Goal: Task Accomplishment & Management: Manage account settings

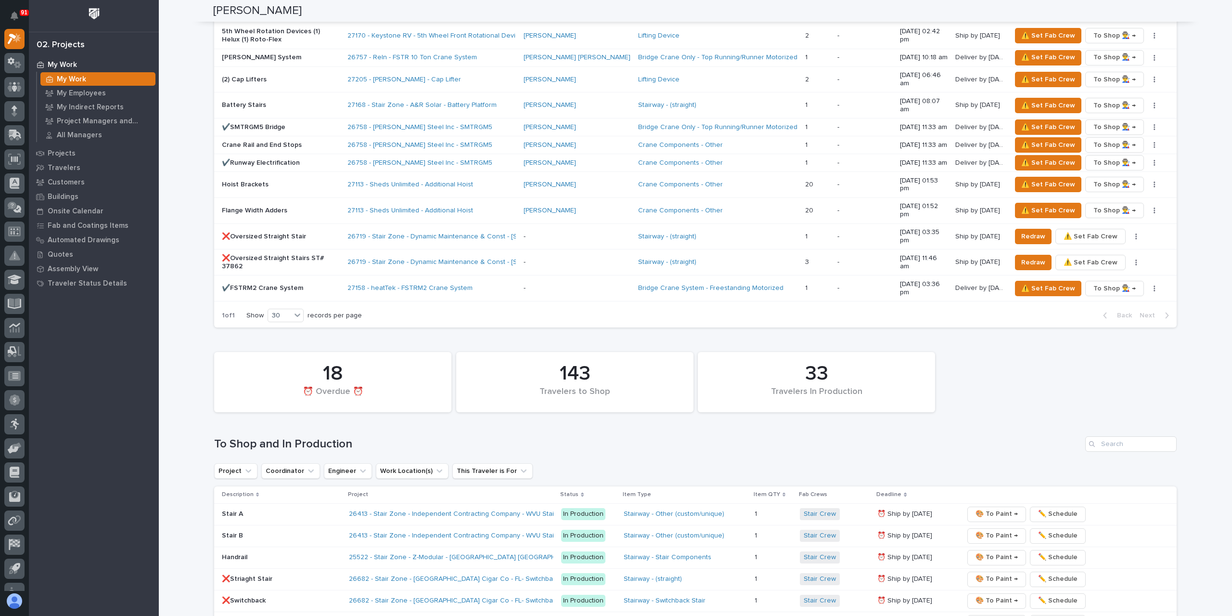
scroll to position [1348, 0]
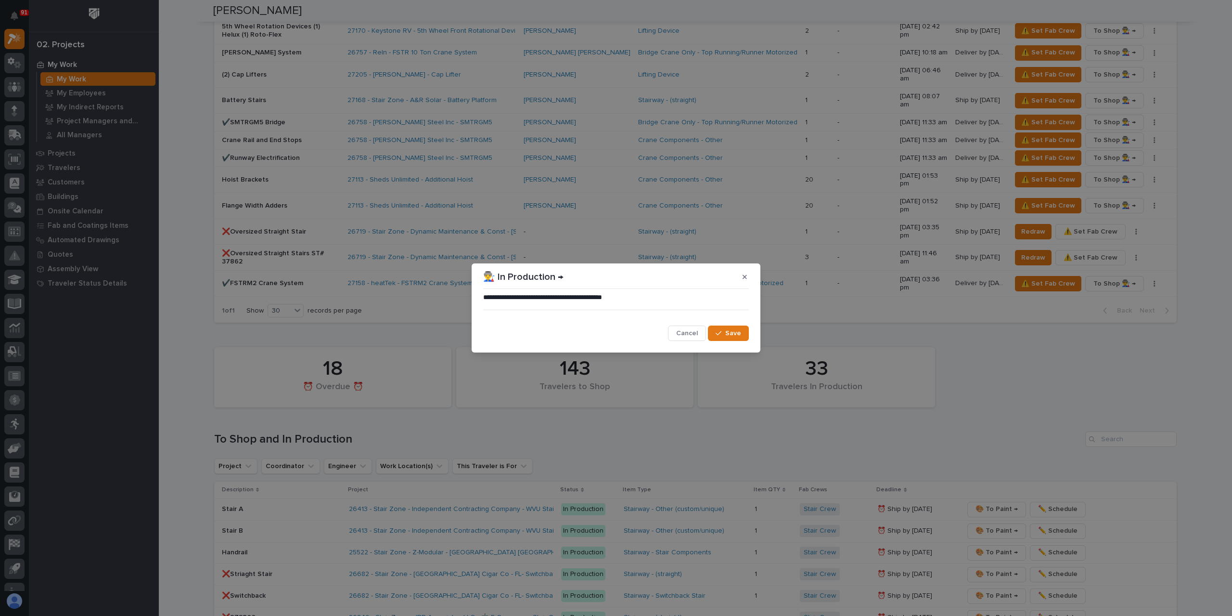
click at [731, 327] on button "Save" at bounding box center [728, 332] width 41 height 15
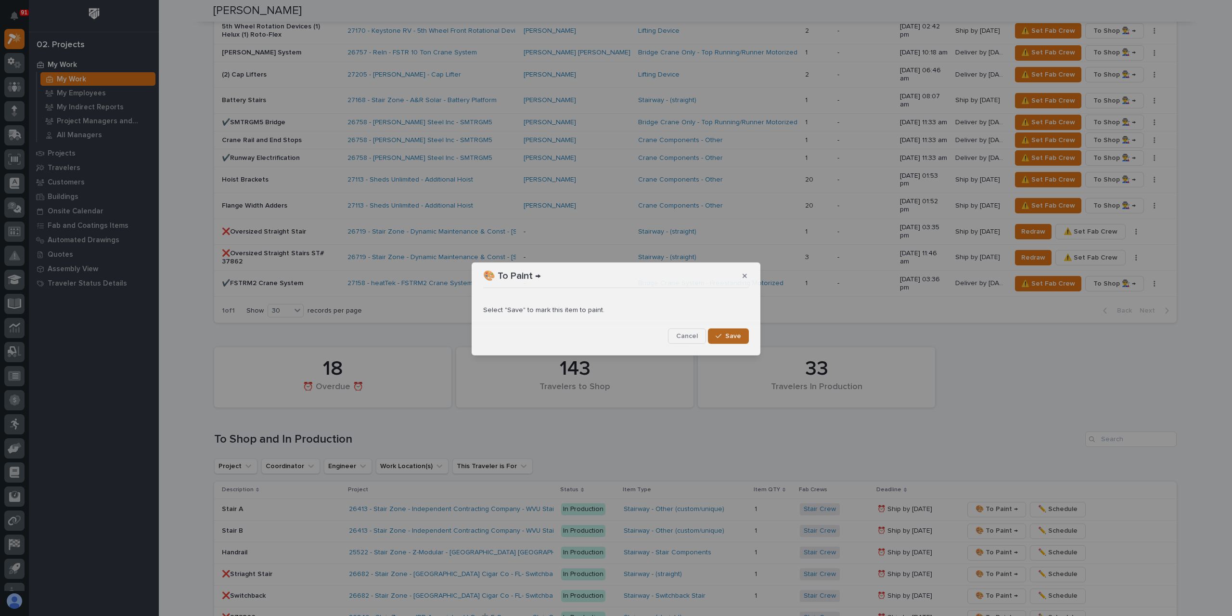
click at [732, 340] on button "Save" at bounding box center [728, 335] width 41 height 15
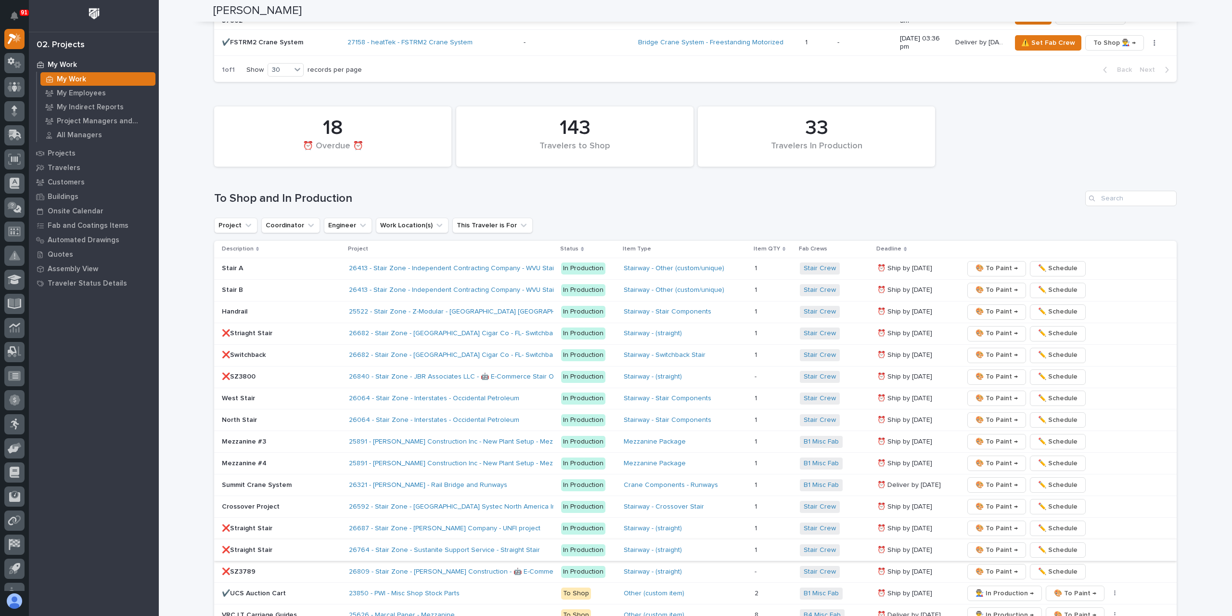
scroll to position [1685, 0]
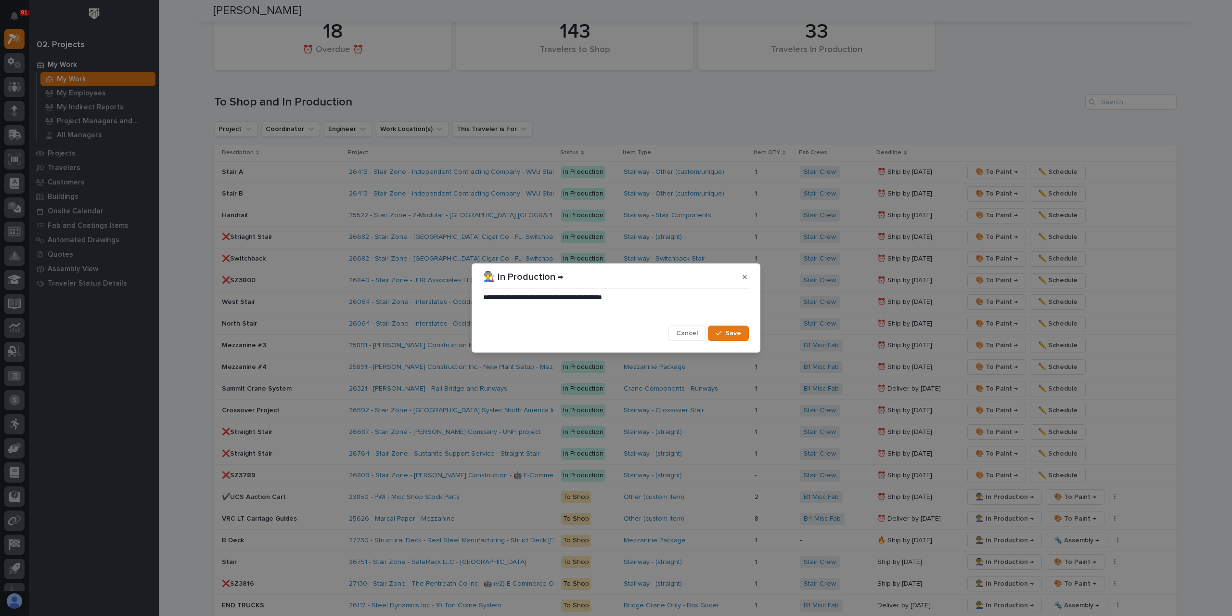
click at [729, 330] on span "Save" at bounding box center [733, 333] width 16 height 9
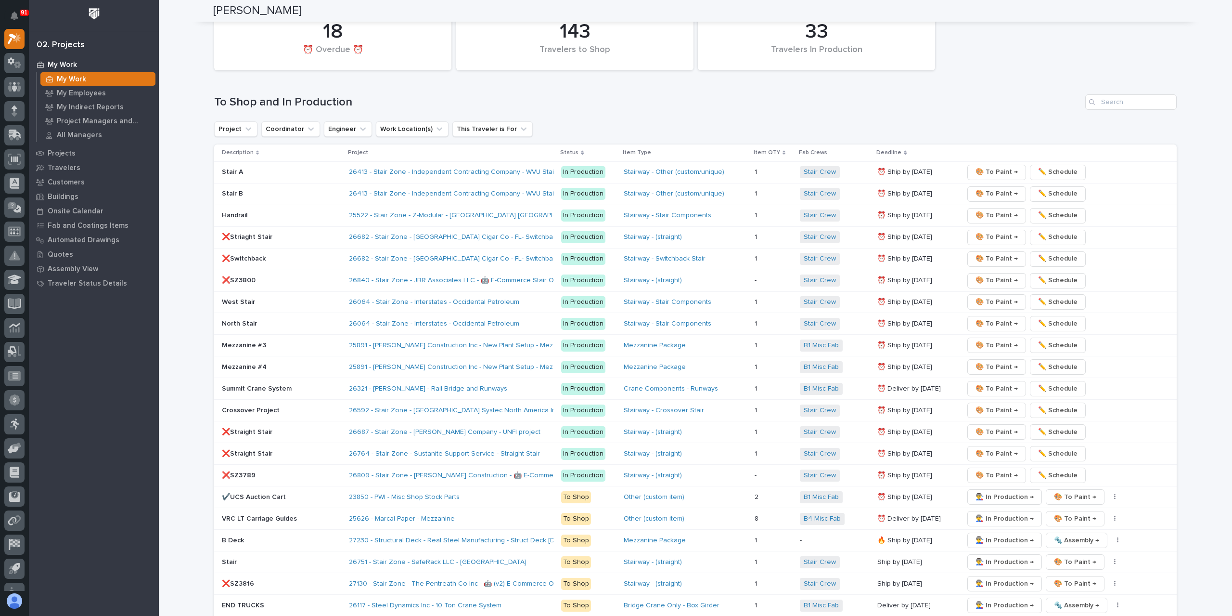
scroll to position [1877, 0]
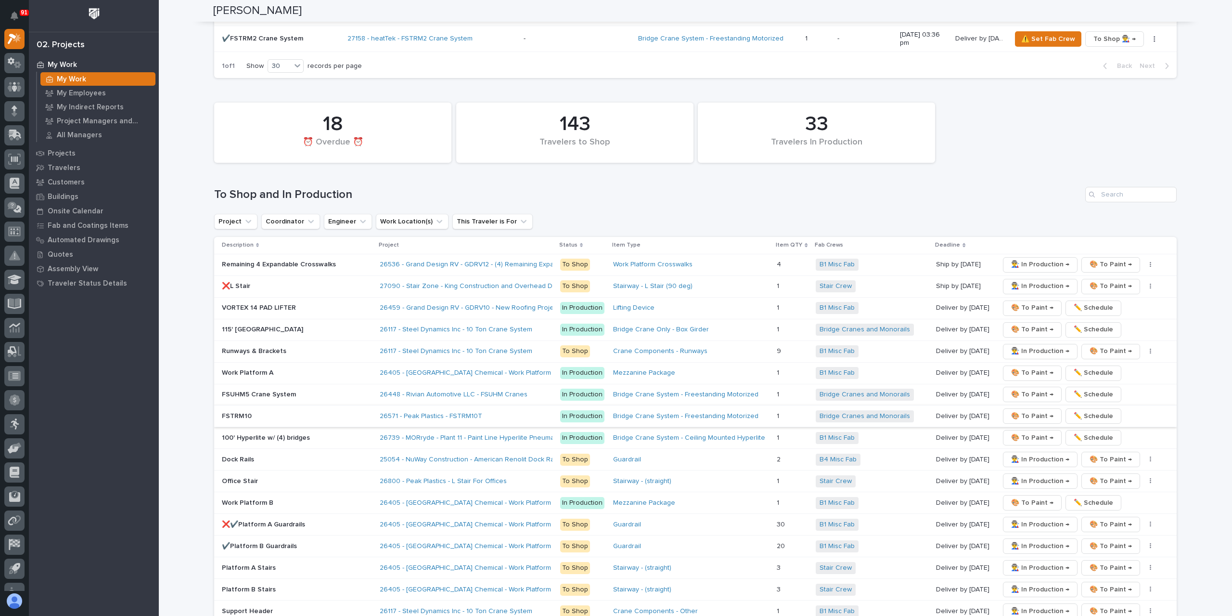
scroll to position [1636, 0]
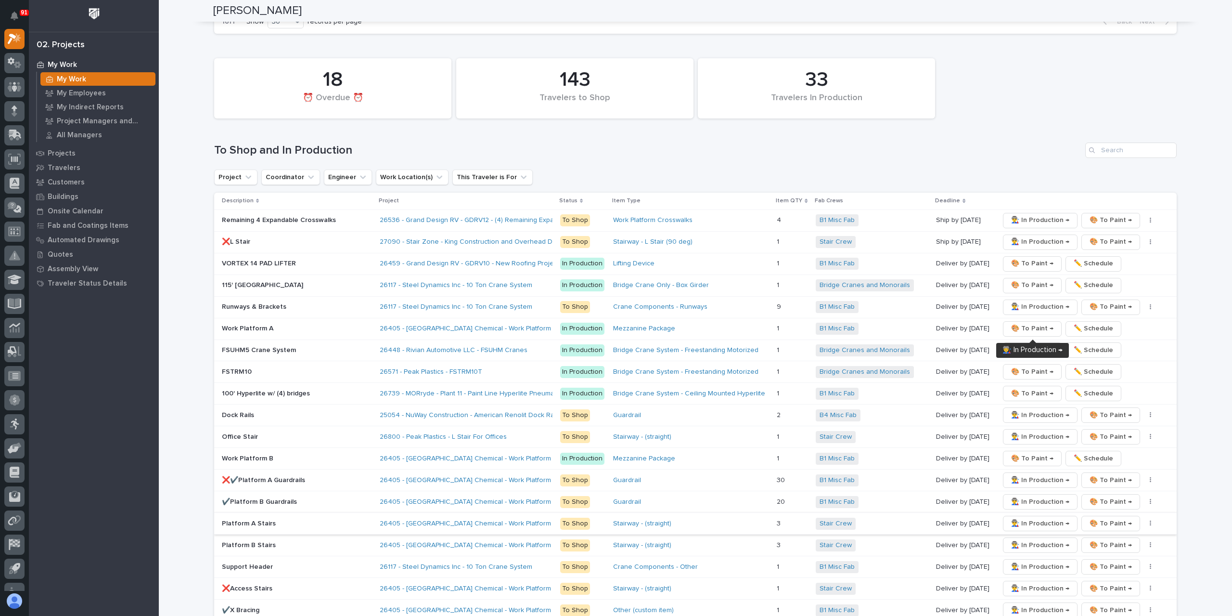
click at [1025, 517] on span "👨‍🏭 In Production →" at bounding box center [1040, 523] width 58 height 12
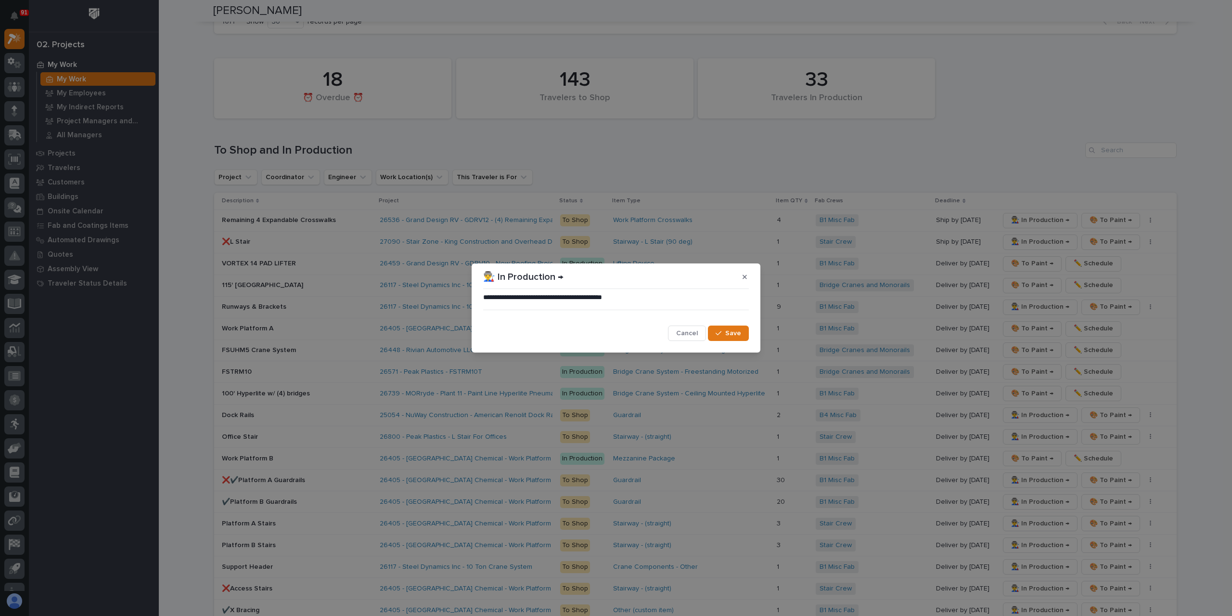
click at [728, 328] on button "Save" at bounding box center [728, 332] width 41 height 15
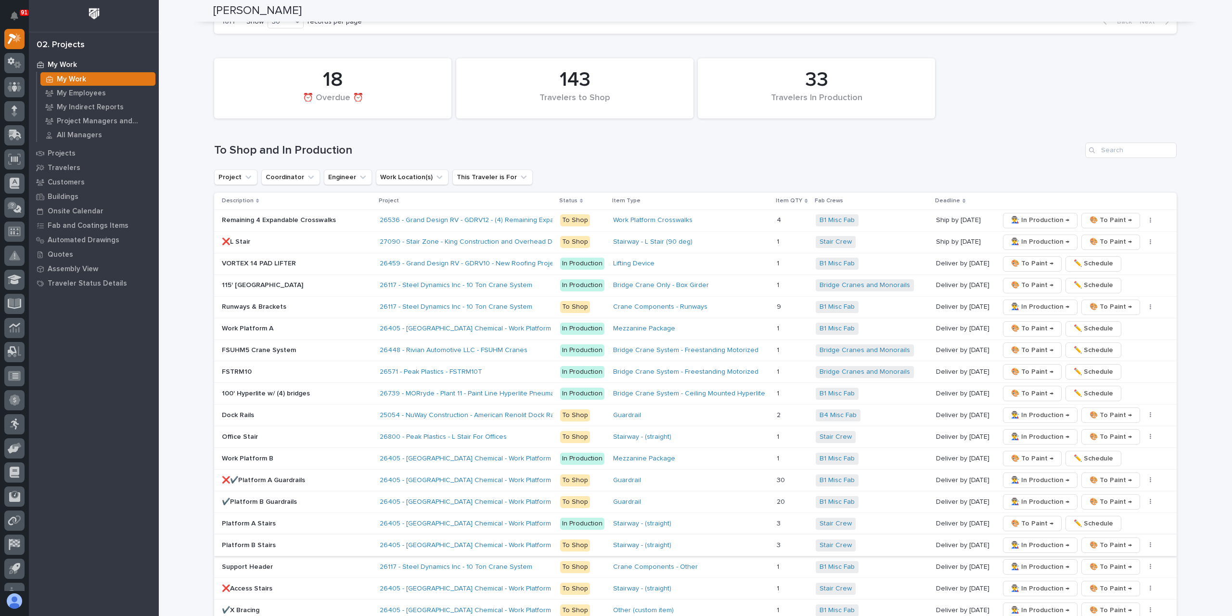
click at [1031, 539] on span "👨‍🏭 In Production →" at bounding box center [1040, 545] width 58 height 12
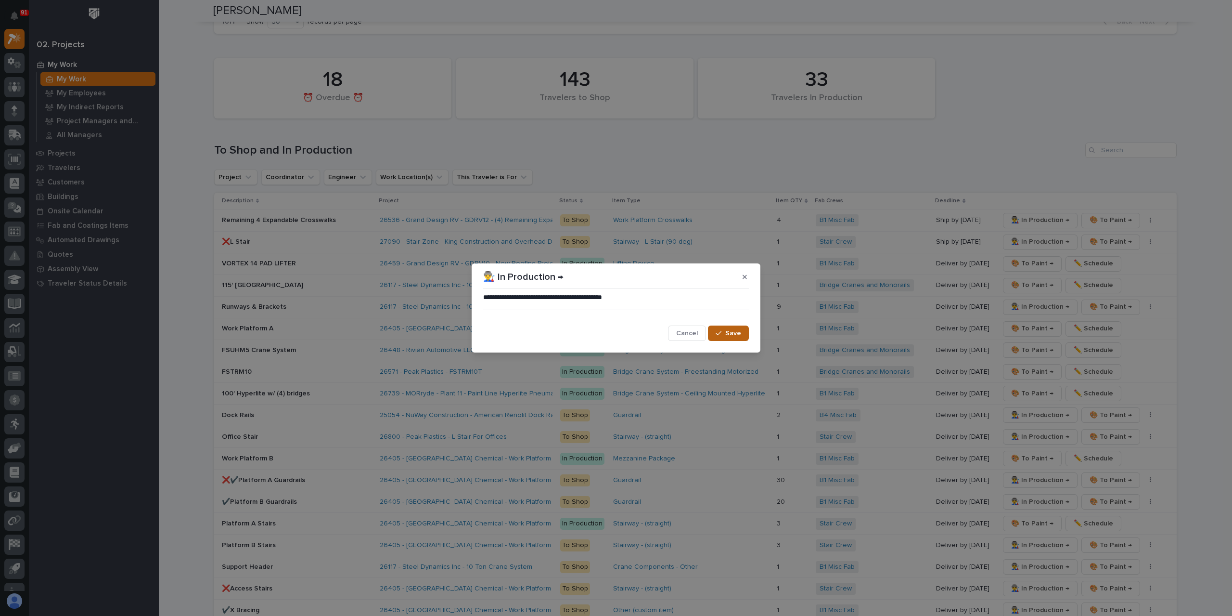
click at [724, 329] on button "Save" at bounding box center [728, 332] width 41 height 15
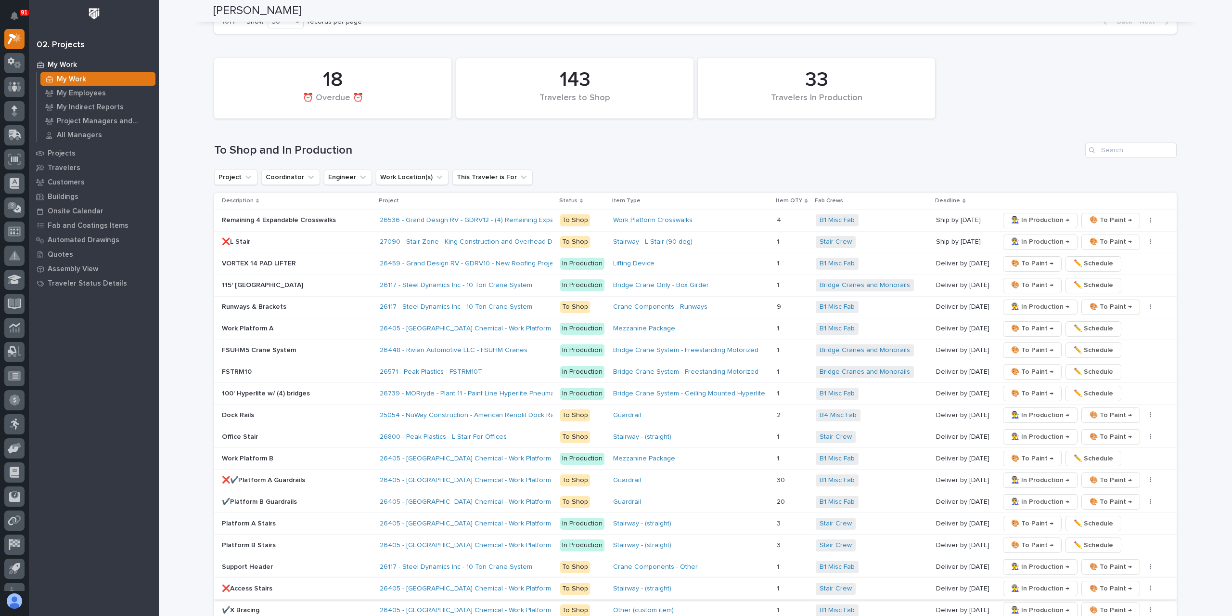
click at [1016, 582] on span "👨‍🏭 In Production →" at bounding box center [1040, 588] width 58 height 12
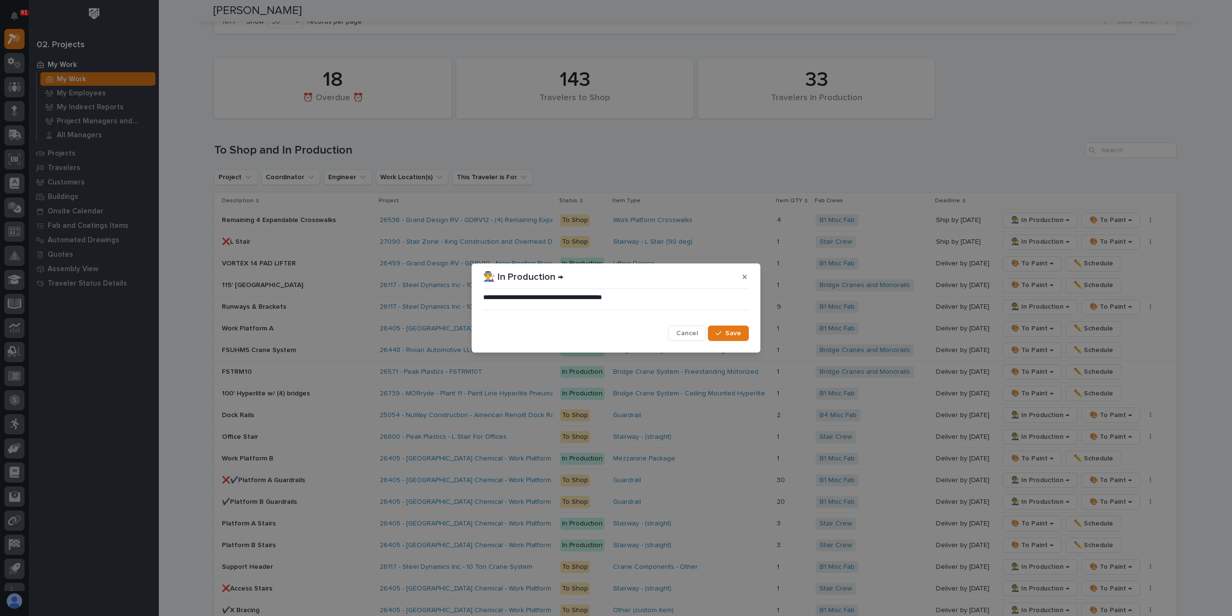
click at [730, 337] on span "Save" at bounding box center [733, 333] width 16 height 9
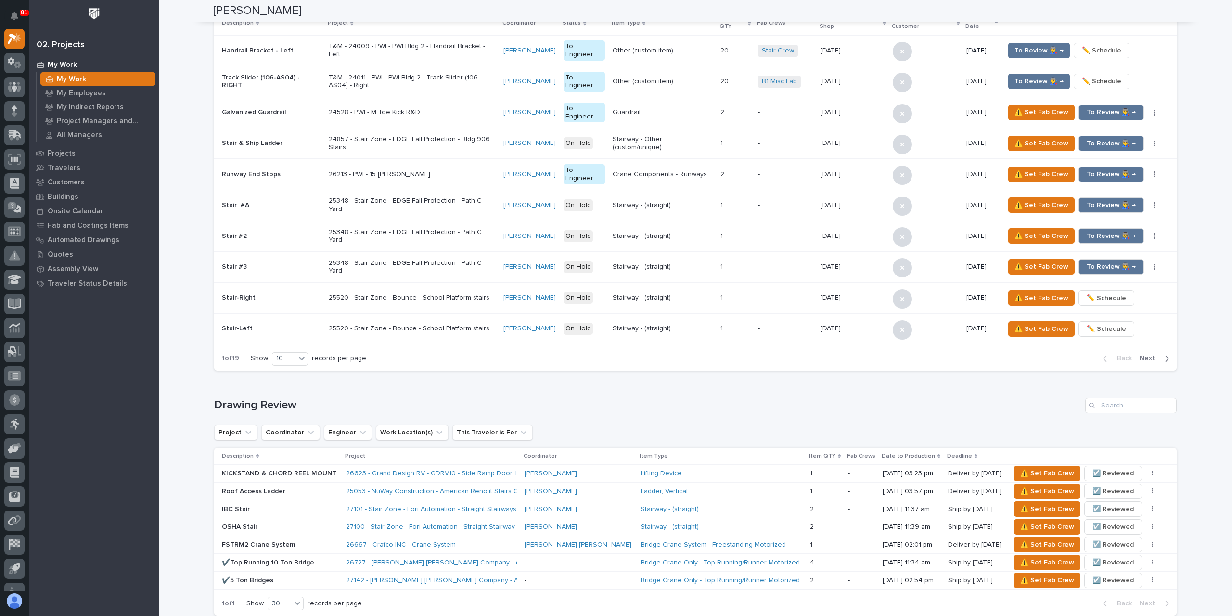
scroll to position [1337, 0]
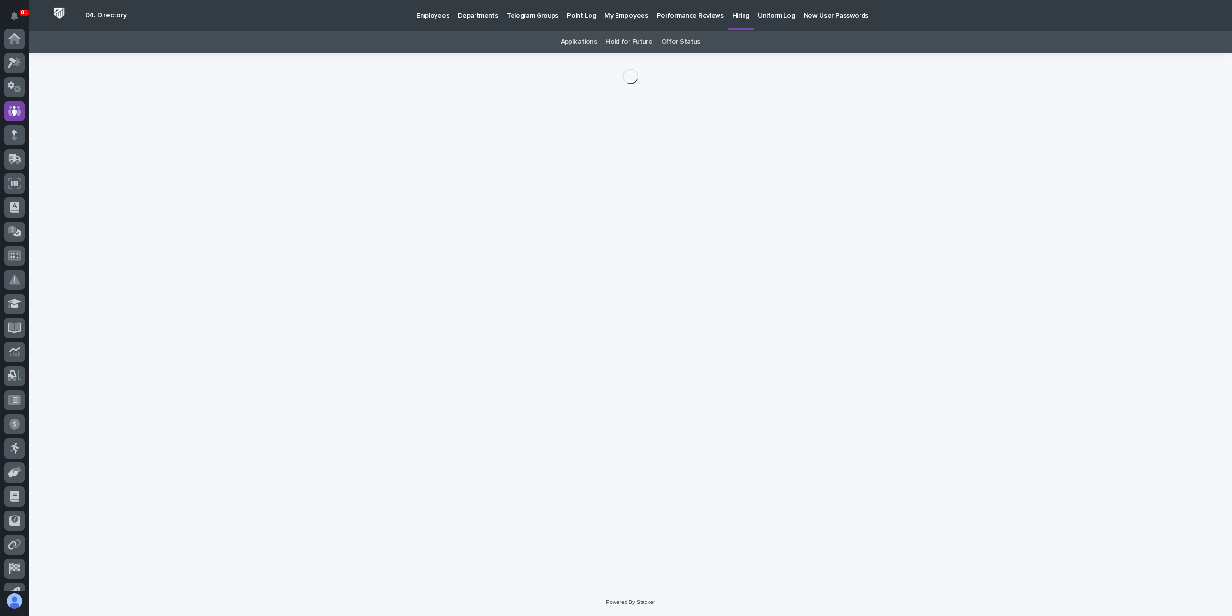
scroll to position [64, 0]
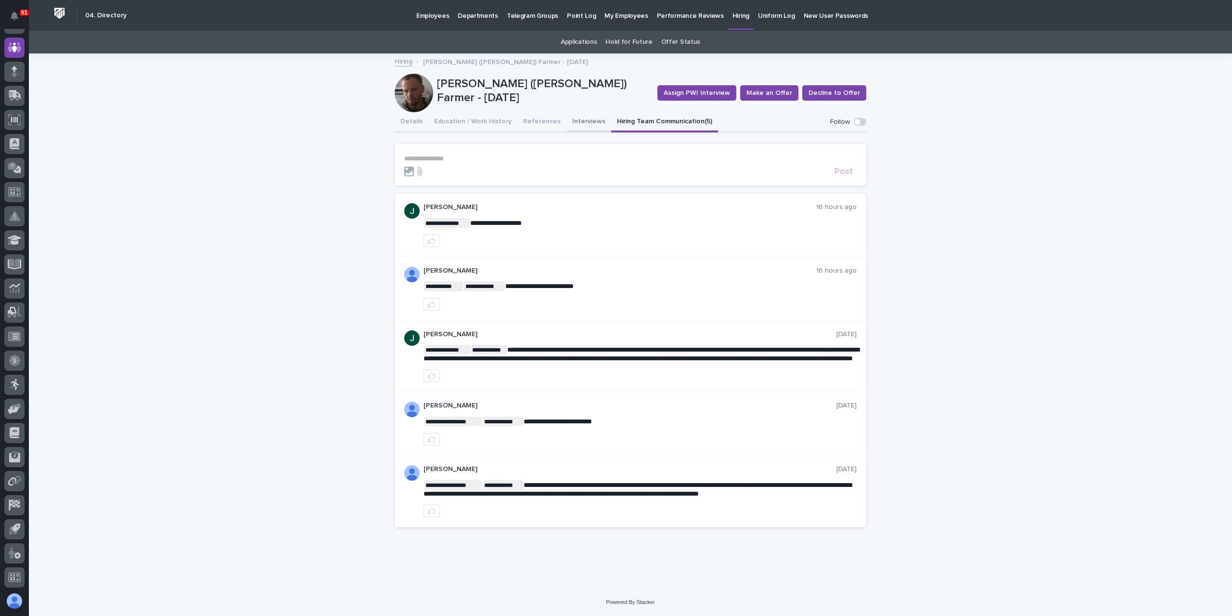
click at [581, 123] on button "Interviews" at bounding box center [588, 122] width 45 height 20
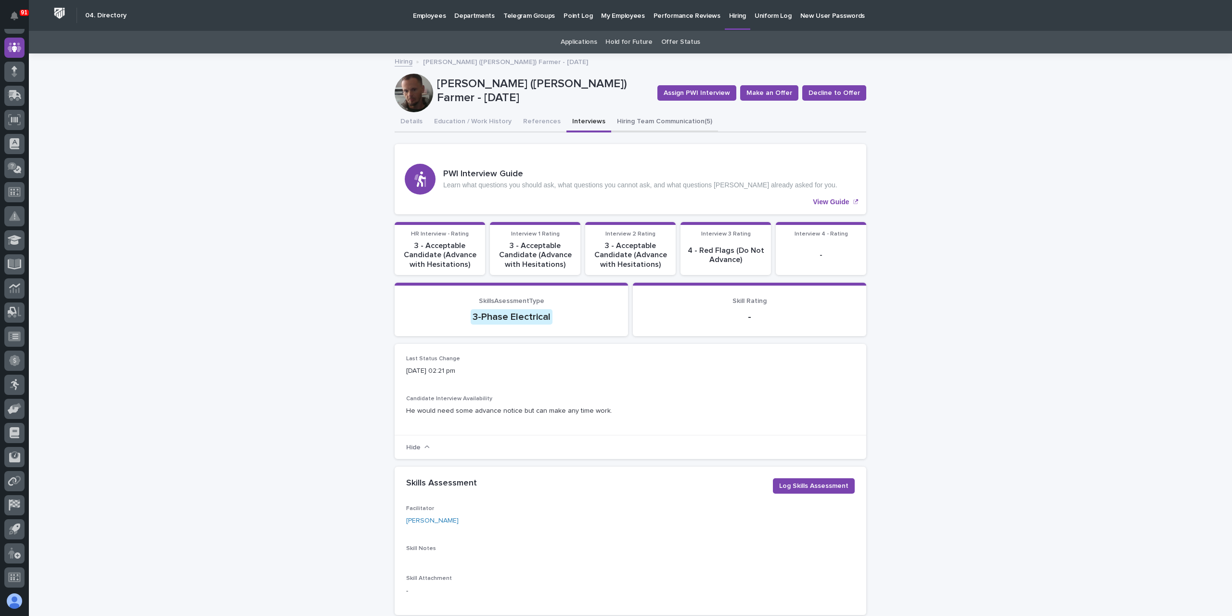
click at [630, 123] on button "Hiring Team Communication (5)" at bounding box center [664, 122] width 107 height 20
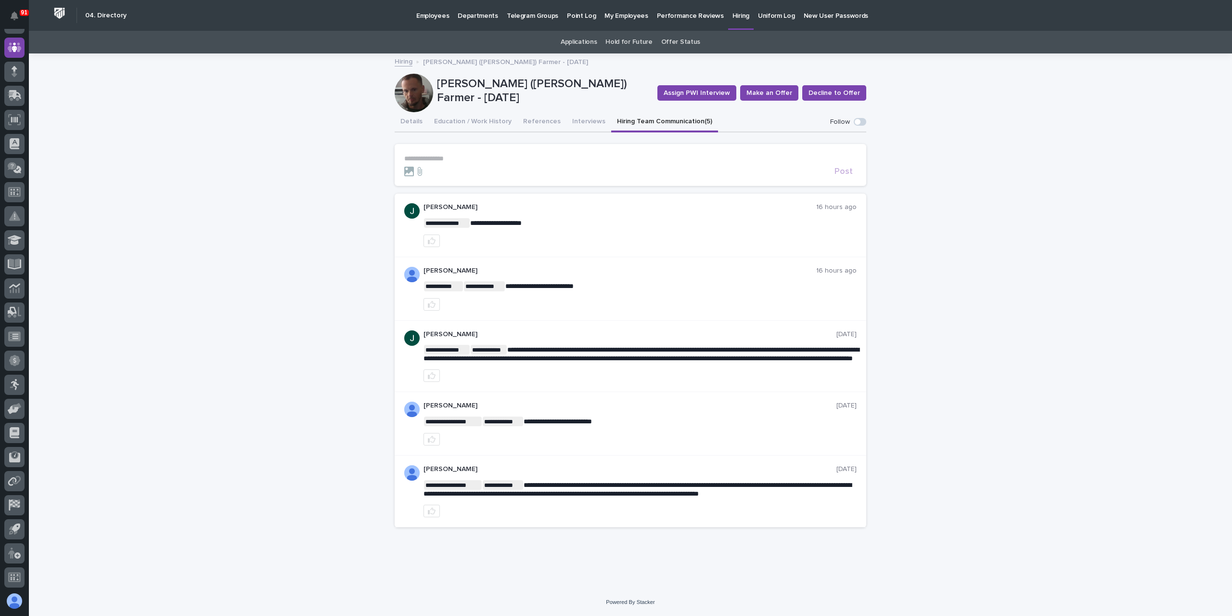
click at [436, 158] on p "**********" at bounding box center [630, 158] width 452 height 8
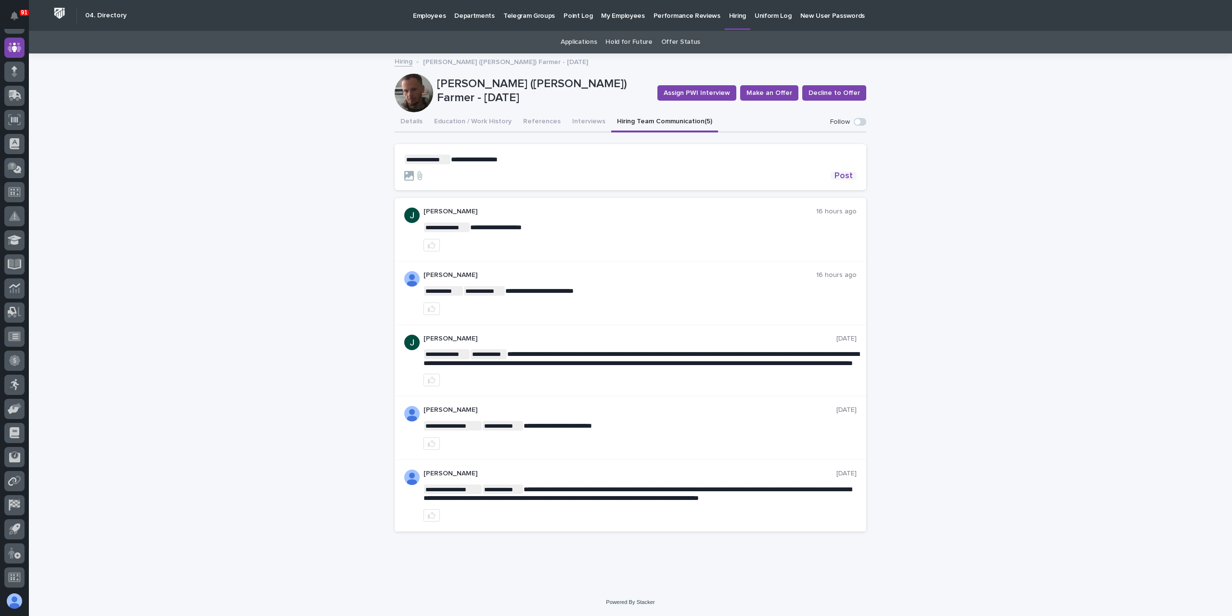
click at [844, 178] on span "Post" at bounding box center [844, 175] width 18 height 9
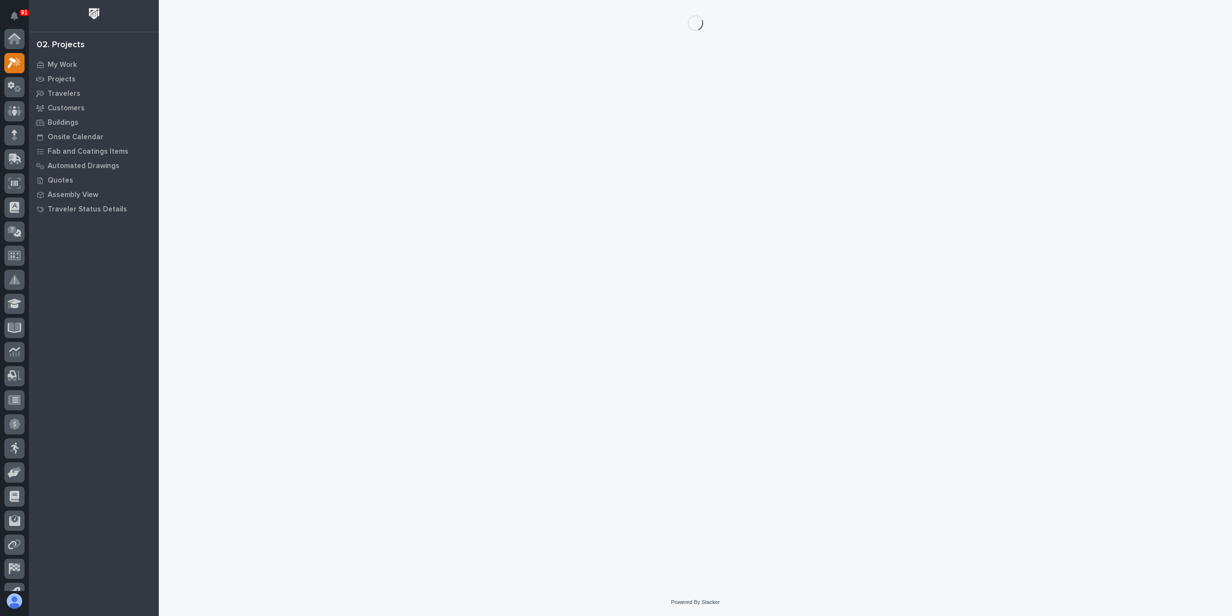
scroll to position [24, 0]
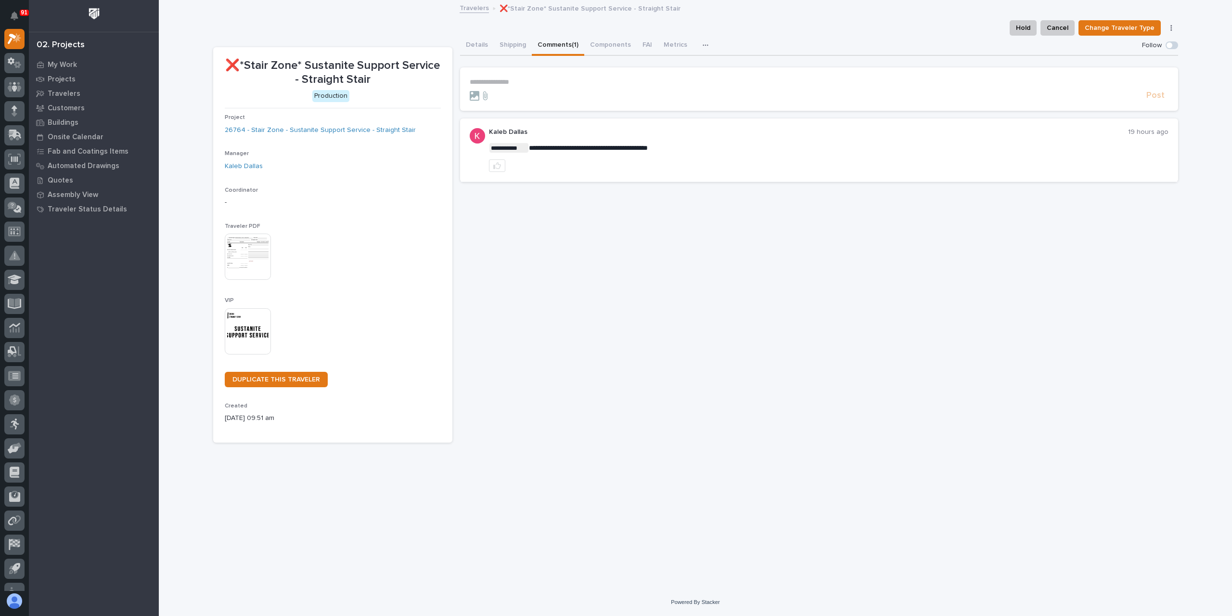
click at [521, 85] on p "**********" at bounding box center [819, 82] width 699 height 8
click at [1156, 99] on span "Post" at bounding box center [1155, 99] width 18 height 11
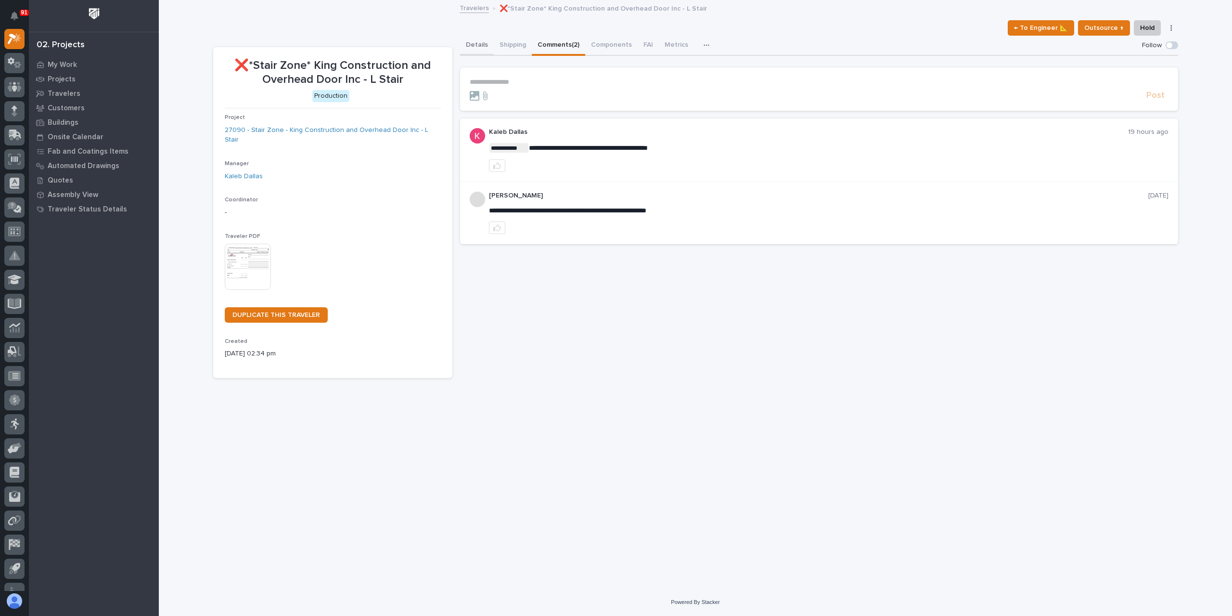
click at [489, 49] on div "Details Shipping Comments (2) Components FAI Metrics Drawing Errors Schedule" at bounding box center [819, 46] width 718 height 20
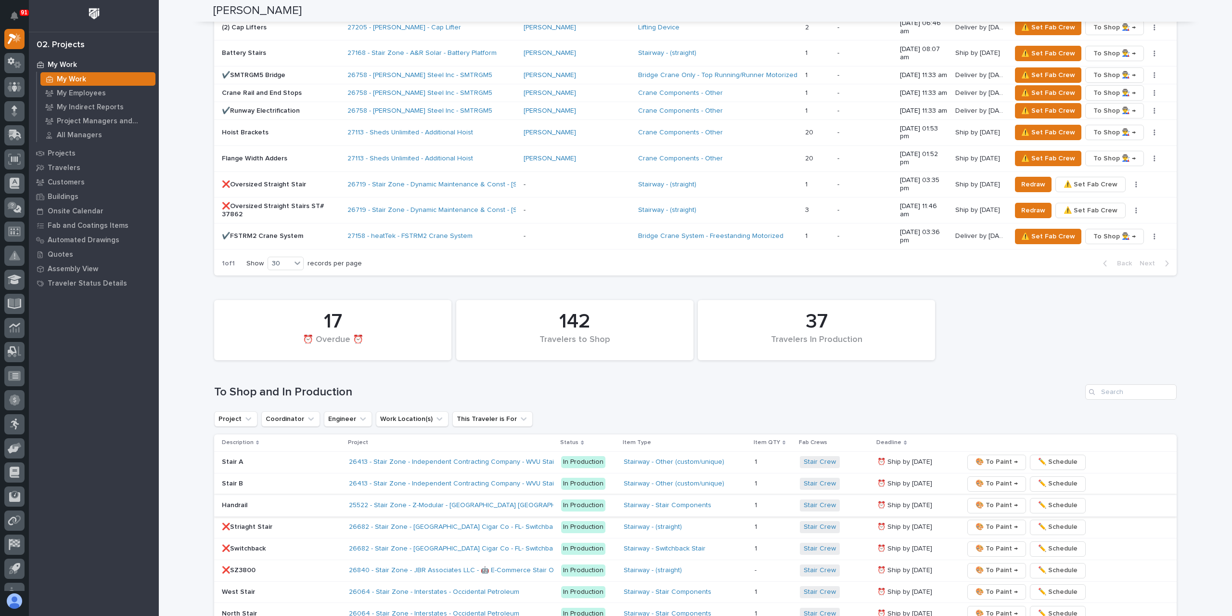
scroll to position [1396, 0]
click at [990, 520] on span "🎨 To Paint →" at bounding box center [997, 526] width 42 height 12
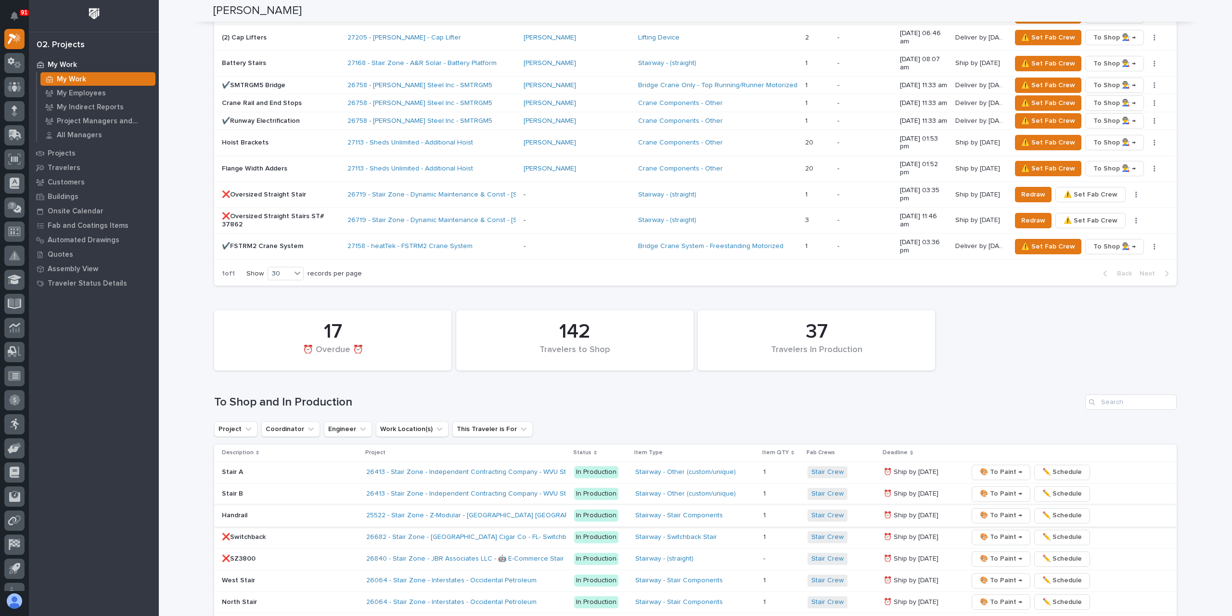
scroll to position [1408, 0]
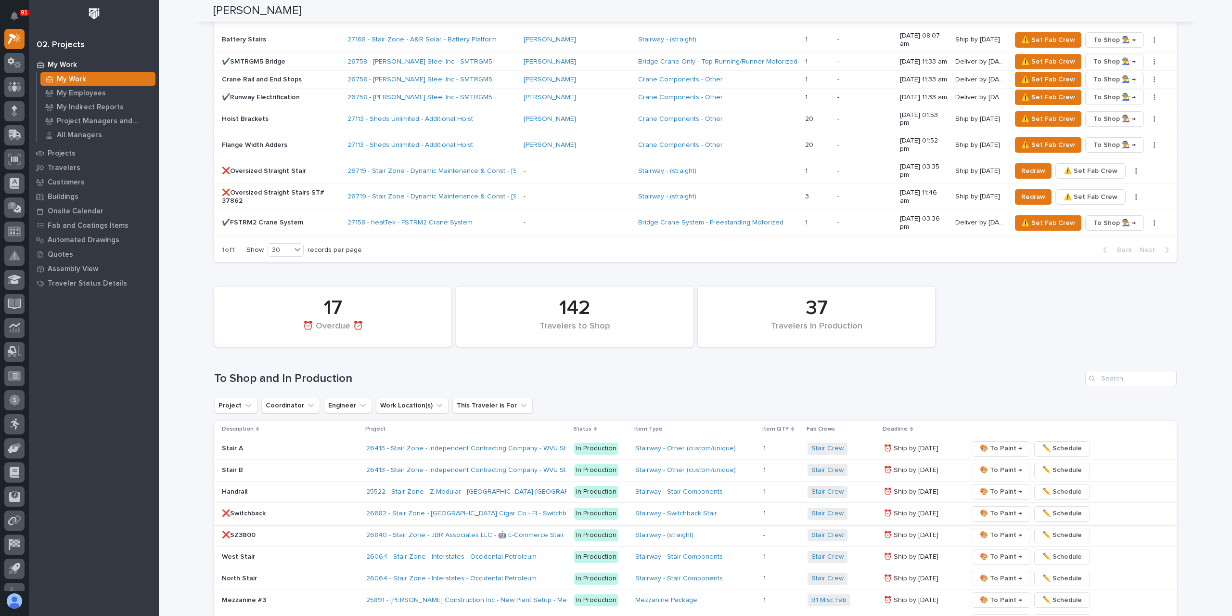
click at [989, 507] on span "🎨 To Paint →" at bounding box center [1001, 513] width 42 height 12
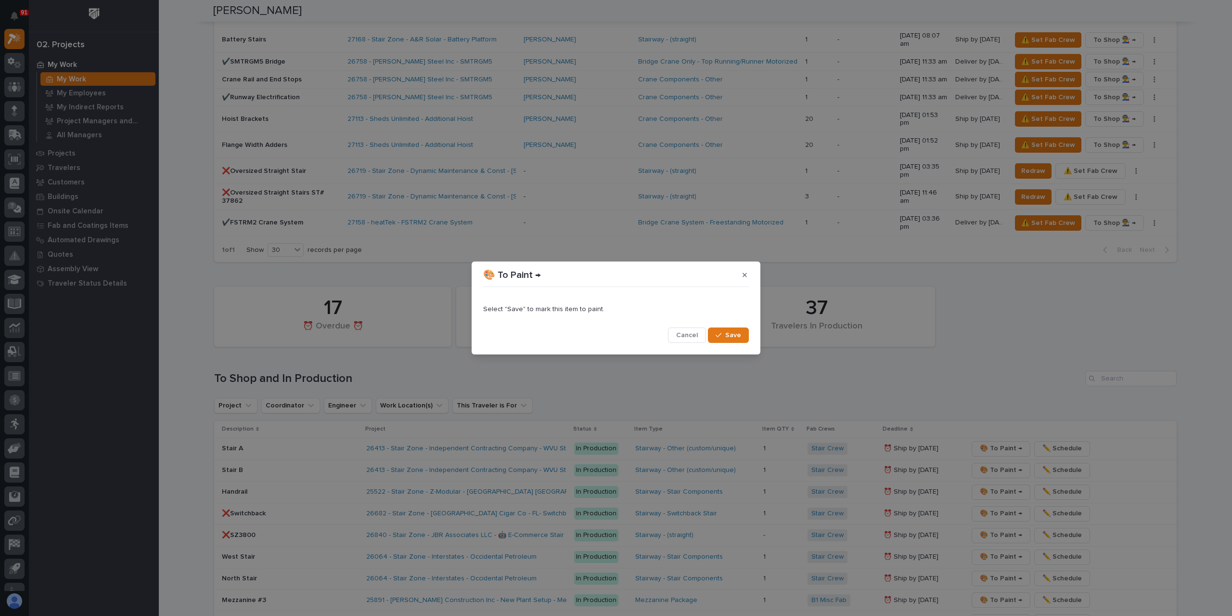
click at [735, 334] on span "Save" at bounding box center [733, 335] width 16 height 9
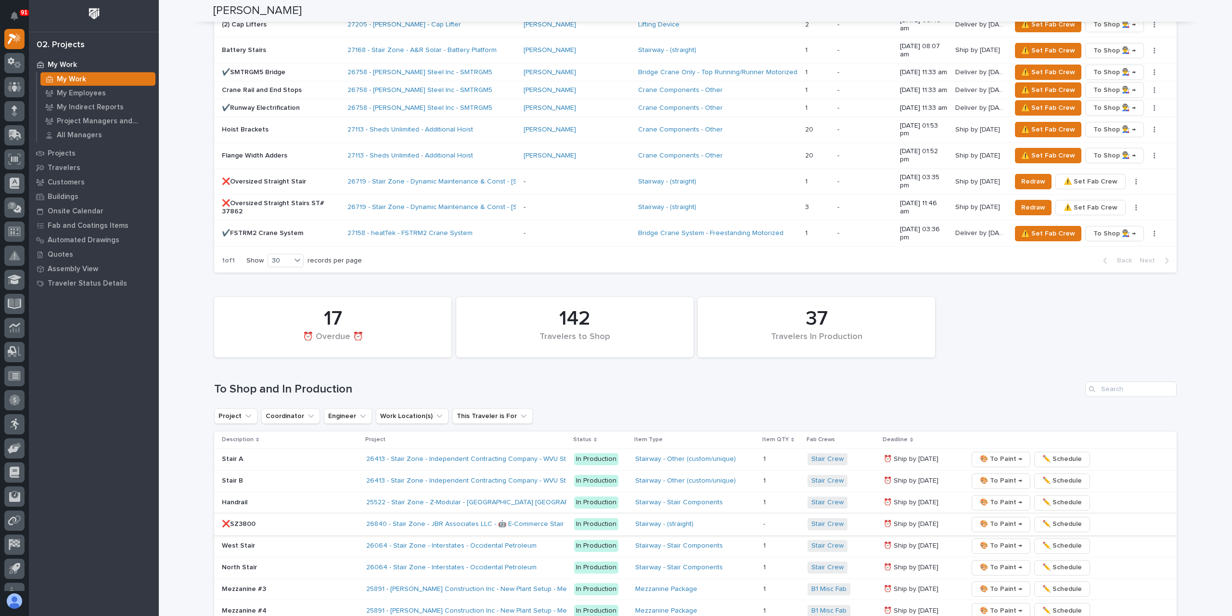
scroll to position [1421, 0]
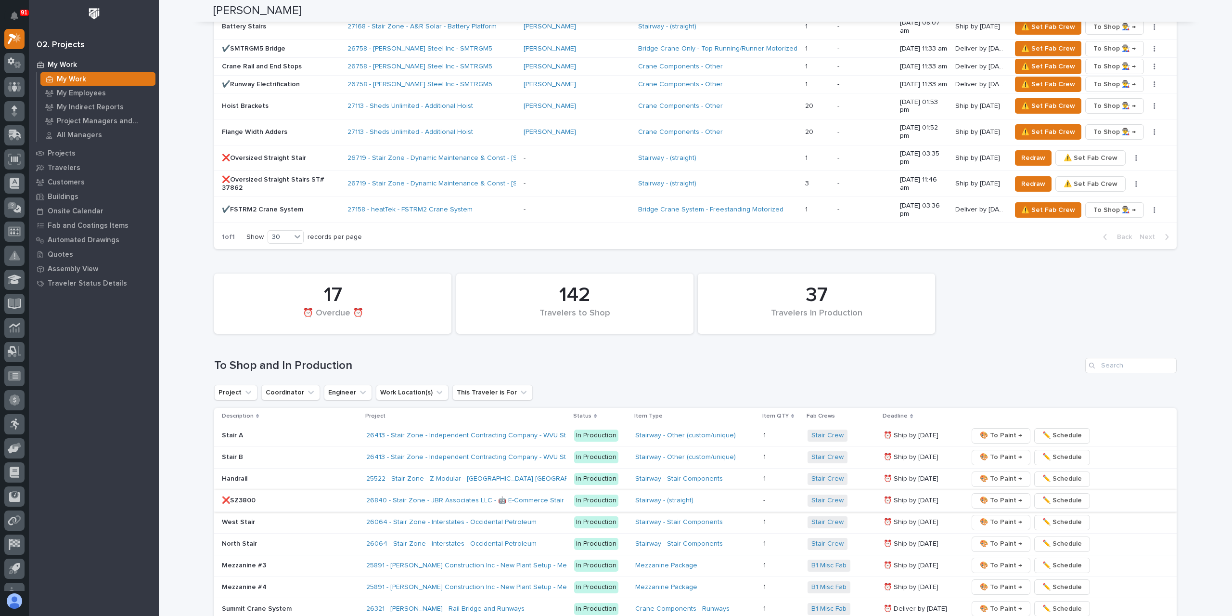
click at [991, 494] on span "🎨 To Paint →" at bounding box center [1001, 500] width 42 height 12
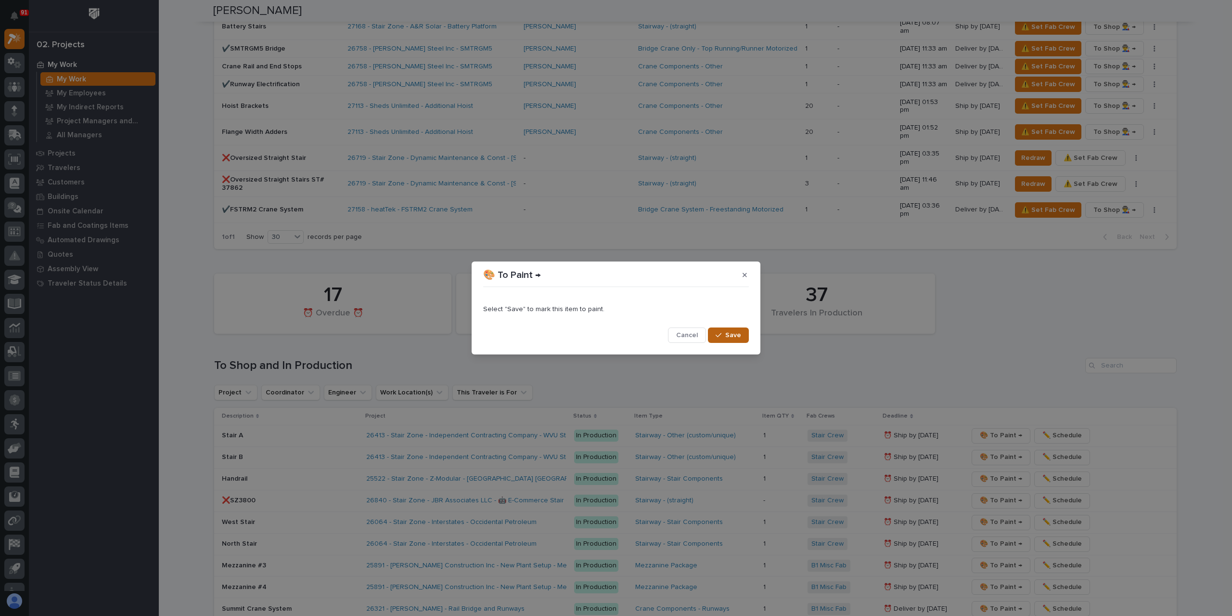
click at [731, 333] on span "Save" at bounding box center [733, 335] width 16 height 9
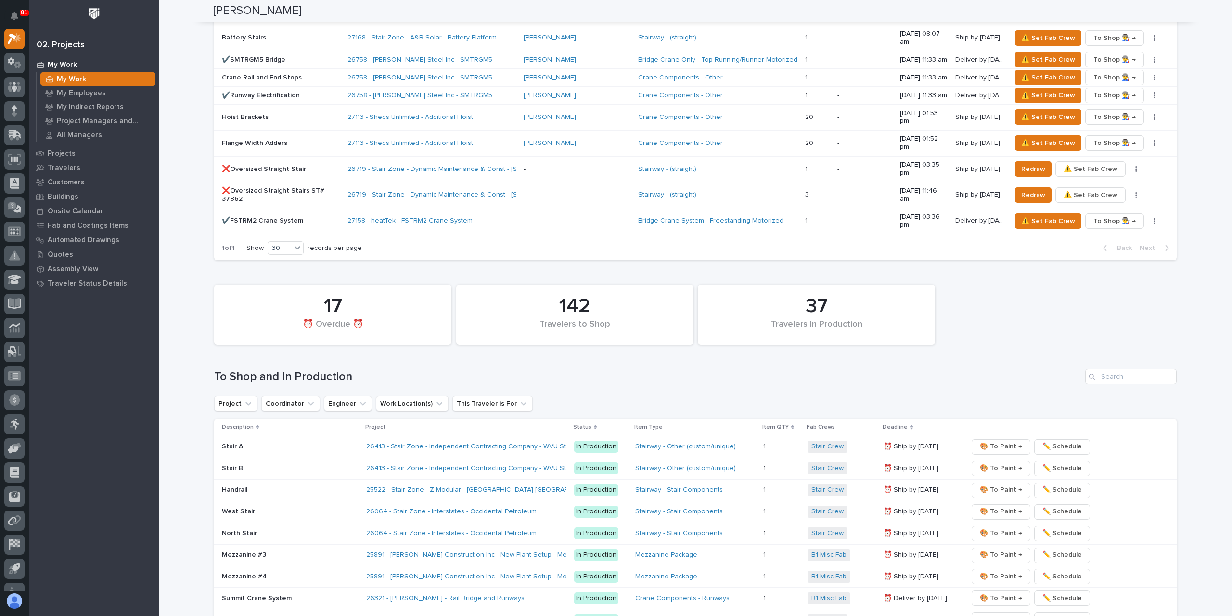
scroll to position [1434, 0]
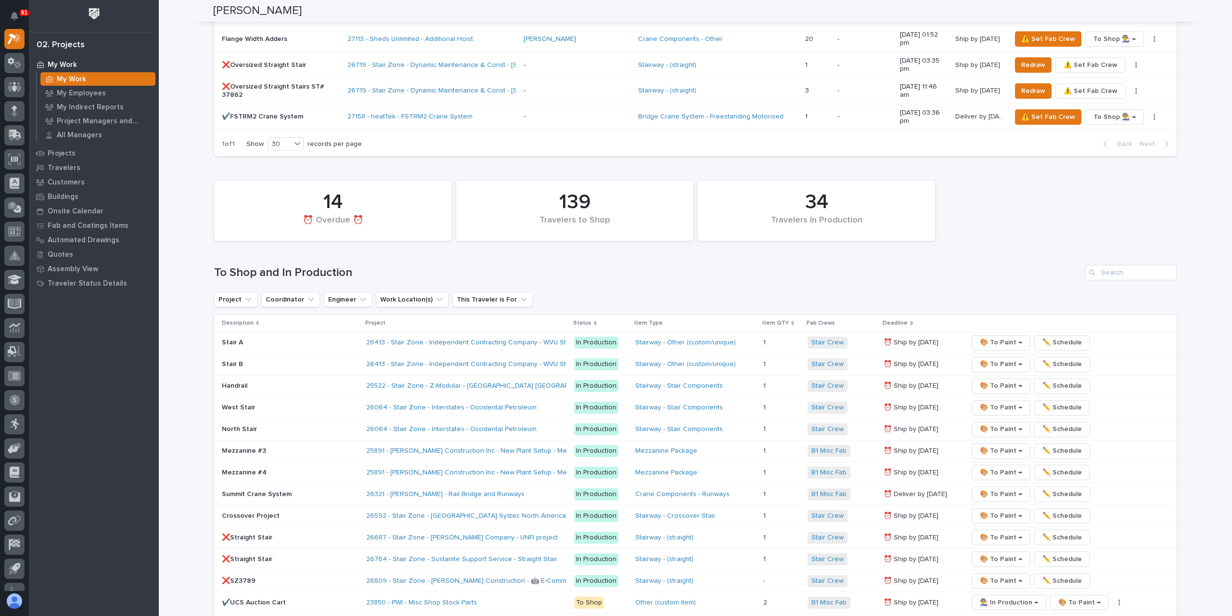
scroll to position [1492, 0]
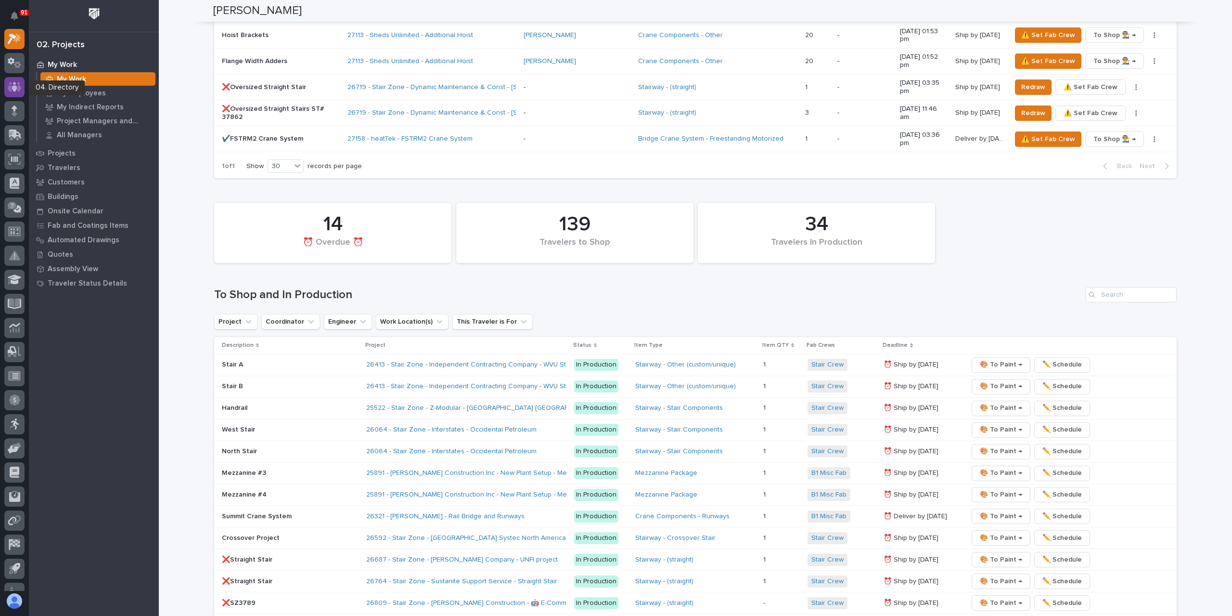
click at [9, 88] on icon at bounding box center [15, 87] width 14 height 10
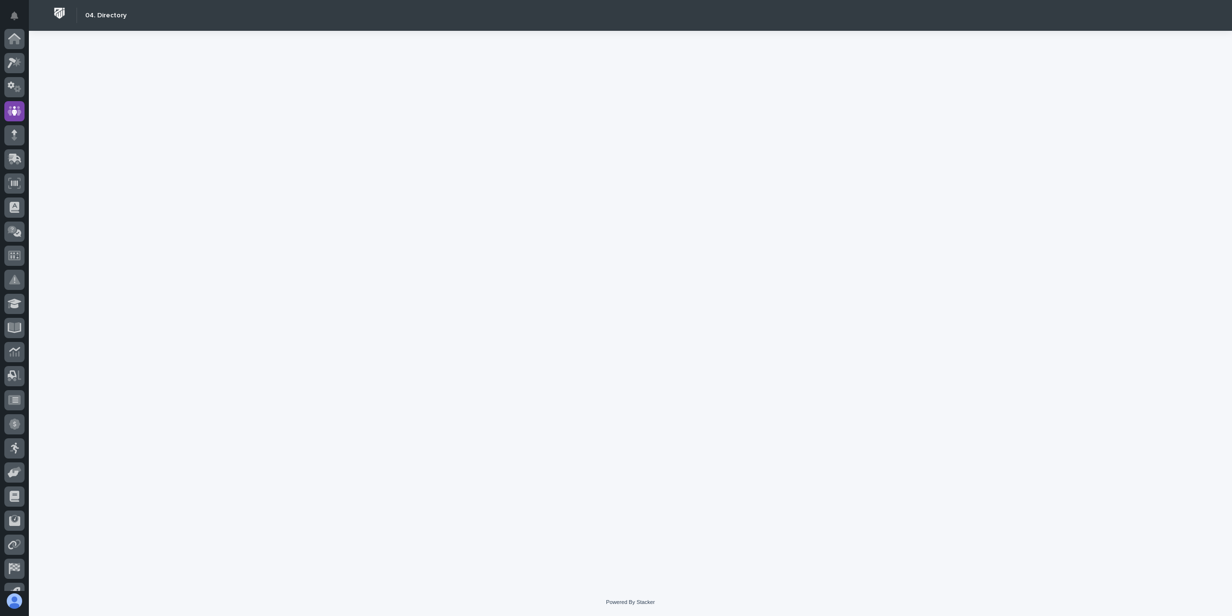
scroll to position [64, 0]
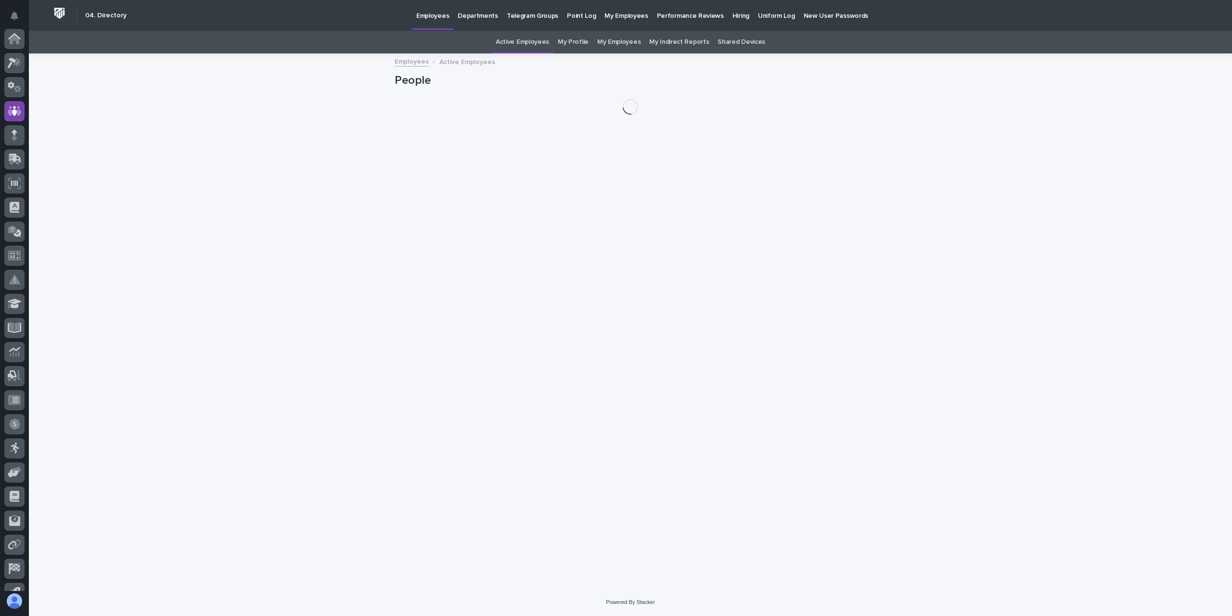
scroll to position [64, 0]
click at [591, 46] on div "Active Employees My Profile My Employees My Indirect Reports Shared Devices" at bounding box center [630, 42] width 1203 height 23
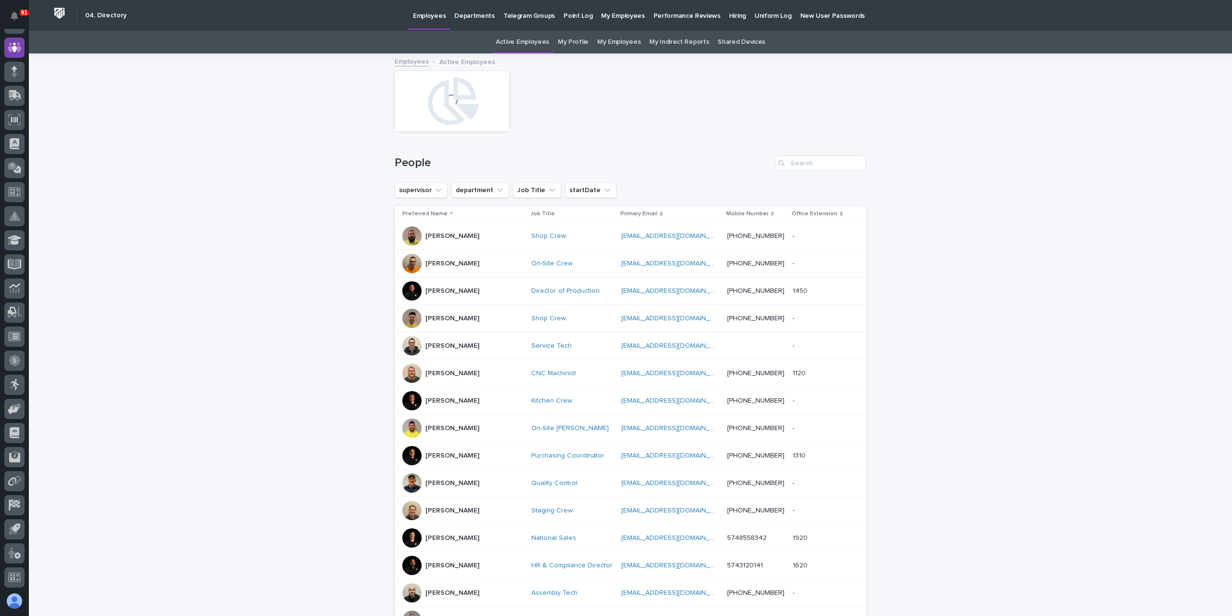
click at [585, 43] on link "My Profile" at bounding box center [573, 42] width 31 height 23
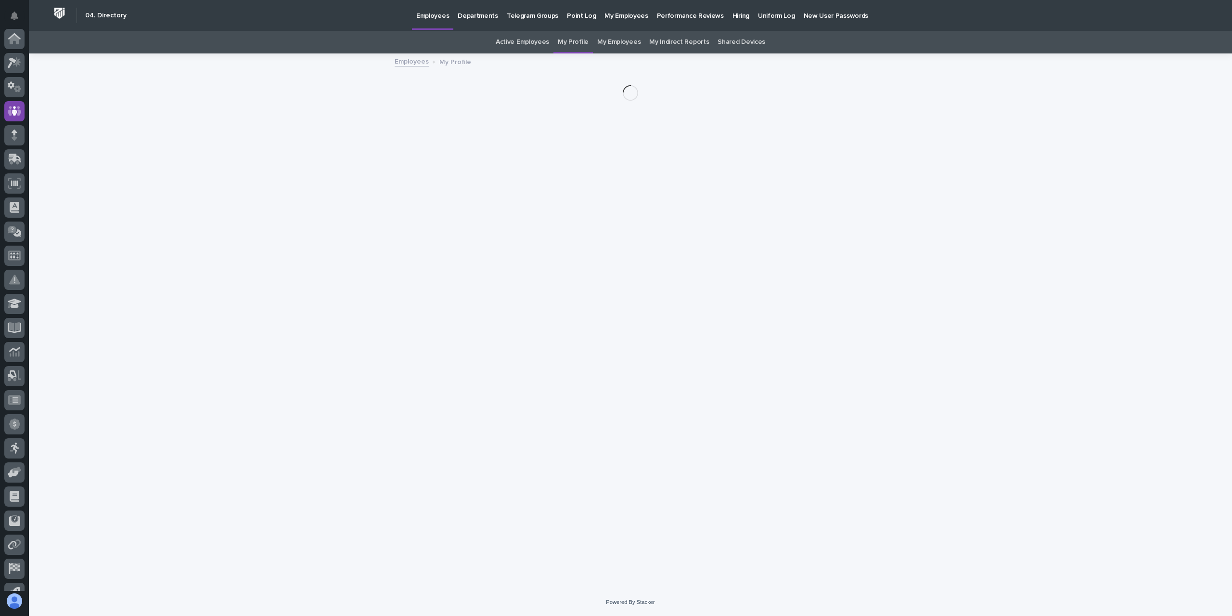
scroll to position [64, 0]
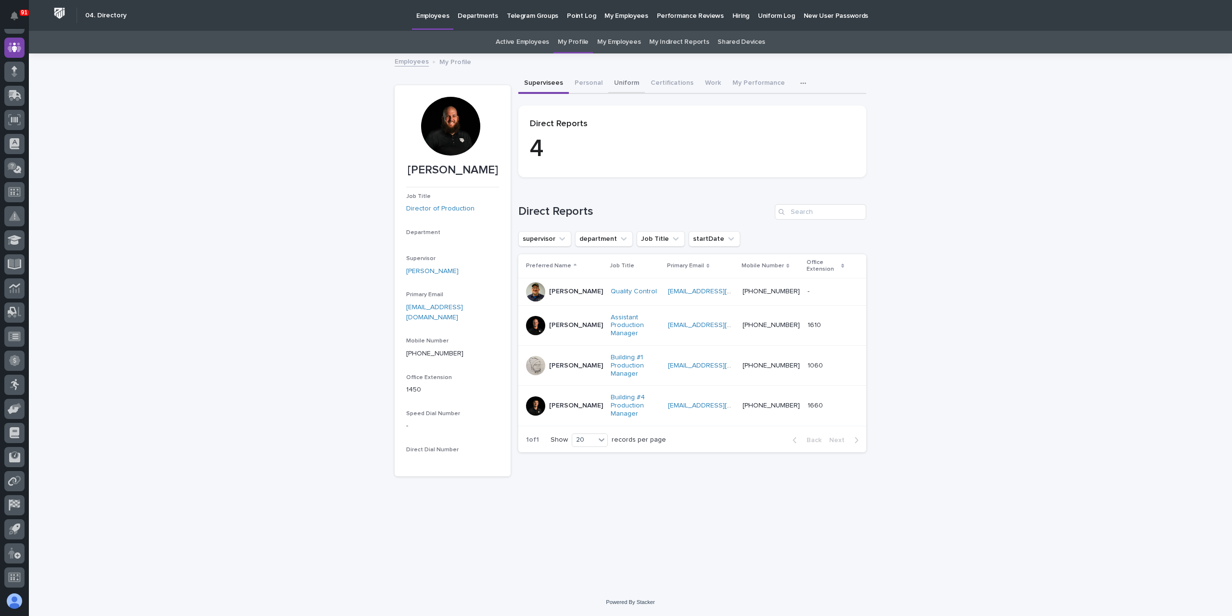
click at [587, 79] on button "Personal" at bounding box center [588, 84] width 39 height 20
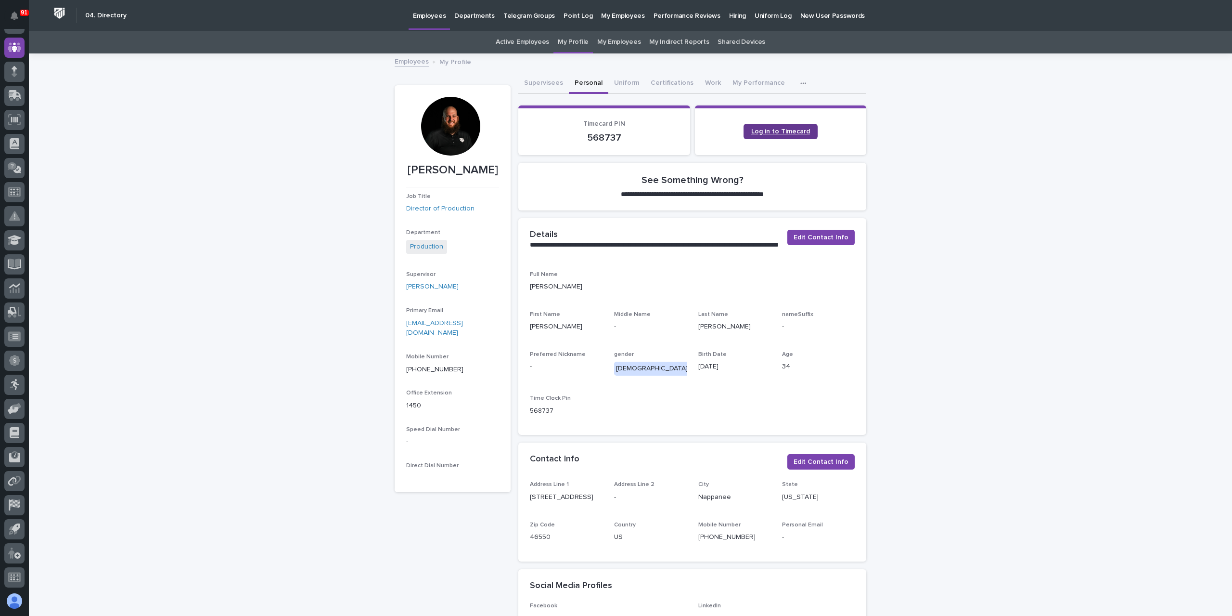
click at [747, 131] on link "Log in to Timecard" at bounding box center [781, 131] width 74 height 15
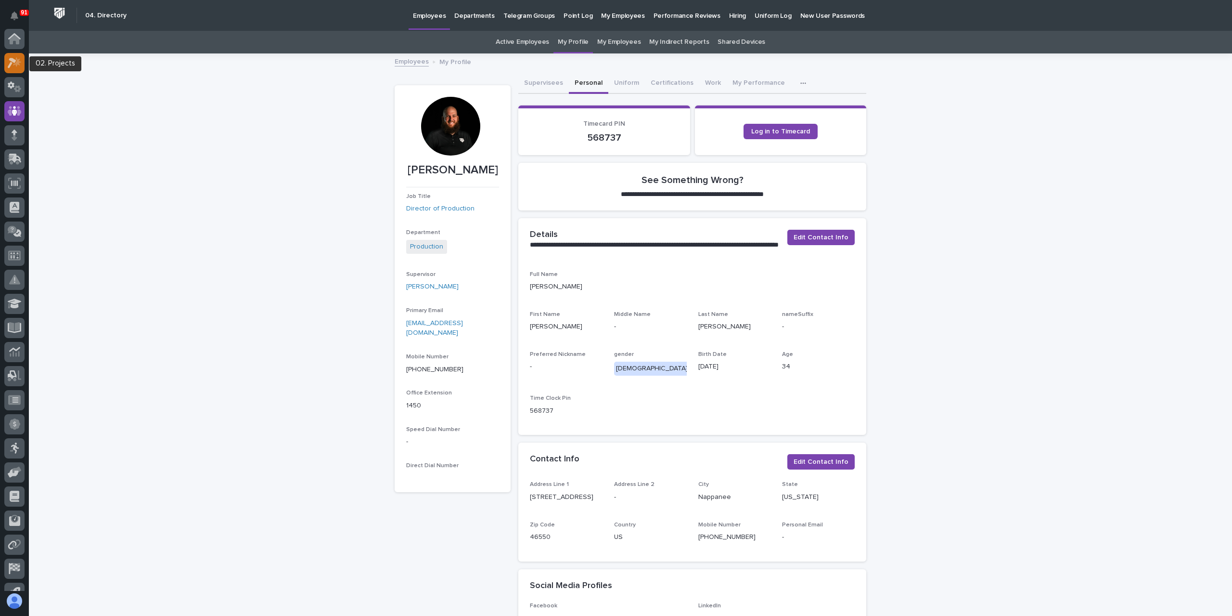
click at [10, 63] on icon at bounding box center [15, 62] width 14 height 11
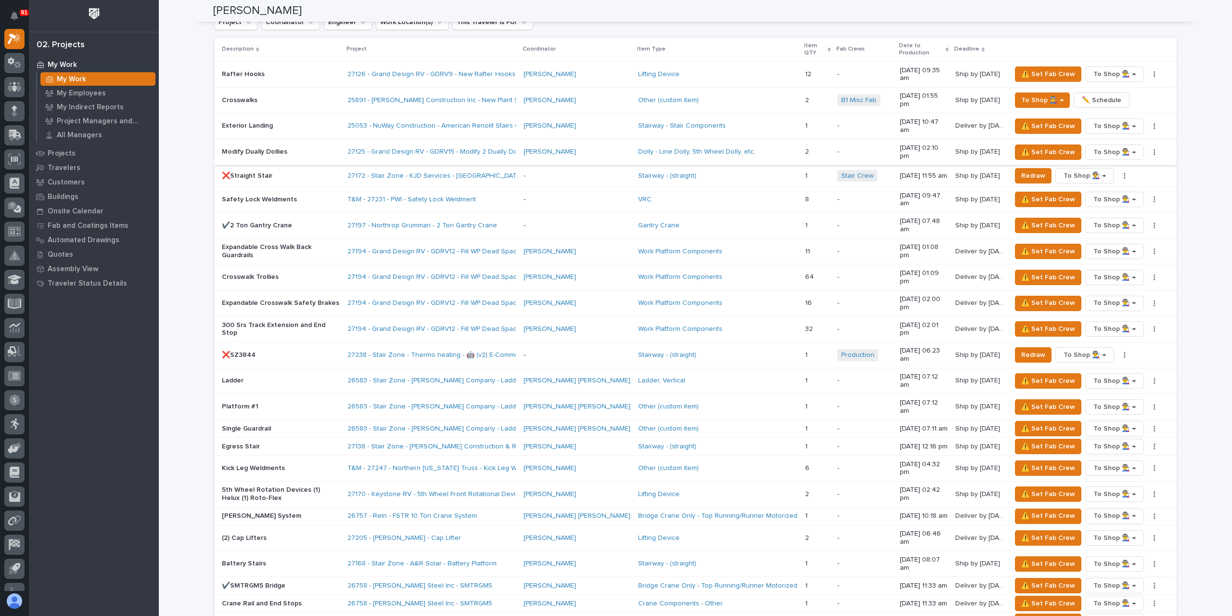
scroll to position [914, 0]
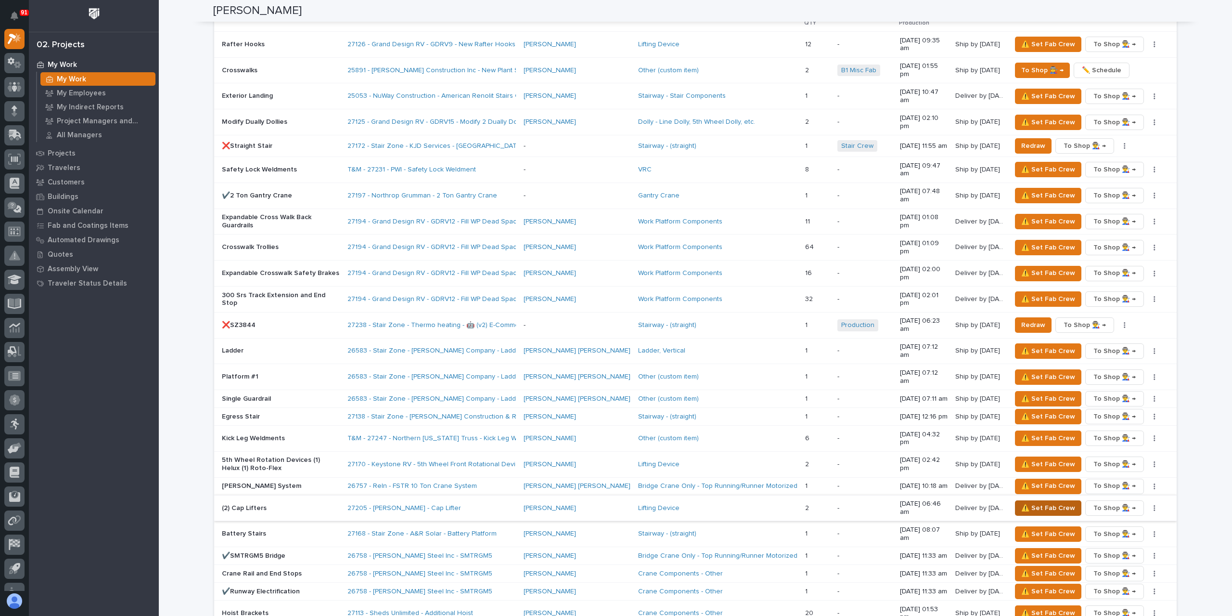
click at [1031, 502] on span "⚠️ Set Fab Crew" at bounding box center [1048, 508] width 54 height 12
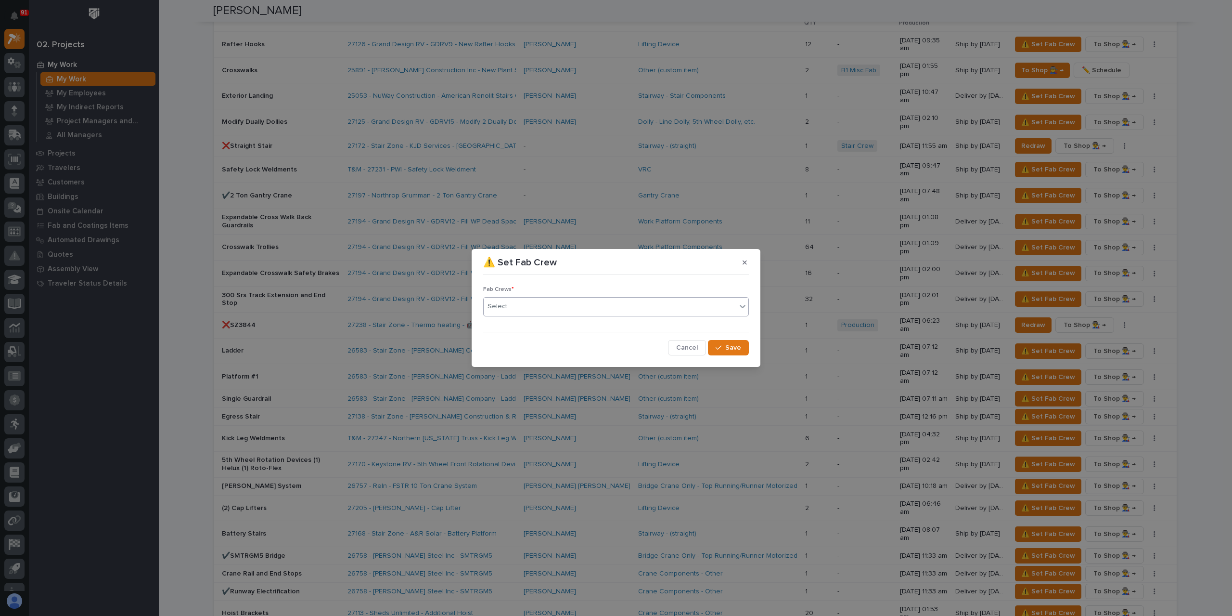
click at [523, 308] on div "Select..." at bounding box center [610, 306] width 253 height 16
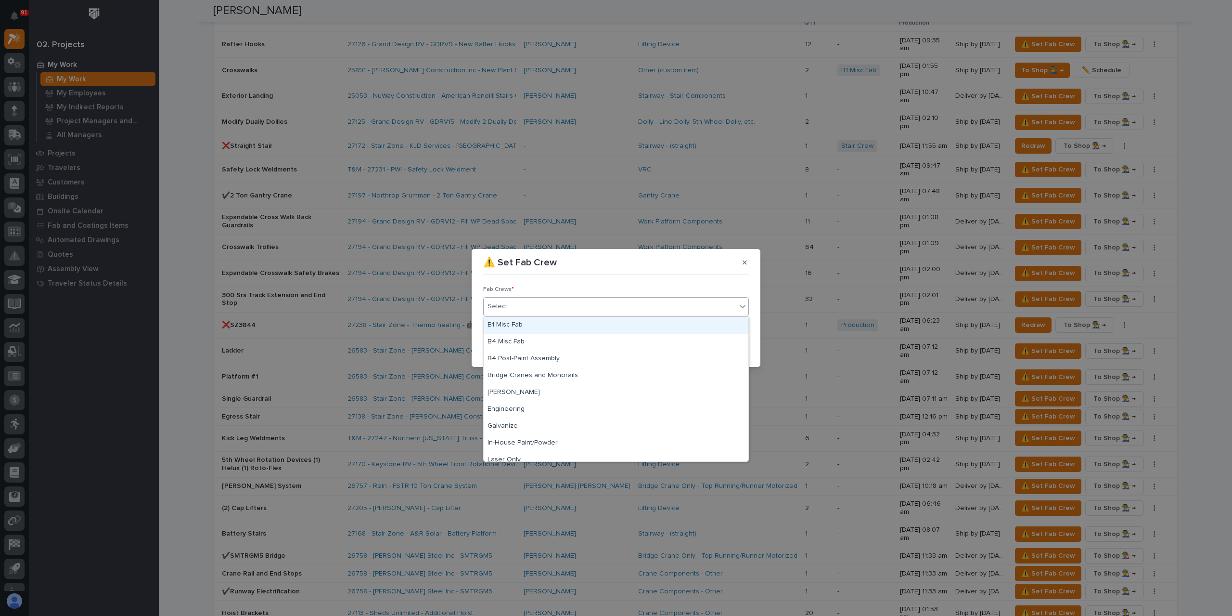
click at [521, 324] on div "B1 Misc Fab" at bounding box center [616, 325] width 265 height 17
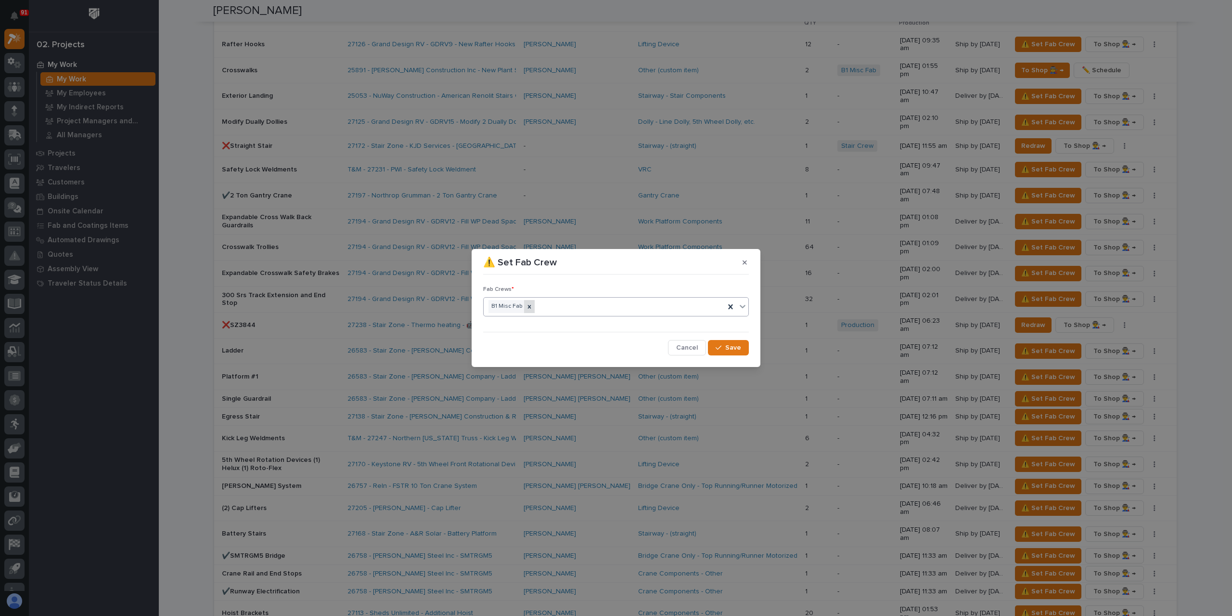
click at [527, 305] on icon at bounding box center [529, 306] width 7 height 7
click at [532, 304] on div "Select..." at bounding box center [610, 306] width 253 height 16
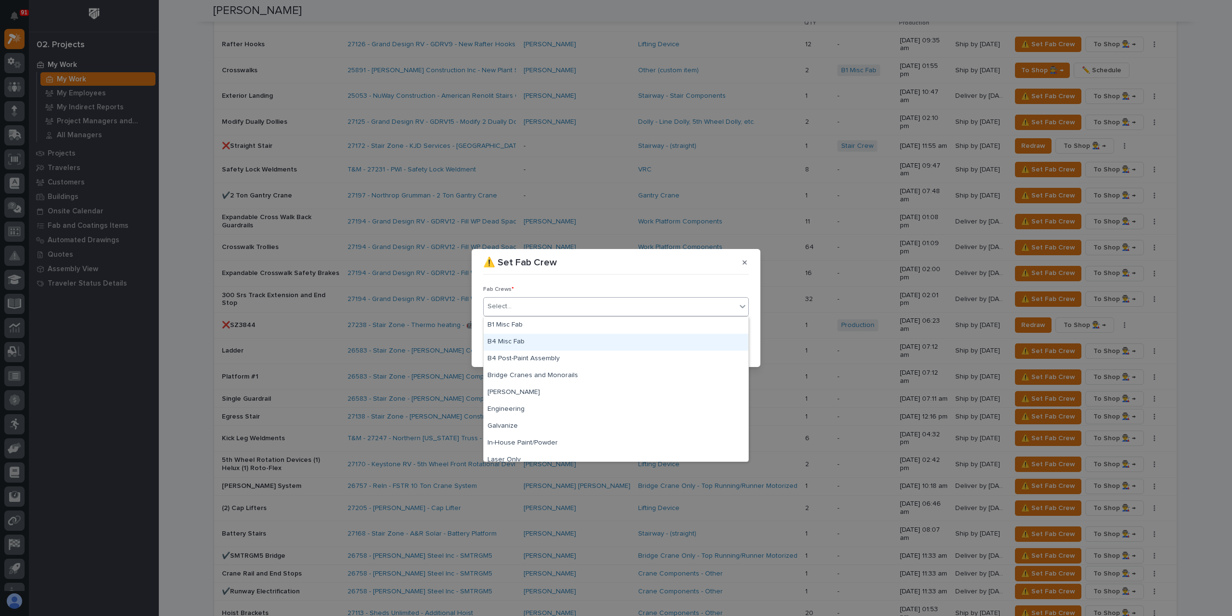
click at [520, 338] on div "B4 Misc Fab" at bounding box center [616, 342] width 265 height 17
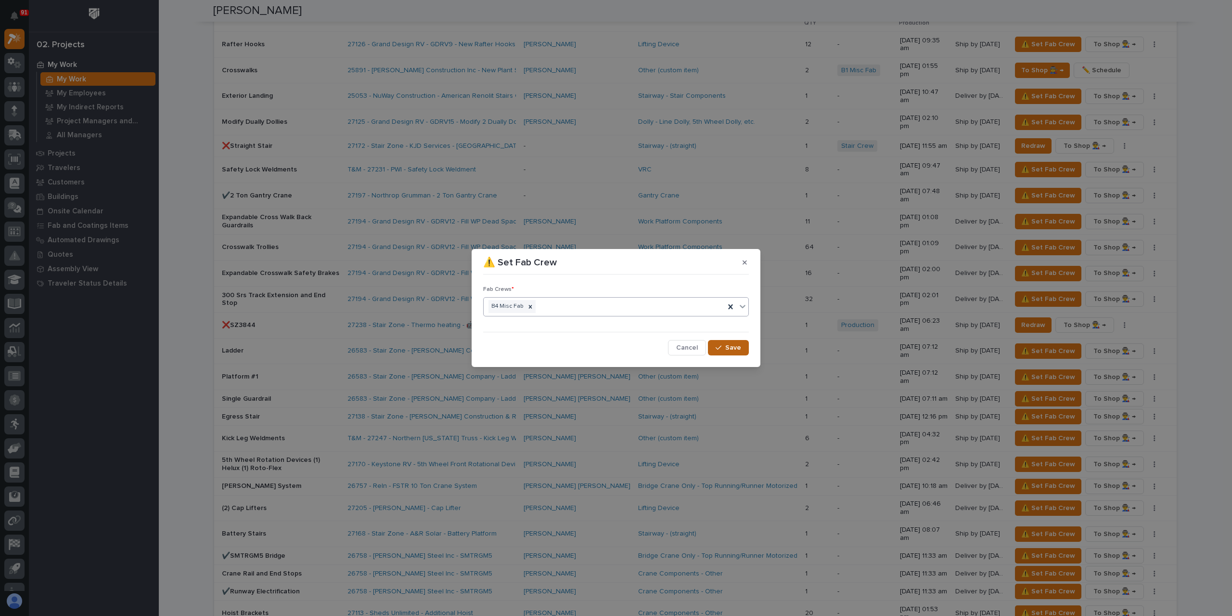
click at [720, 343] on button "Save" at bounding box center [728, 347] width 41 height 15
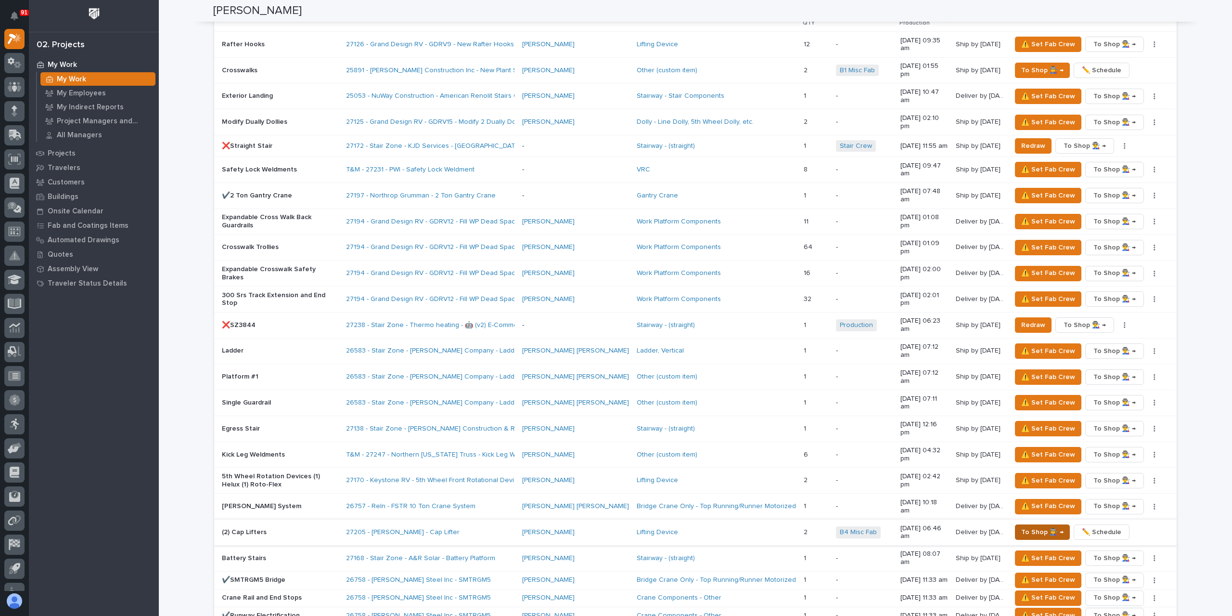
click at [1026, 526] on span "To Shop 👨‍🏭 →" at bounding box center [1042, 532] width 42 height 12
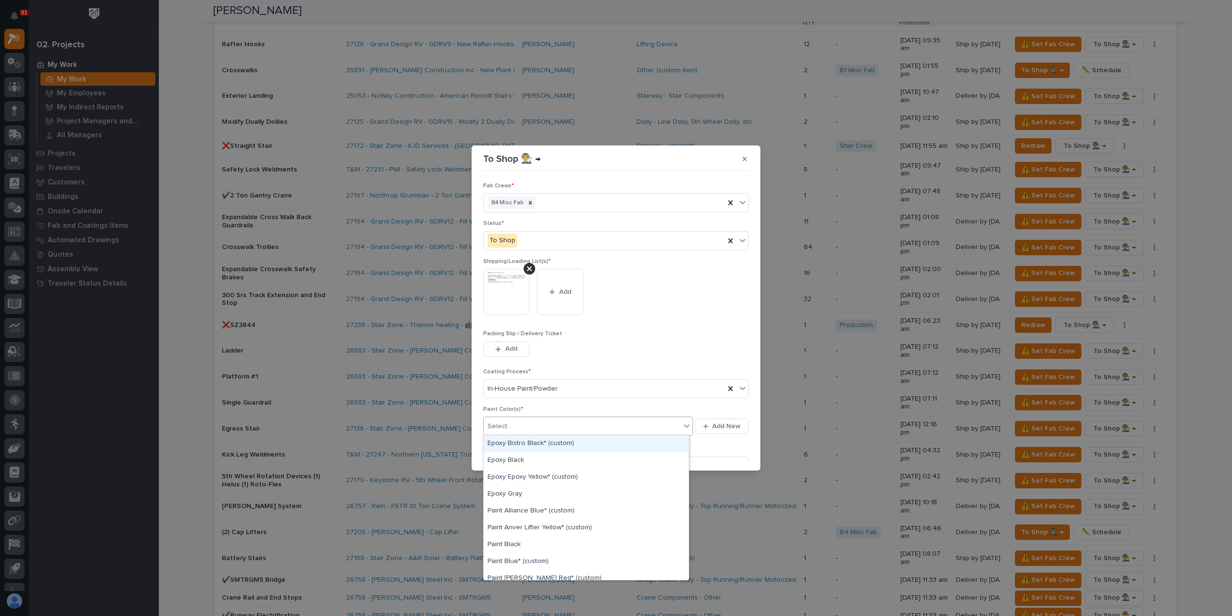
click at [528, 426] on div "Select..." at bounding box center [582, 426] width 197 height 16
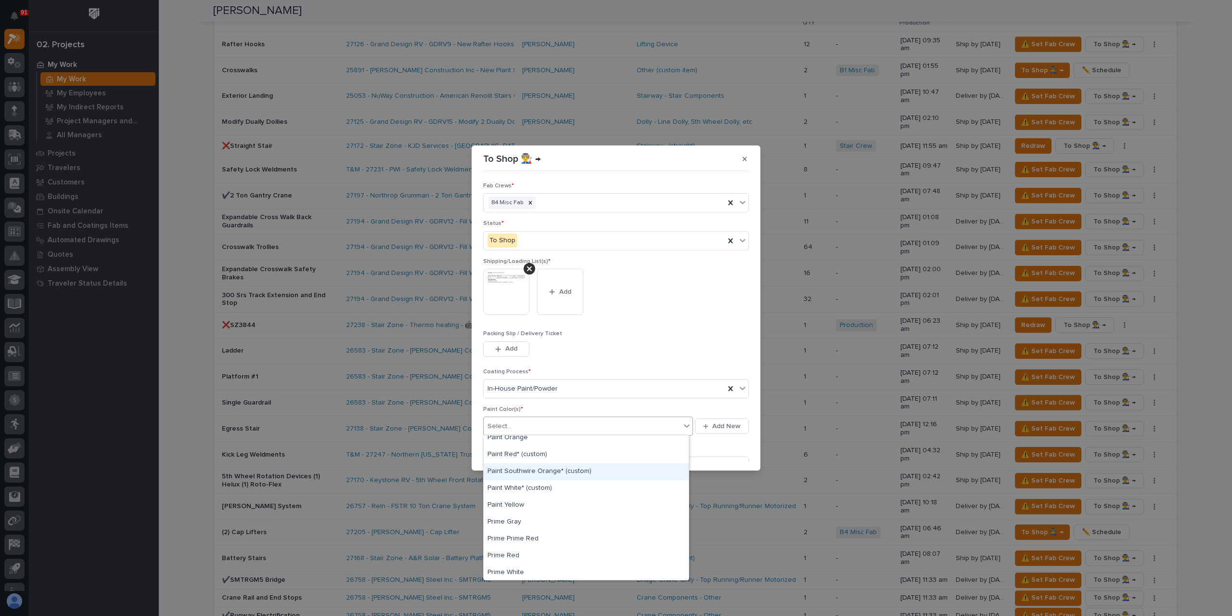
scroll to position [289, 0]
click at [506, 491] on div "Paint Yellow" at bounding box center [586, 491] width 205 height 17
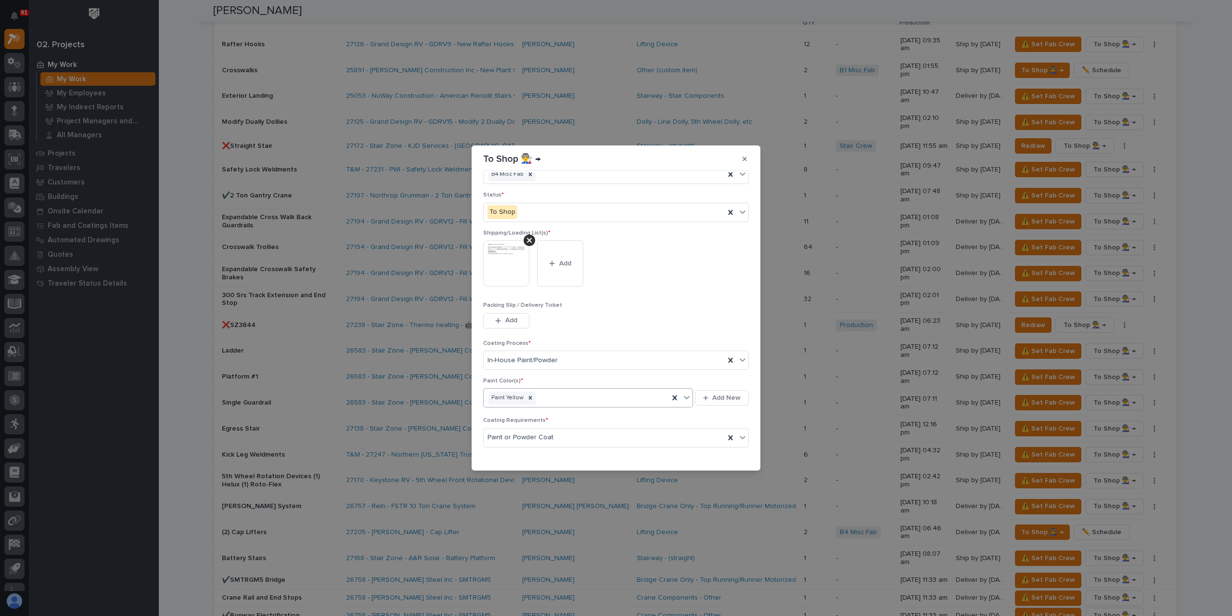
scroll to position [51, 0]
click at [719, 456] on div "button" at bounding box center [721, 455] width 10 height 7
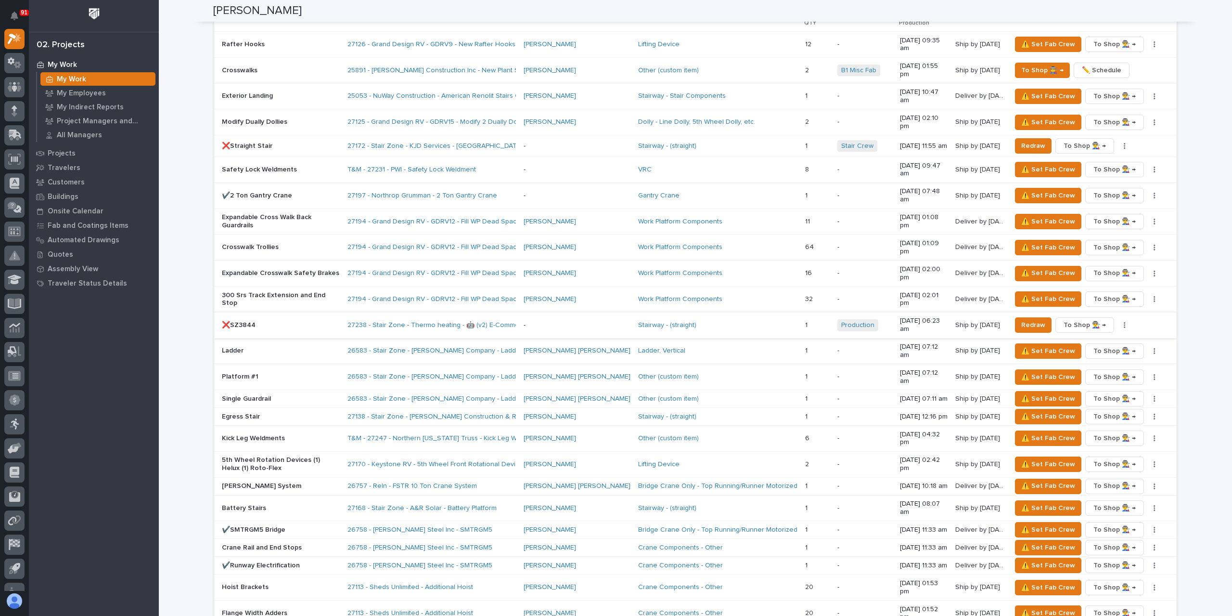
click at [1125, 322] on button "button" at bounding box center [1124, 325] width 13 height 7
click at [1088, 250] on span "✏️ Schedule" at bounding box center [1089, 256] width 39 height 12
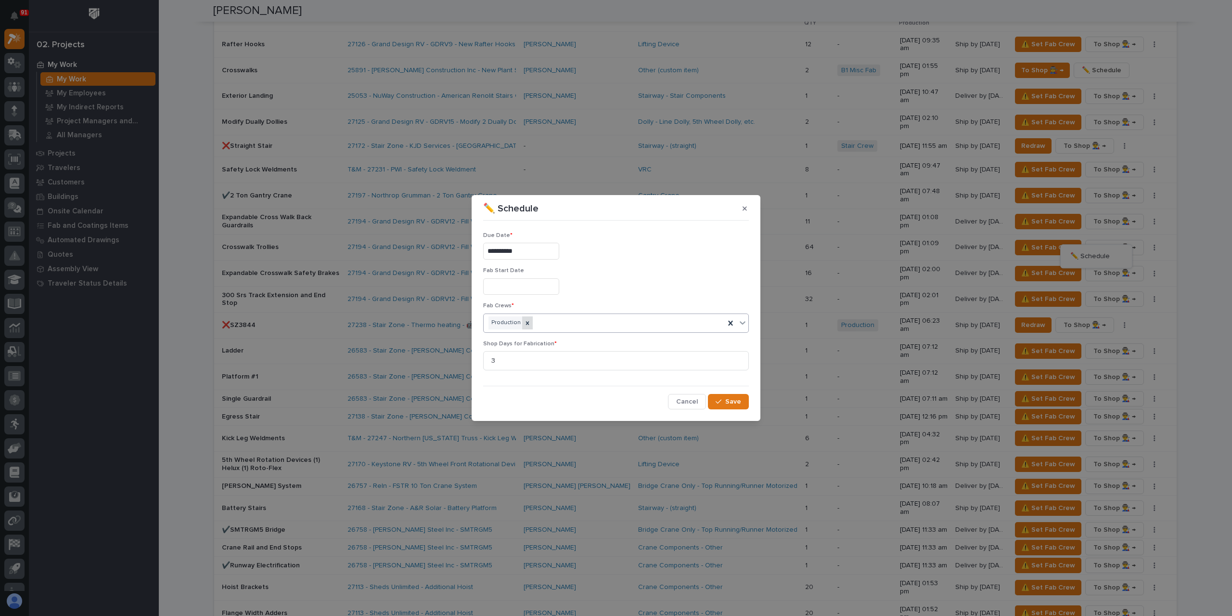
click at [527, 323] on icon at bounding box center [527, 323] width 7 height 7
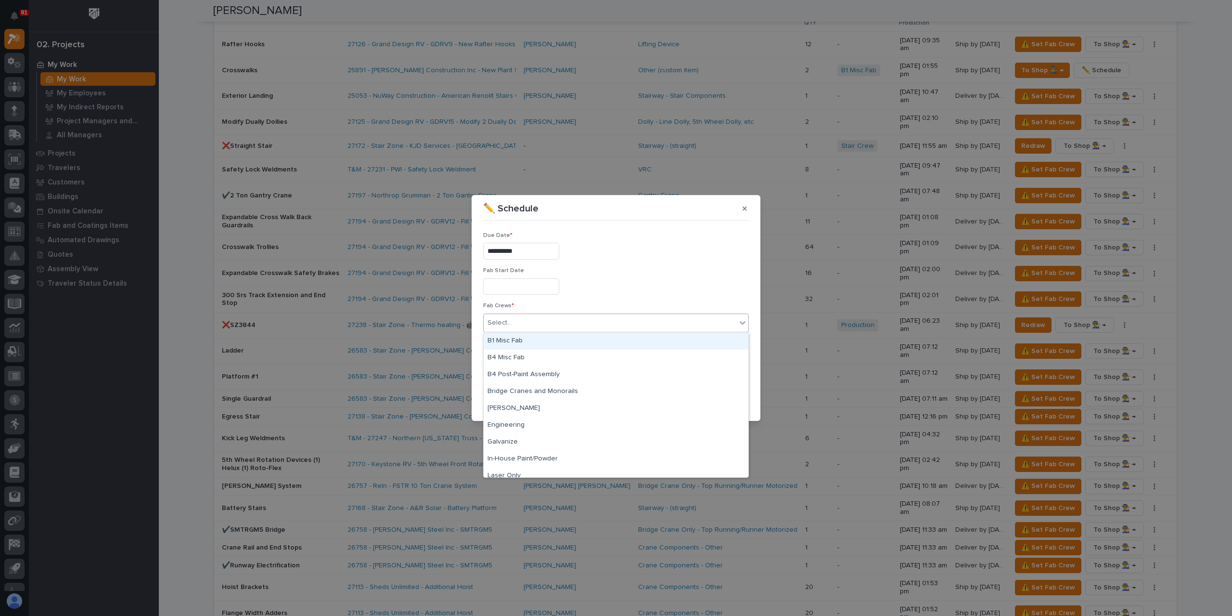
click at [534, 324] on div "Select..." at bounding box center [610, 323] width 253 height 16
click at [512, 398] on div "Stair Crew" at bounding box center [616, 401] width 265 height 17
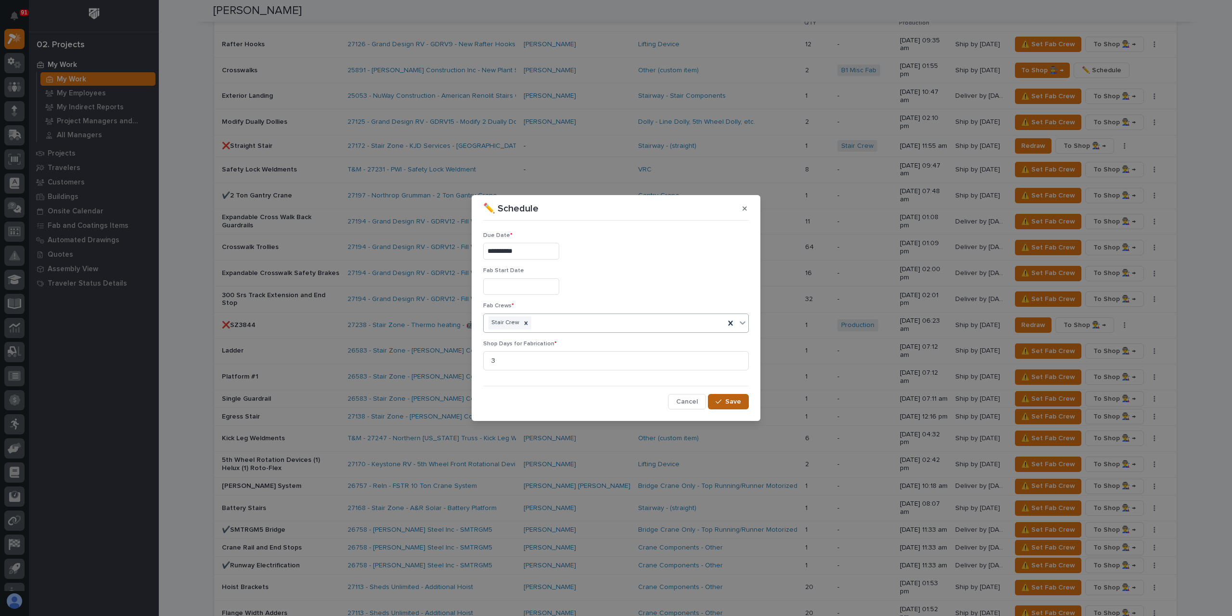
click at [736, 401] on span "Save" at bounding box center [733, 401] width 16 height 9
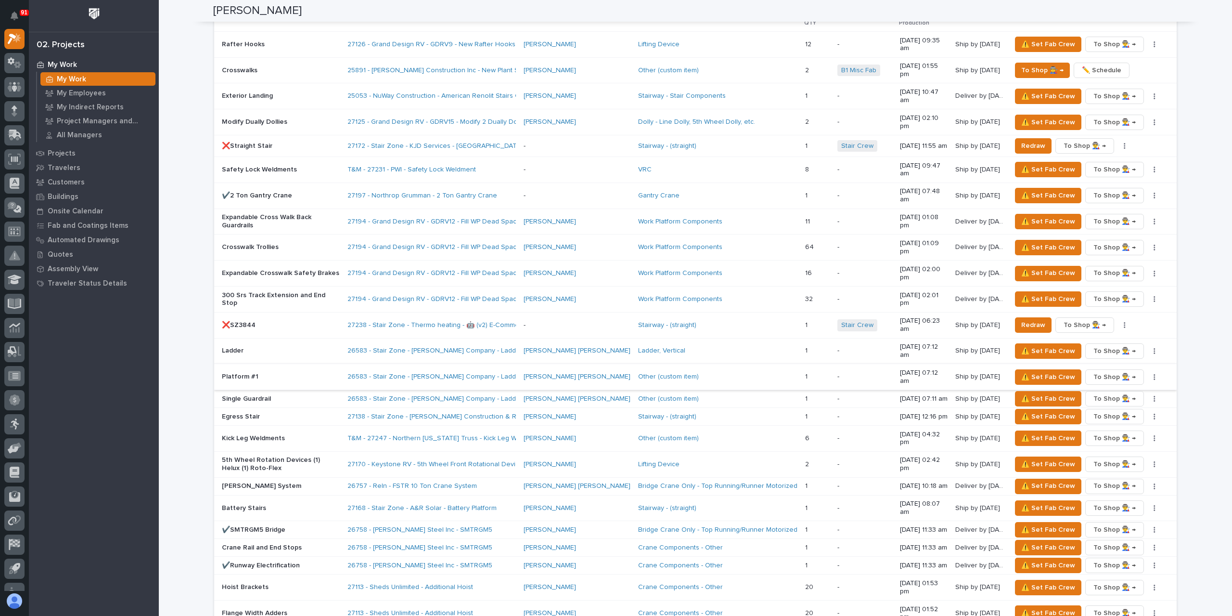
scroll to position [818, 0]
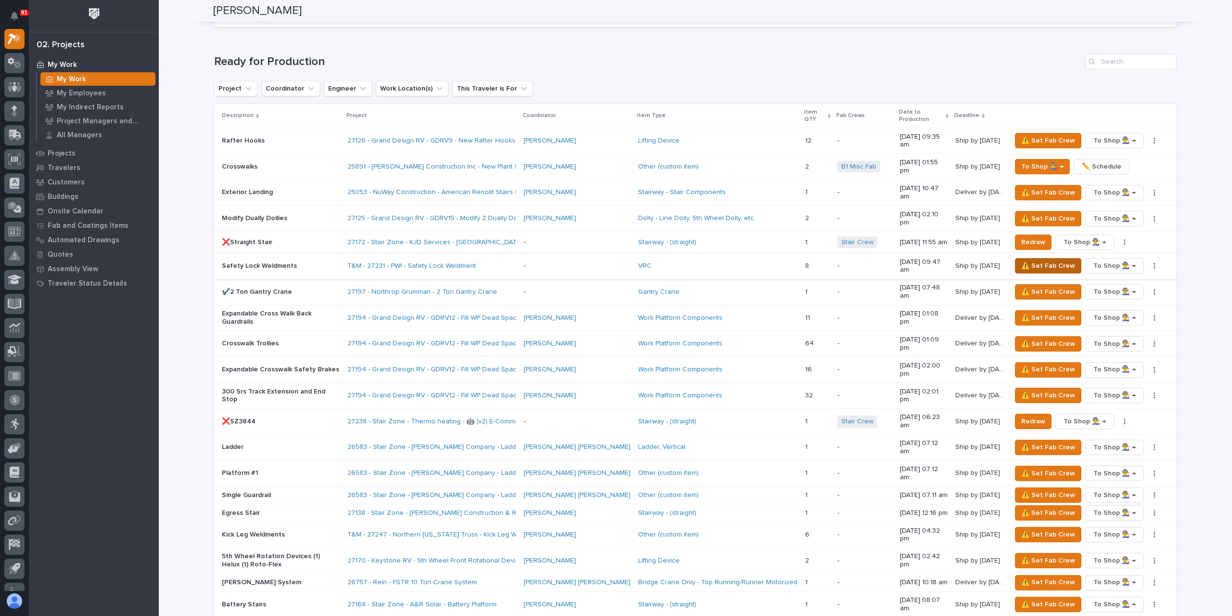
click at [1030, 260] on span "⚠️ Set Fab Crew" at bounding box center [1048, 266] width 54 height 12
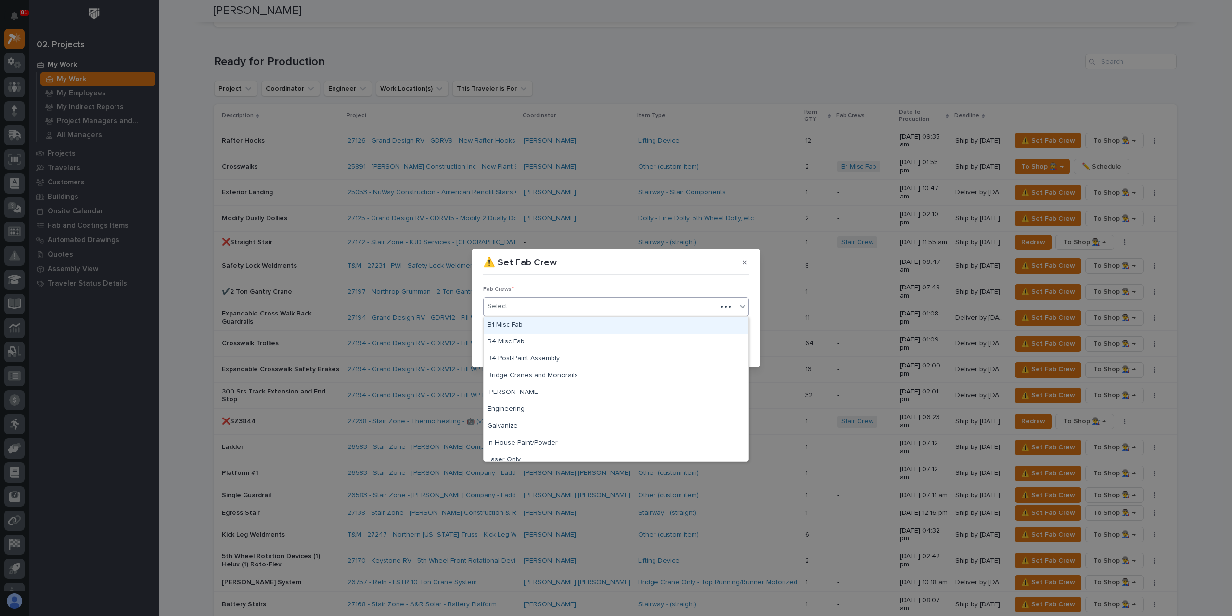
click at [544, 309] on div "Select..." at bounding box center [600, 306] width 233 height 16
click at [527, 322] on div "B1 Misc Fab" at bounding box center [616, 325] width 265 height 17
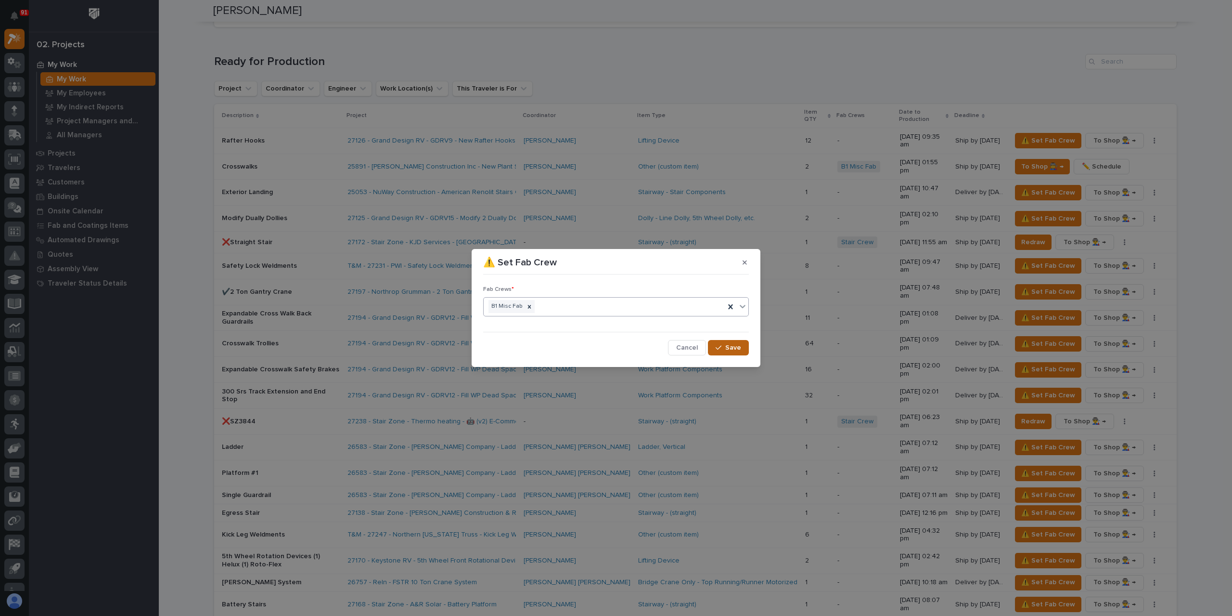
click at [741, 348] on span "Save" at bounding box center [733, 347] width 16 height 9
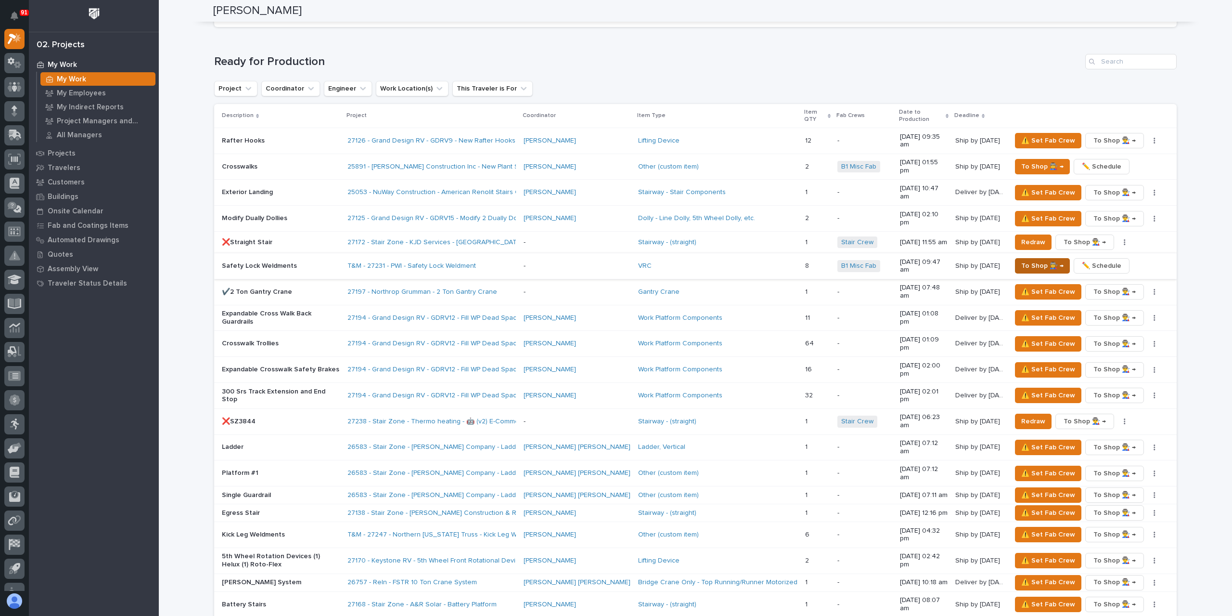
click at [1033, 260] on span "To Shop 👨‍🏭 →" at bounding box center [1042, 266] width 42 height 12
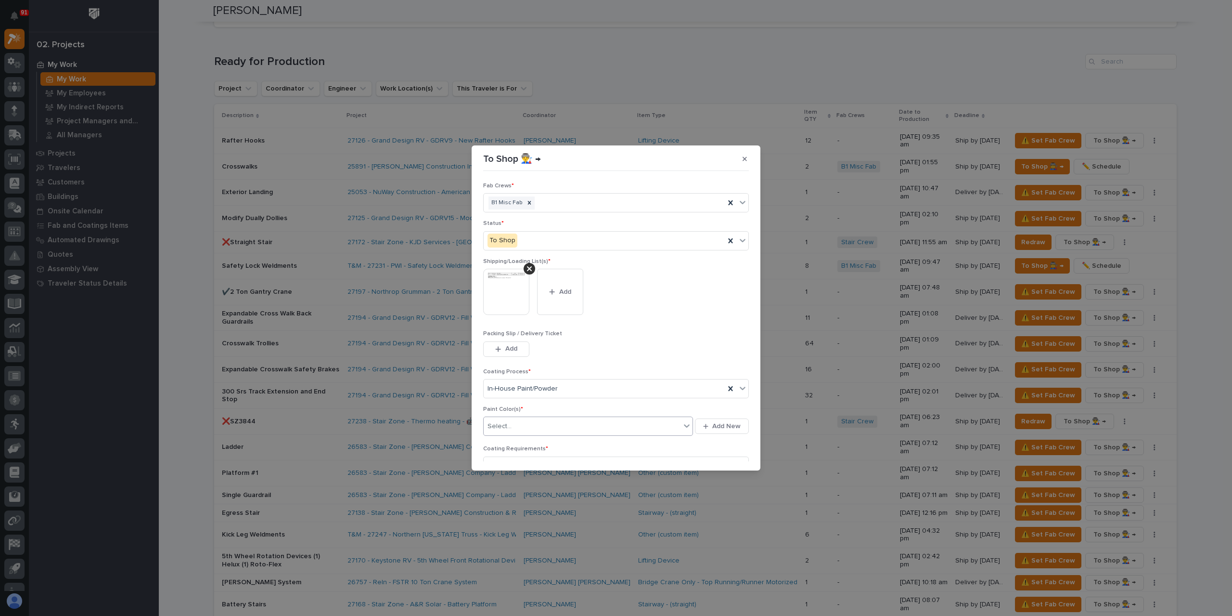
click at [524, 426] on div "Select..." at bounding box center [582, 426] width 197 height 16
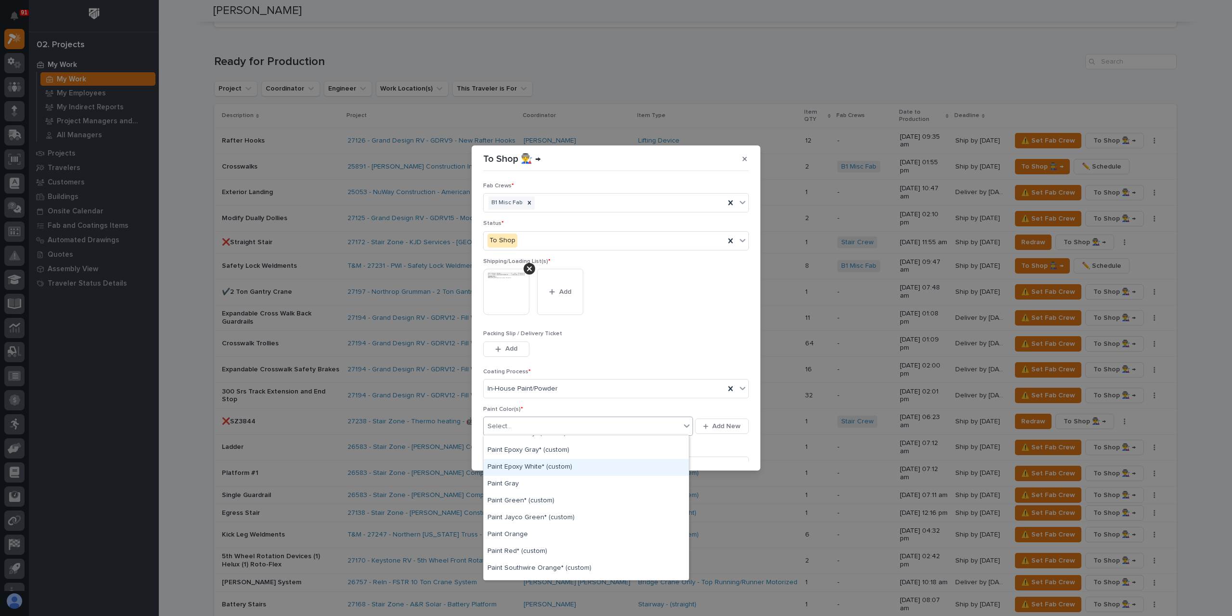
scroll to position [193, 0]
click at [519, 532] on div "Paint Red* (custom)" at bounding box center [586, 537] width 205 height 17
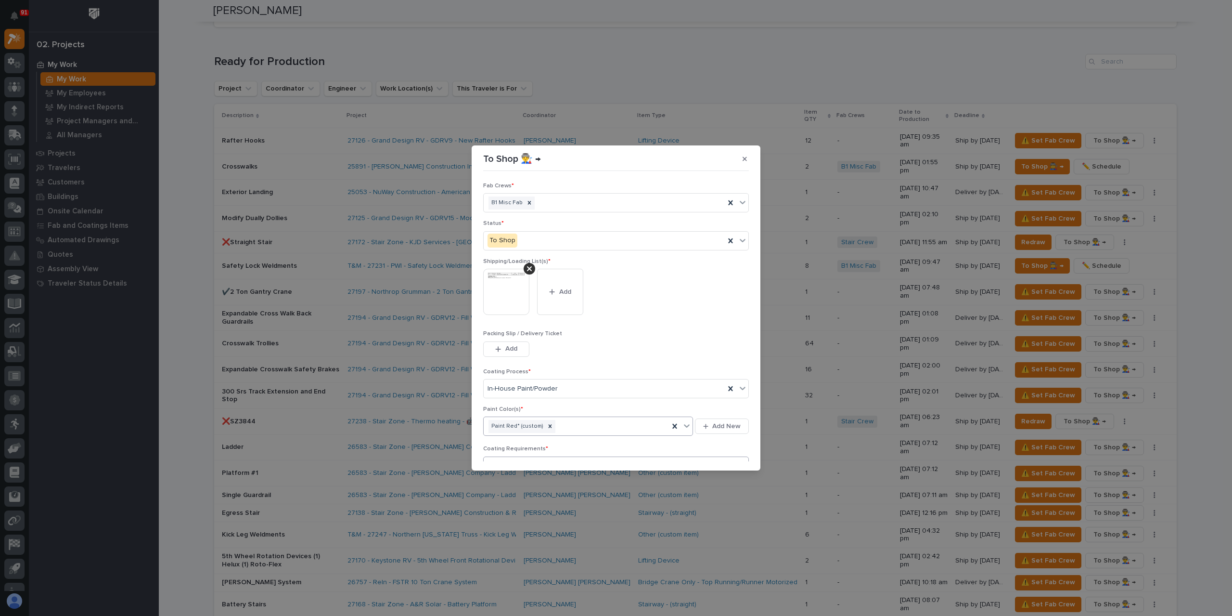
scroll to position [48, 0]
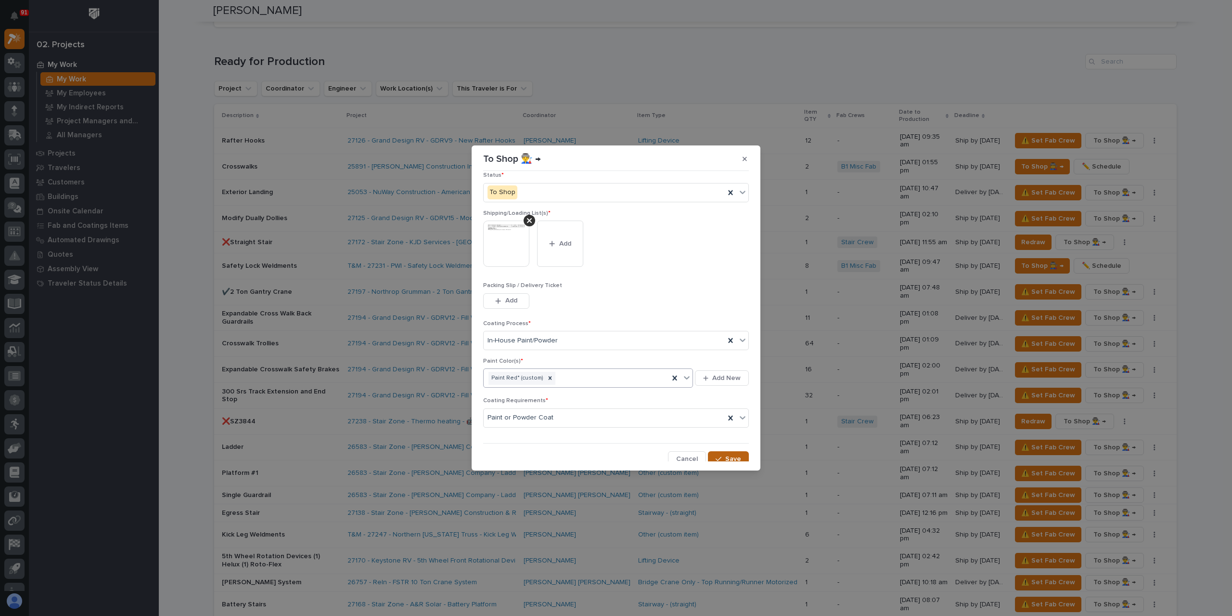
click at [732, 455] on span "Save" at bounding box center [733, 458] width 16 height 9
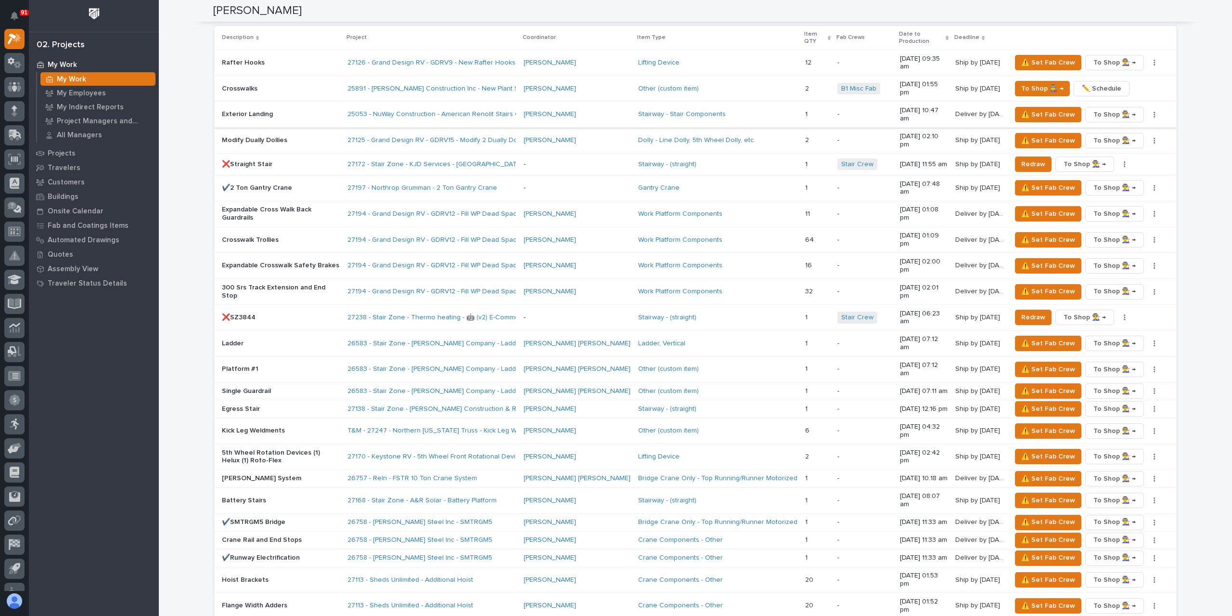
scroll to position [1011, 0]
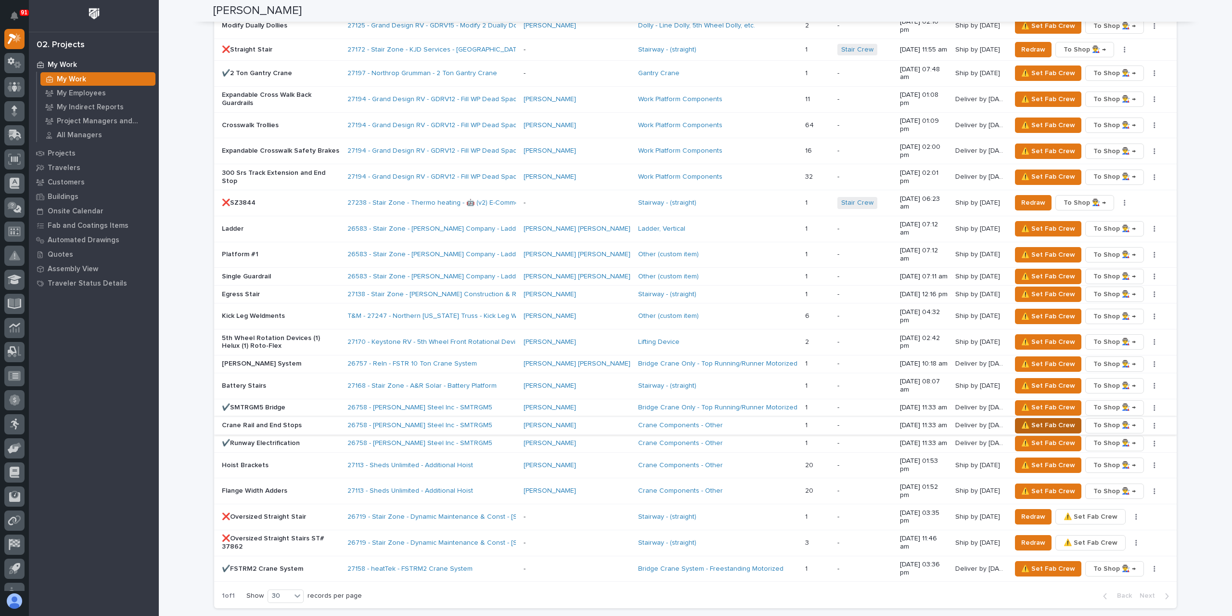
click at [1034, 419] on span "⚠️ Set Fab Crew" at bounding box center [1048, 425] width 54 height 12
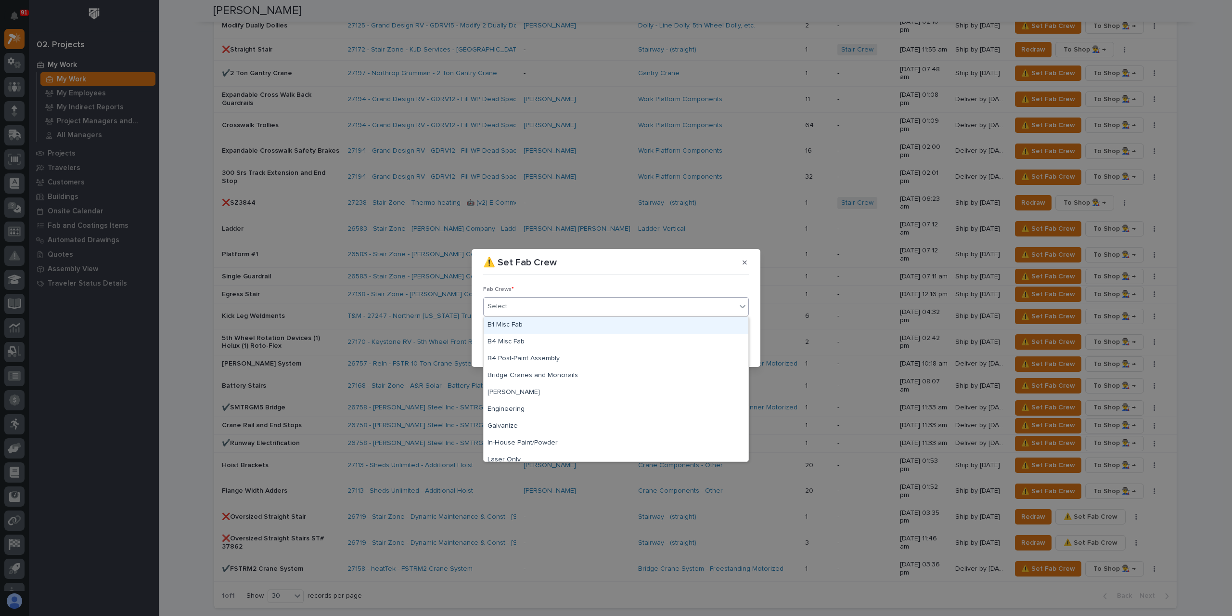
click at [523, 312] on div "Select..." at bounding box center [610, 306] width 253 height 16
click at [518, 321] on div "B1 Misc Fab" at bounding box center [616, 325] width 265 height 17
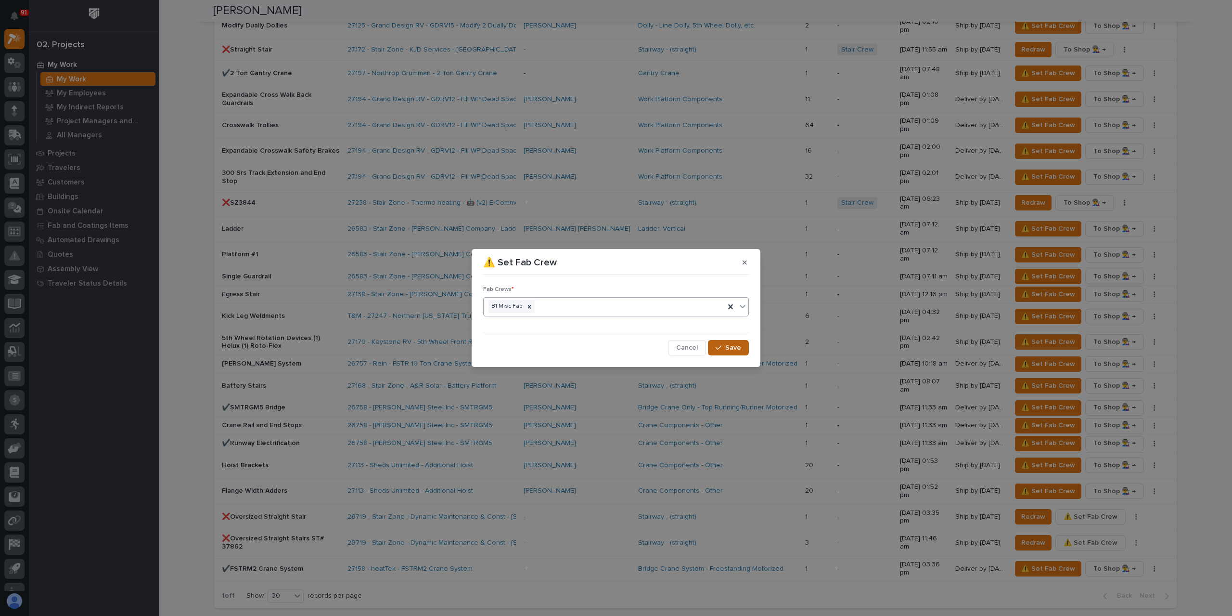
click at [729, 346] on span "Save" at bounding box center [733, 347] width 16 height 9
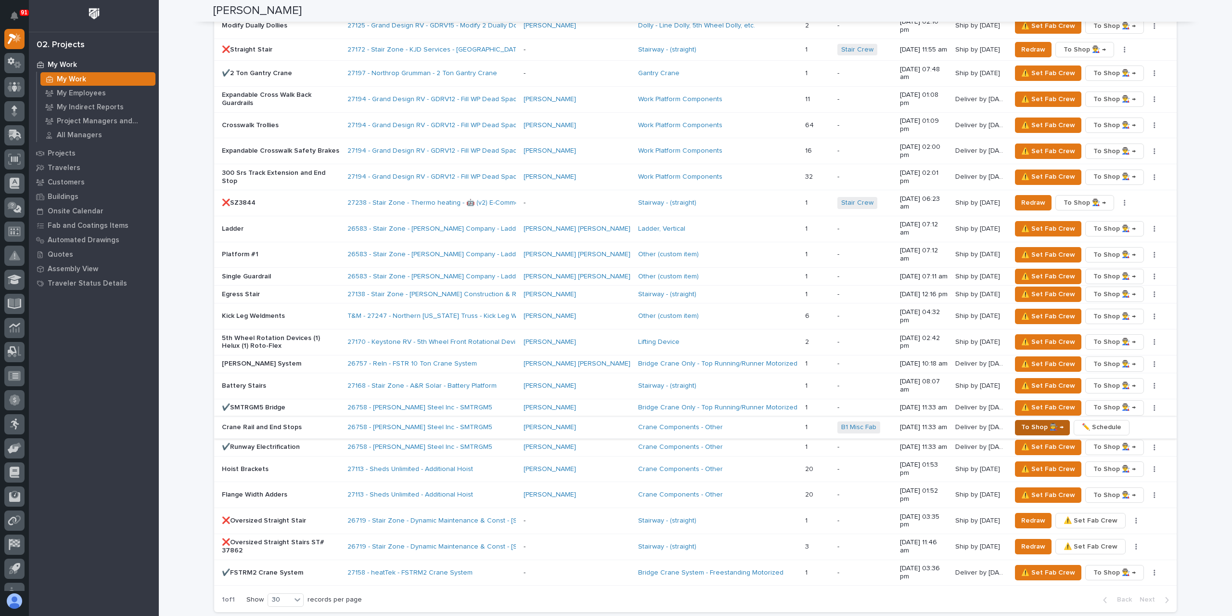
click at [1024, 421] on span "To Shop 👨‍🏭 →" at bounding box center [1042, 427] width 42 height 12
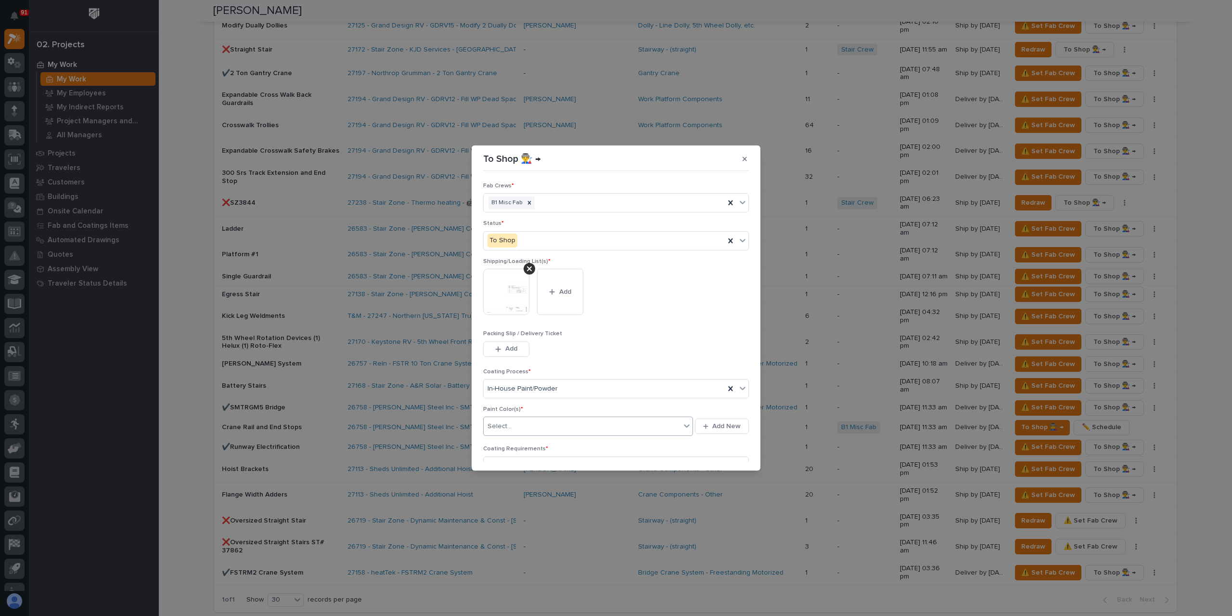
click at [525, 428] on div "Select..." at bounding box center [582, 426] width 197 height 16
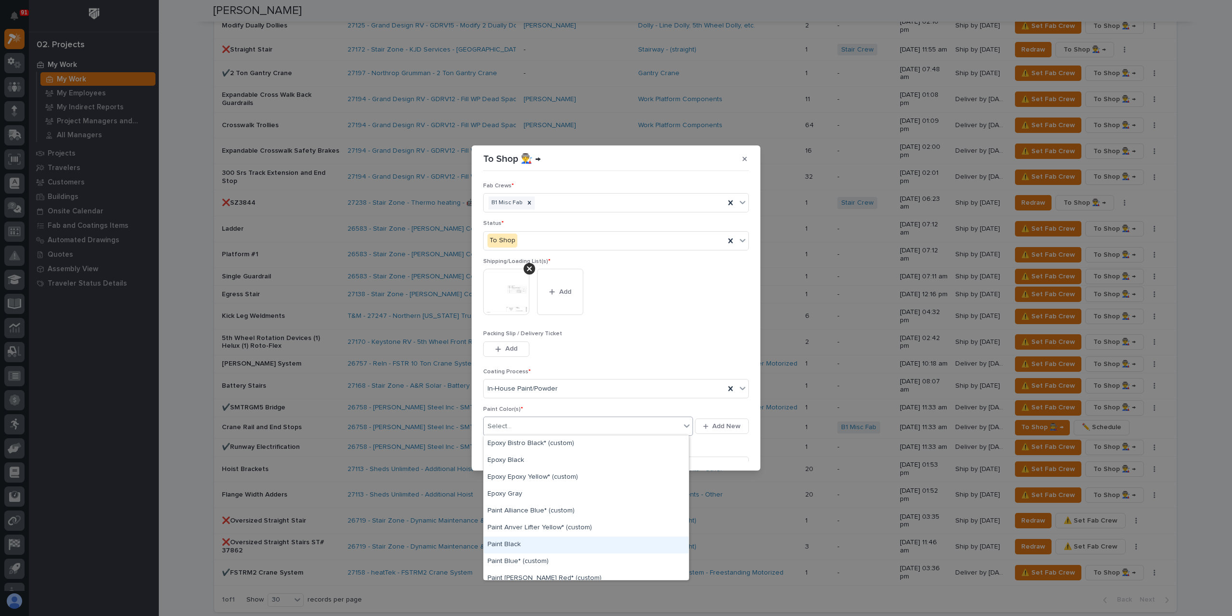
click at [511, 542] on div "Paint Black" at bounding box center [586, 544] width 205 height 17
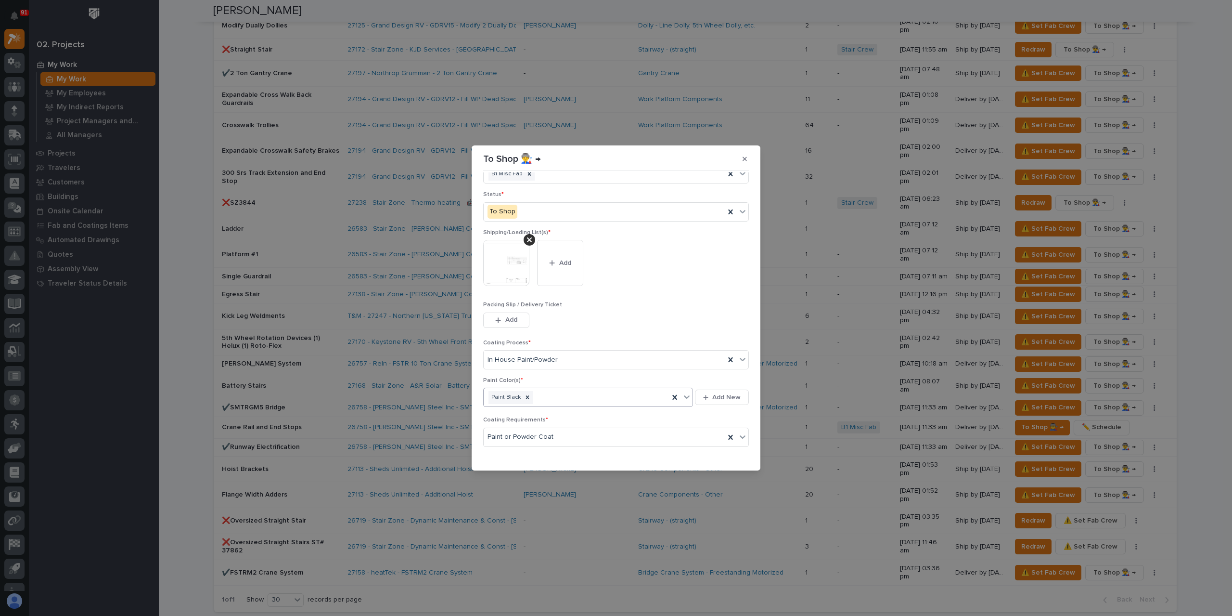
scroll to position [51, 0]
click at [724, 460] on button "Save" at bounding box center [728, 455] width 41 height 15
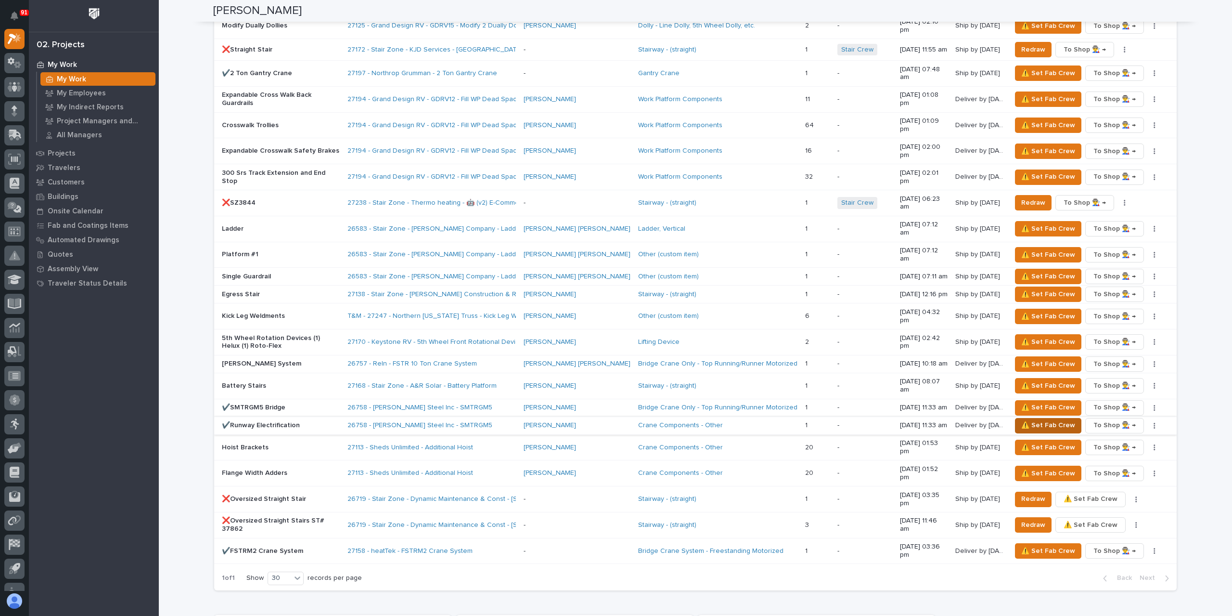
click at [1025, 419] on span "⚠️ Set Fab Crew" at bounding box center [1048, 425] width 54 height 12
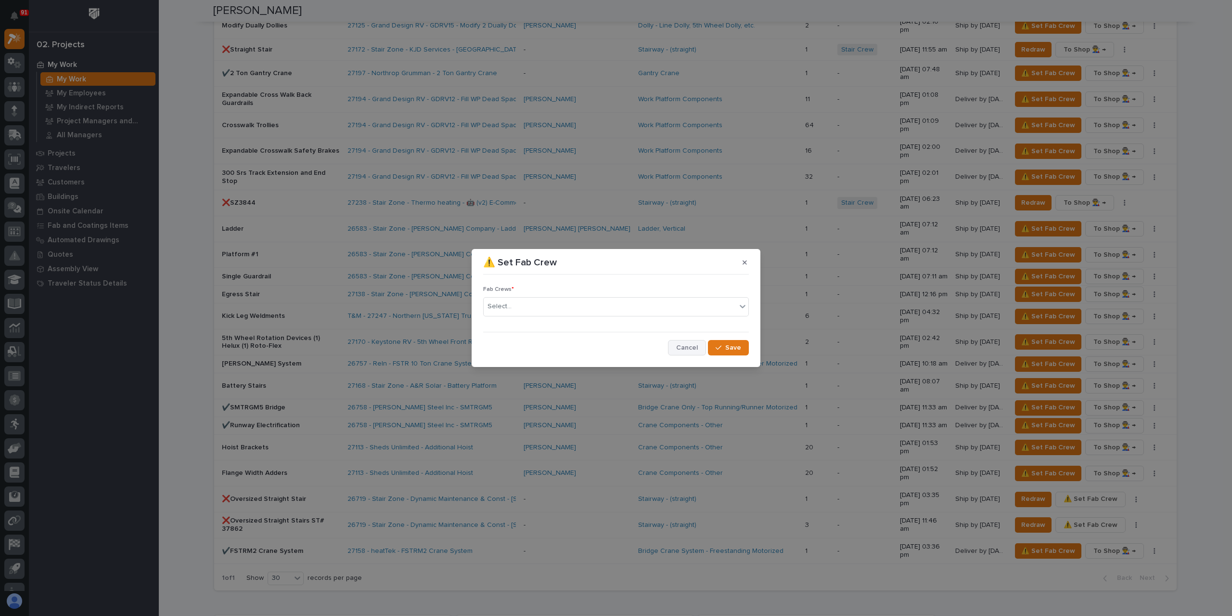
click at [688, 350] on span "Cancel" at bounding box center [687, 347] width 22 height 9
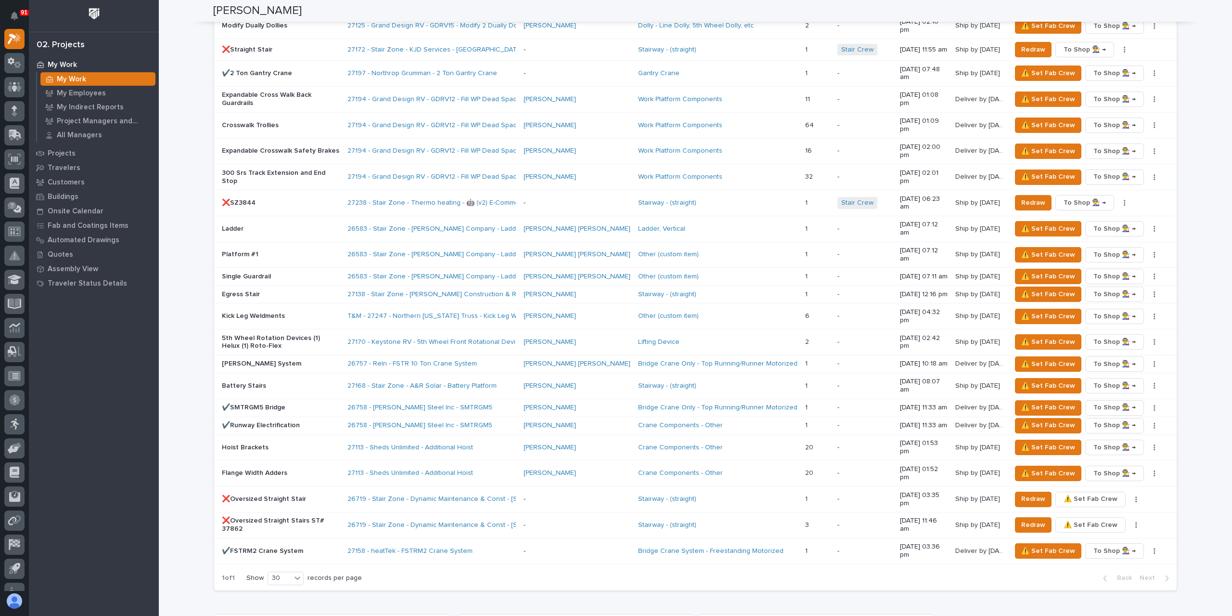
click at [256, 421] on p "✔️Runway Electrification" at bounding box center [281, 425] width 118 height 8
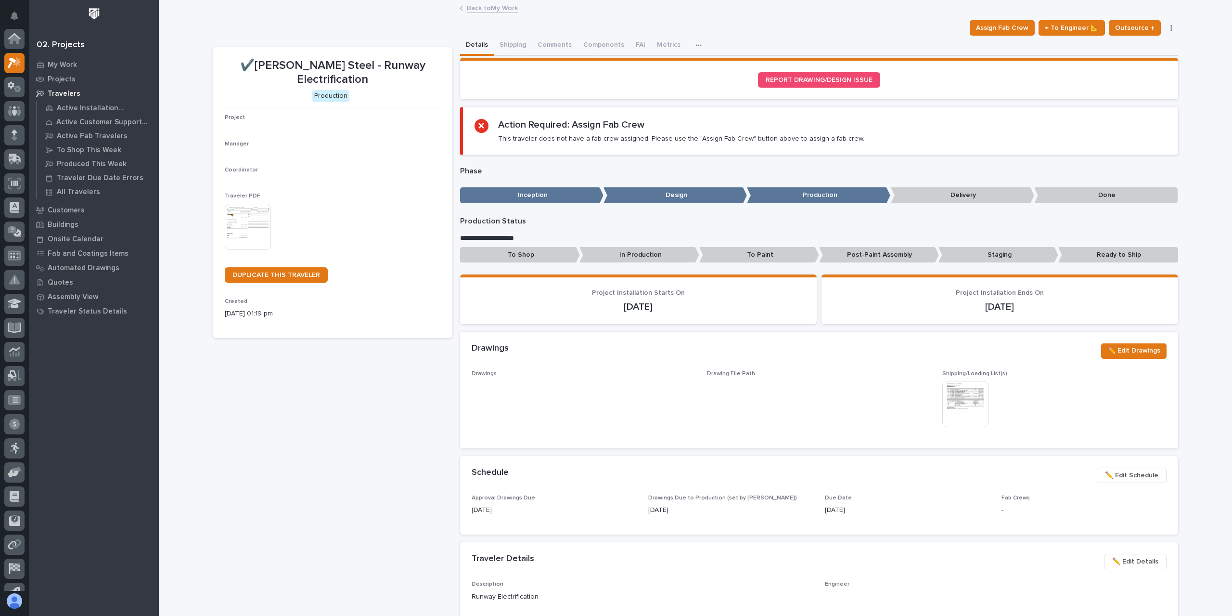
scroll to position [24, 0]
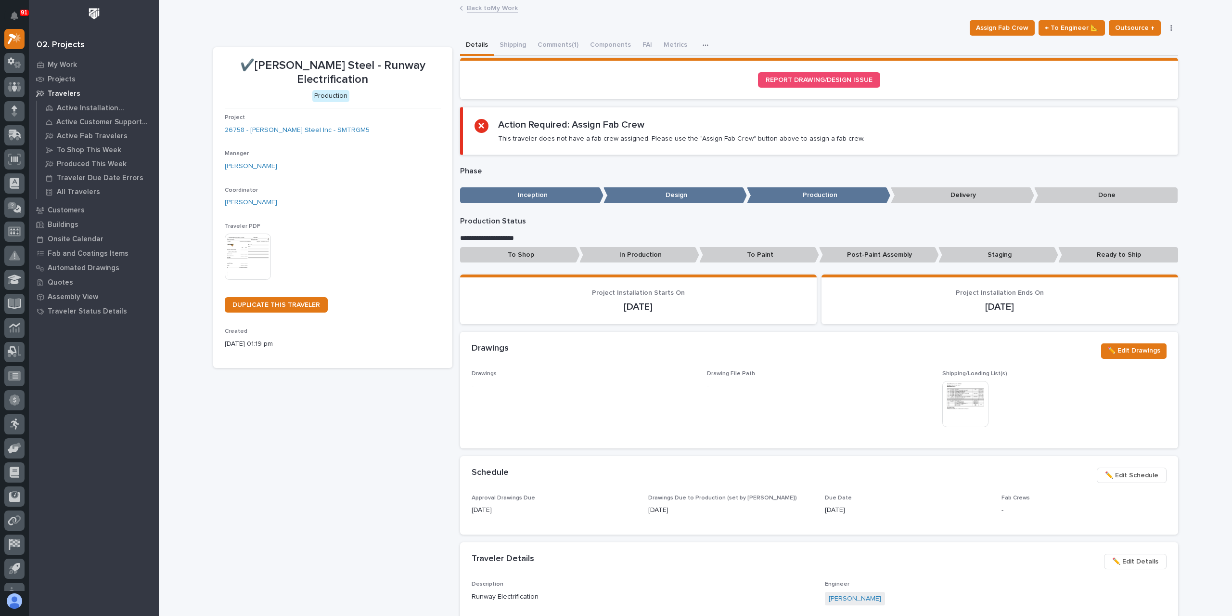
click at [953, 256] on p "Staging" at bounding box center [999, 255] width 120 height 16
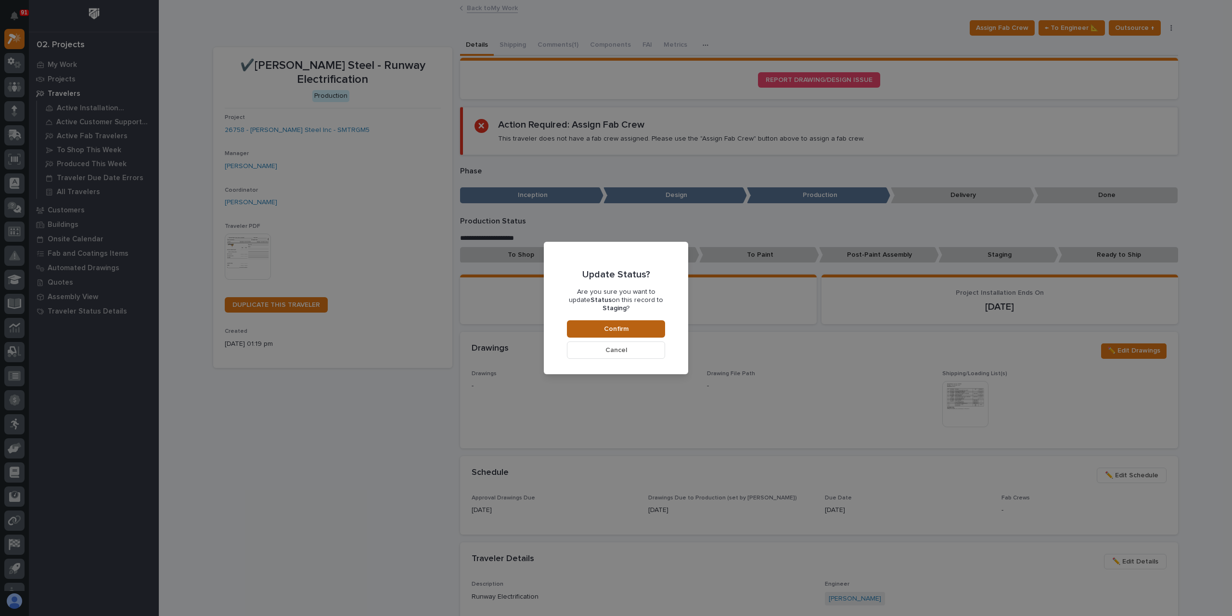
click at [624, 324] on span "Confirm" at bounding box center [616, 328] width 25 height 9
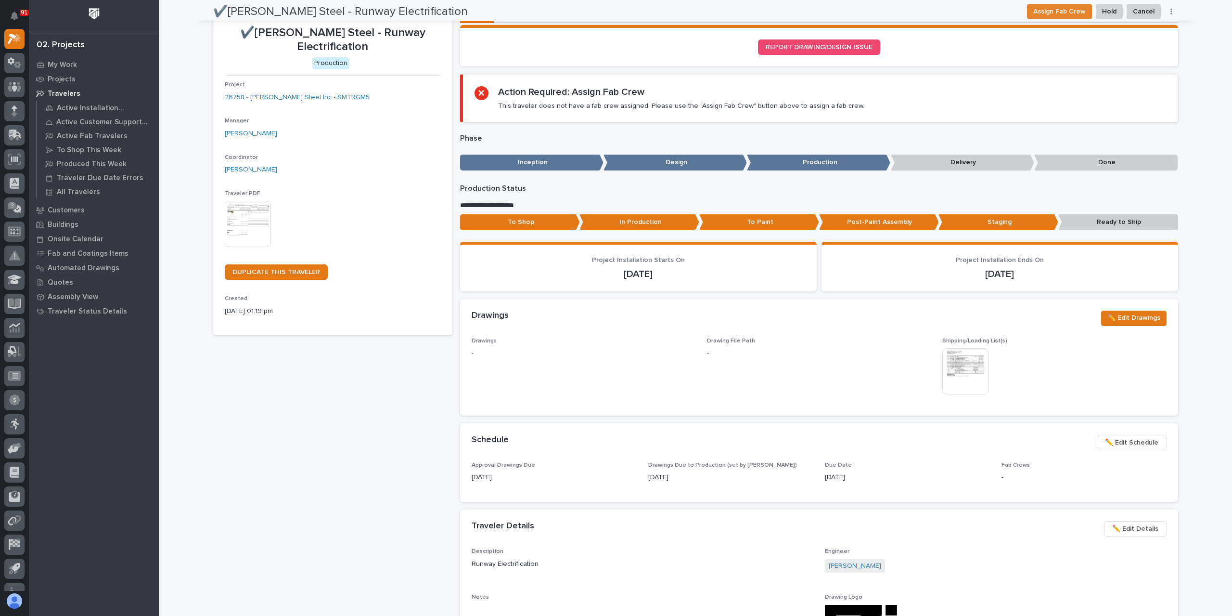
scroll to position [0, 0]
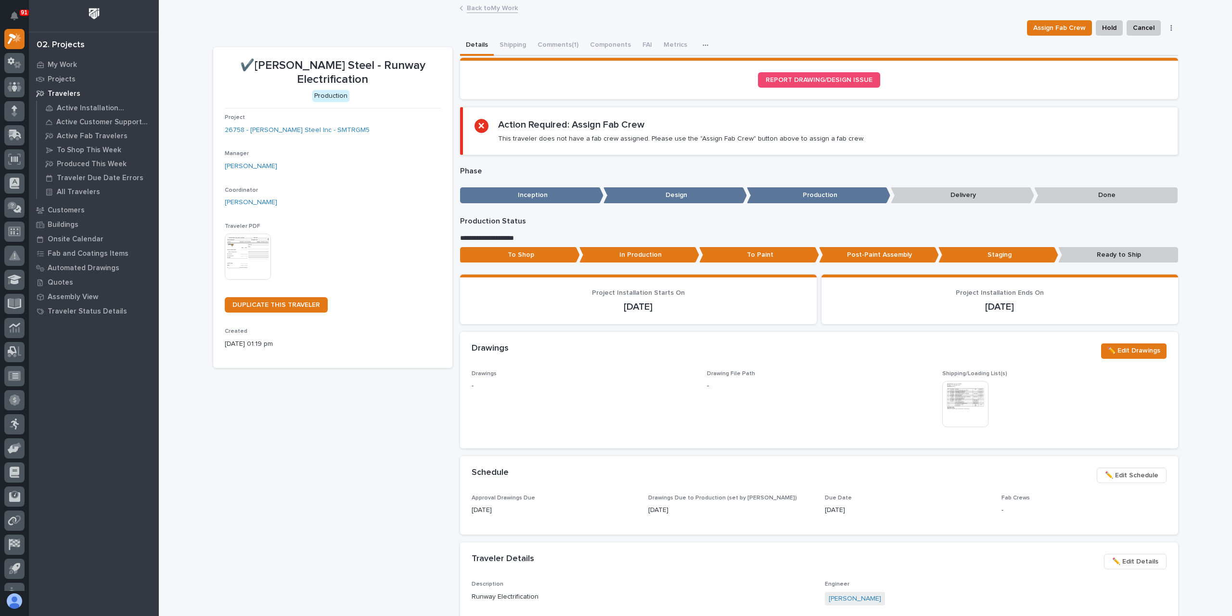
click at [482, 7] on link "Back to My Work" at bounding box center [492, 7] width 51 height 11
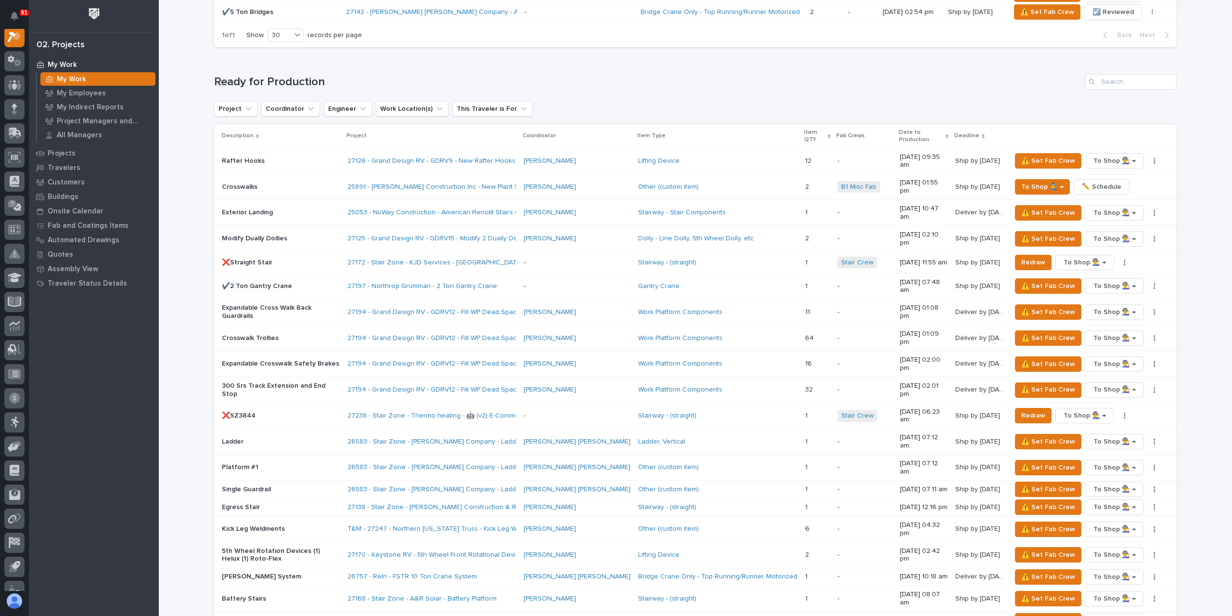
scroll to position [818, 0]
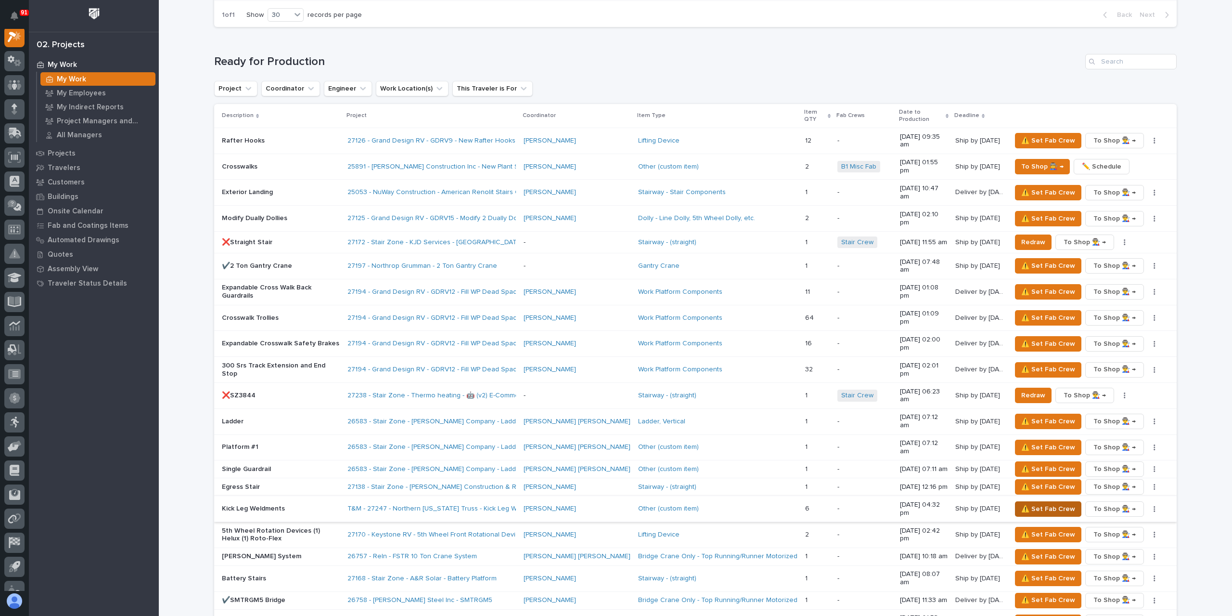
click at [1041, 503] on span "⚠️ Set Fab Crew" at bounding box center [1048, 509] width 54 height 12
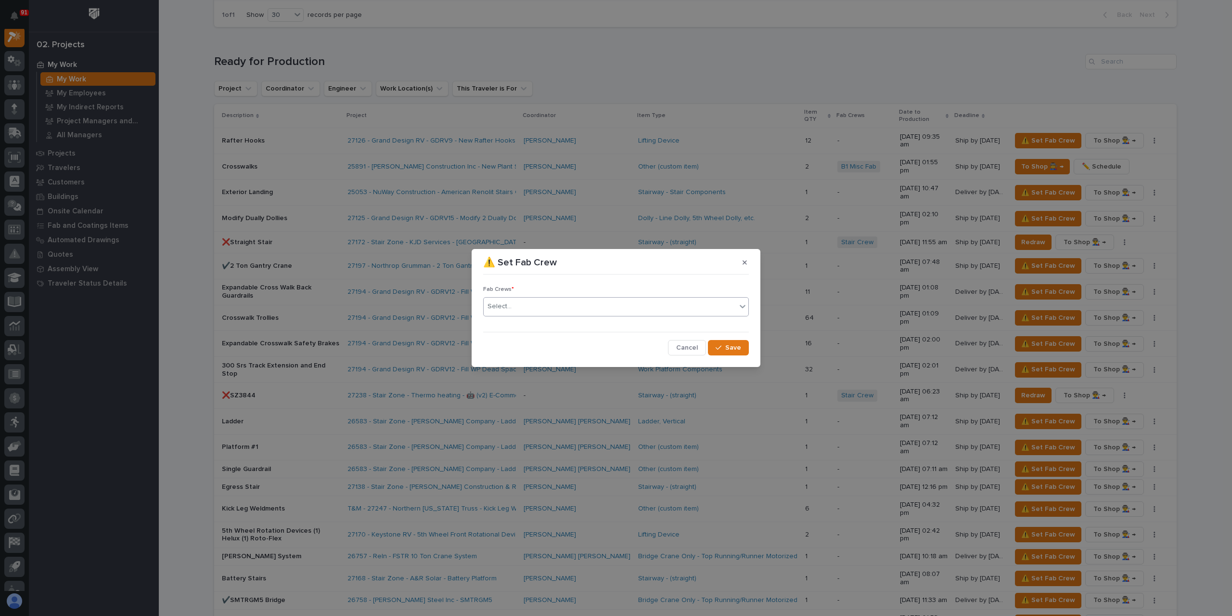
click at [529, 309] on div "Select..." at bounding box center [610, 306] width 253 height 16
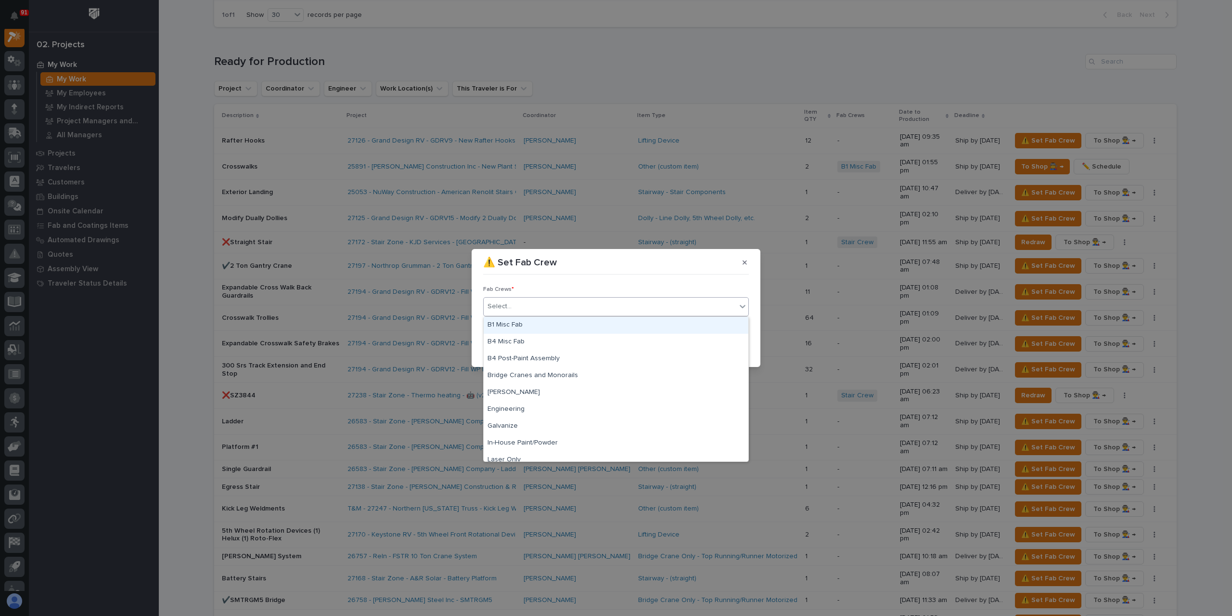
click at [522, 327] on div "B1 Misc Fab" at bounding box center [616, 325] width 265 height 17
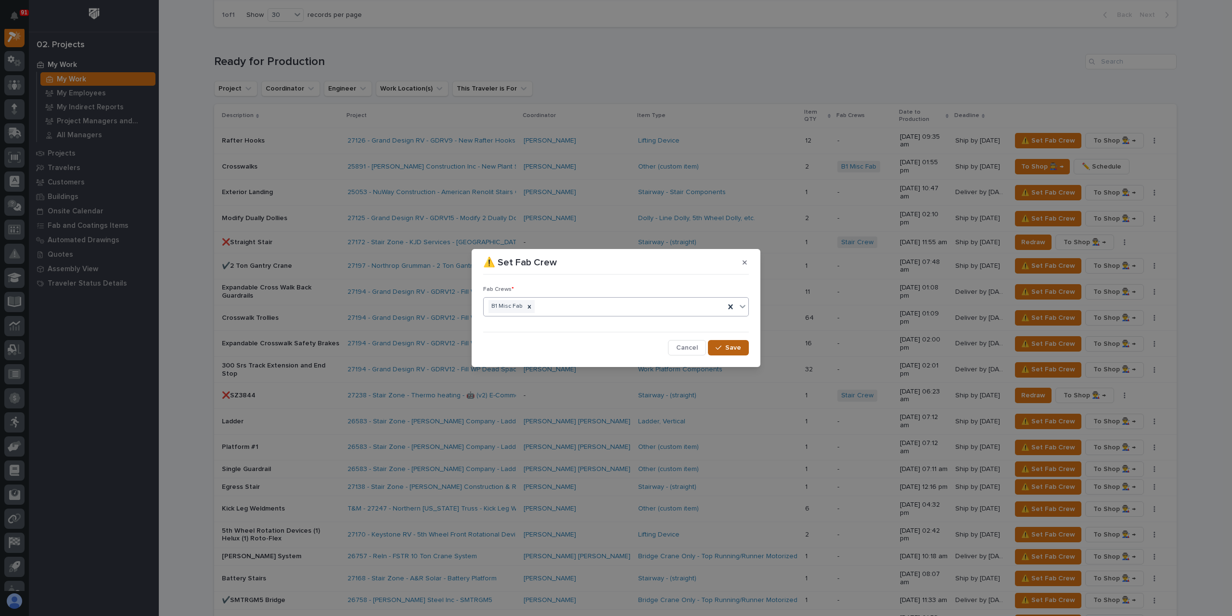
click at [719, 347] on icon "button" at bounding box center [719, 347] width 6 height 7
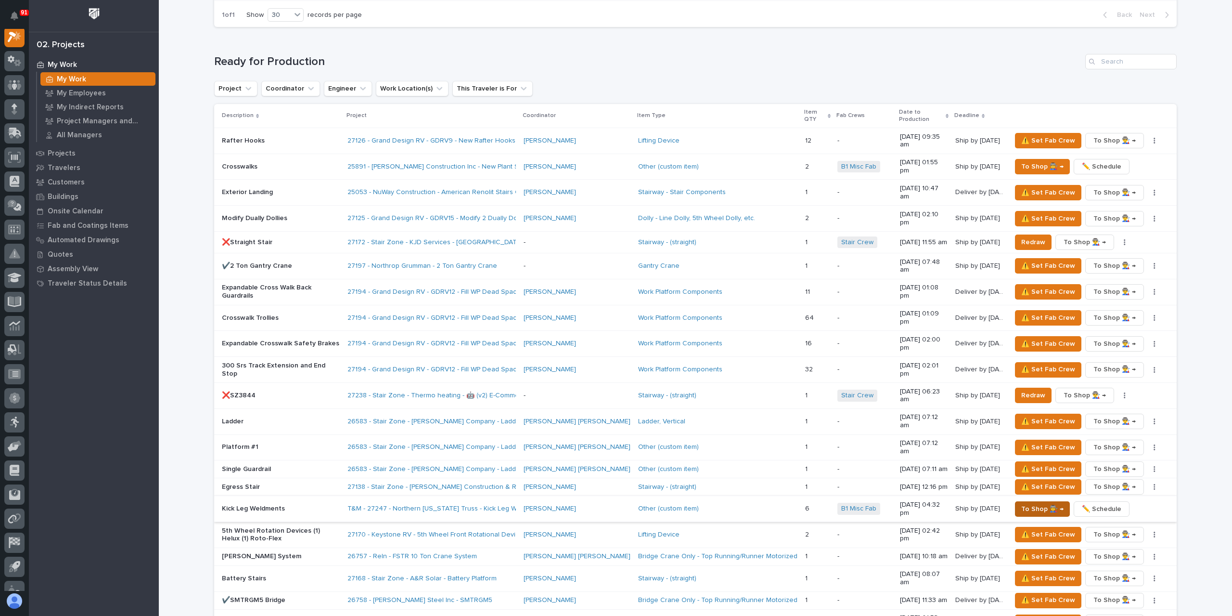
click at [1033, 503] on span "To Shop 👨‍🏭 →" at bounding box center [1042, 509] width 42 height 12
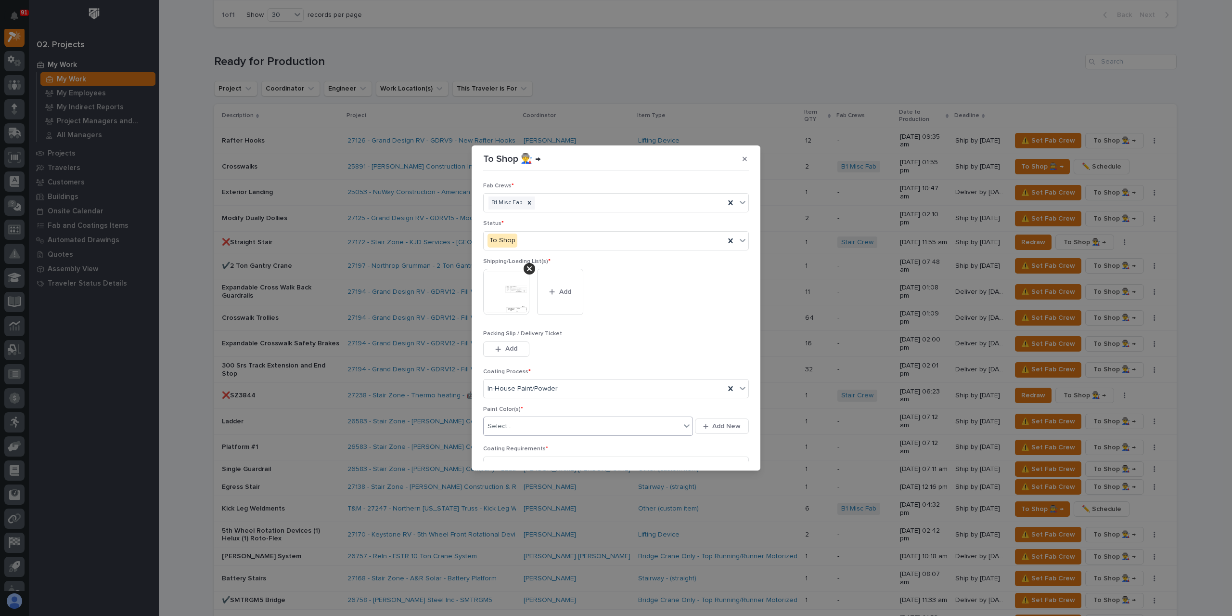
click at [517, 429] on div "Select..." at bounding box center [582, 426] width 197 height 16
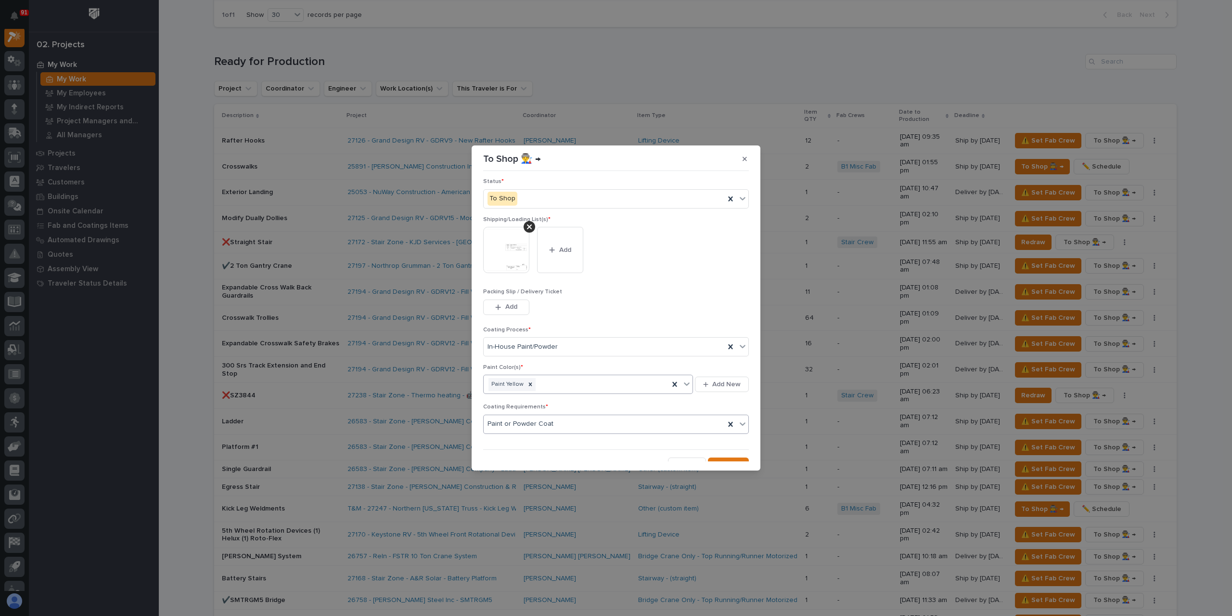
scroll to position [51, 0]
click at [725, 453] on span "Save" at bounding box center [733, 455] width 16 height 9
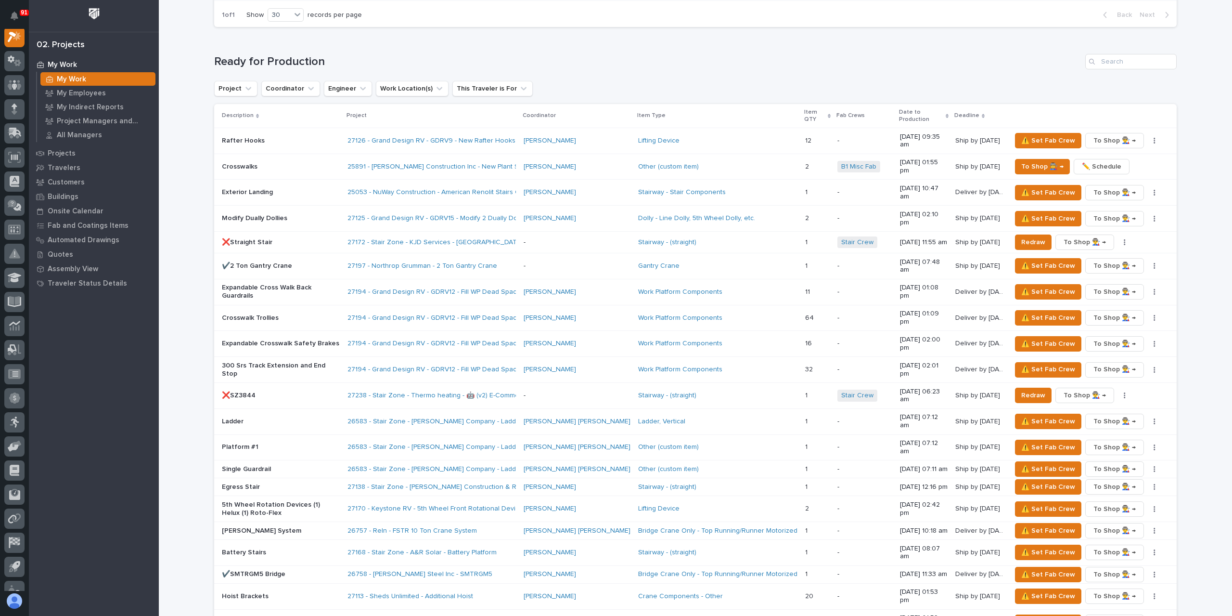
click at [242, 137] on p "Rafter Hooks" at bounding box center [281, 141] width 118 height 8
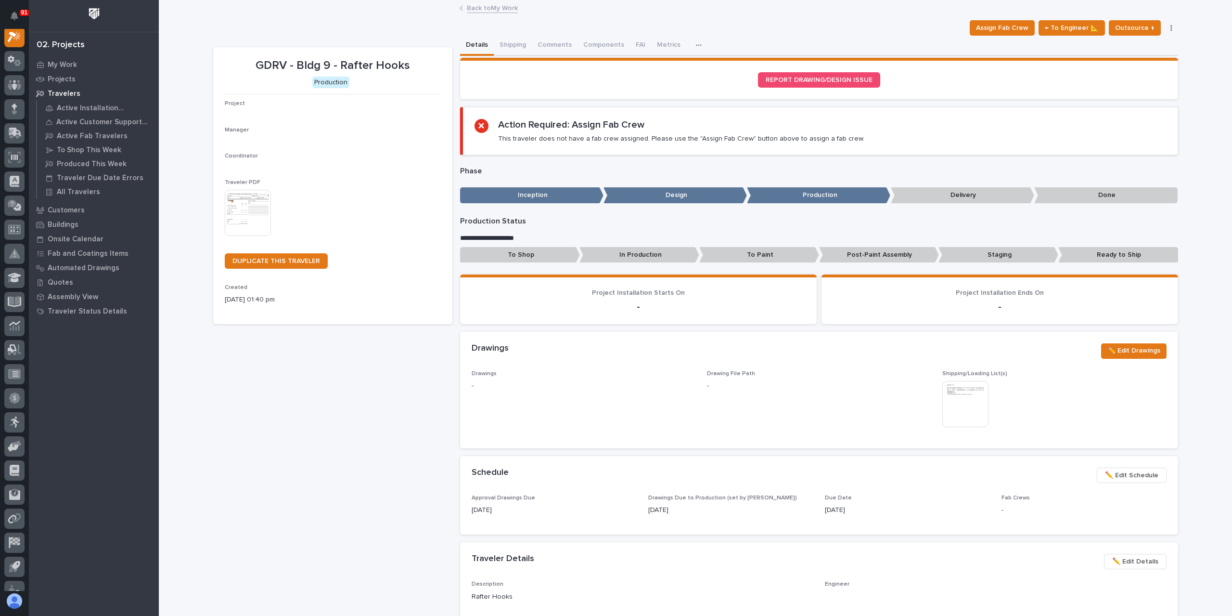
scroll to position [24, 0]
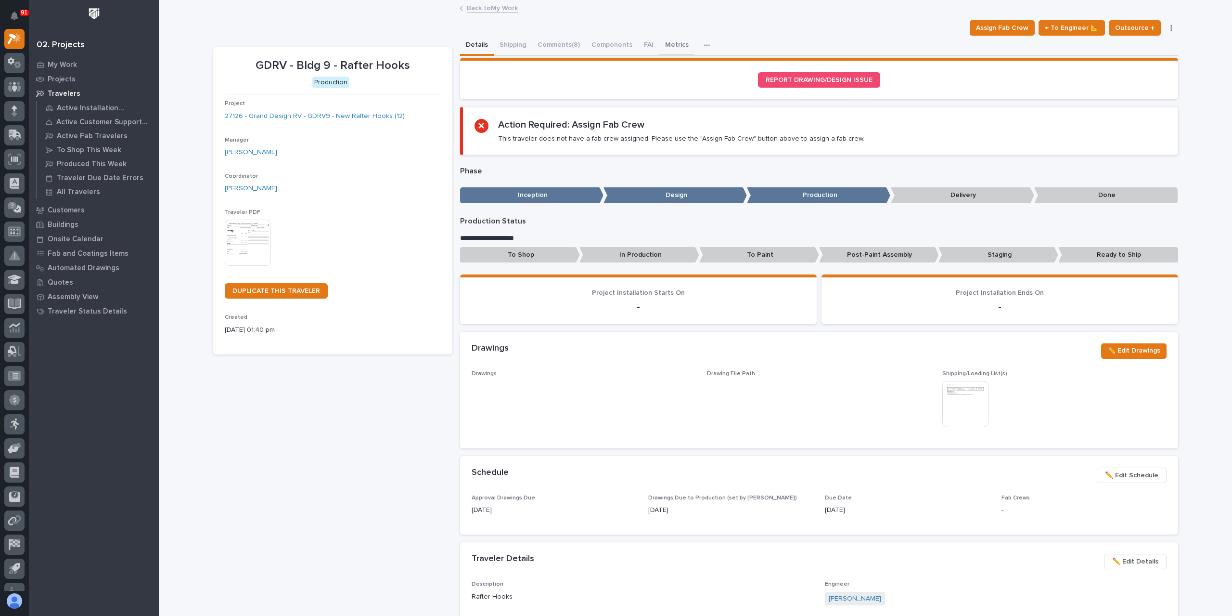
click at [660, 44] on button "Metrics" at bounding box center [676, 46] width 35 height 20
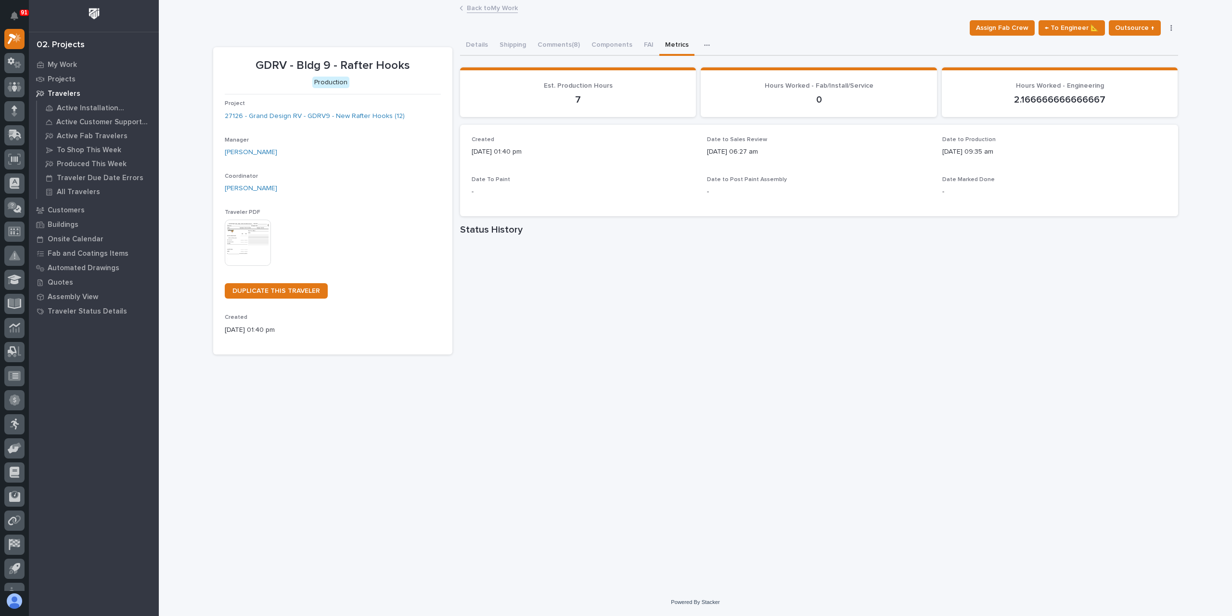
click at [551, 58] on div "Loading... Saving… Loading... Saving… Est. Production Hours 7 Hours Worked - Fa…" at bounding box center [819, 245] width 718 height 374
click at [543, 44] on button "Comments (8)" at bounding box center [559, 46] width 54 height 20
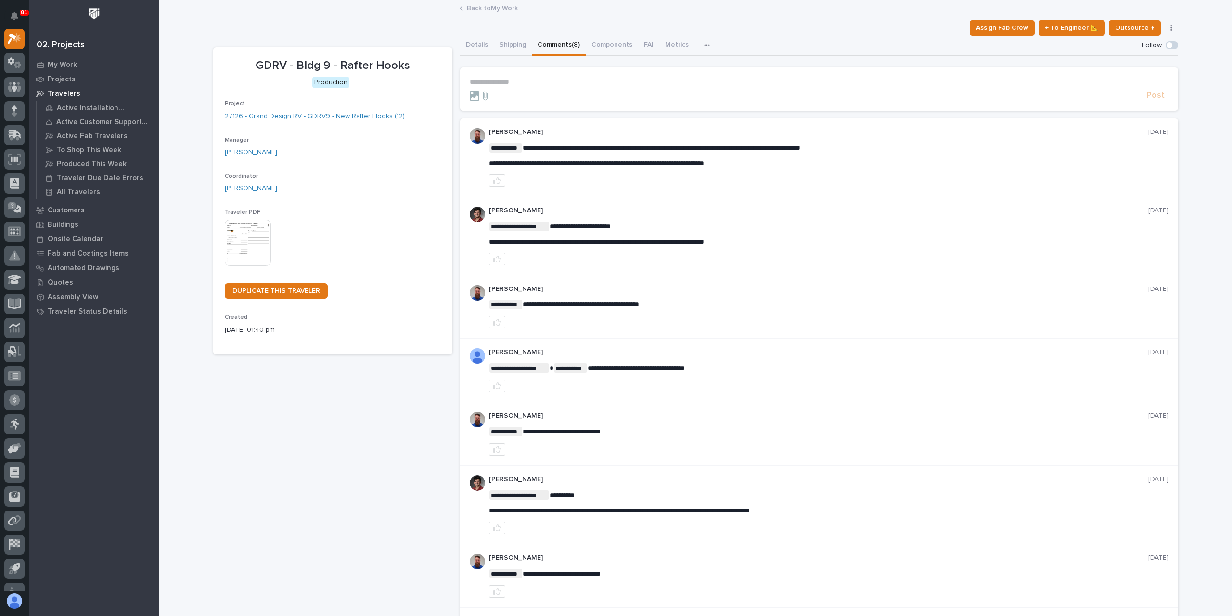
click at [475, 9] on link "Back to My Work" at bounding box center [492, 7] width 51 height 11
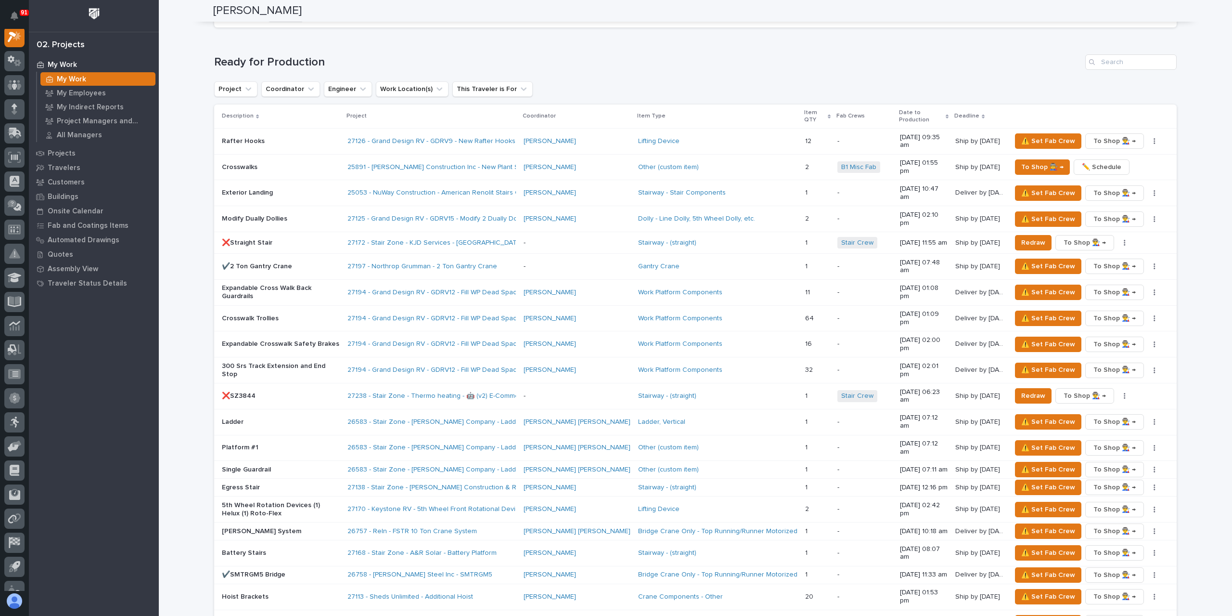
scroll to position [818, 0]
click at [1037, 135] on span "⚠️ Set Fab Crew" at bounding box center [1048, 141] width 54 height 12
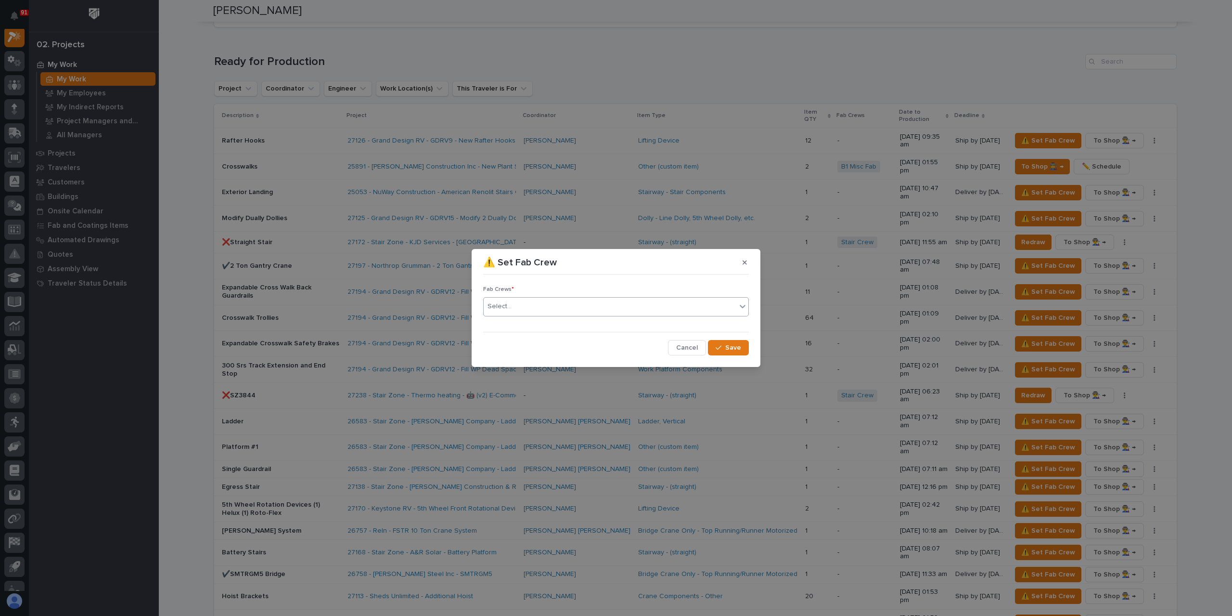
click at [545, 315] on div "Select..." at bounding box center [616, 306] width 266 height 19
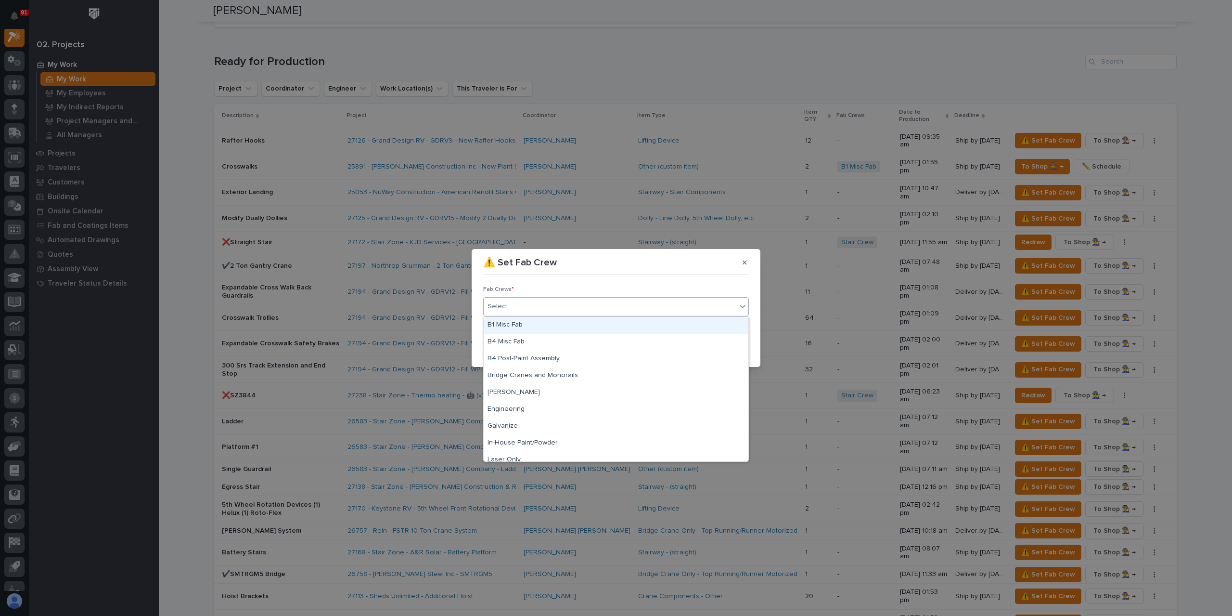
click at [536, 323] on div "B1 Misc Fab" at bounding box center [616, 325] width 265 height 17
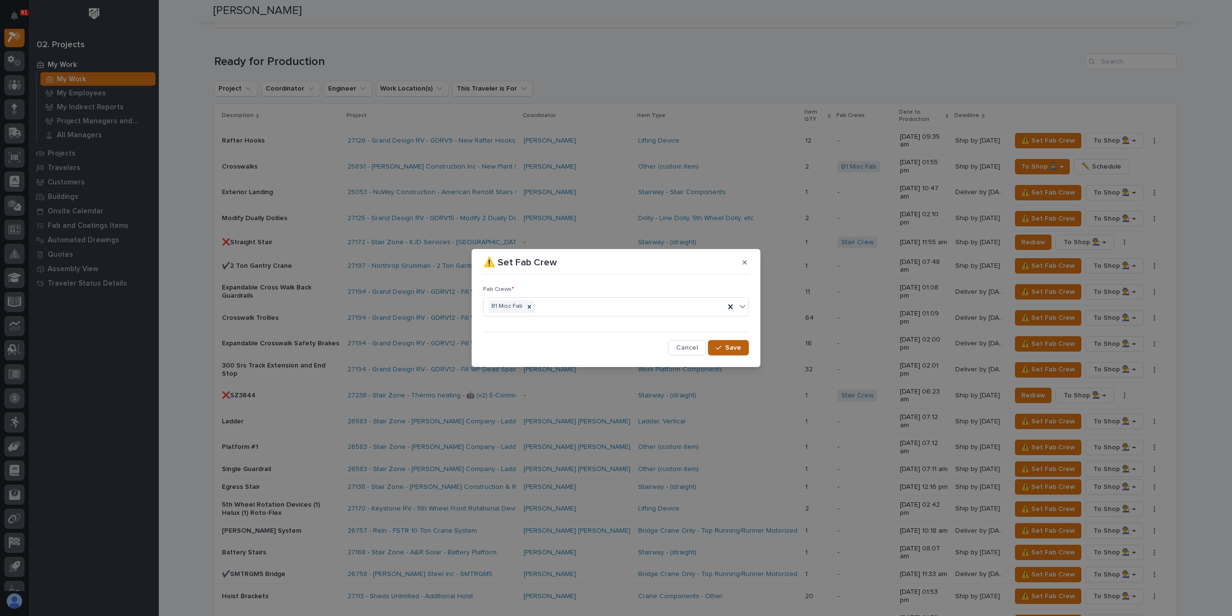
click at [734, 347] on span "Save" at bounding box center [733, 347] width 16 height 9
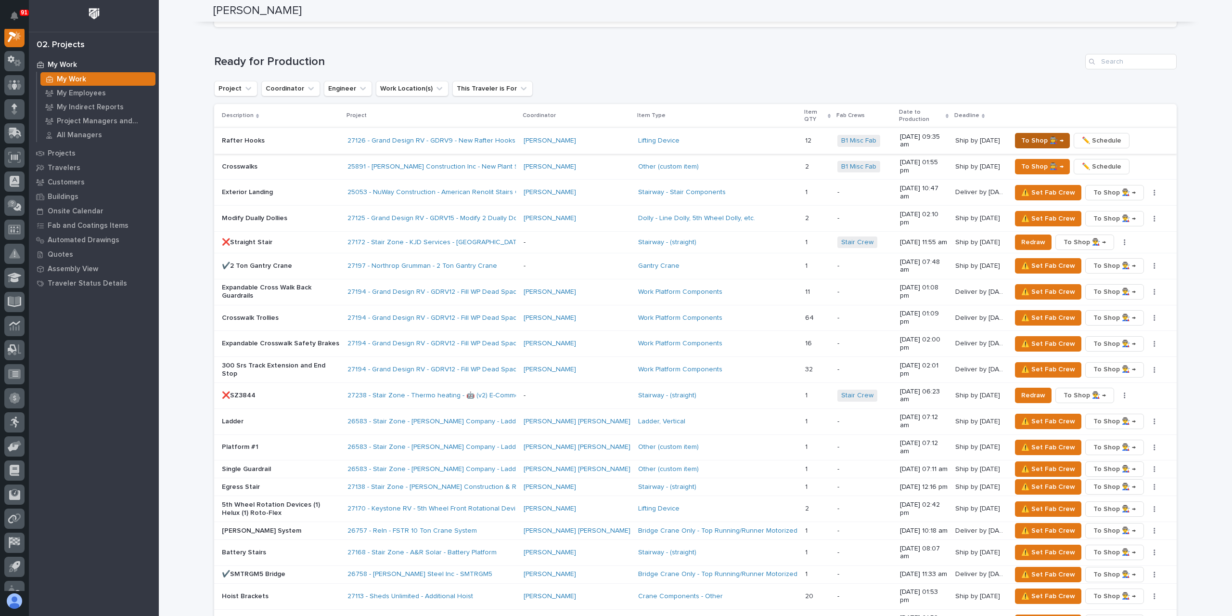
click at [1028, 135] on span "To Shop 👨‍🏭 →" at bounding box center [1042, 141] width 42 height 12
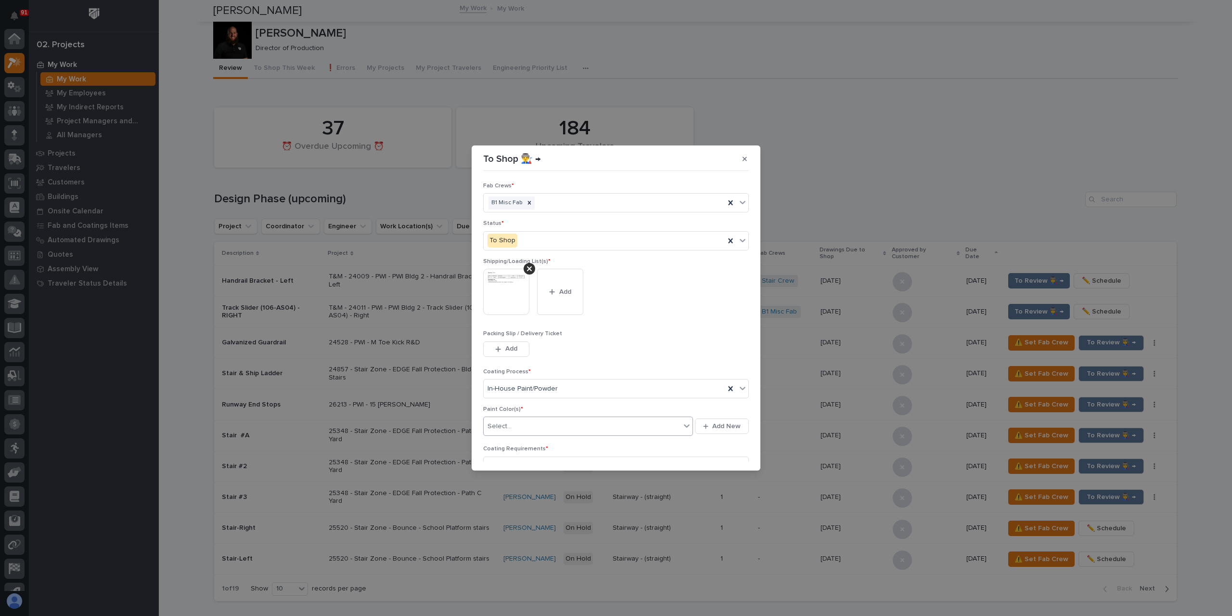
scroll to position [26, 0]
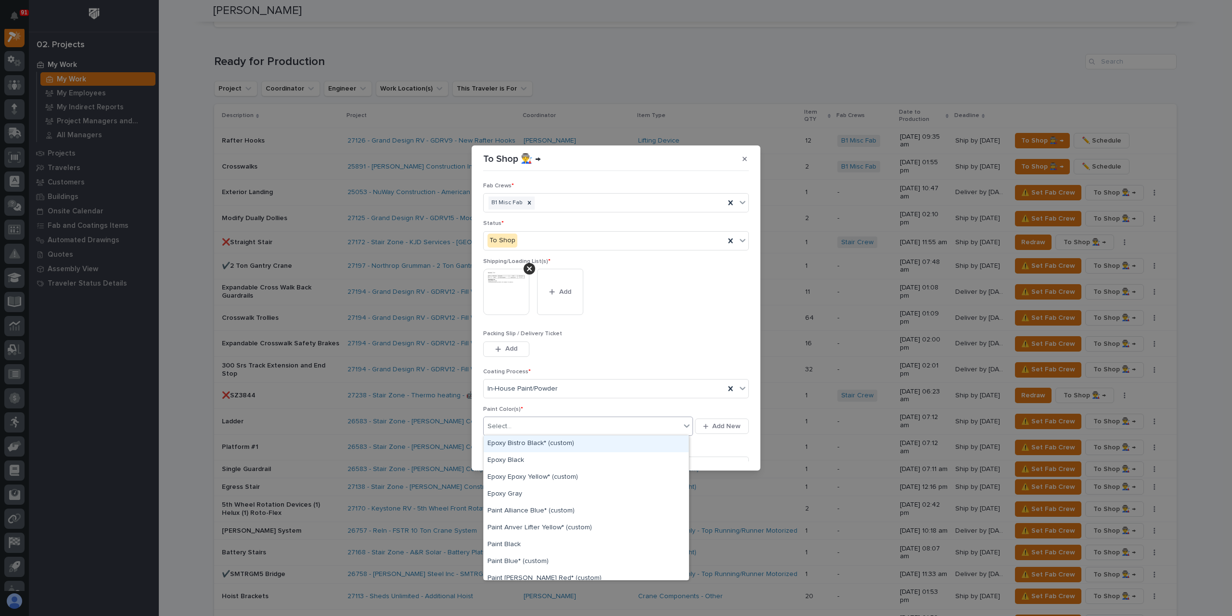
click at [528, 418] on div "Select..." at bounding box center [582, 426] width 197 height 16
click at [520, 541] on div "Paint Yellow" at bounding box center [586, 539] width 205 height 17
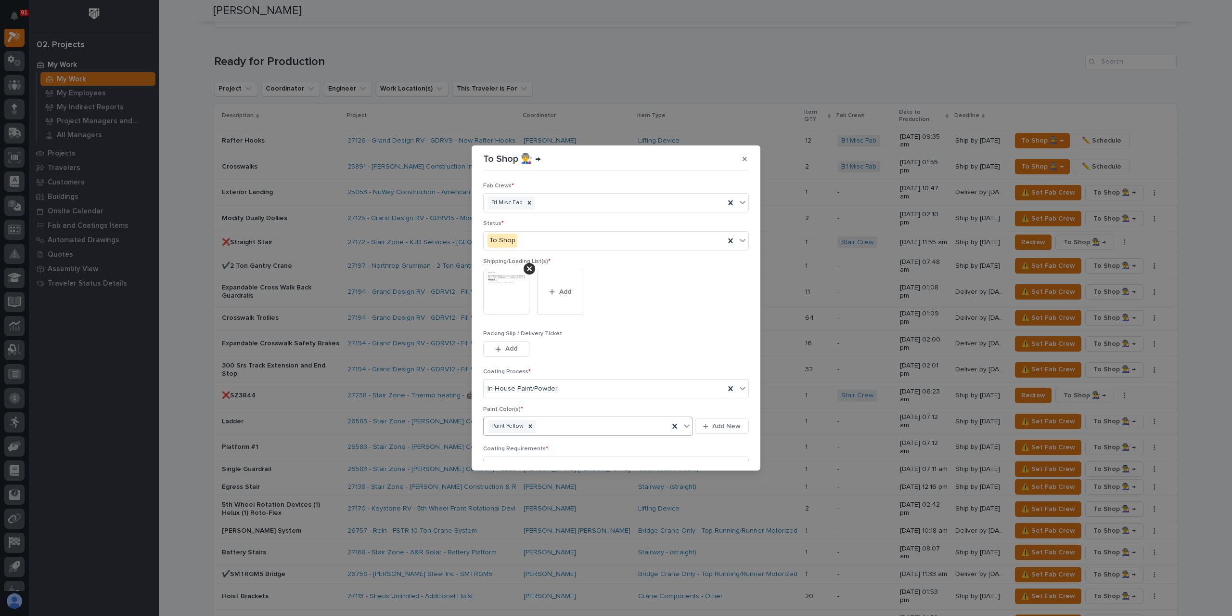
click at [734, 502] on span "Save" at bounding box center [733, 506] width 16 height 9
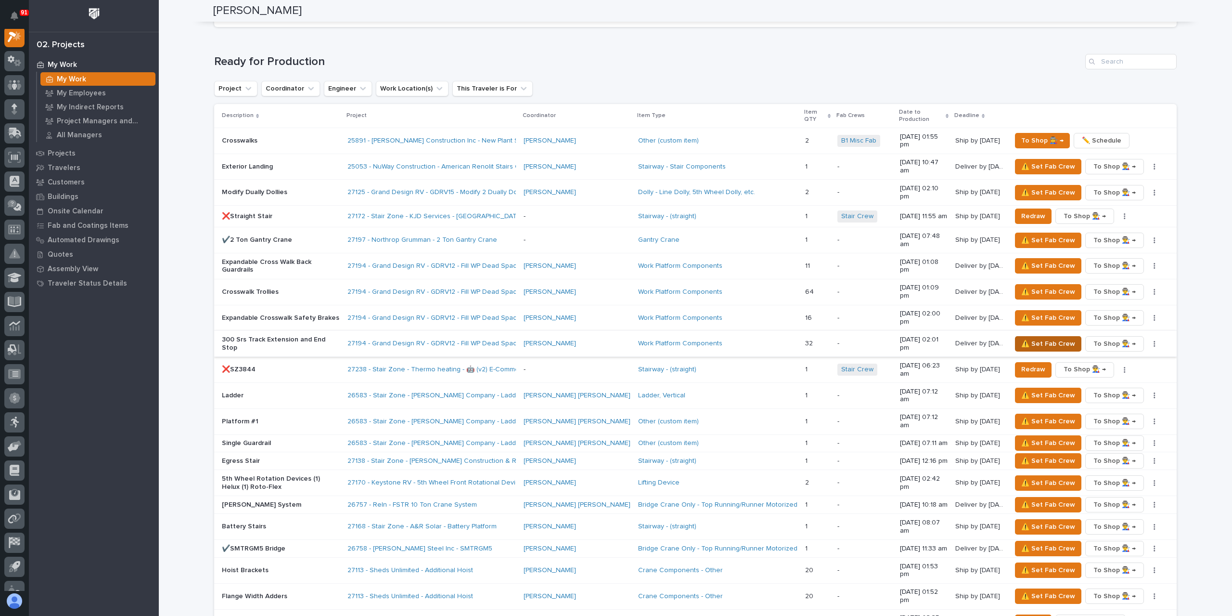
click at [1019, 336] on button "⚠️ Set Fab Crew" at bounding box center [1048, 343] width 66 height 15
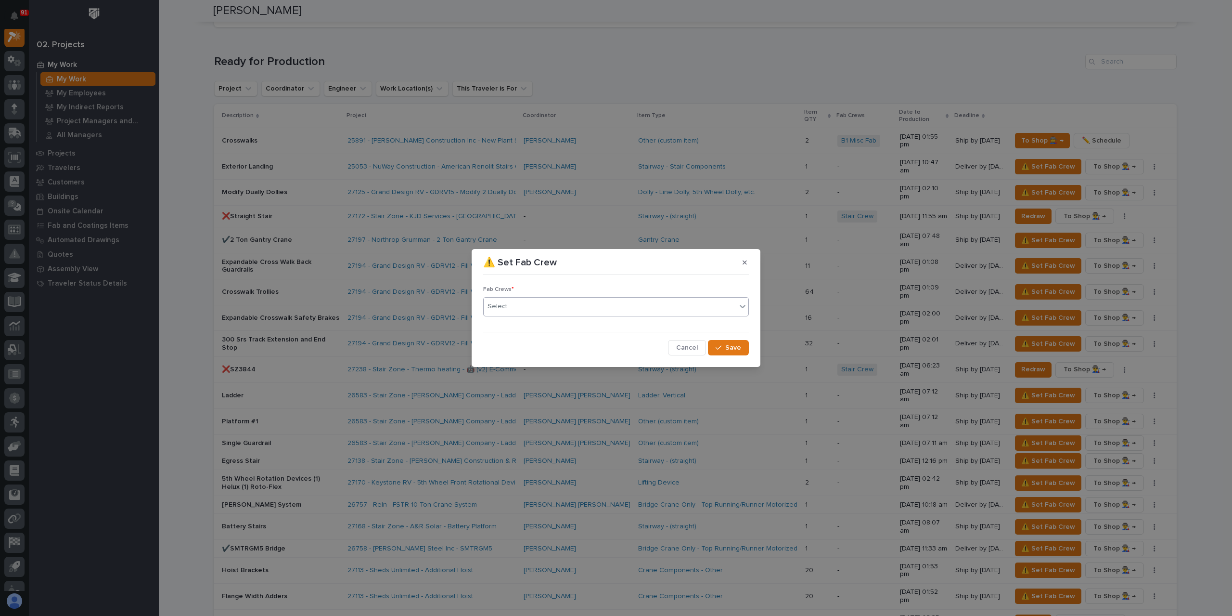
click at [514, 307] on div "Select..." at bounding box center [610, 306] width 253 height 16
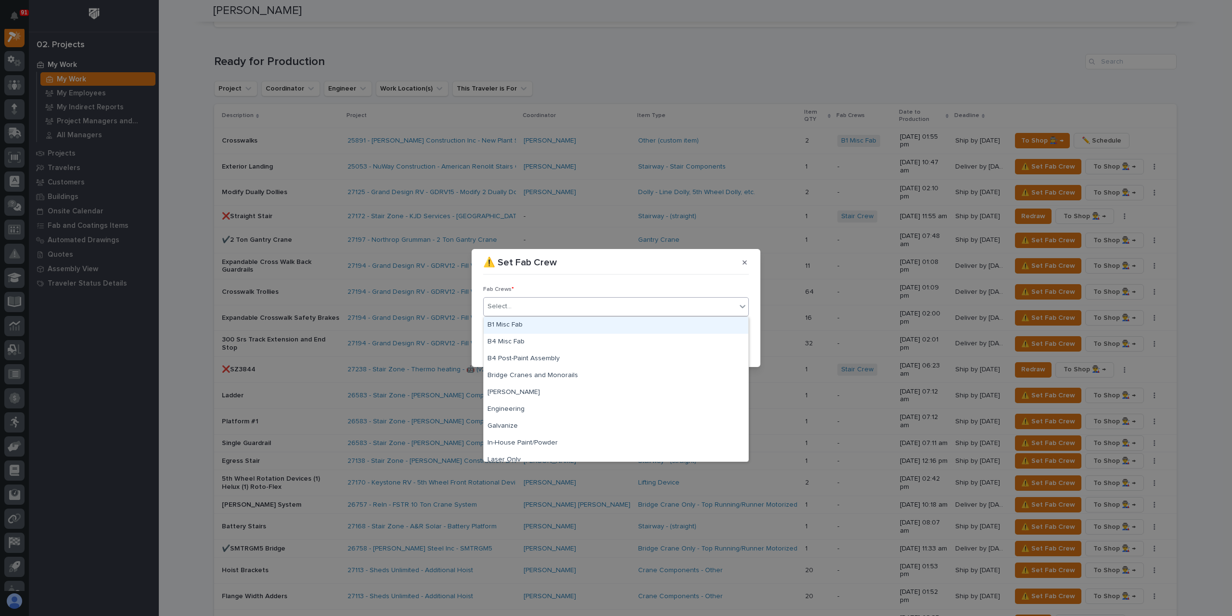
click at [525, 326] on div "B1 Misc Fab" at bounding box center [616, 325] width 265 height 17
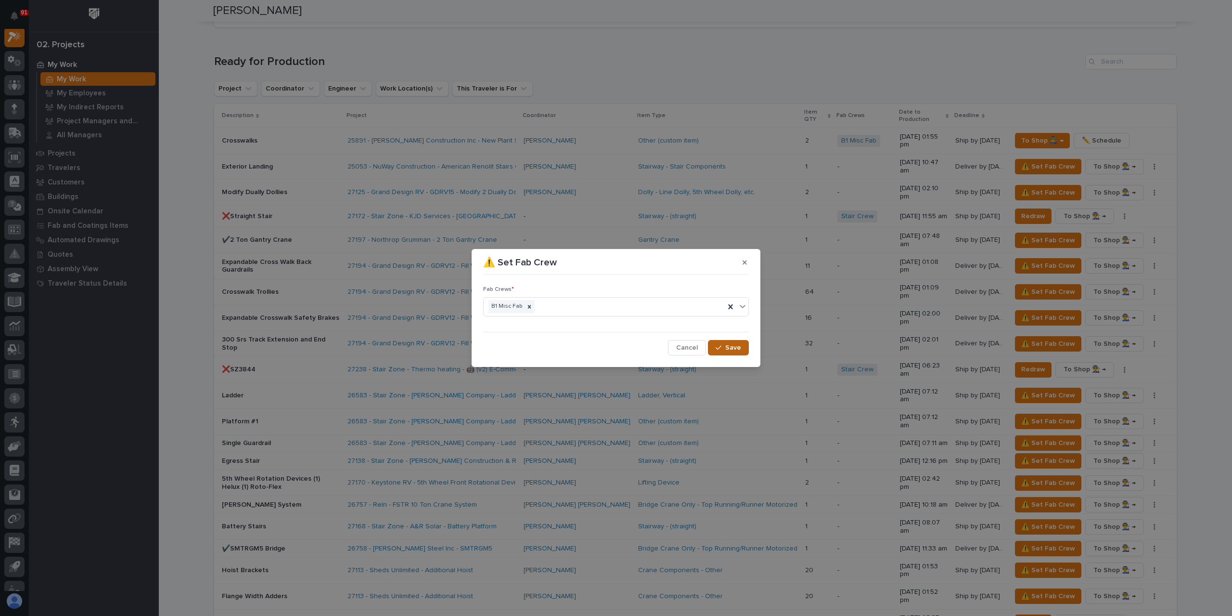
click at [732, 344] on span "Save" at bounding box center [733, 347] width 16 height 9
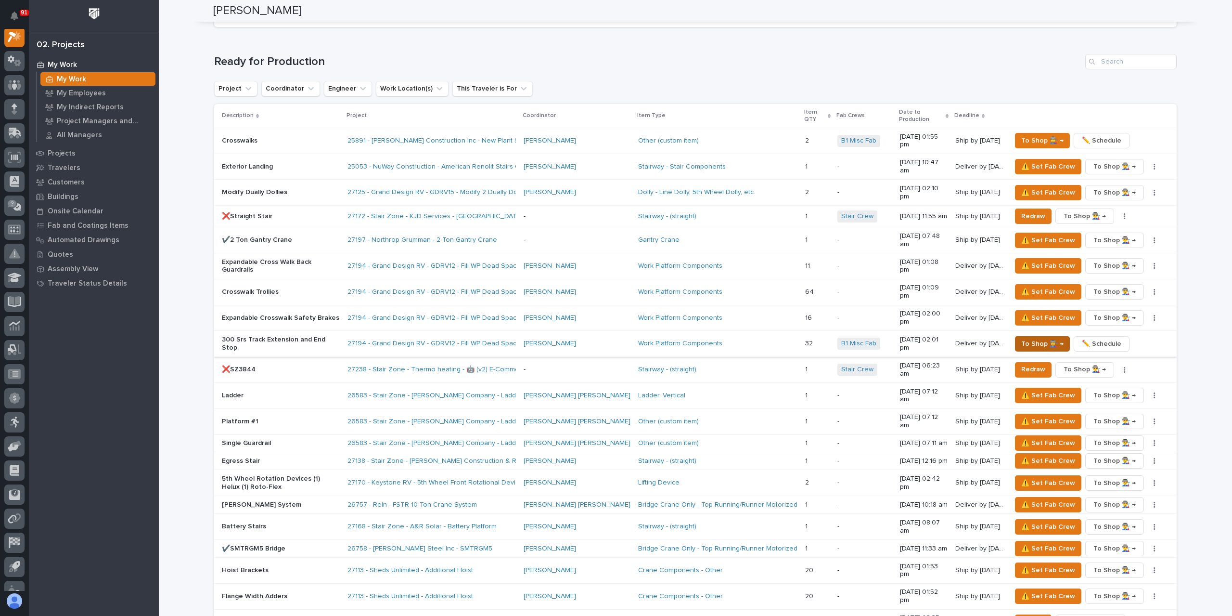
click at [1032, 338] on span "To Shop 👨‍🏭 →" at bounding box center [1042, 344] width 42 height 12
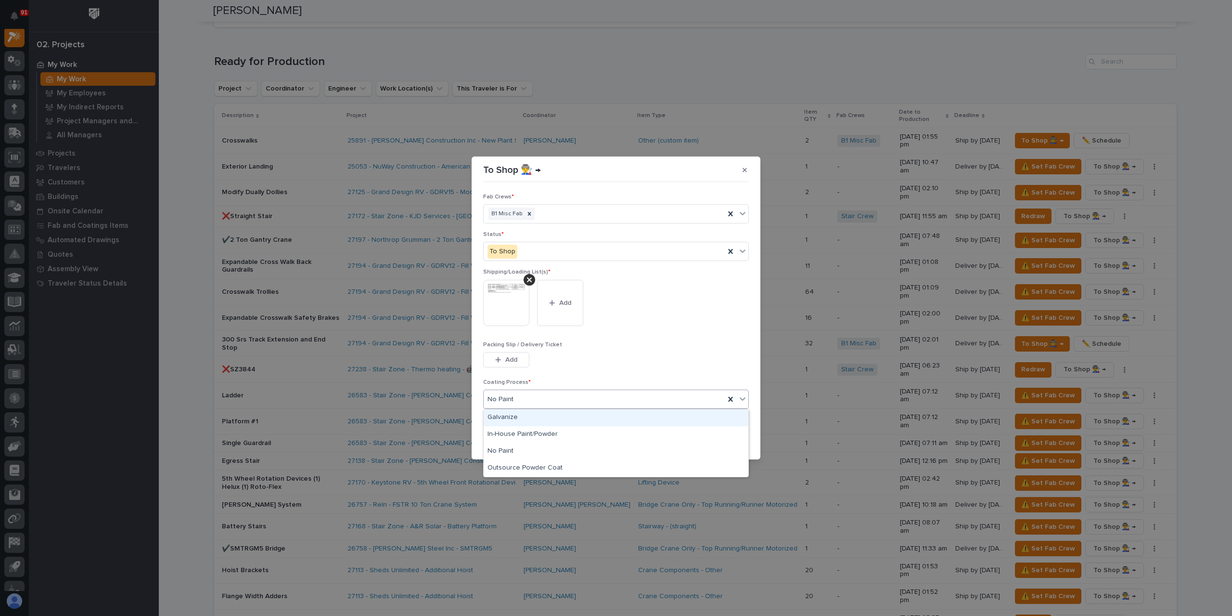
click at [579, 399] on div "No Paint" at bounding box center [604, 399] width 241 height 16
click at [520, 433] on div "In-House Paint/Powder" at bounding box center [616, 434] width 265 height 17
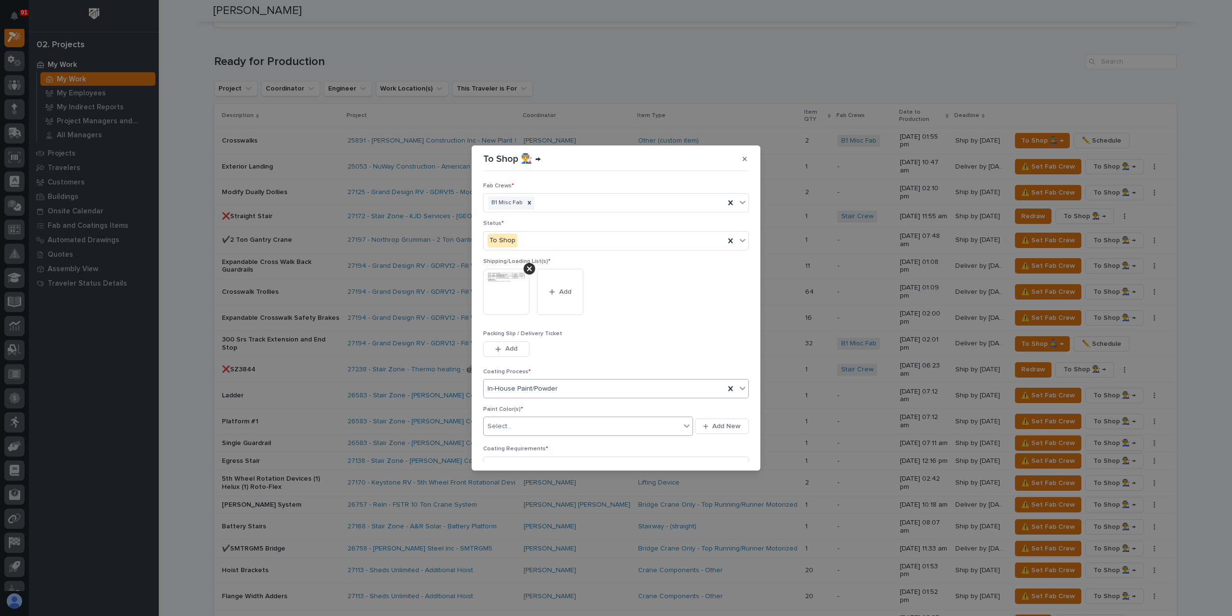
click at [523, 427] on div "Select..." at bounding box center [582, 426] width 197 height 16
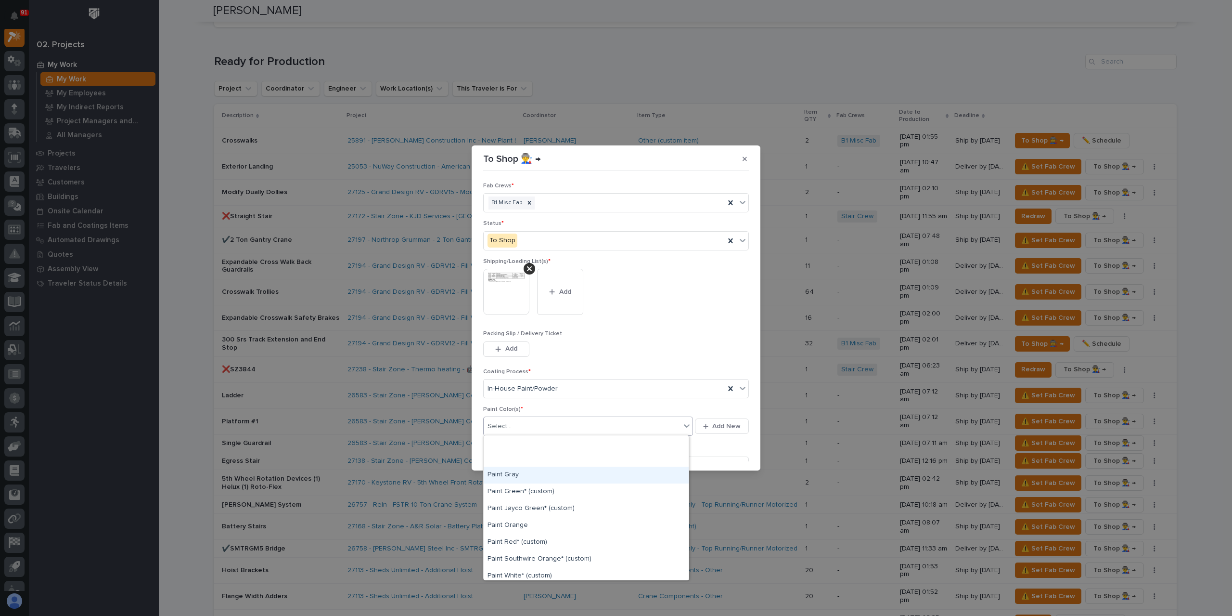
scroll to position [241, 0]
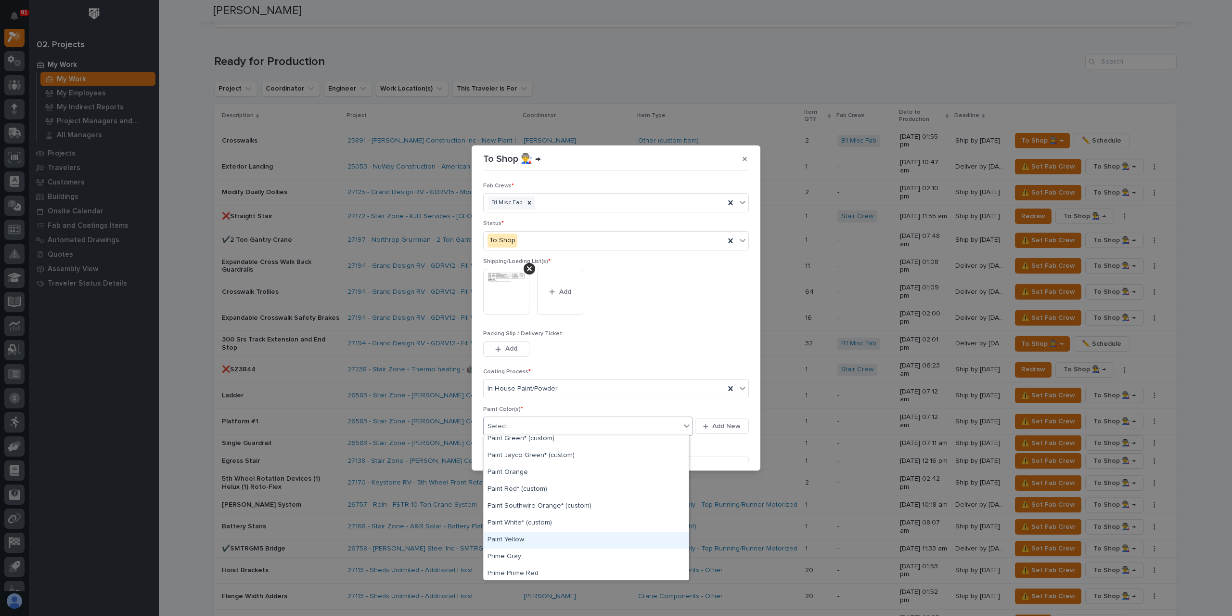
click at [517, 537] on div "Paint Yellow" at bounding box center [586, 539] width 205 height 17
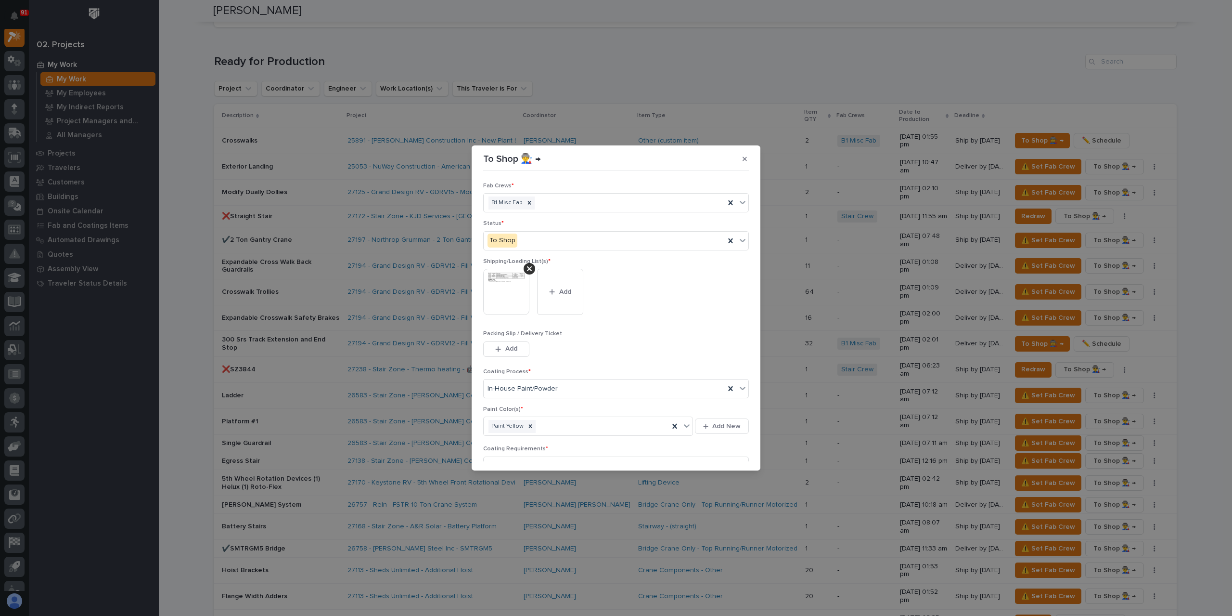
scroll to position [51, 0]
drag, startPoint x: 722, startPoint y: 451, endPoint x: 713, endPoint y: 415, distance: 37.1
click at [725, 452] on span "Save" at bounding box center [733, 455] width 16 height 9
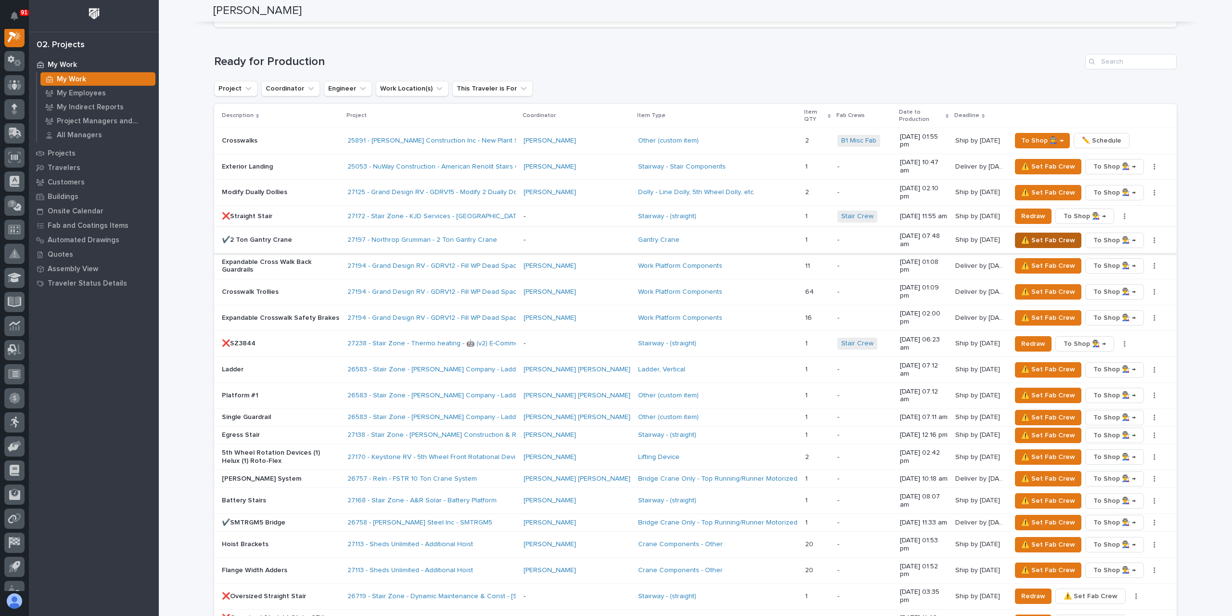
click at [1029, 234] on span "⚠️ Set Fab Crew" at bounding box center [1048, 240] width 54 height 12
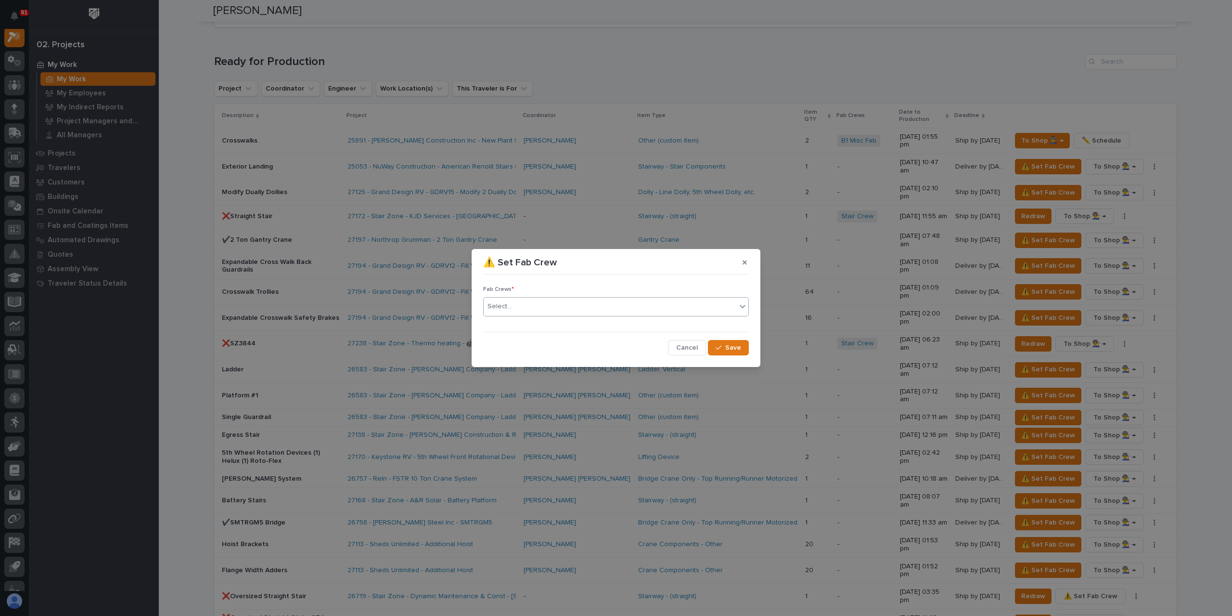
click at [526, 309] on div "Select..." at bounding box center [610, 306] width 253 height 16
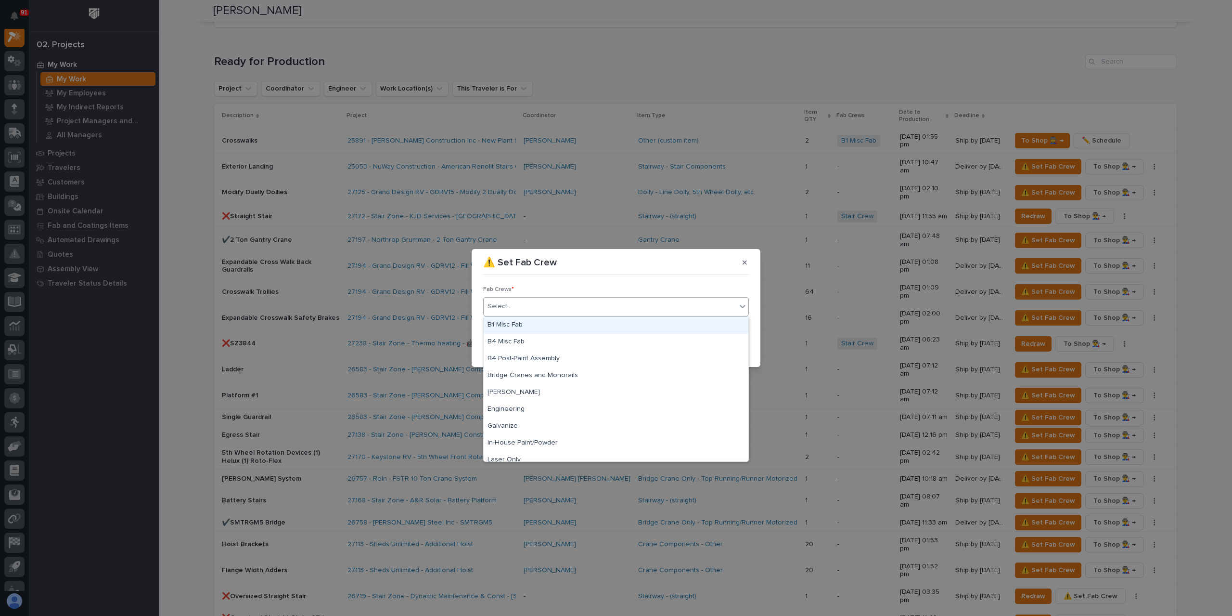
click at [527, 329] on div "B1 Misc Fab" at bounding box center [616, 325] width 265 height 17
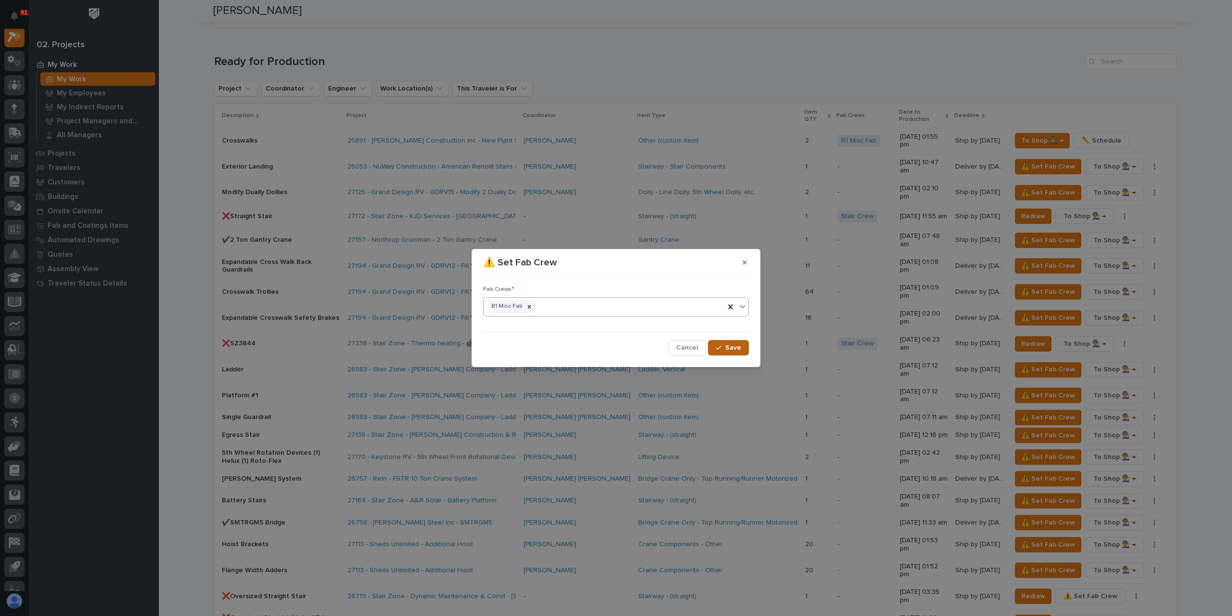
click at [734, 343] on span "Save" at bounding box center [733, 347] width 16 height 9
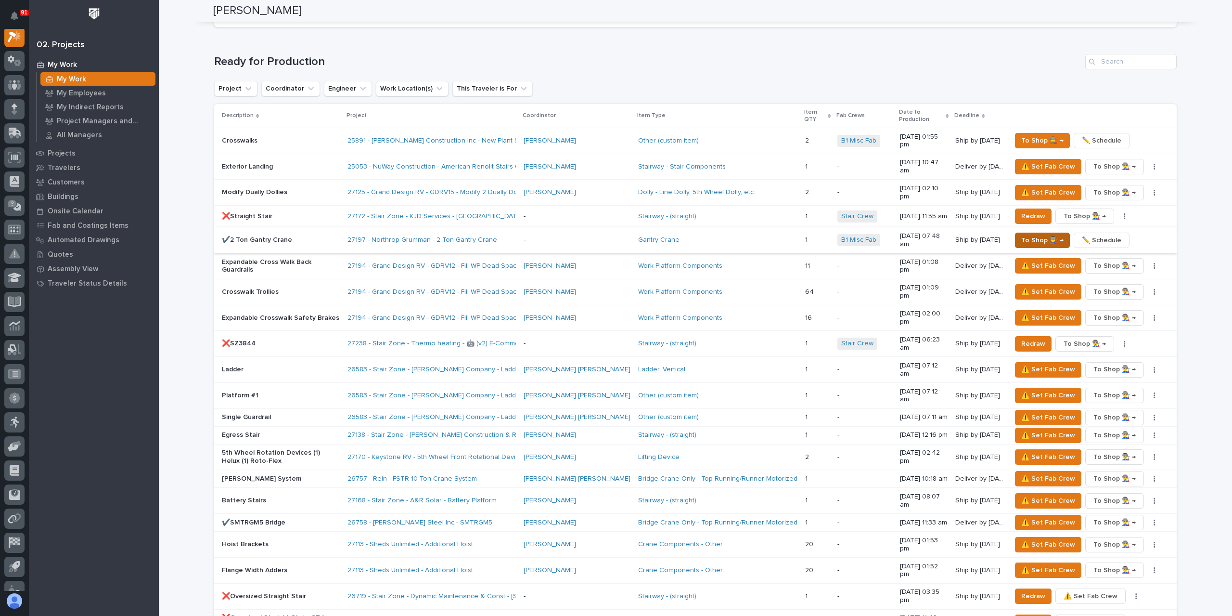
click at [1033, 234] on span "To Shop 👨‍🏭 →" at bounding box center [1042, 240] width 42 height 12
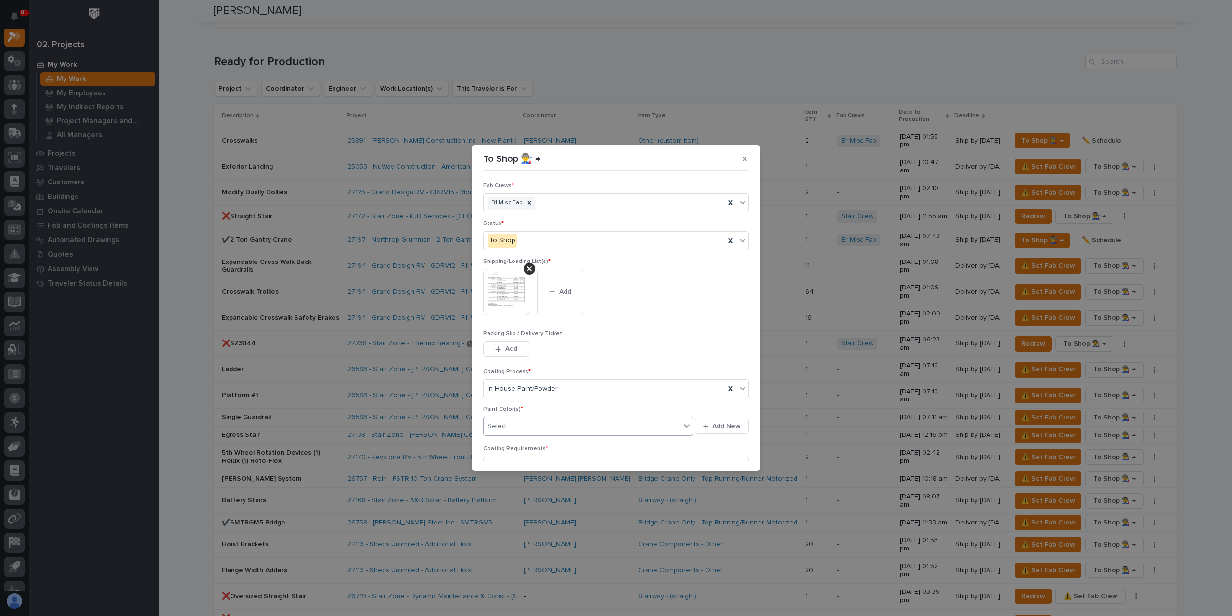
click at [513, 422] on div "Select..." at bounding box center [582, 426] width 197 height 16
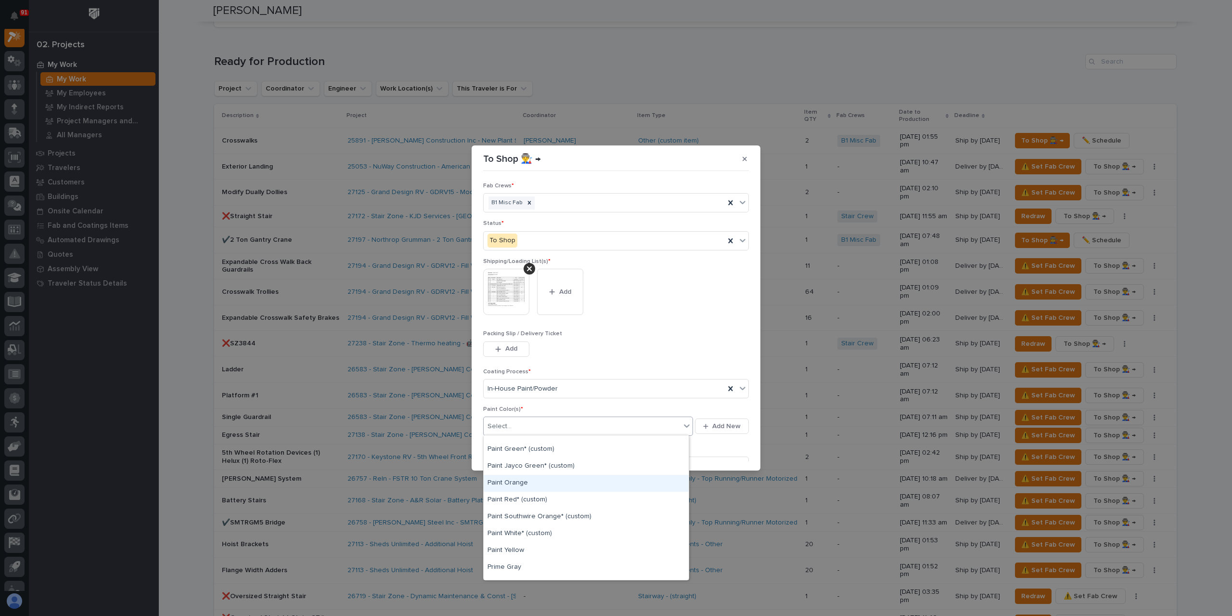
scroll to position [289, 0]
click at [510, 492] on div "Paint Yellow" at bounding box center [586, 491] width 205 height 17
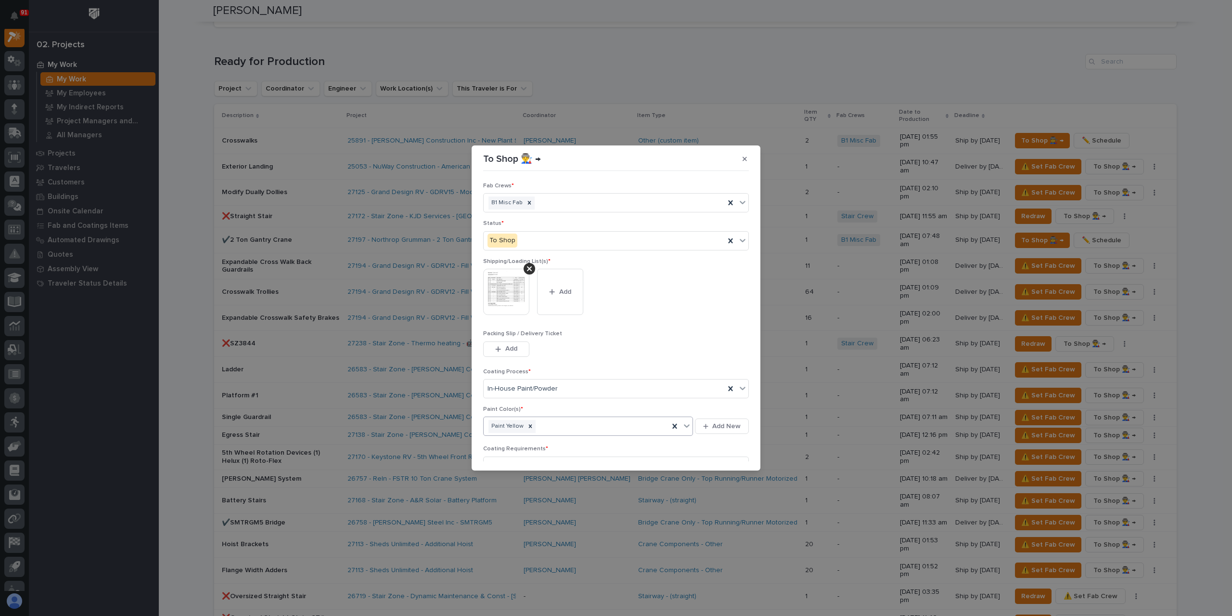
scroll to position [51, 0]
click at [726, 453] on span "Save" at bounding box center [733, 455] width 16 height 9
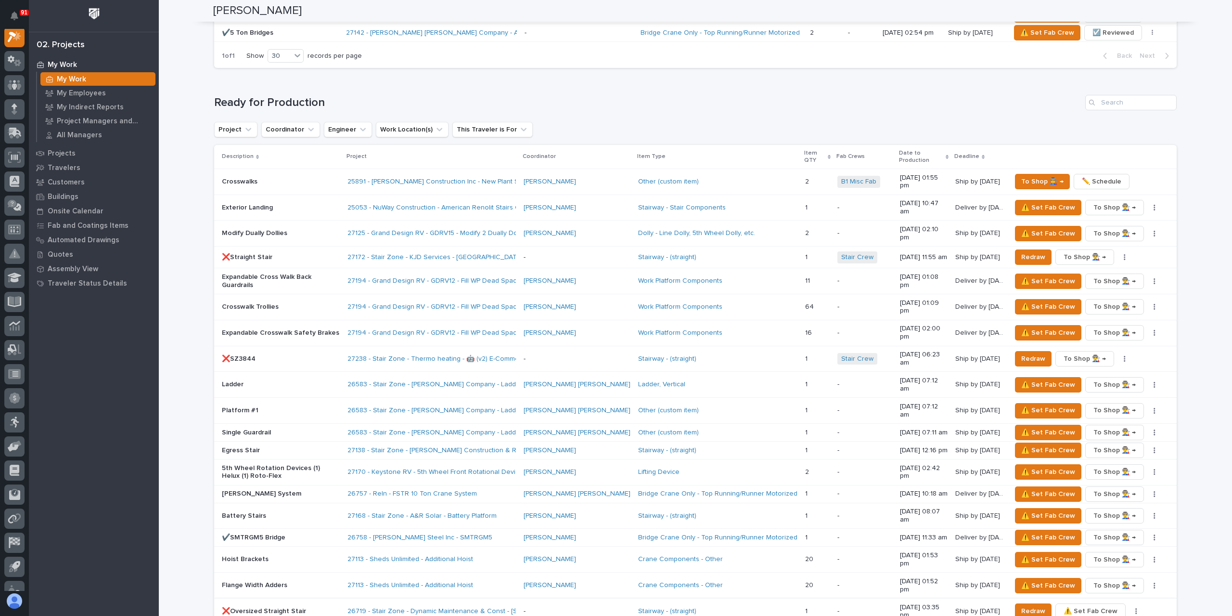
scroll to position [770, 0]
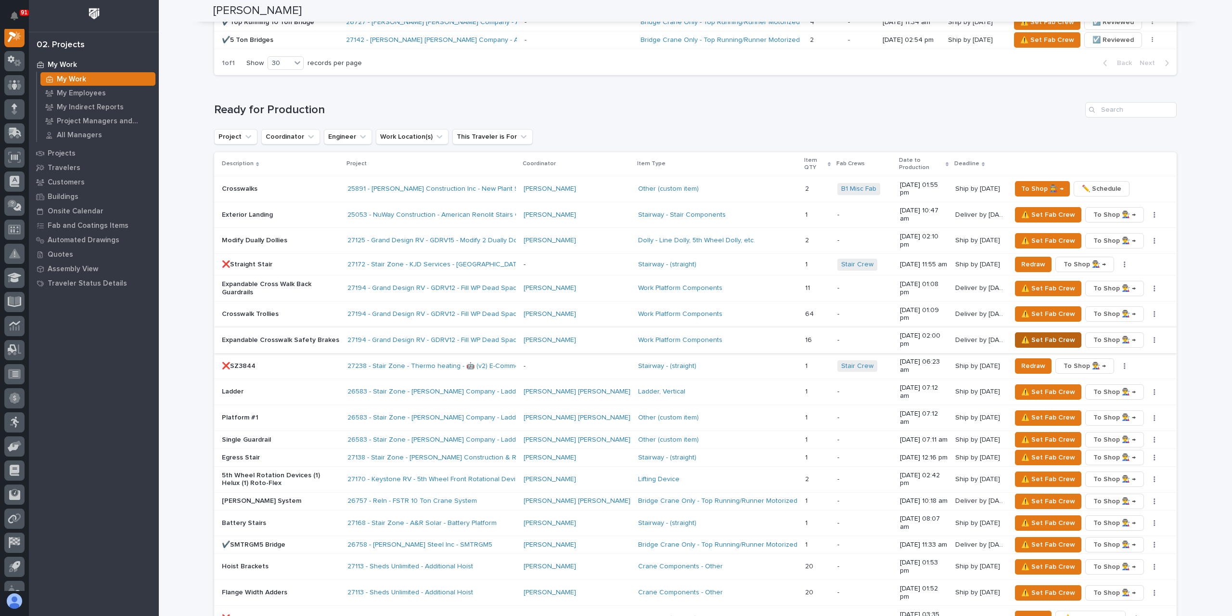
click at [1031, 334] on span "⚠️ Set Fab Crew" at bounding box center [1048, 340] width 54 height 12
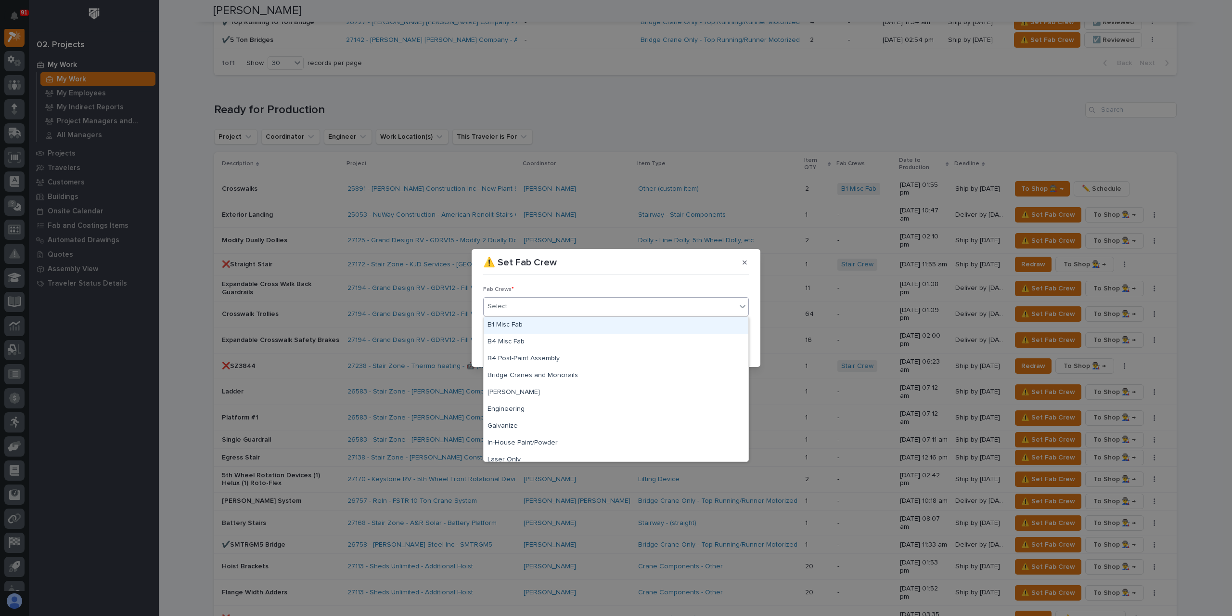
click at [519, 305] on div "Select..." at bounding box center [610, 306] width 253 height 16
click at [532, 326] on div "B1 Misc Fab" at bounding box center [616, 325] width 265 height 17
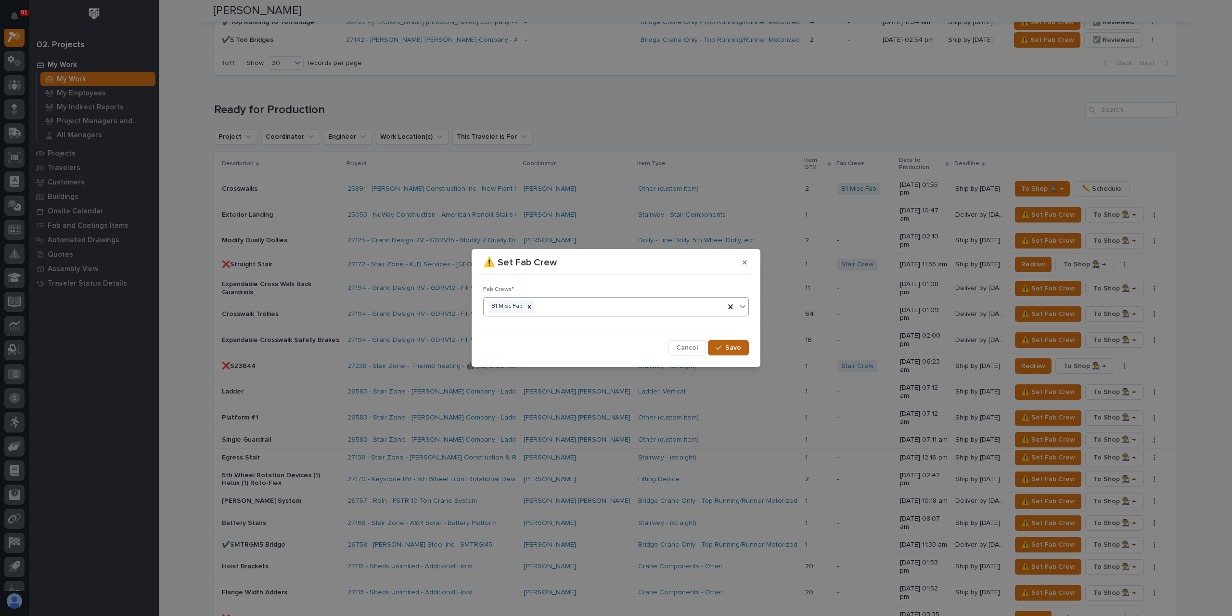
click at [723, 344] on div "button" at bounding box center [721, 347] width 10 height 7
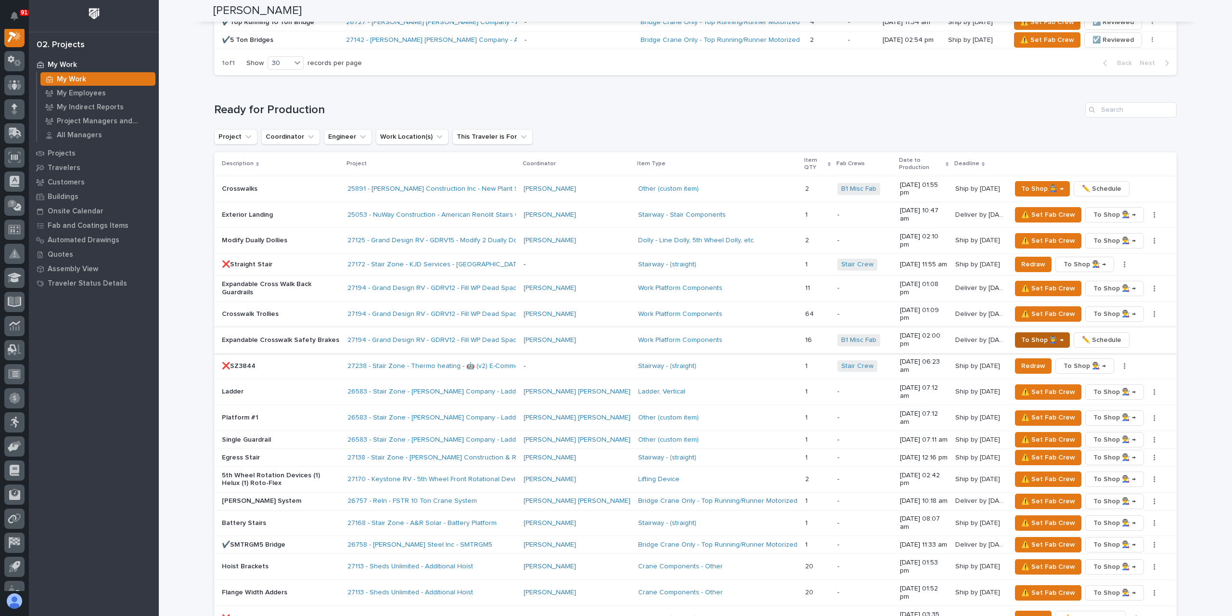
click at [1030, 334] on span "To Shop 👨‍🏭 →" at bounding box center [1042, 340] width 42 height 12
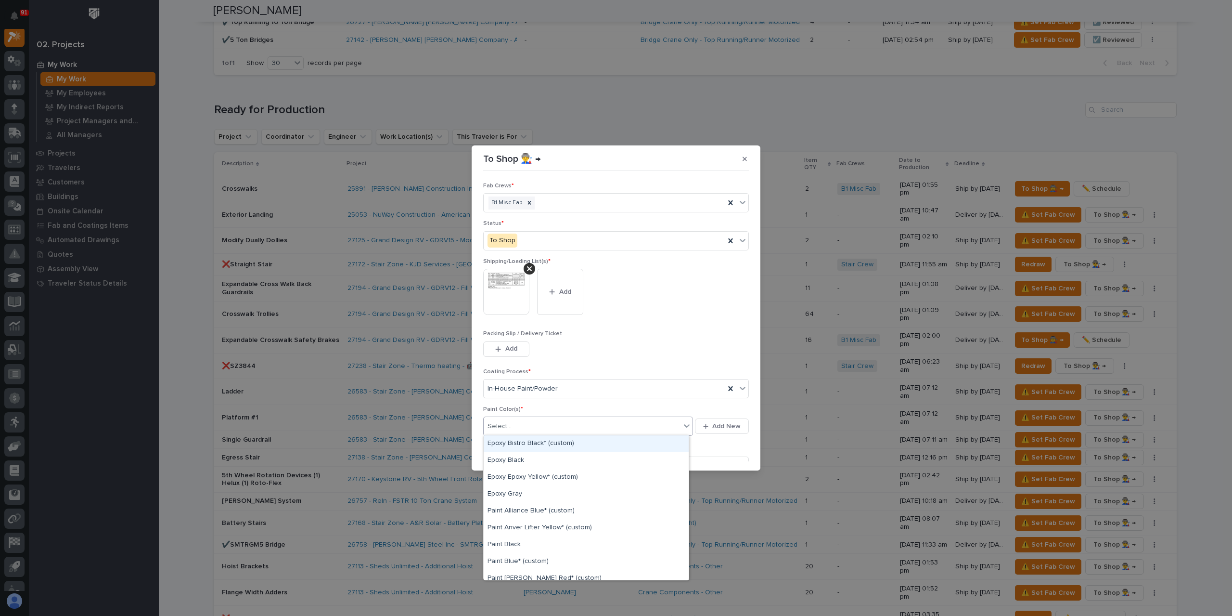
click at [531, 423] on div "Select..." at bounding box center [582, 426] width 197 height 16
click at [505, 479] on div "Paint Yellow" at bounding box center [586, 486] width 205 height 17
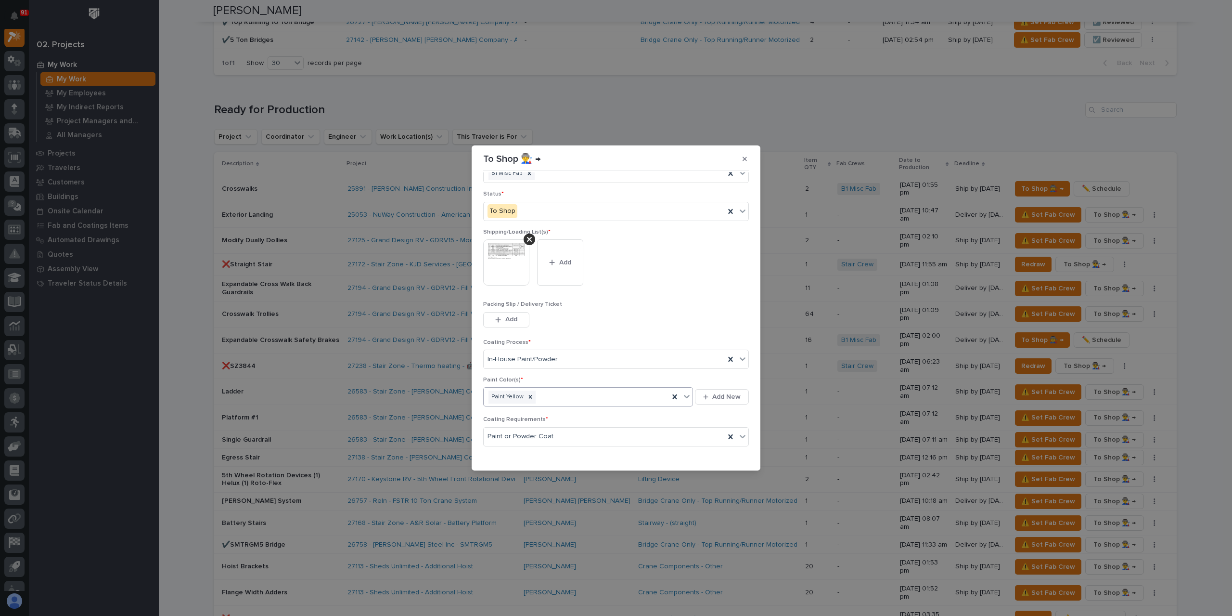
scroll to position [51, 0]
click at [716, 454] on icon "button" at bounding box center [719, 455] width 6 height 4
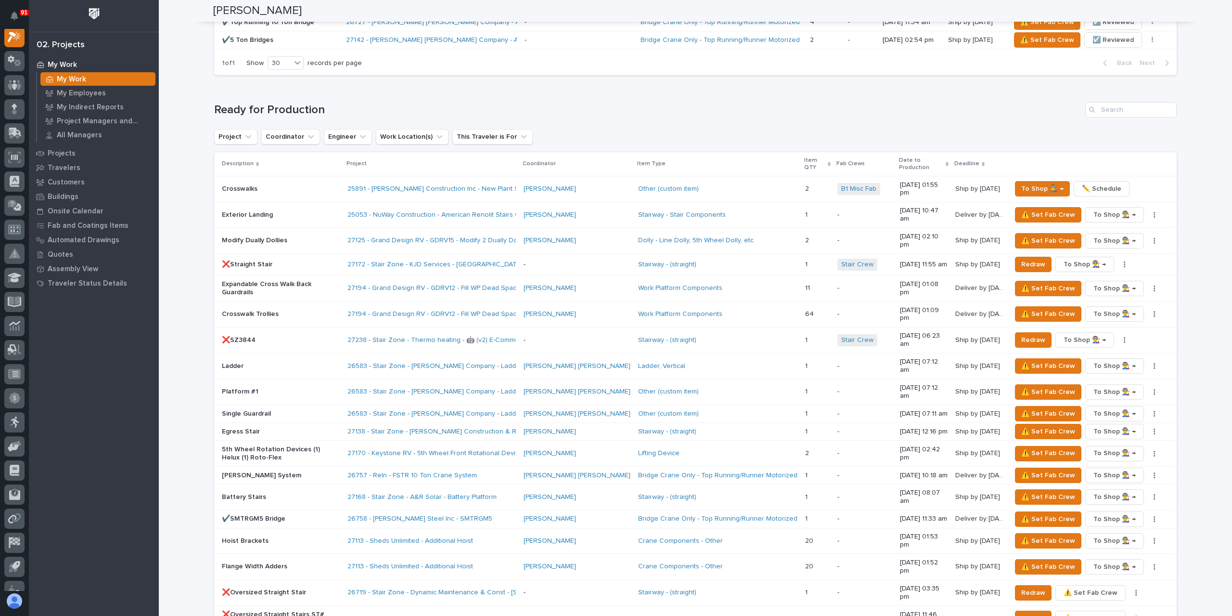
click at [263, 310] on p "Crosswalk Trollies" at bounding box center [281, 314] width 118 height 8
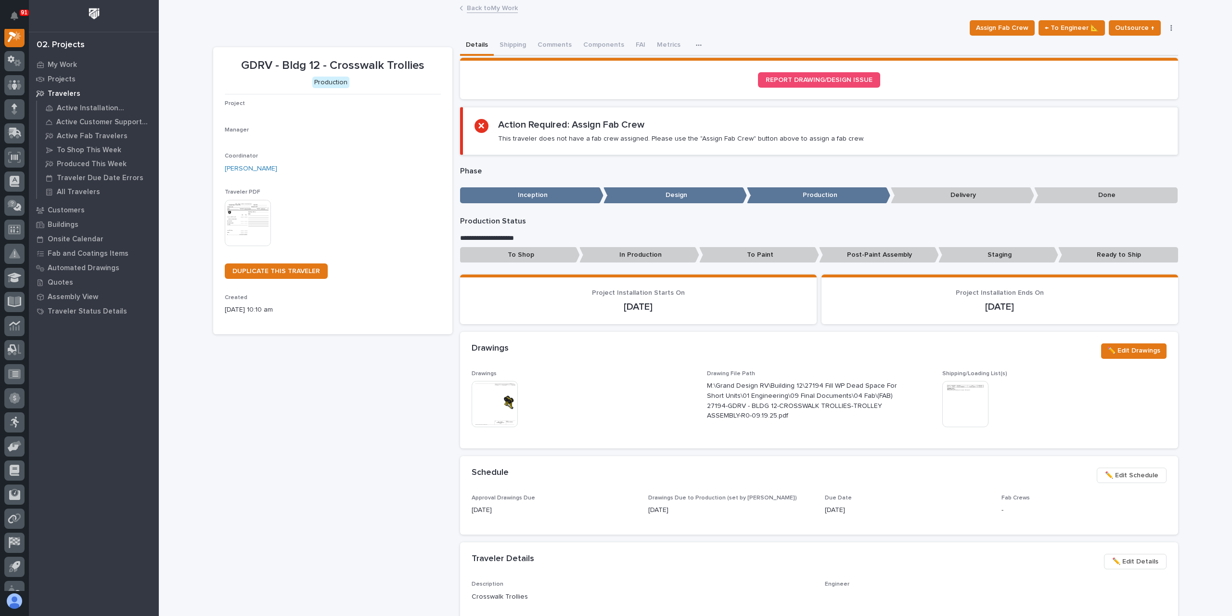
scroll to position [24, 0]
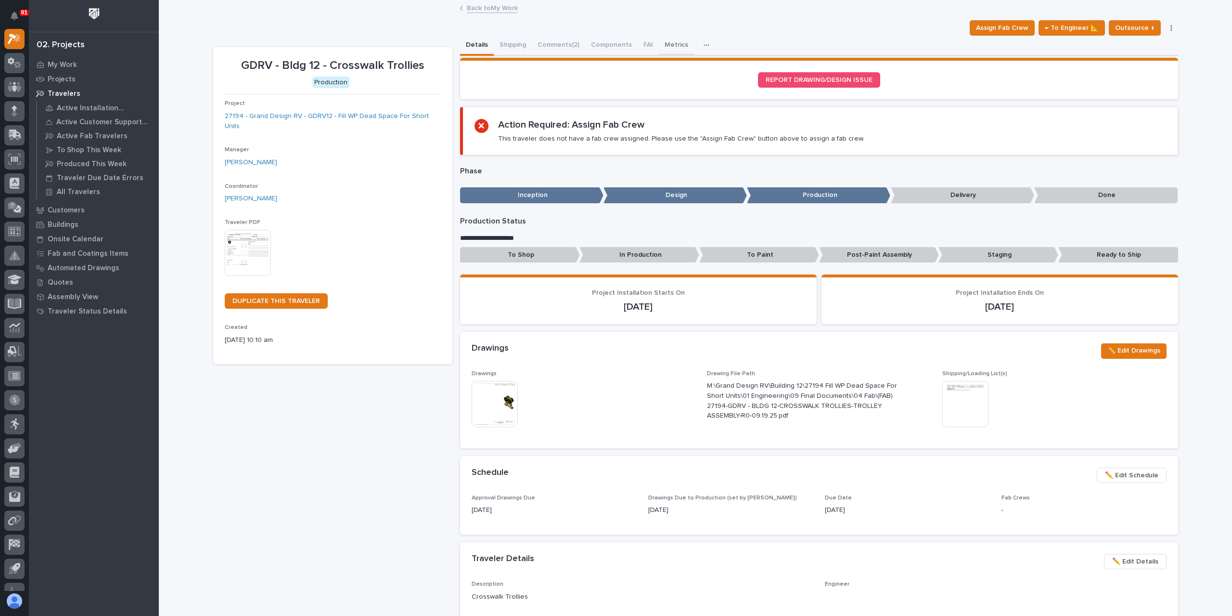
click at [669, 43] on button "Metrics" at bounding box center [676, 46] width 35 height 20
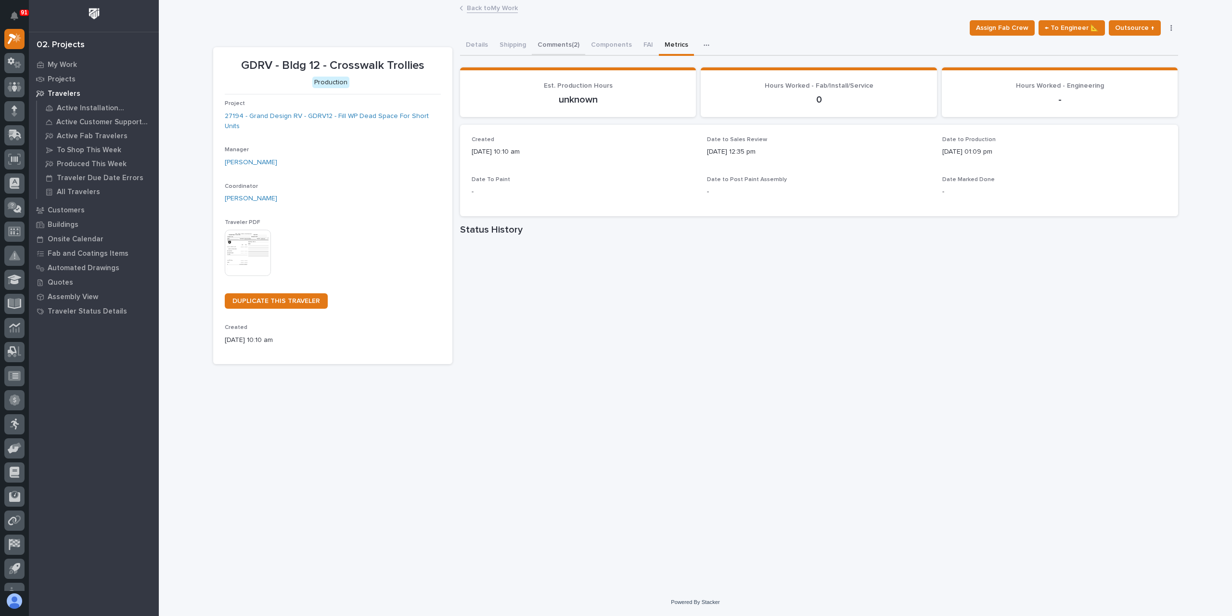
click at [559, 44] on button "Comments (2)" at bounding box center [558, 46] width 53 height 20
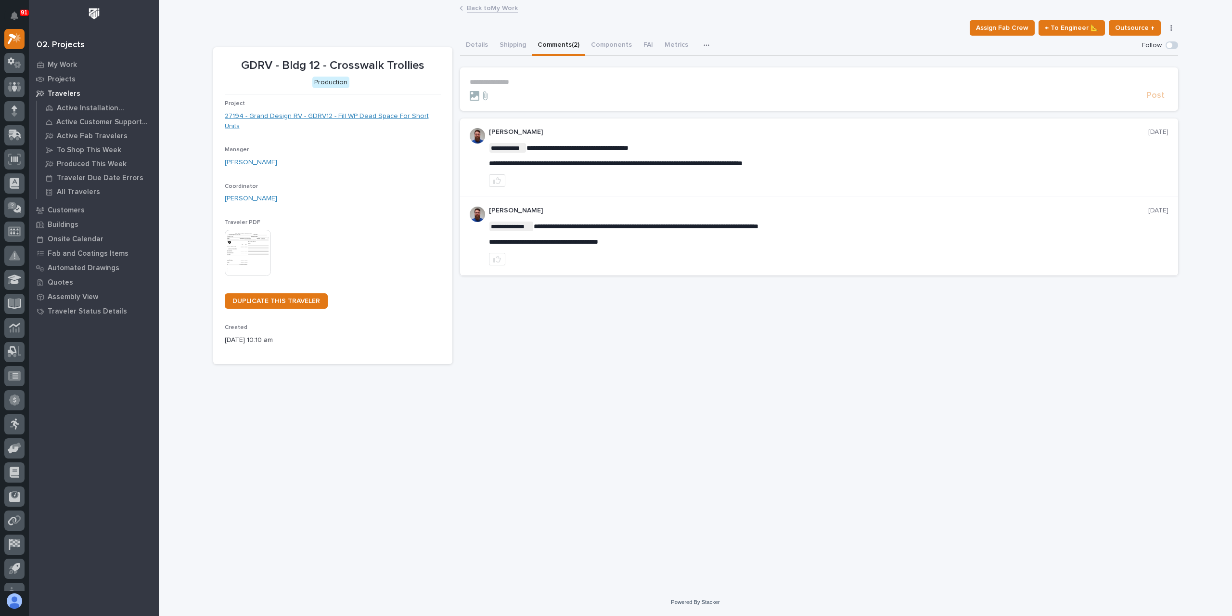
click at [354, 113] on link "27194 - Grand Design RV - GDRV12 - Fill WP Dead Space For Short Units" at bounding box center [333, 121] width 216 height 20
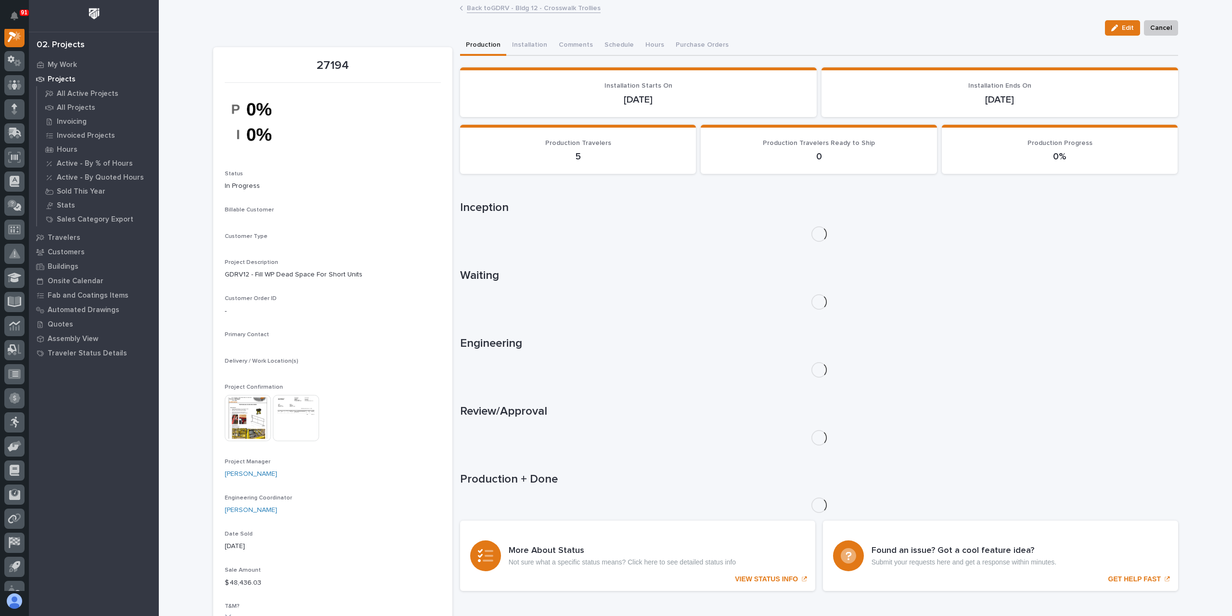
scroll to position [24, 0]
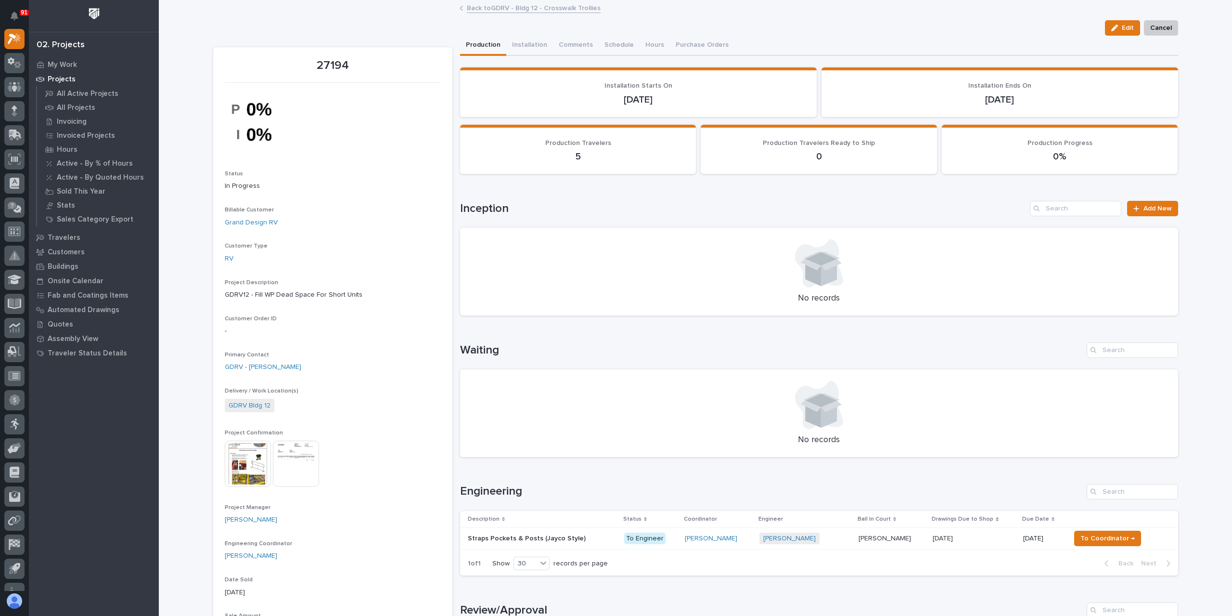
click at [235, 465] on img at bounding box center [248, 463] width 46 height 46
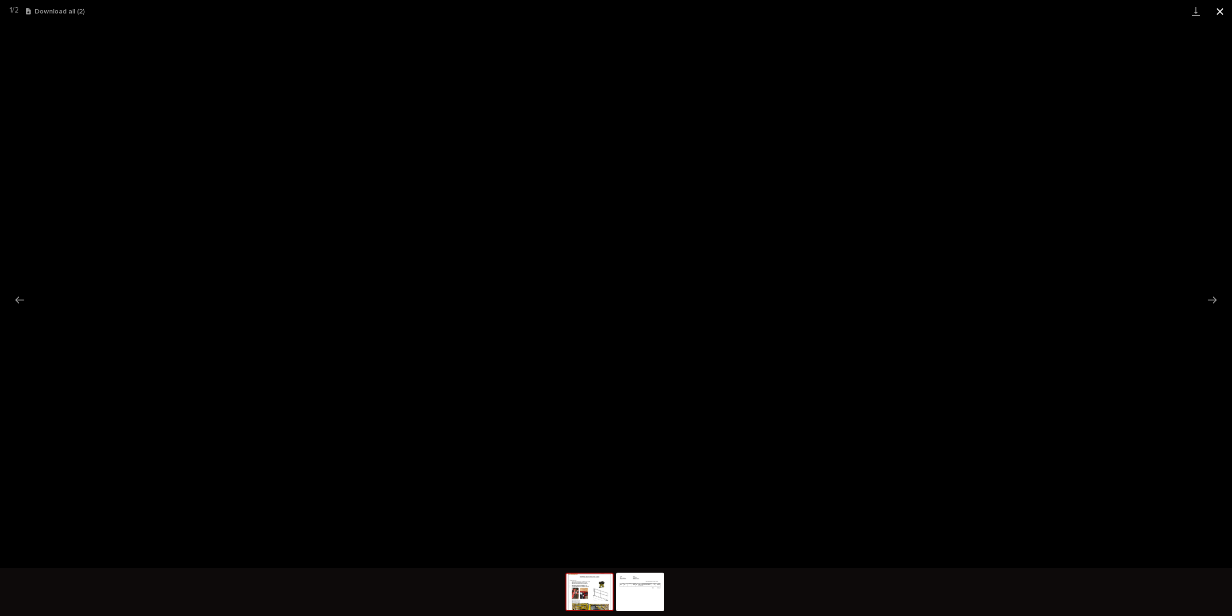
click at [1225, 13] on button "Close gallery" at bounding box center [1220, 11] width 24 height 23
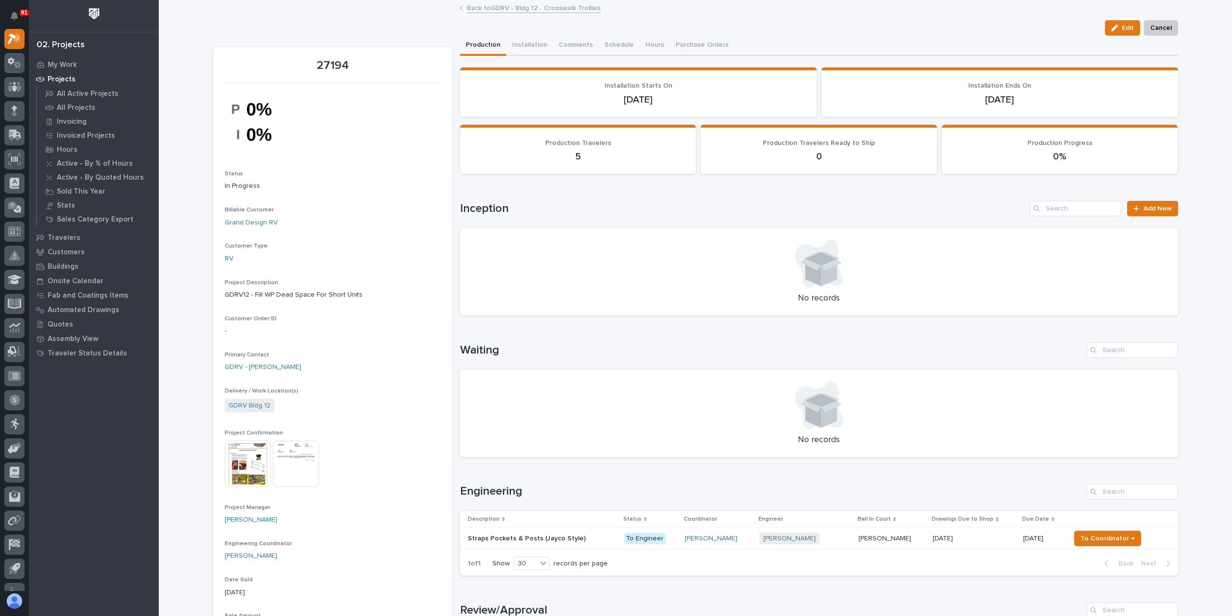
click at [547, 13] on link "Back to GDRV - Bldg 12 - Crosswalk Trollies" at bounding box center [534, 7] width 134 height 11
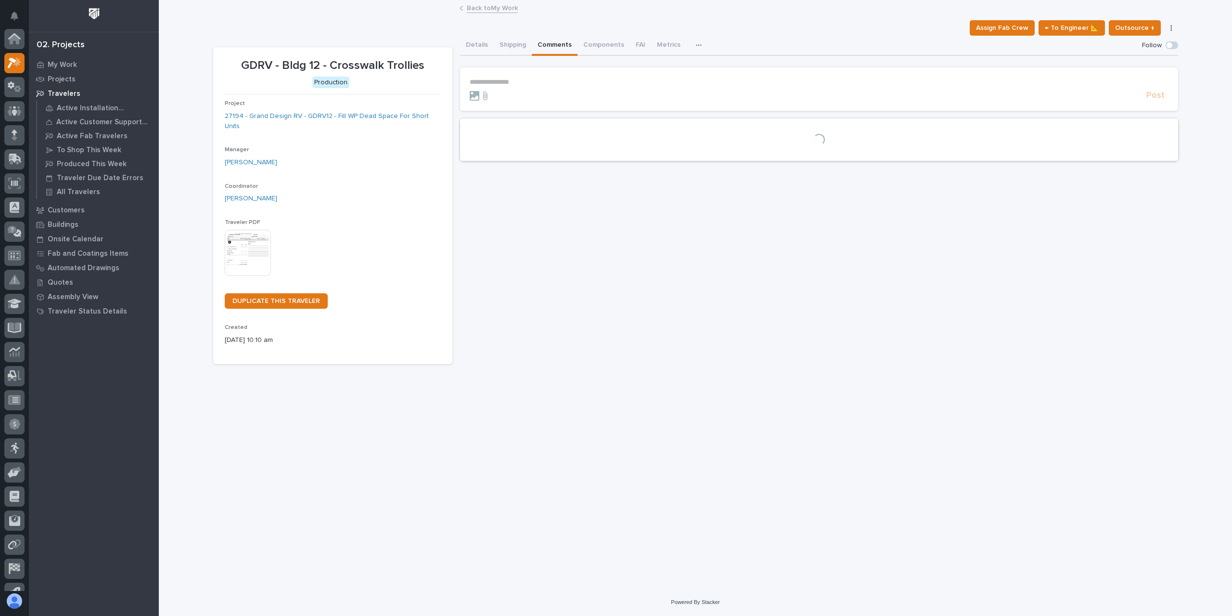
scroll to position [26, 0]
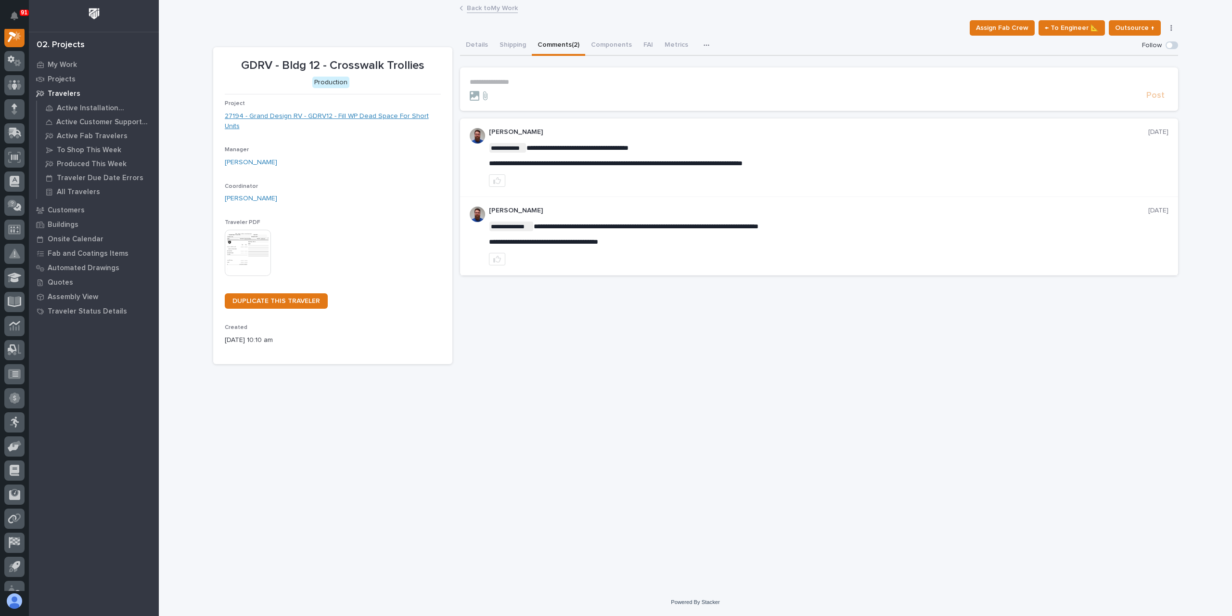
click at [349, 111] on link "27194 - Grand Design RV - GDRV12 - Fill WP Dead Space For Short Units" at bounding box center [333, 121] width 216 height 20
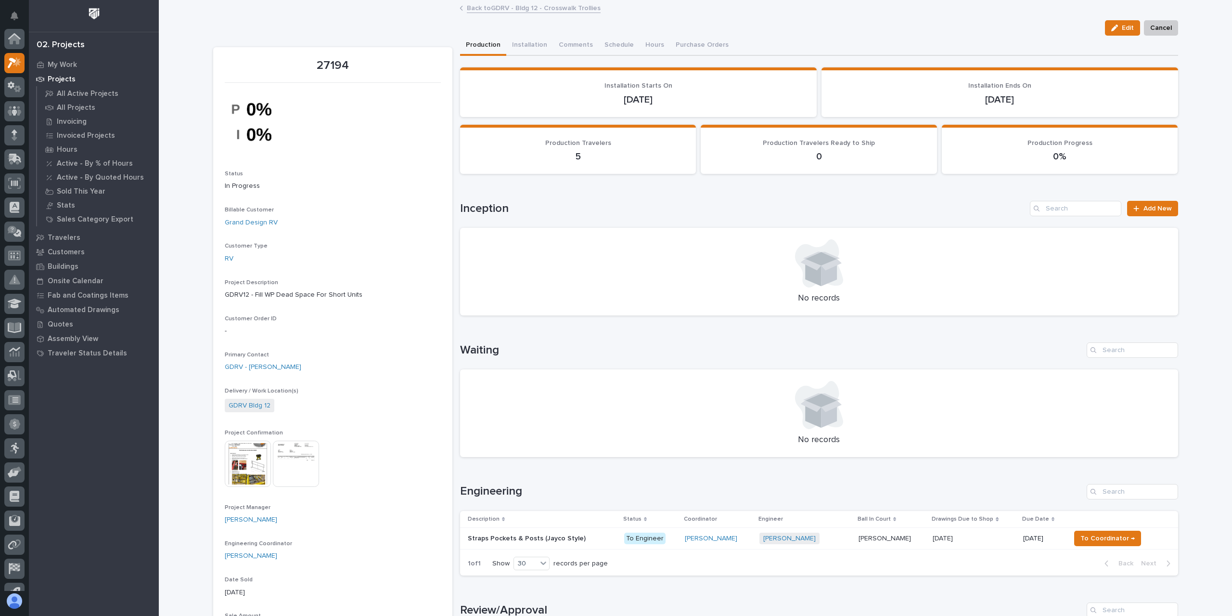
scroll to position [24, 0]
click at [553, 43] on button "Comments" at bounding box center [576, 46] width 46 height 20
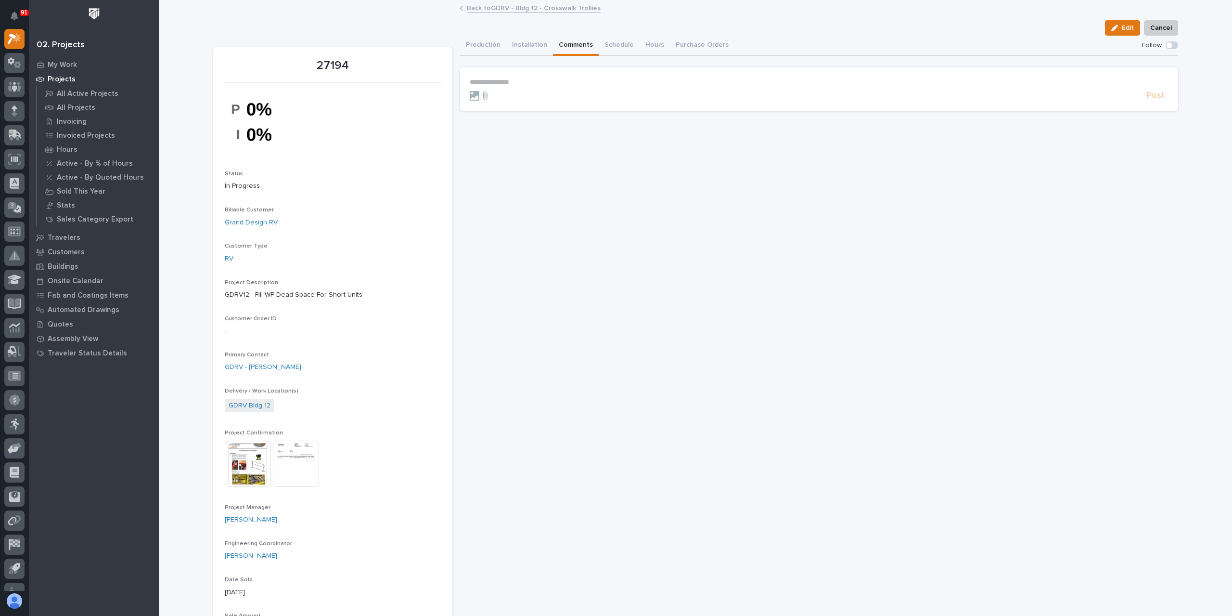
click at [503, 77] on section "**********" at bounding box center [819, 88] width 718 height 43
click at [507, 84] on p "**********" at bounding box center [819, 82] width 699 height 8
click at [498, 12] on link "Back to GDRV - Bldg 12 - Crosswalk Trollies" at bounding box center [534, 7] width 134 height 11
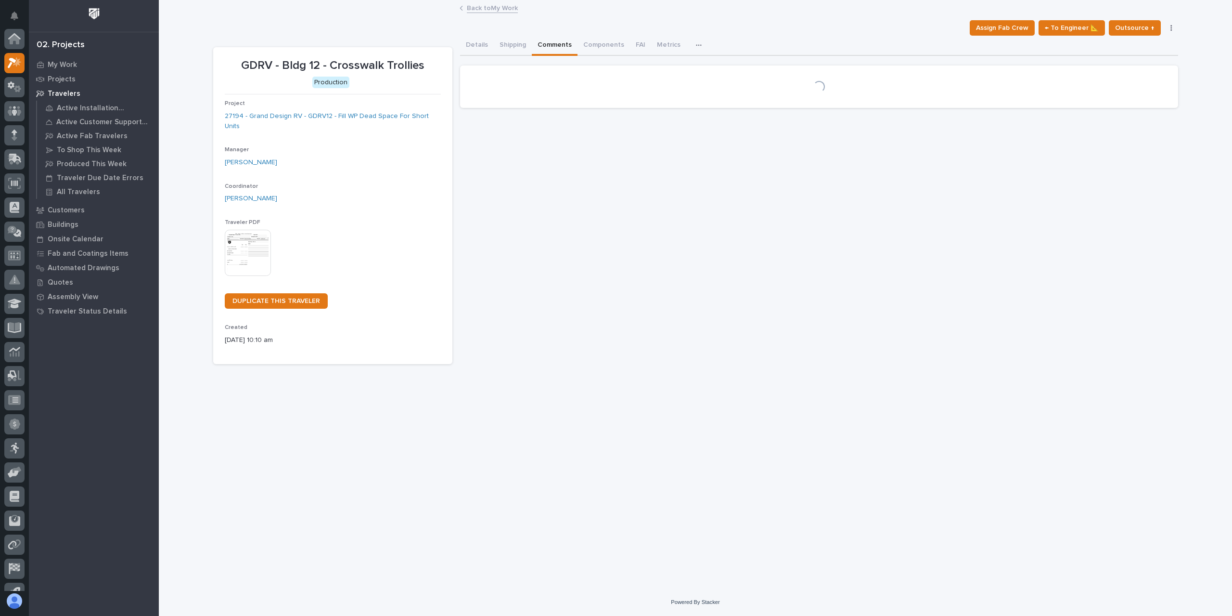
scroll to position [26, 0]
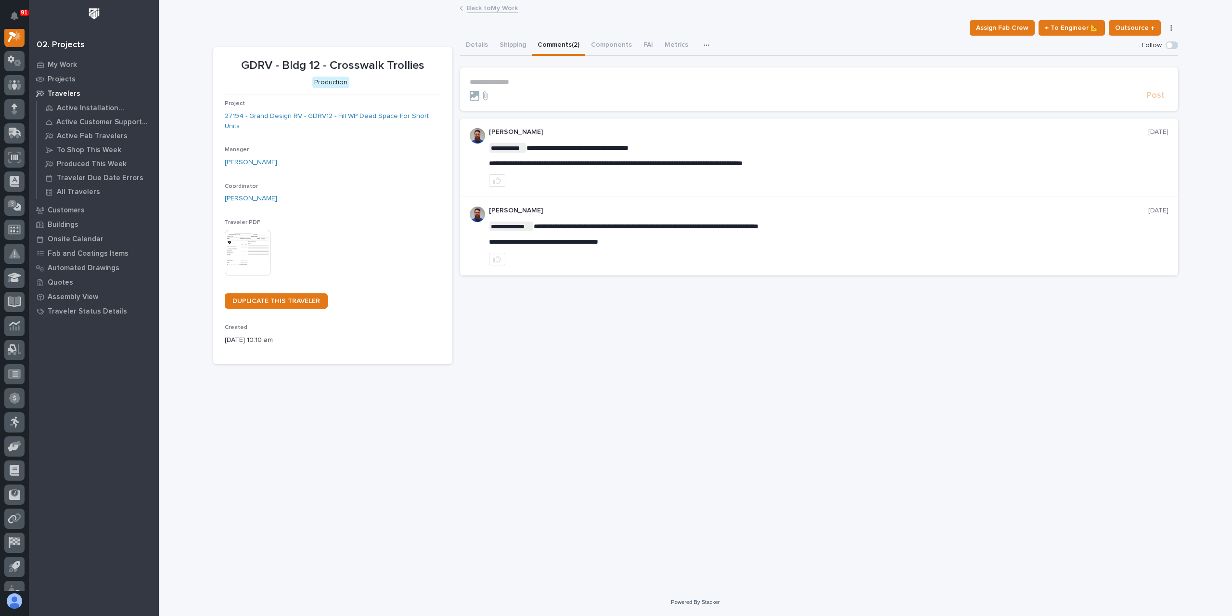
click at [513, 12] on link "Back to My Work" at bounding box center [492, 7] width 51 height 11
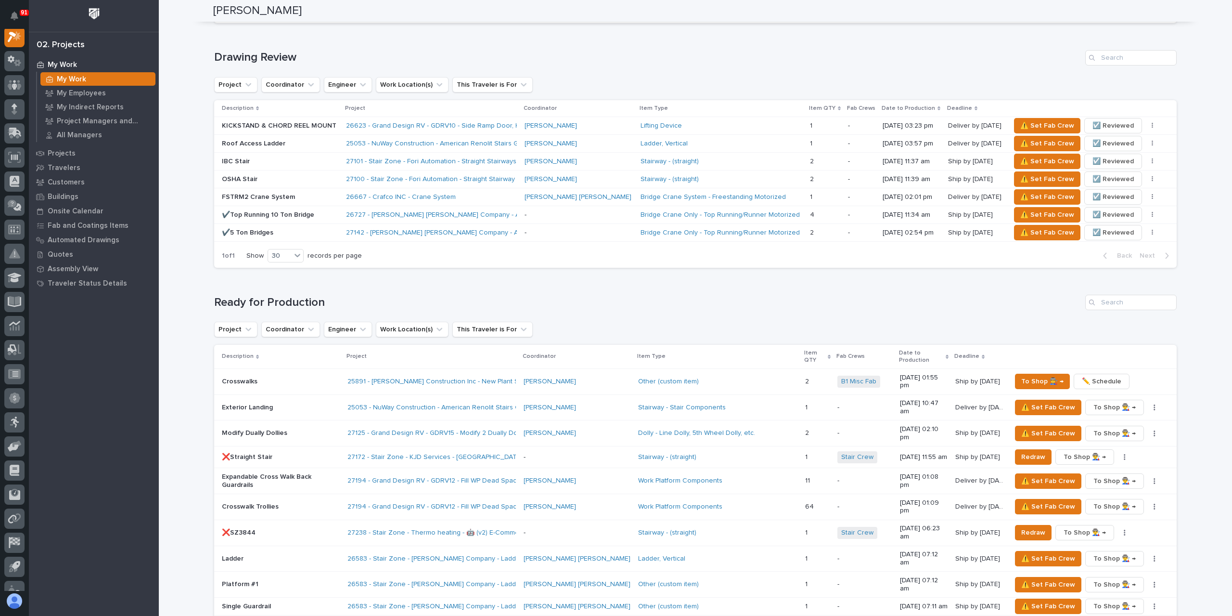
scroll to position [722, 0]
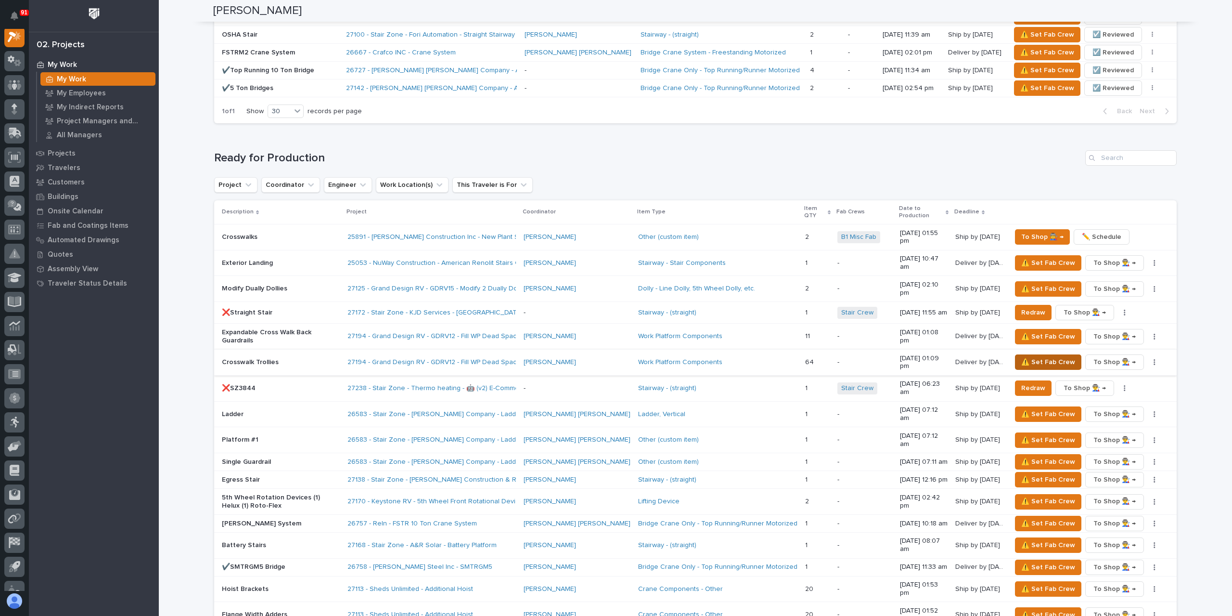
click at [1037, 356] on span "⚠️ Set Fab Crew" at bounding box center [1048, 362] width 54 height 12
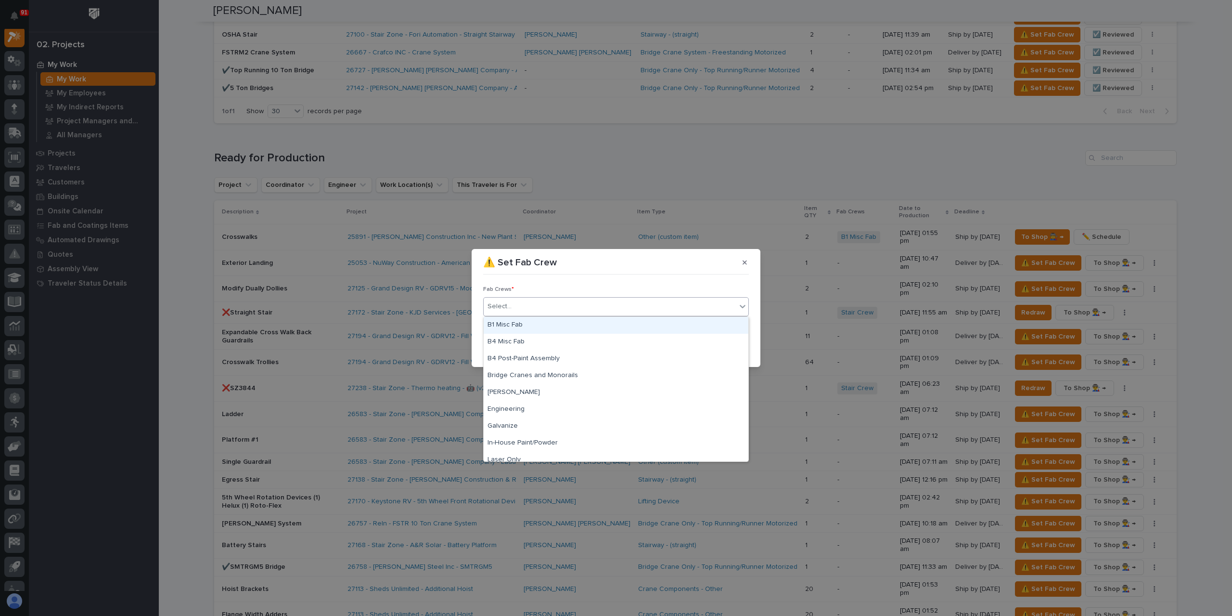
click at [529, 306] on div "Select..." at bounding box center [610, 306] width 253 height 16
click at [527, 325] on div "B1 Misc Fab" at bounding box center [616, 325] width 265 height 17
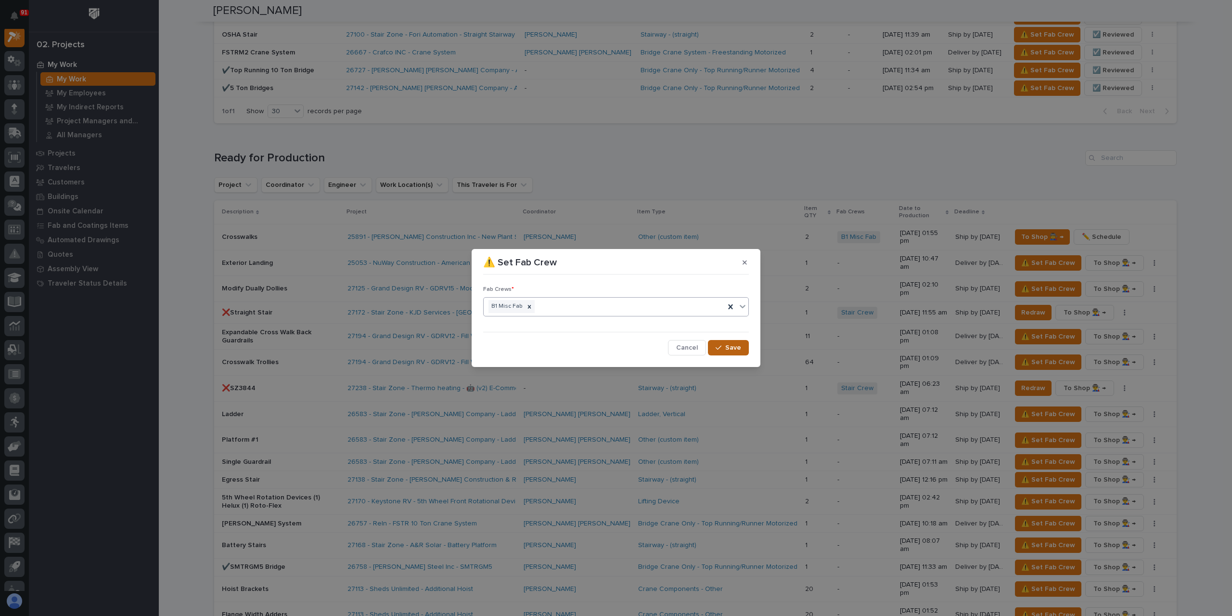
click at [730, 345] on span "Save" at bounding box center [733, 347] width 16 height 9
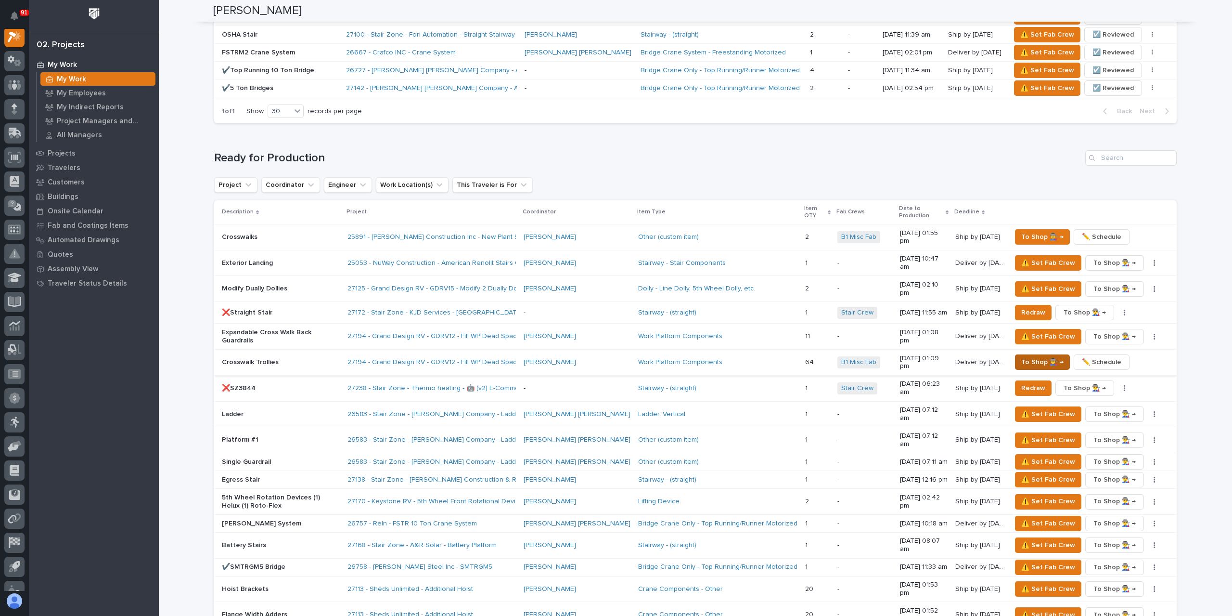
click at [1039, 356] on span "To Shop 👨‍🏭 →" at bounding box center [1042, 362] width 42 height 12
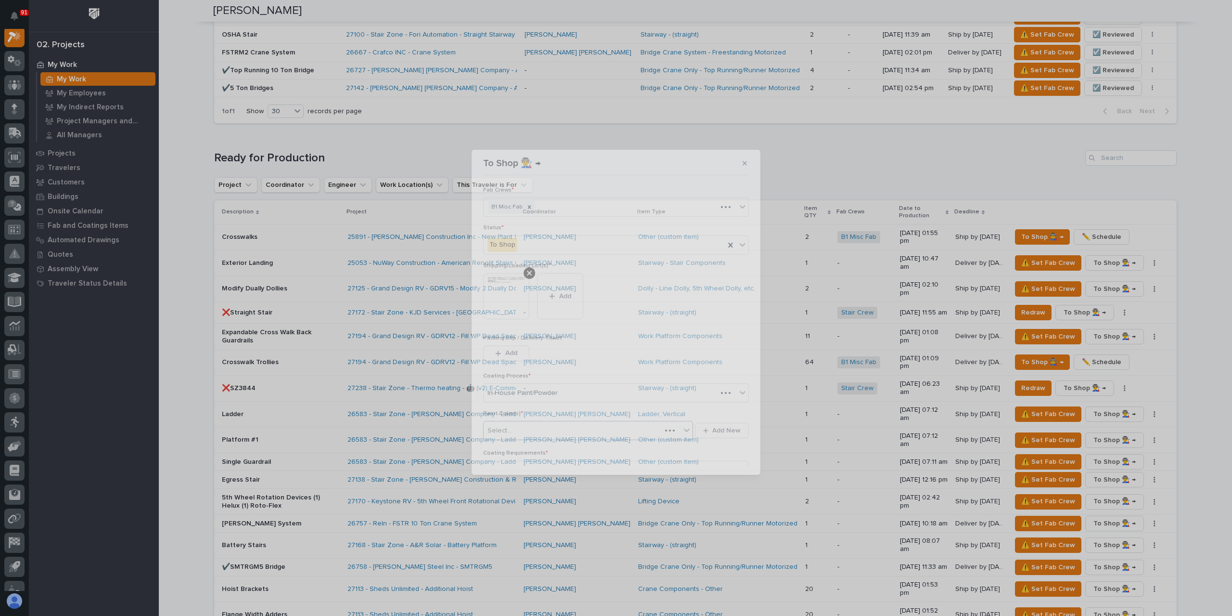
click at [526, 429] on div "Select..." at bounding box center [573, 431] width 178 height 16
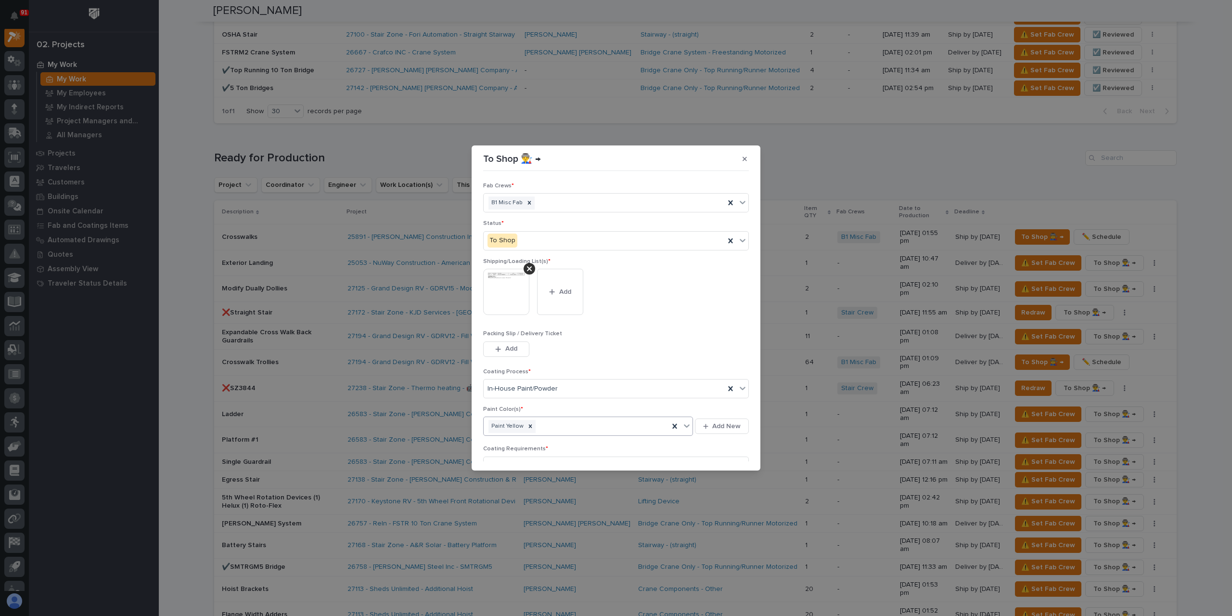
scroll to position [48, 0]
click at [720, 455] on div "button" at bounding box center [721, 458] width 10 height 7
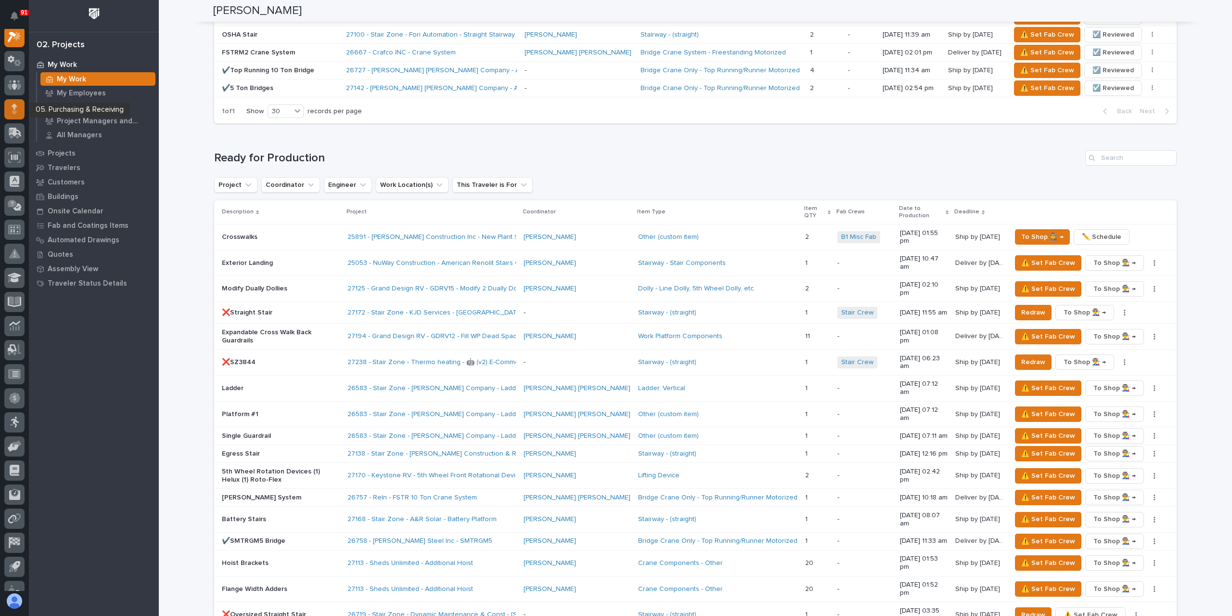
click at [13, 110] on icon at bounding box center [14, 111] width 5 height 5
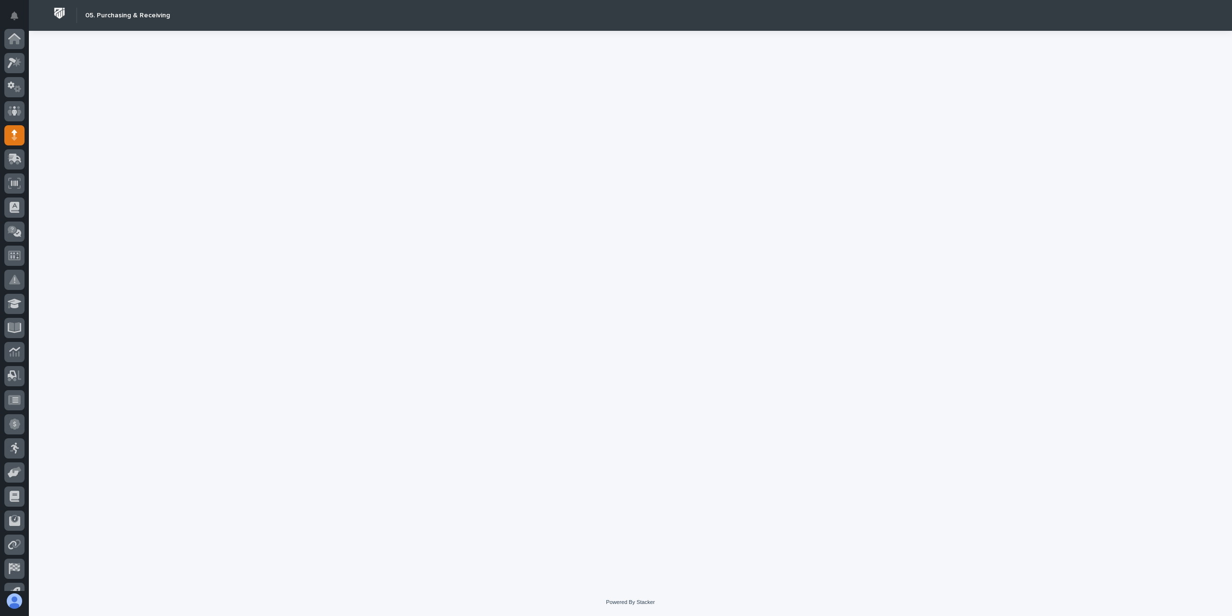
scroll to position [64, 0]
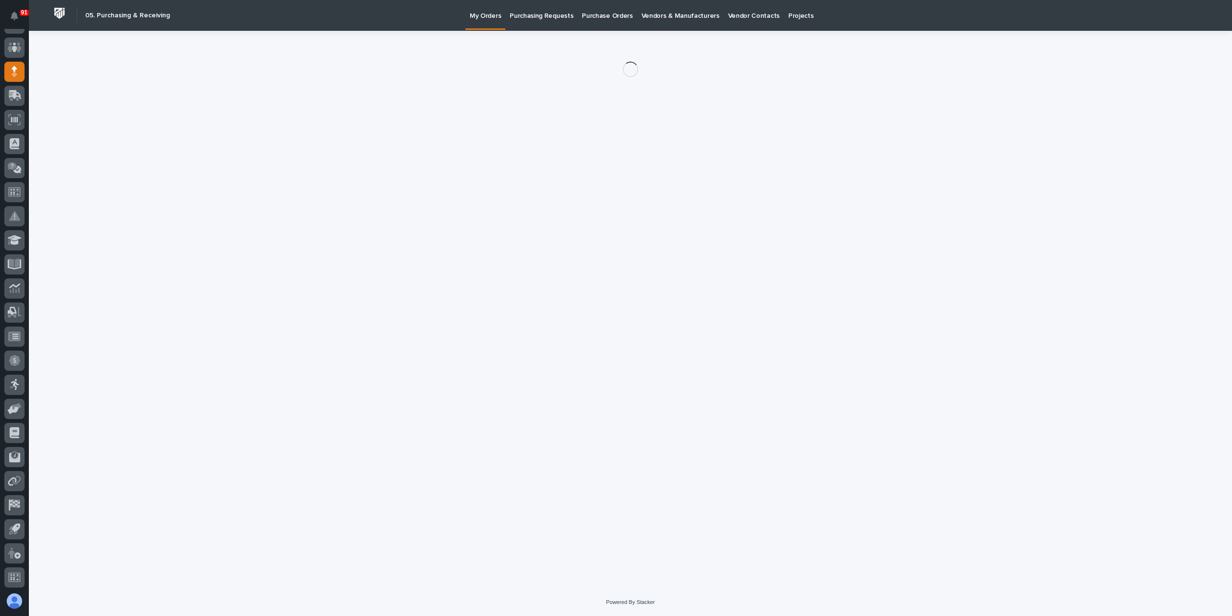
click at [557, 12] on p "Purchasing Requests" at bounding box center [542, 10] width 64 height 20
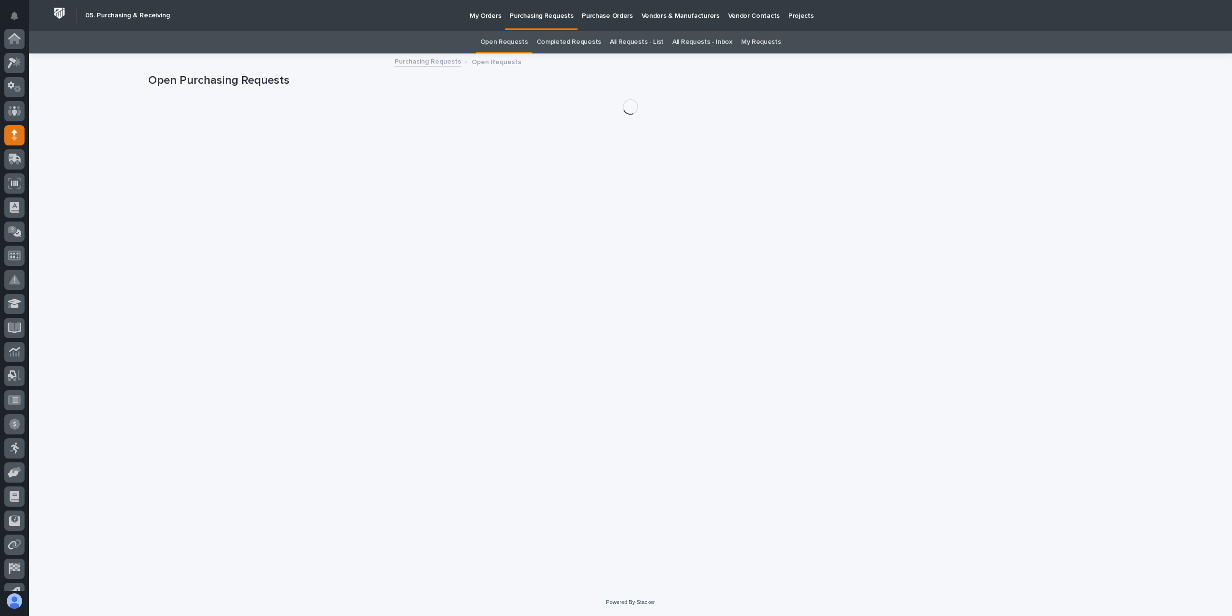
scroll to position [64, 0]
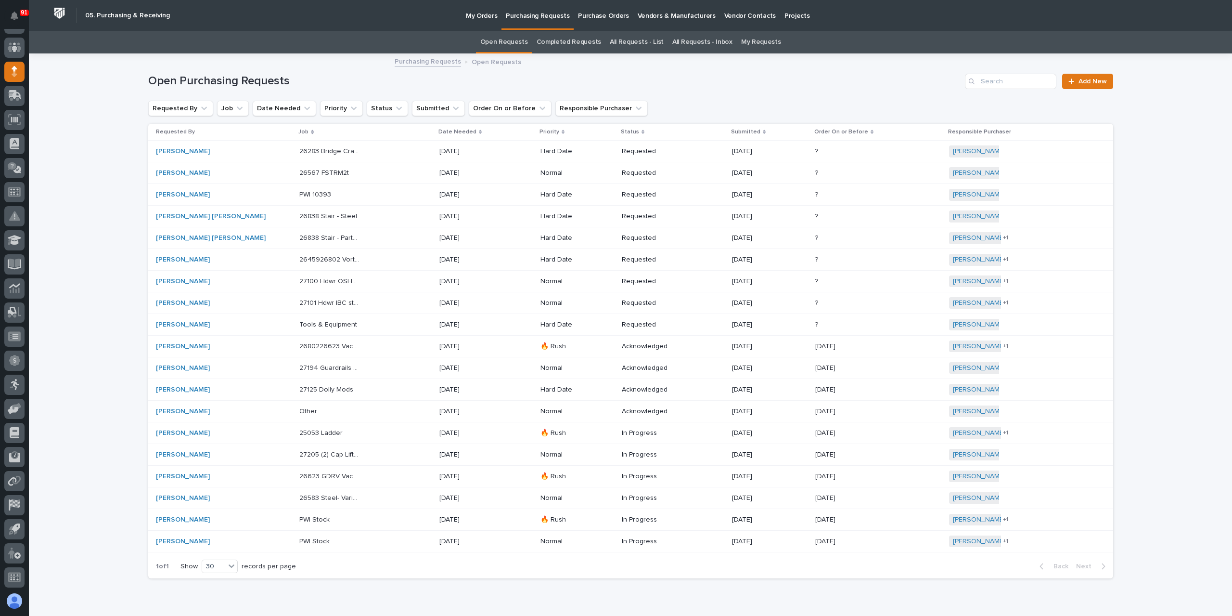
click at [637, 40] on link "All Requests - List" at bounding box center [637, 42] width 54 height 23
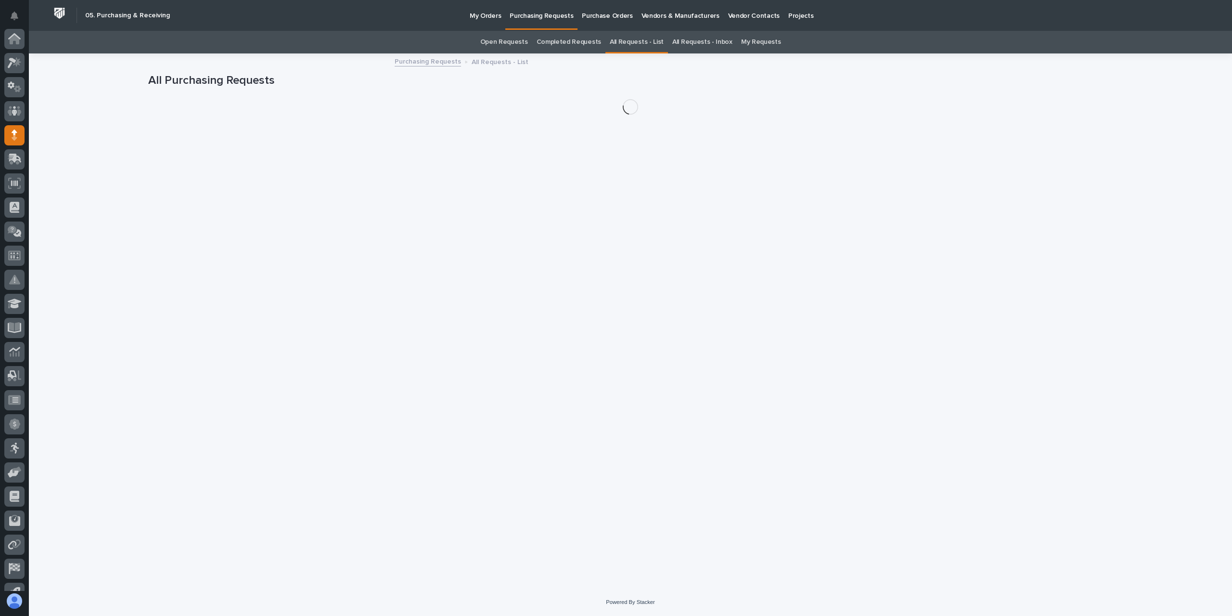
scroll to position [64, 0]
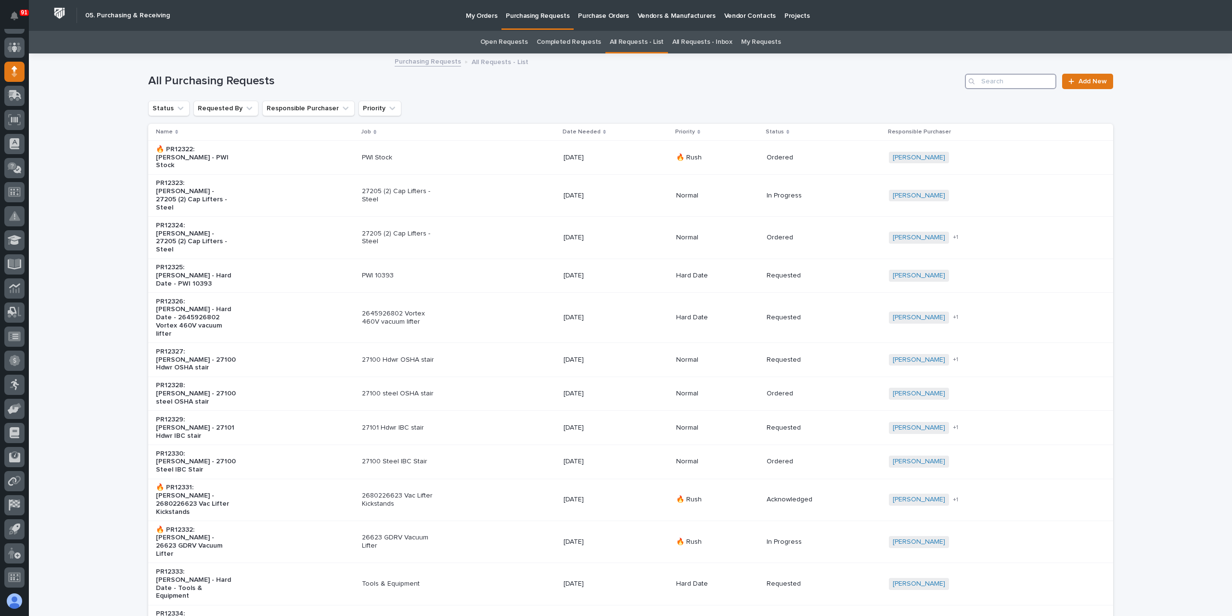
click at [1012, 80] on input "Search" at bounding box center [1010, 81] width 91 height 15
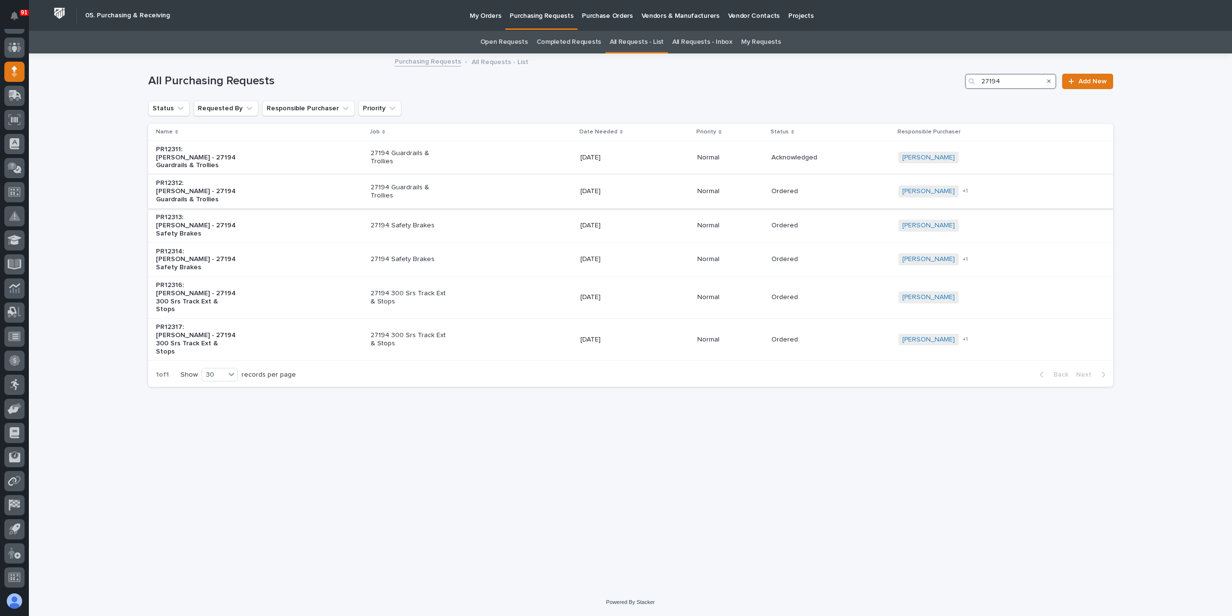
type input "27194"
click at [428, 183] on p "27194 Guardrails & Trollies" at bounding box center [411, 191] width 80 height 16
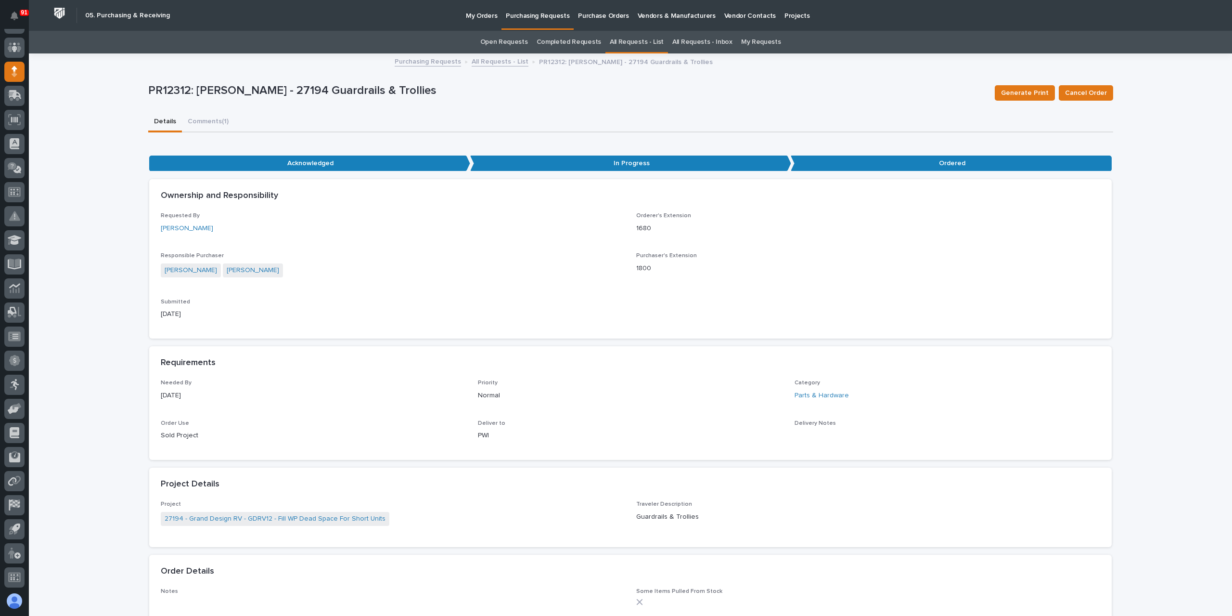
click at [489, 58] on link "All Requests - List" at bounding box center [500, 60] width 57 height 11
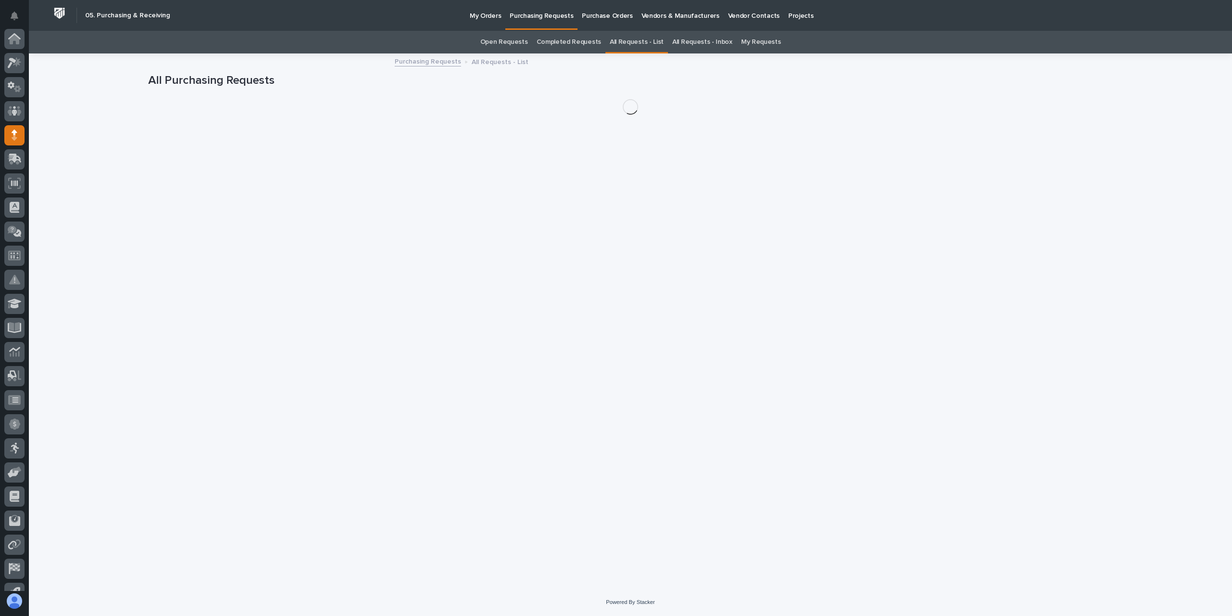
scroll to position [64, 0]
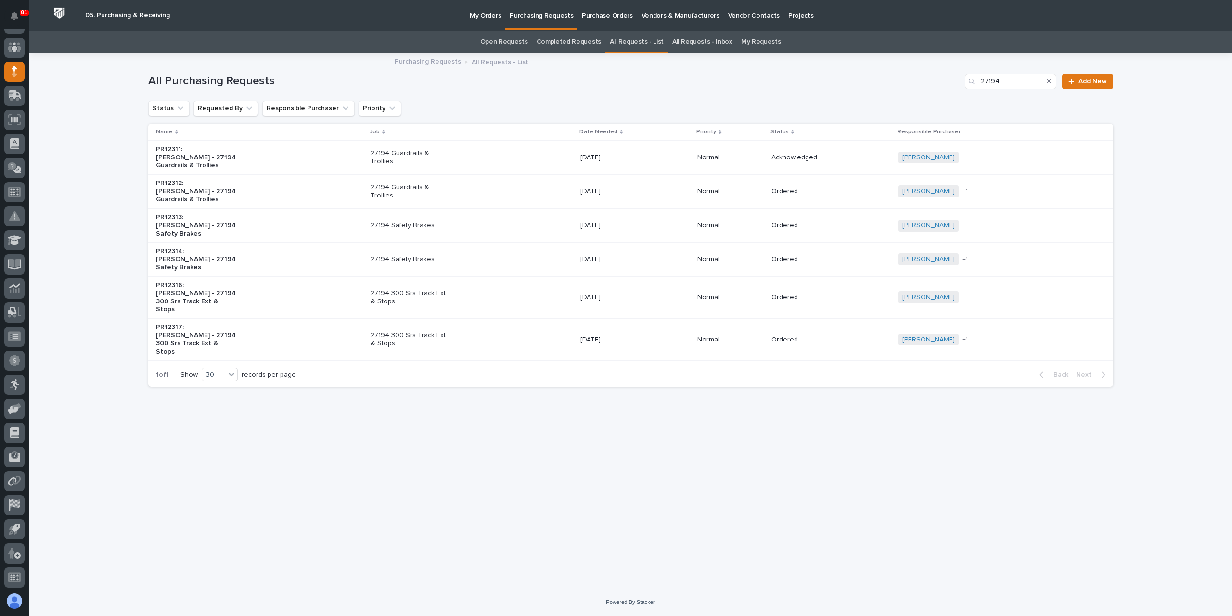
click at [458, 156] on div "27194 Guardrails & Trollies" at bounding box center [472, 157] width 202 height 24
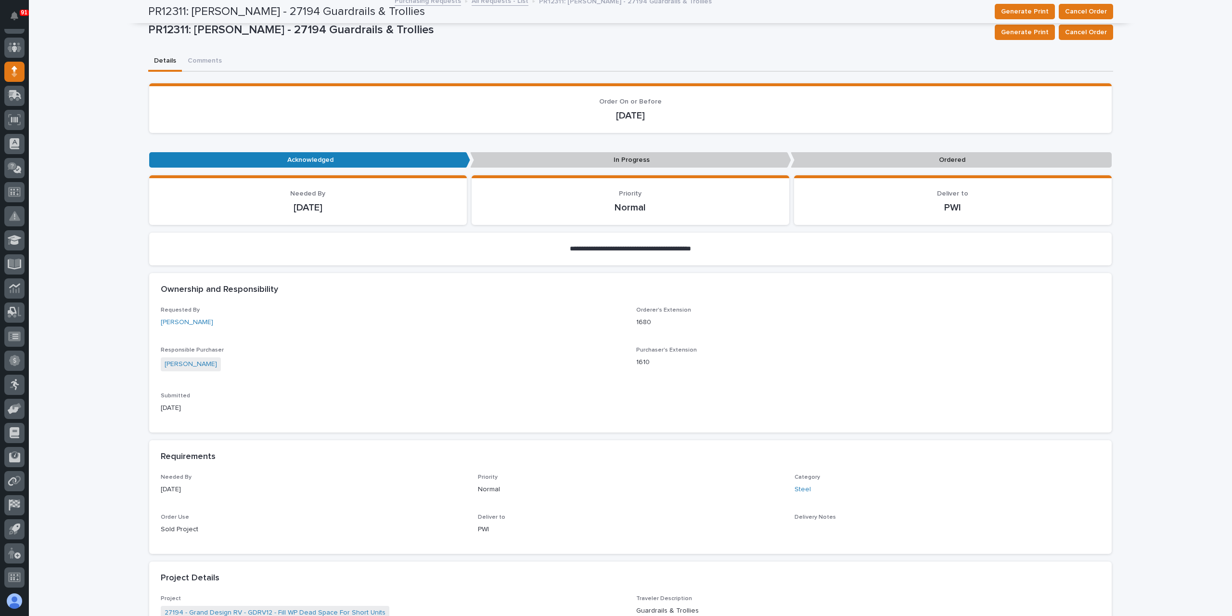
scroll to position [33, 0]
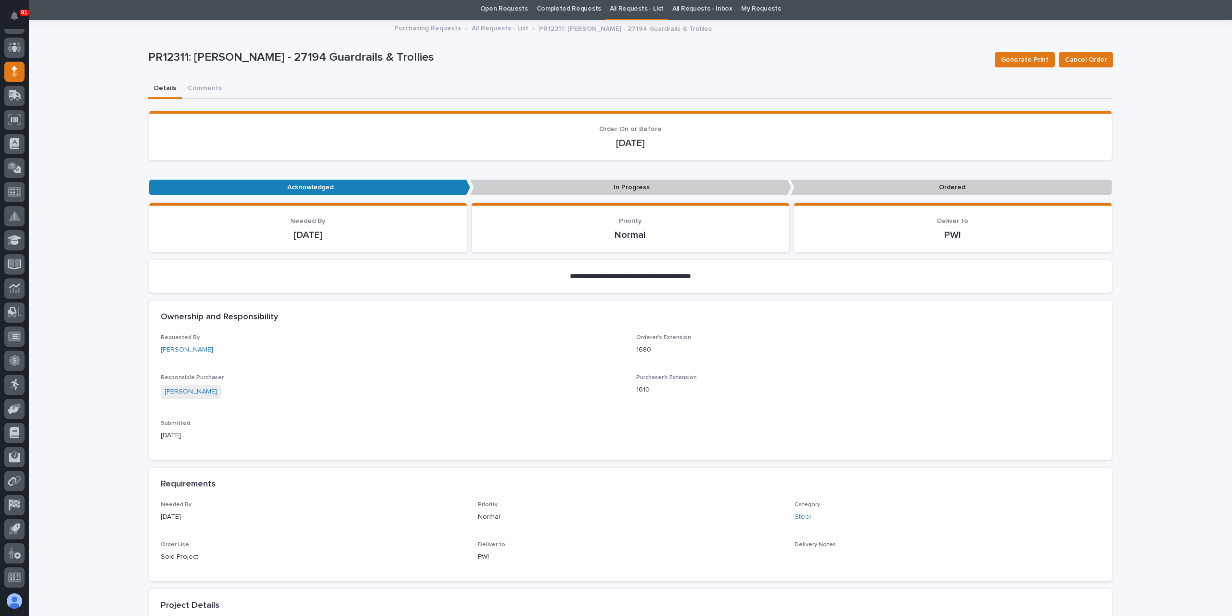
click at [489, 27] on link "All Requests - List" at bounding box center [500, 27] width 57 height 11
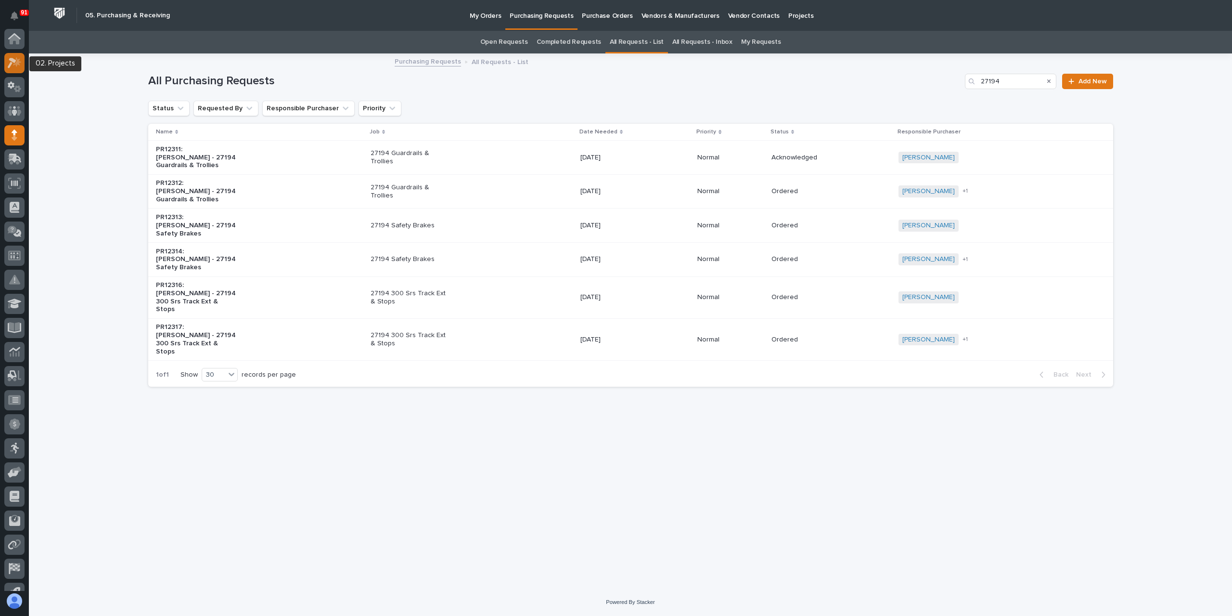
click at [13, 69] on div at bounding box center [14, 63] width 20 height 20
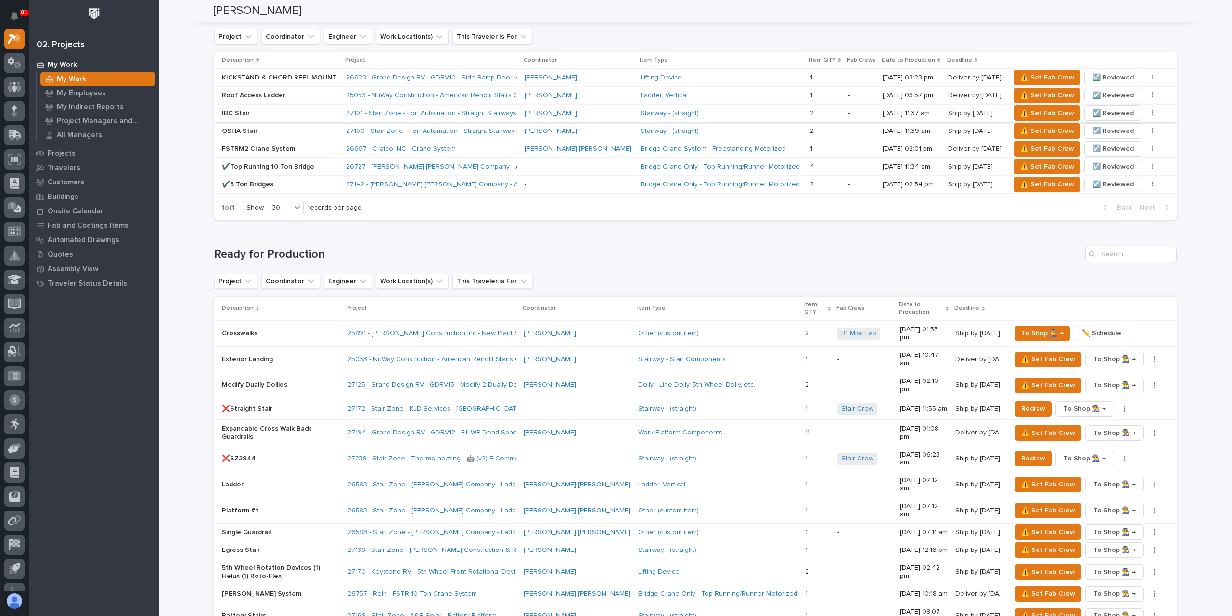
scroll to position [722, 0]
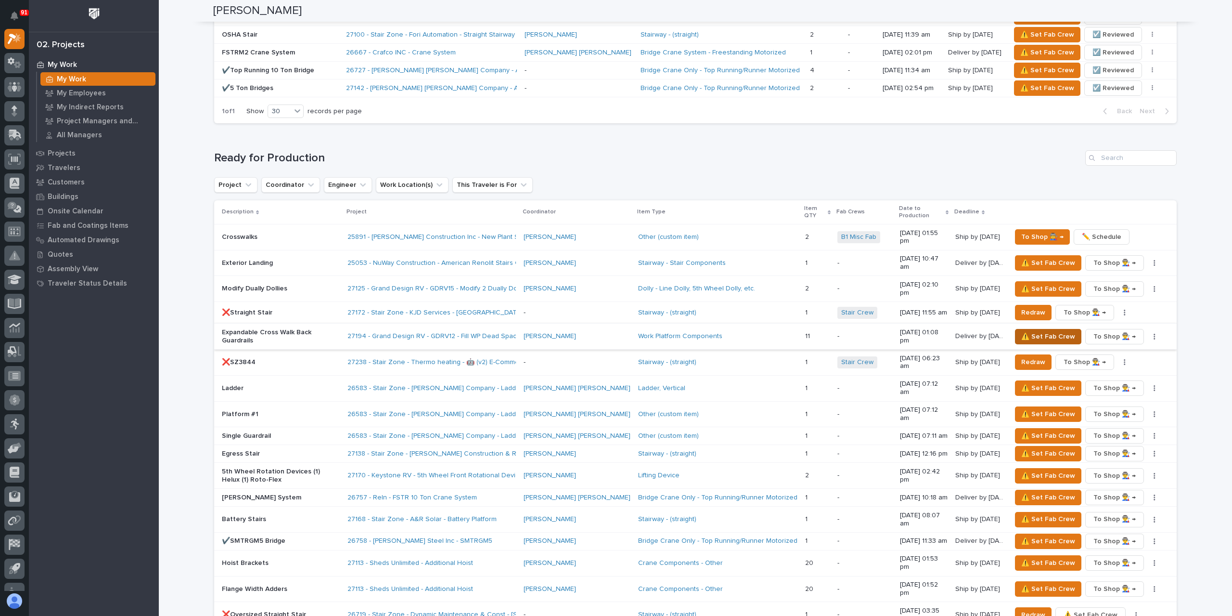
click at [1033, 331] on span "⚠️ Set Fab Crew" at bounding box center [1048, 337] width 54 height 12
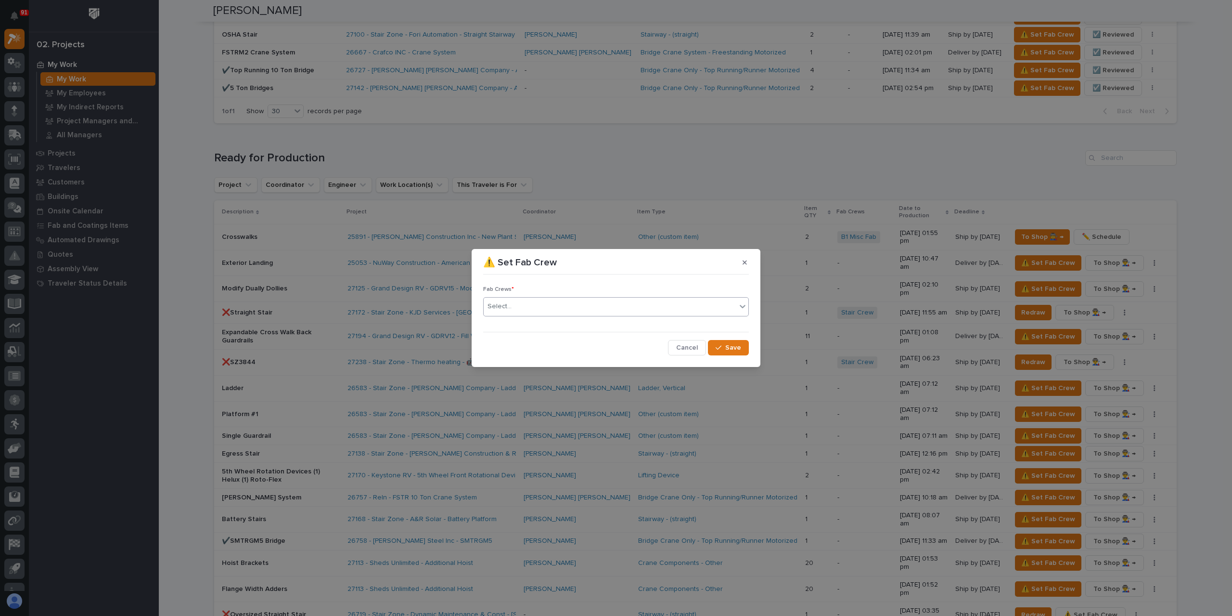
click at [526, 310] on div "Select..." at bounding box center [610, 306] width 253 height 16
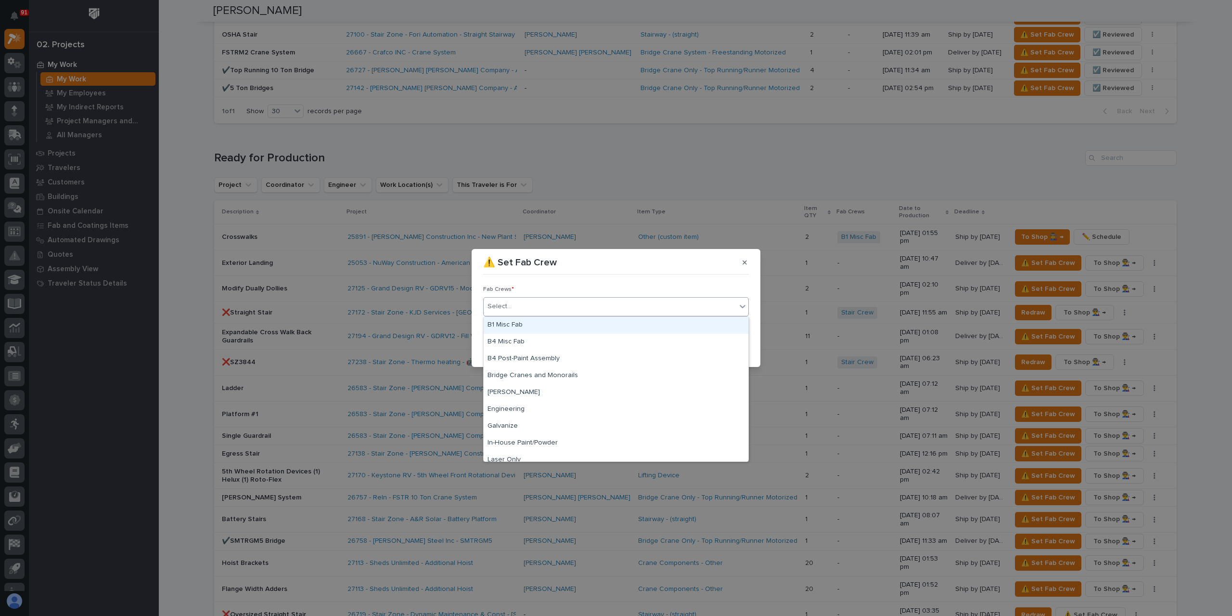
click at [527, 321] on div "B1 Misc Fab" at bounding box center [616, 325] width 265 height 17
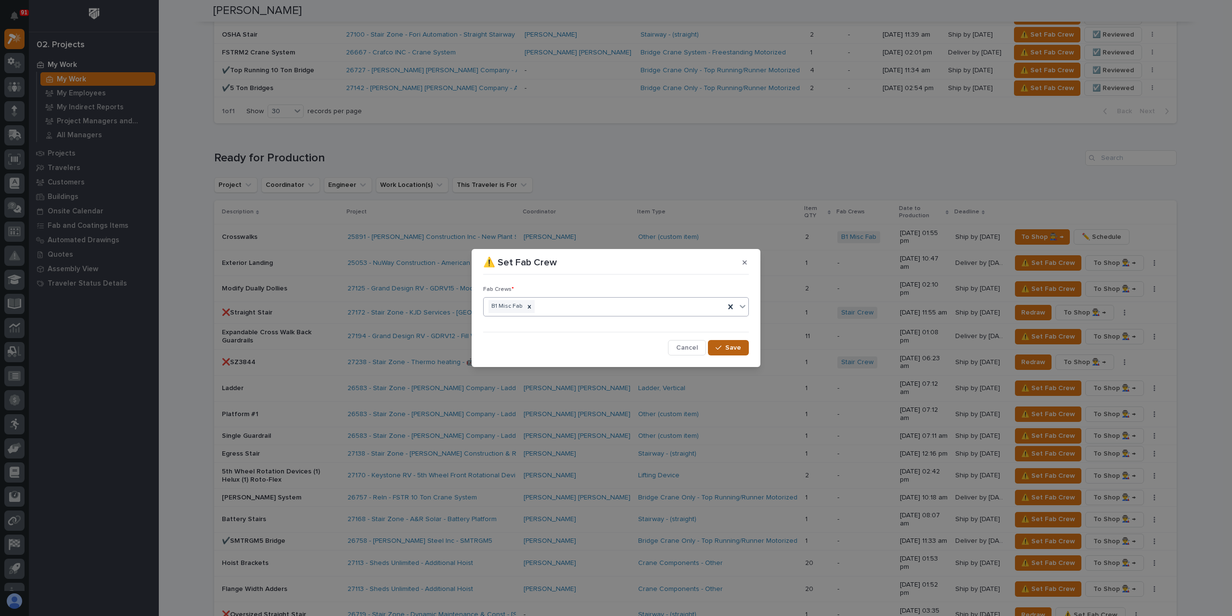
click at [730, 343] on span "Save" at bounding box center [733, 347] width 16 height 9
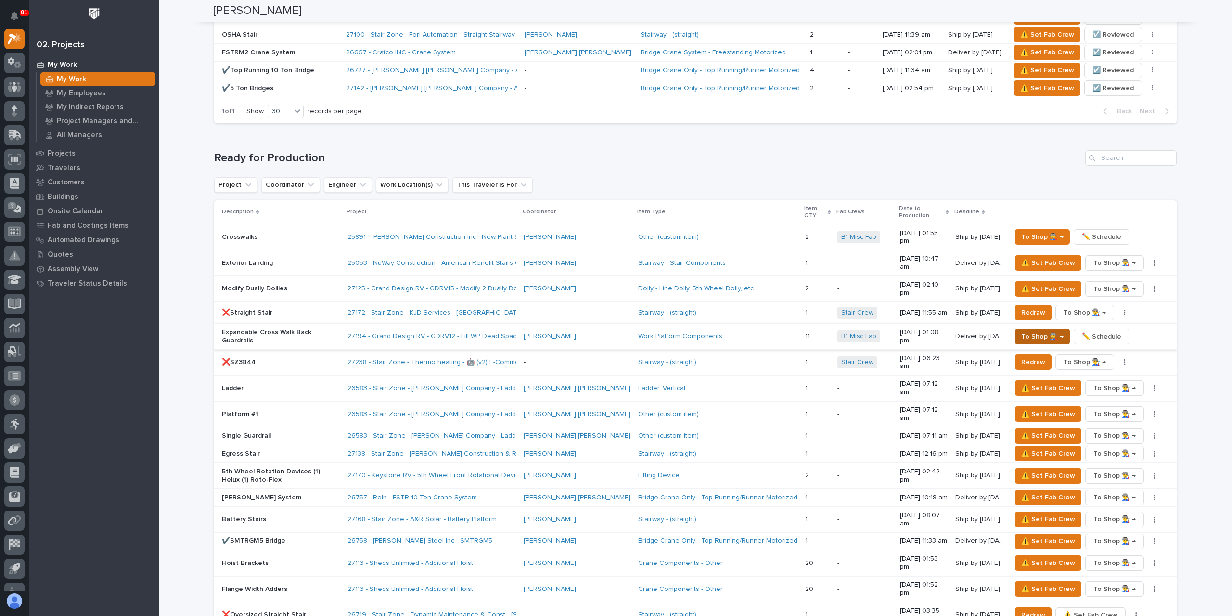
click at [1038, 331] on span "To Shop 👨‍🏭 →" at bounding box center [1042, 337] width 42 height 12
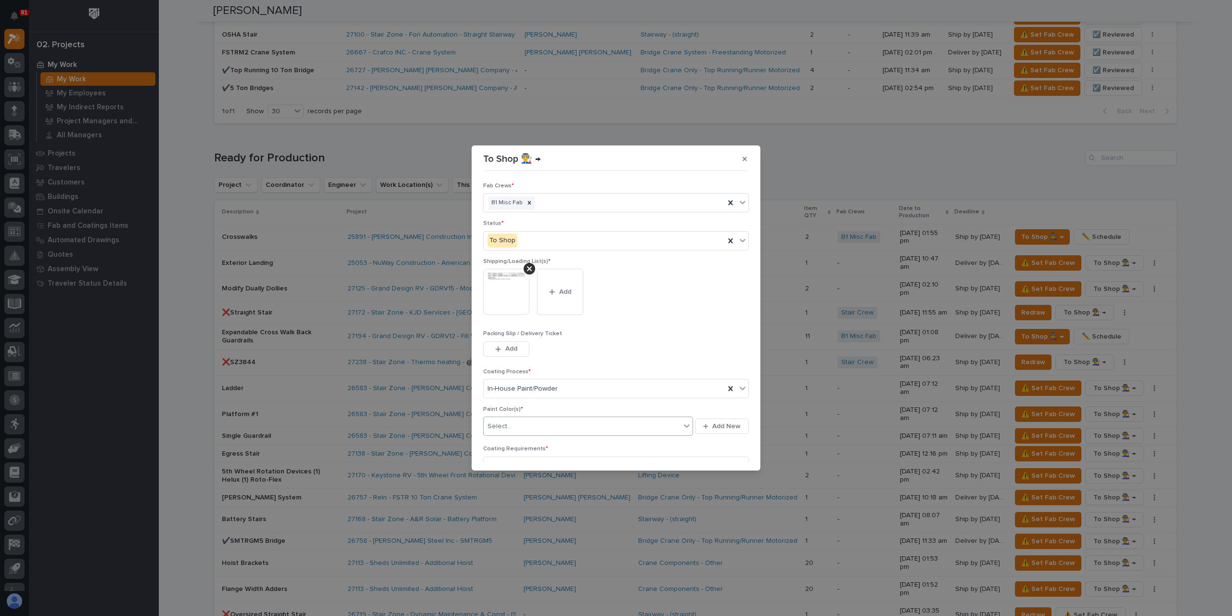
click at [522, 423] on div "Select..." at bounding box center [582, 426] width 197 height 16
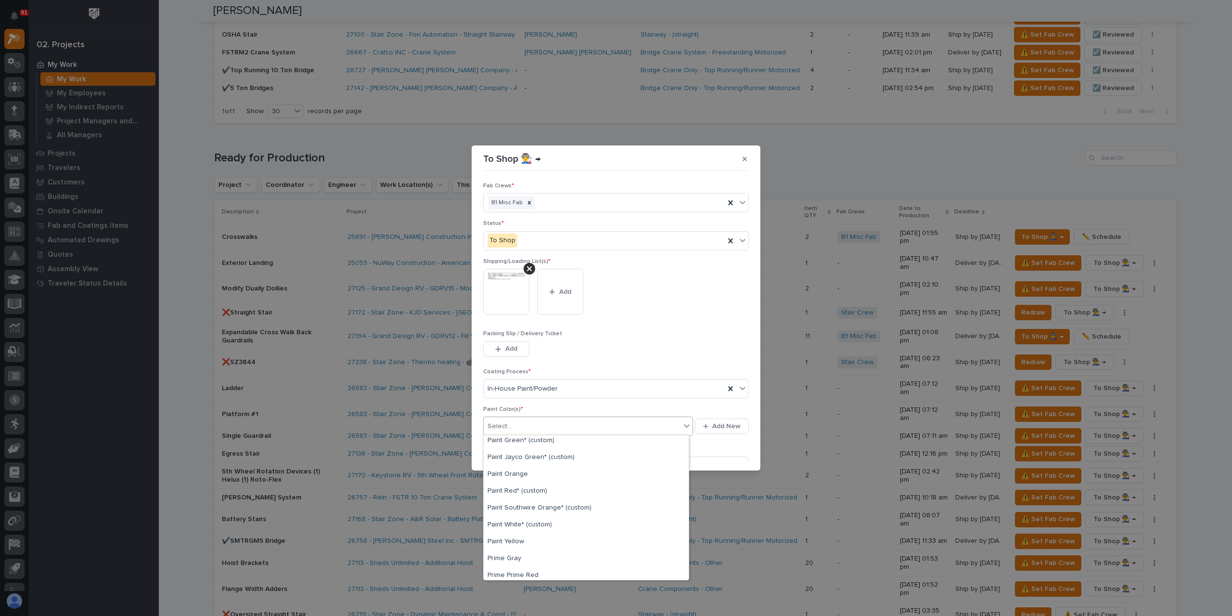
scroll to position [241, 0]
click at [515, 541] on div "Paint Yellow" at bounding box center [586, 539] width 205 height 17
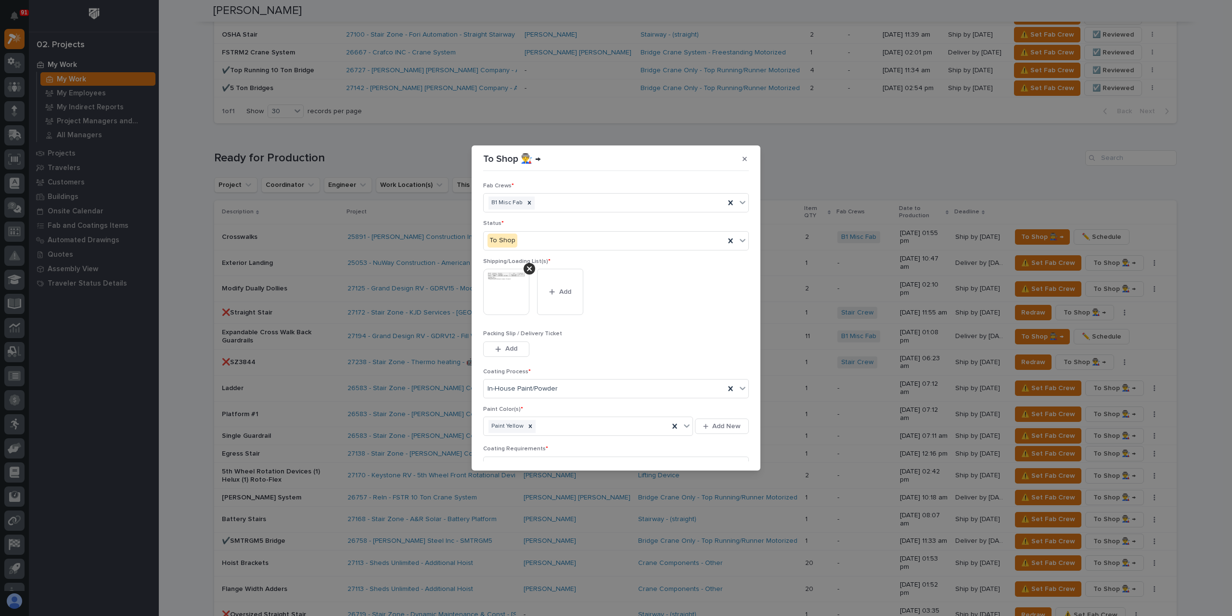
click at [718, 499] on button "Save" at bounding box center [728, 506] width 41 height 15
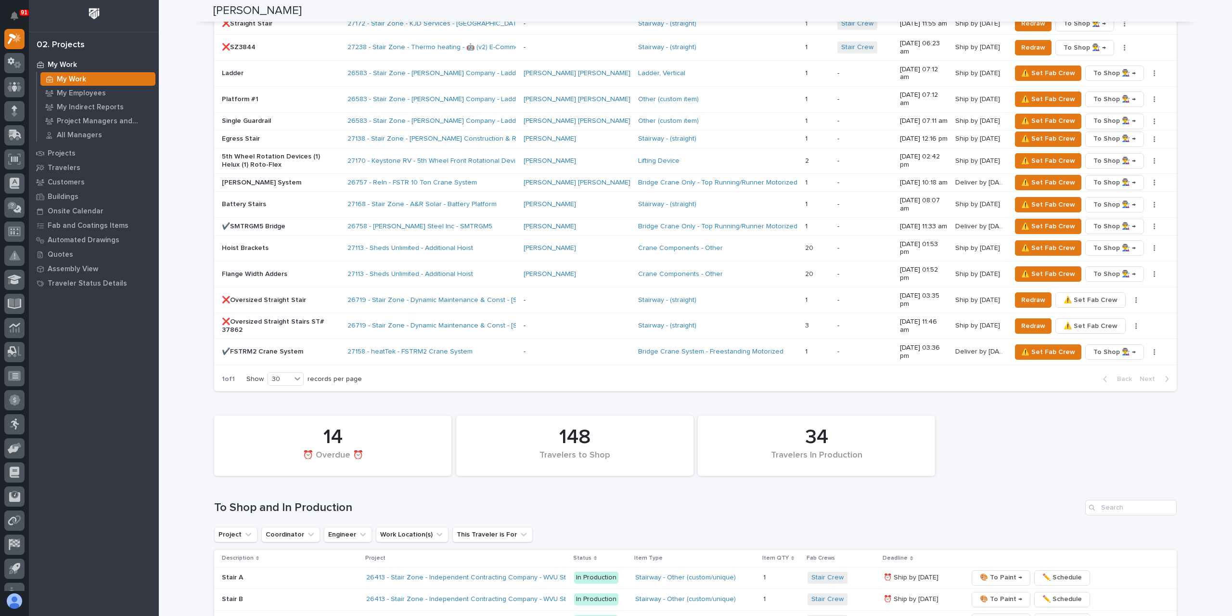
scroll to position [914, 0]
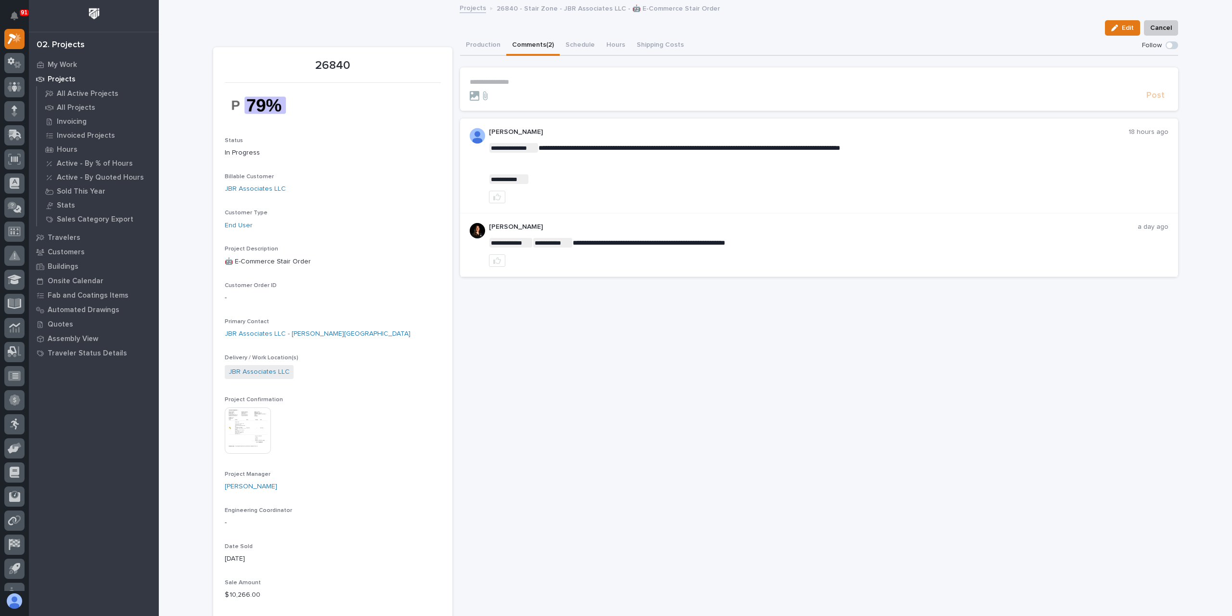
click at [524, 80] on p "**********" at bounding box center [819, 82] width 699 height 8
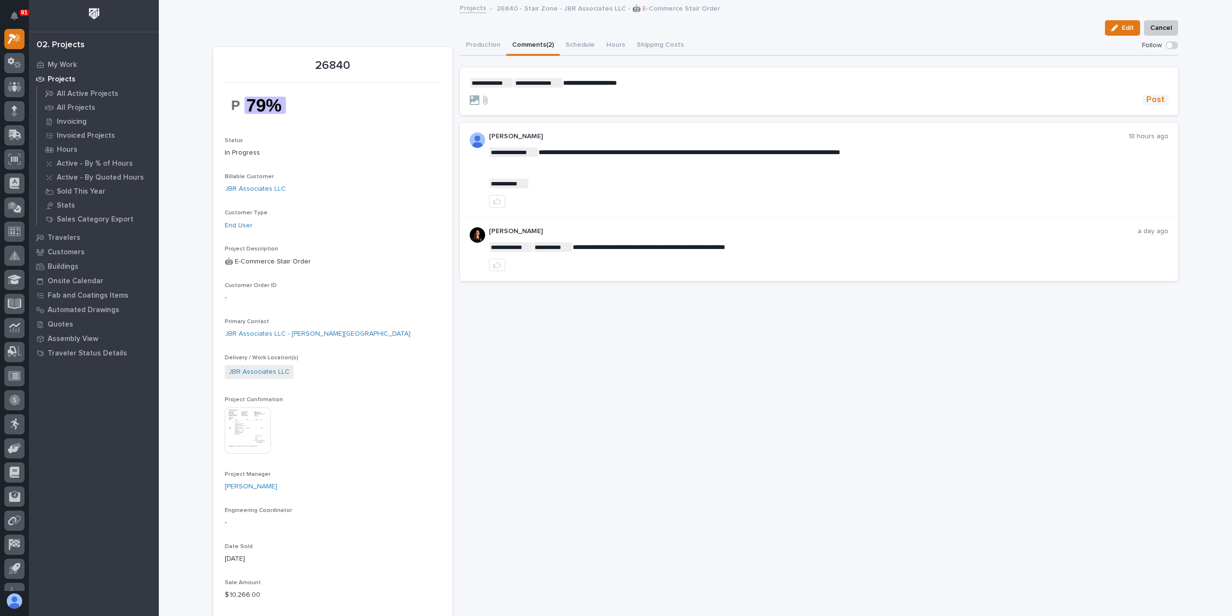
click at [1143, 101] on button "Post" at bounding box center [1156, 99] width 26 height 11
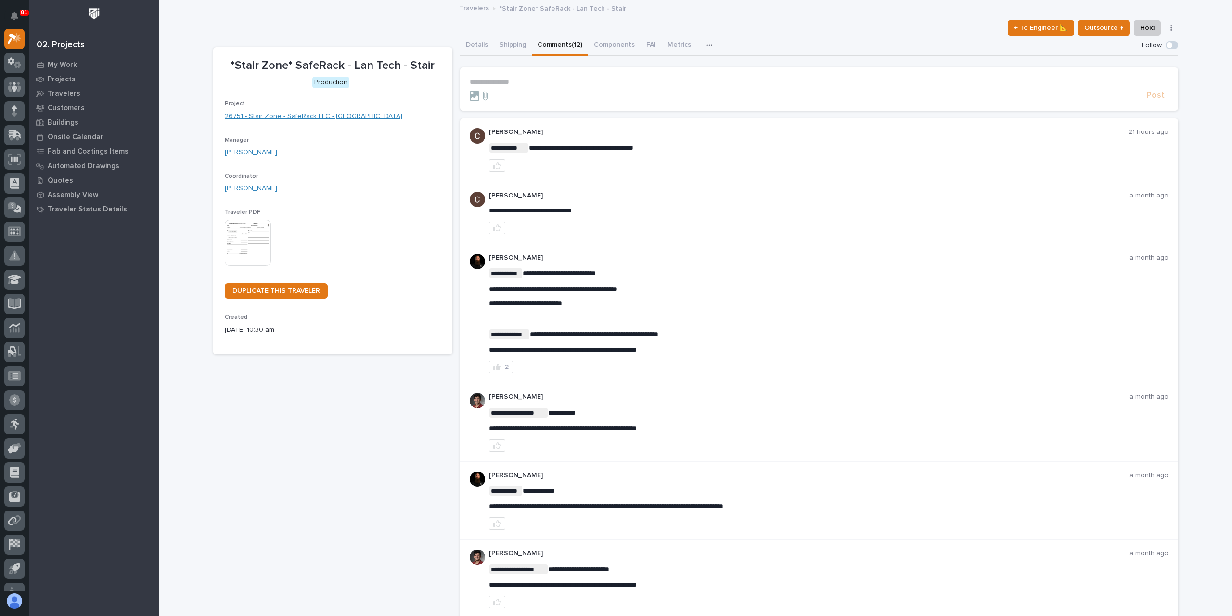
click at [284, 118] on link "26751 - Stair Zone - SafeRack LLC - [GEOGRAPHIC_DATA]" at bounding box center [314, 116] width 178 height 10
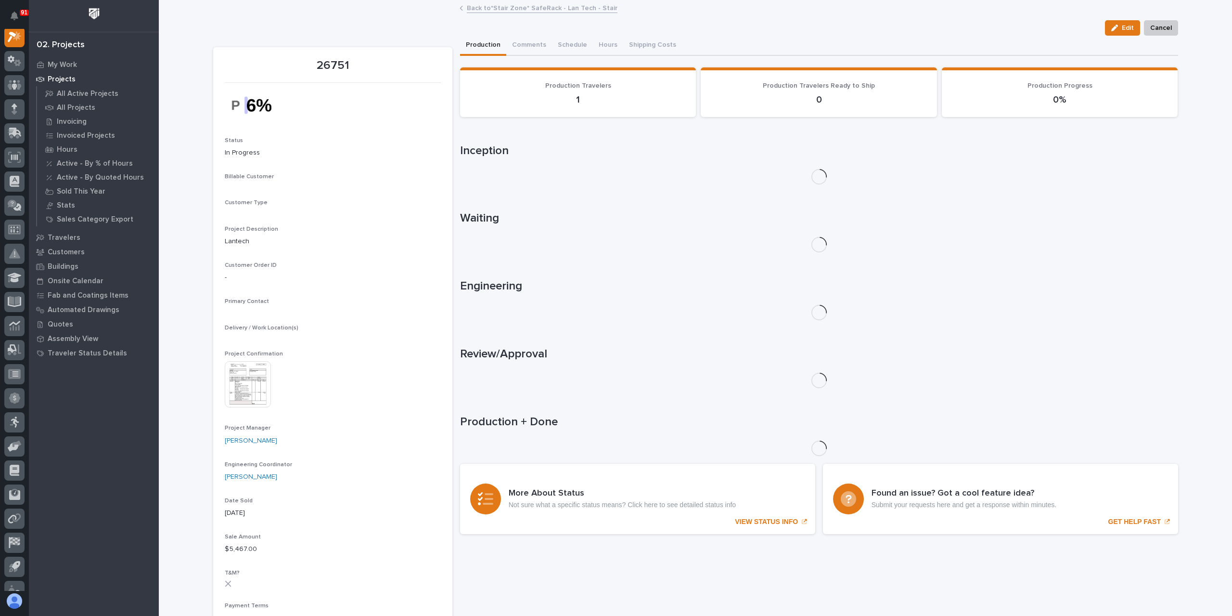
scroll to position [24, 0]
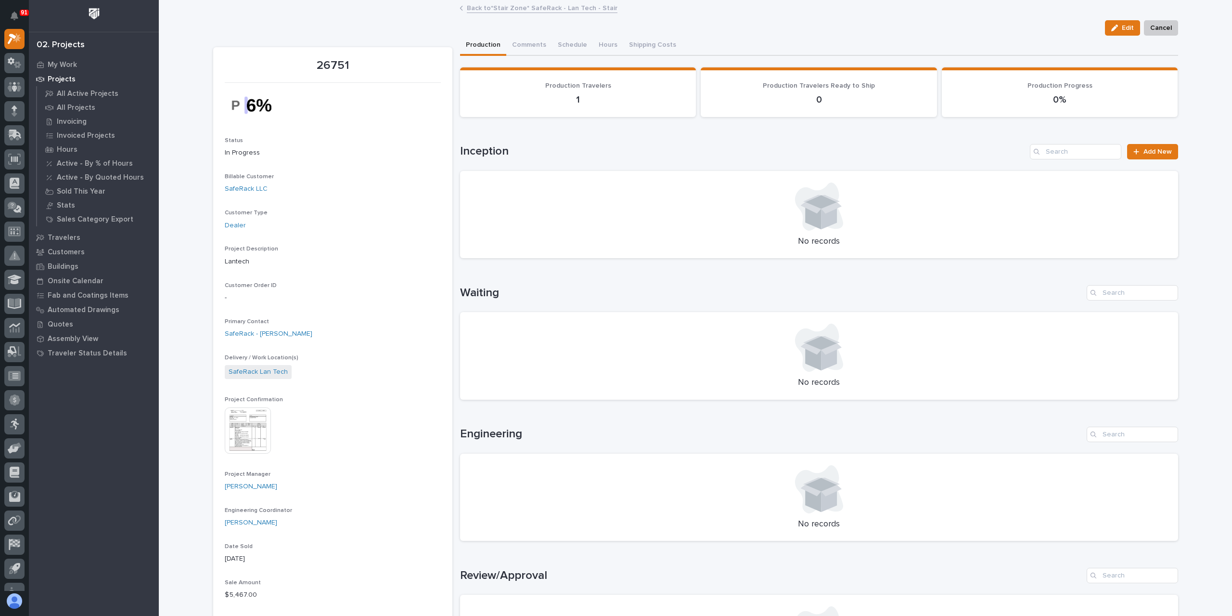
click at [227, 447] on img at bounding box center [248, 430] width 46 height 46
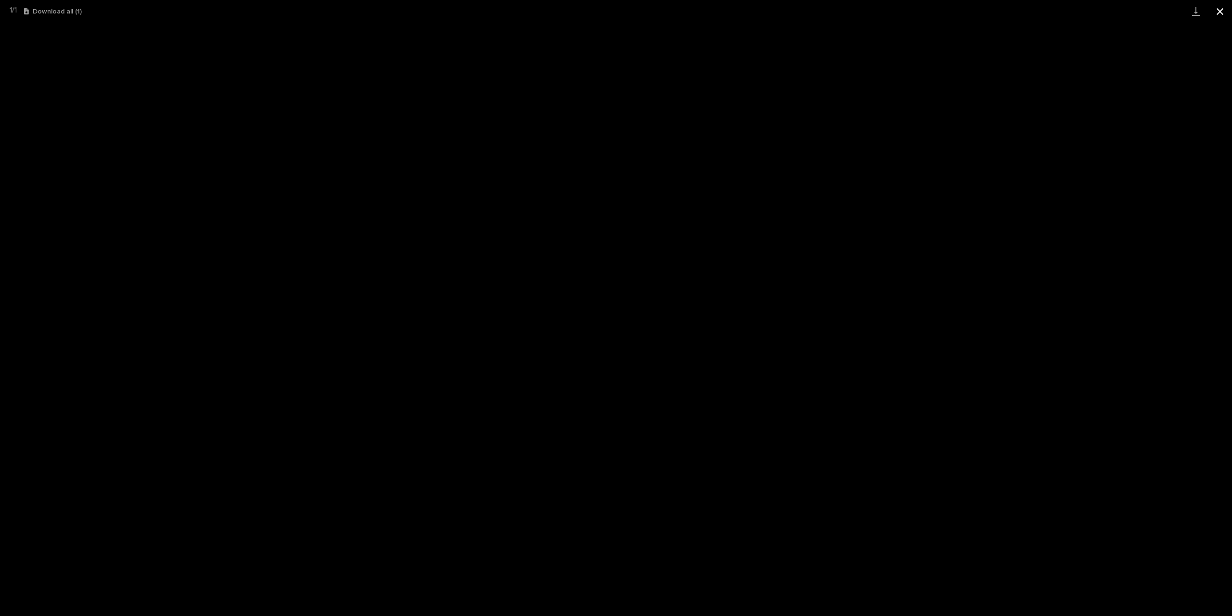
click at [1219, 6] on button "Close gallery" at bounding box center [1220, 11] width 24 height 23
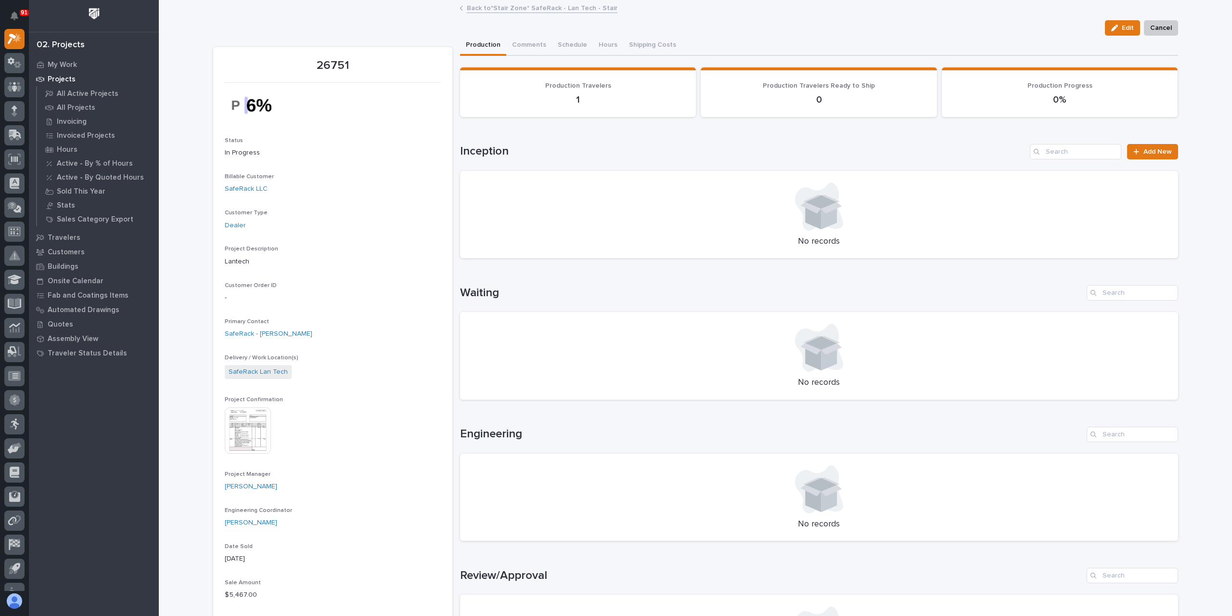
click at [519, 5] on link "Back to *Stair Zone* SafeRack - Lan Tech - Stair" at bounding box center [542, 7] width 151 height 11
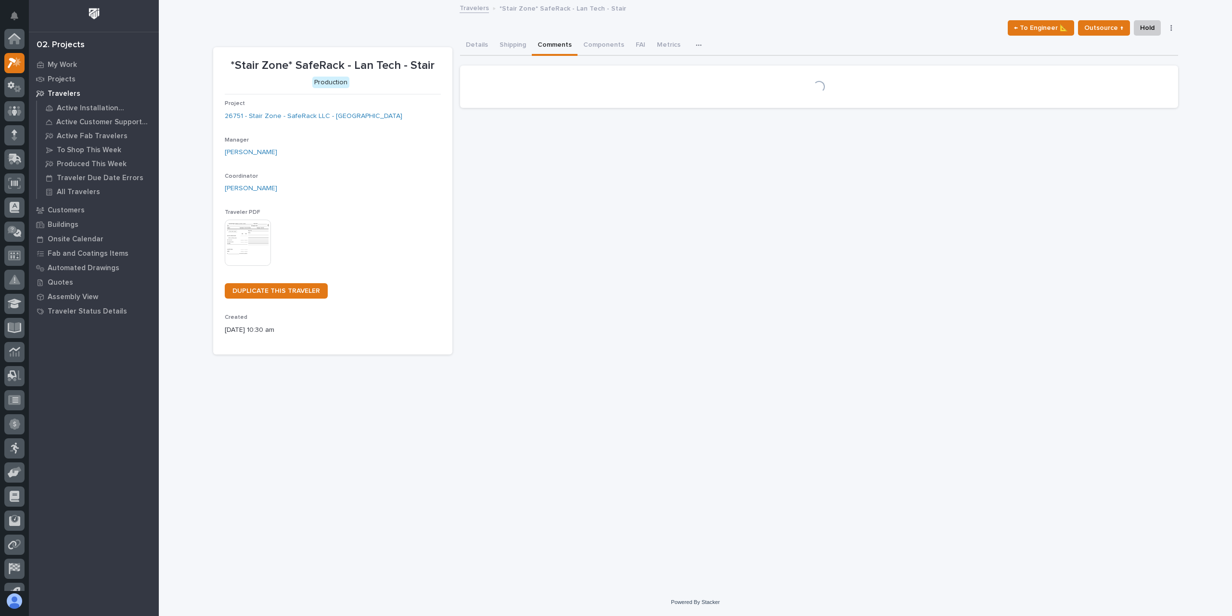
scroll to position [26, 0]
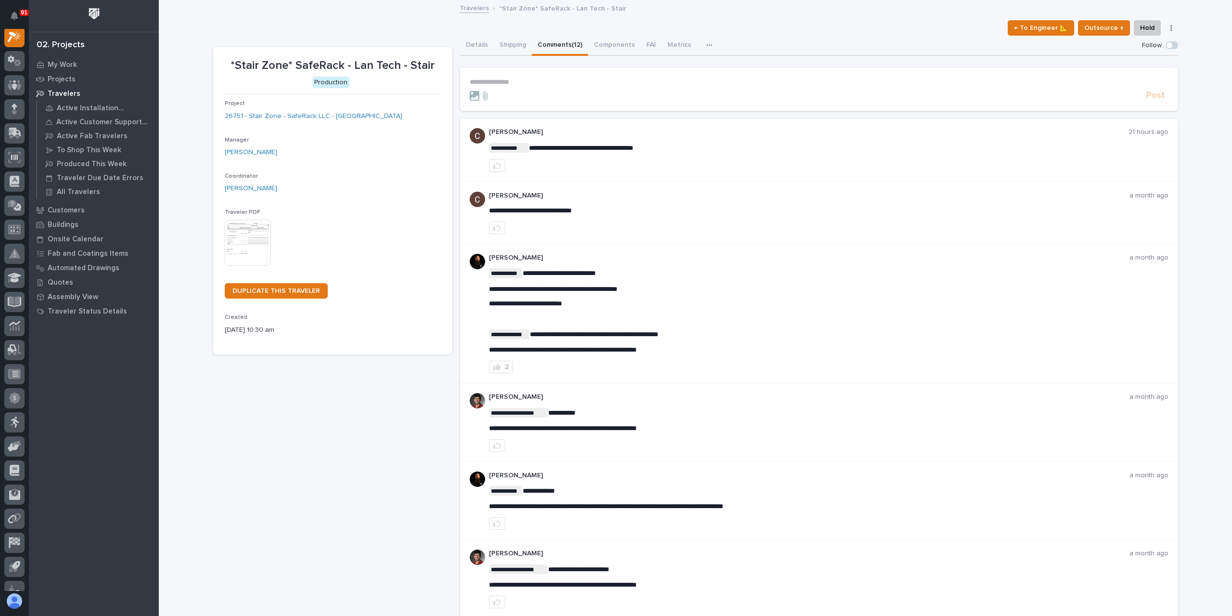
click at [540, 79] on p "**********" at bounding box center [819, 82] width 699 height 8
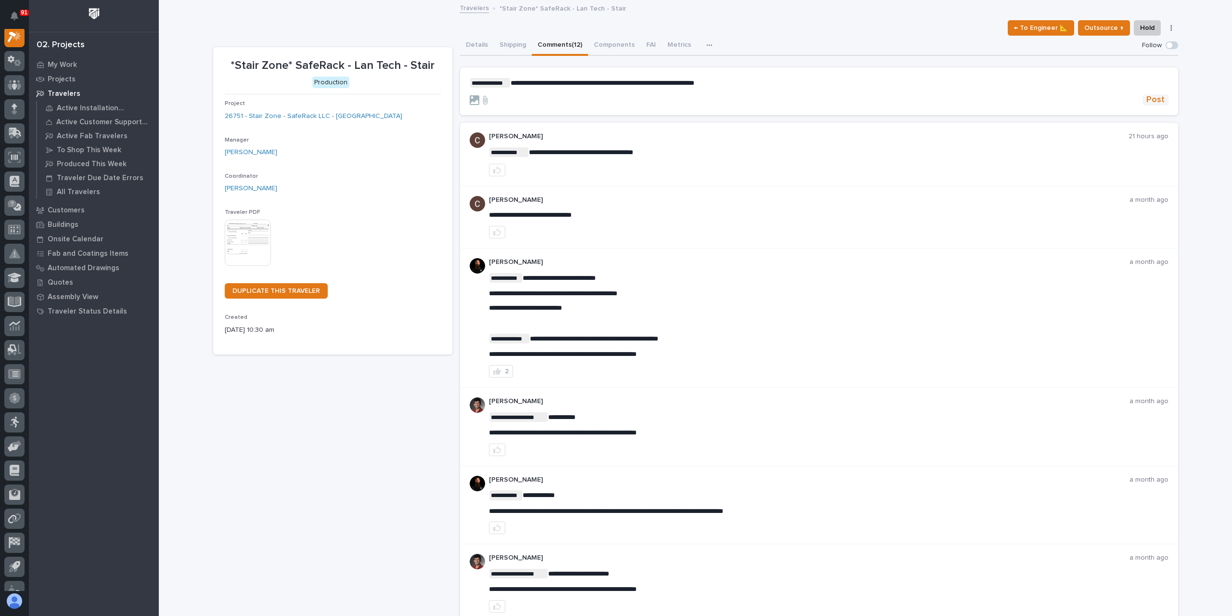
click at [1148, 96] on span "Post" at bounding box center [1155, 99] width 18 height 11
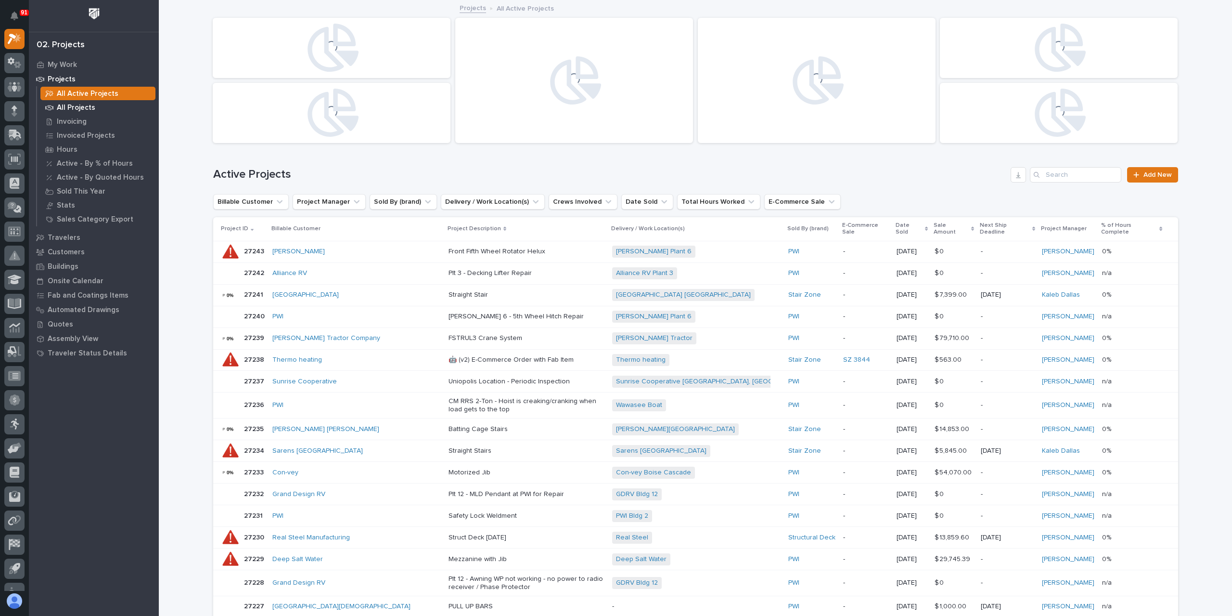
click at [72, 107] on p "All Projects" at bounding box center [76, 107] width 39 height 9
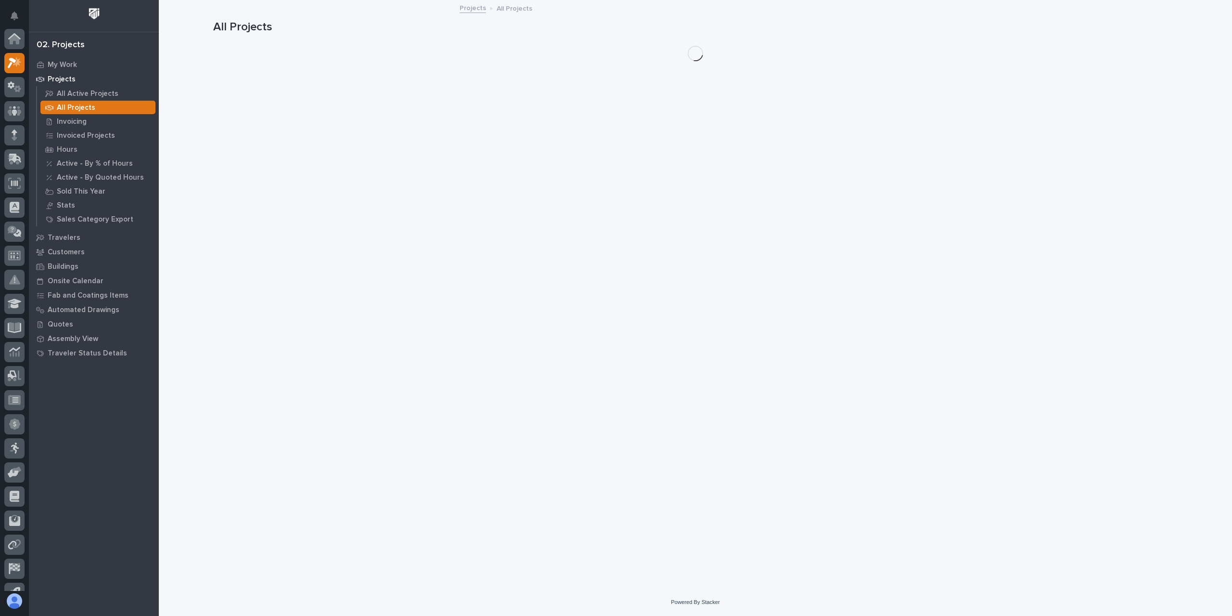
scroll to position [24, 0]
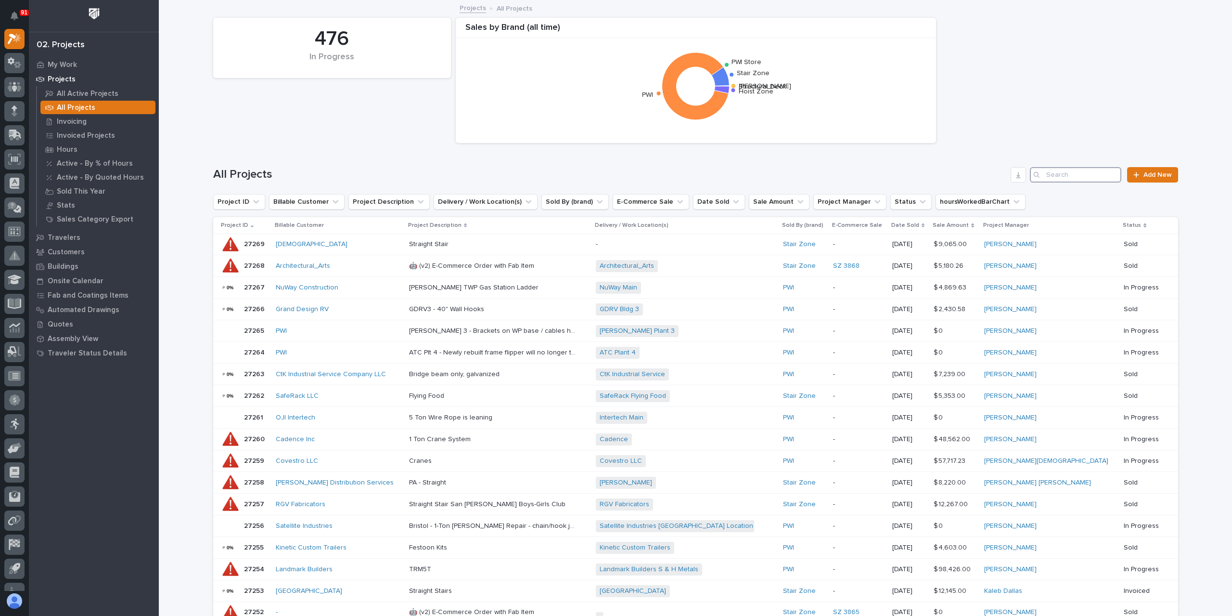
click at [1096, 180] on input "Search" at bounding box center [1075, 174] width 91 height 15
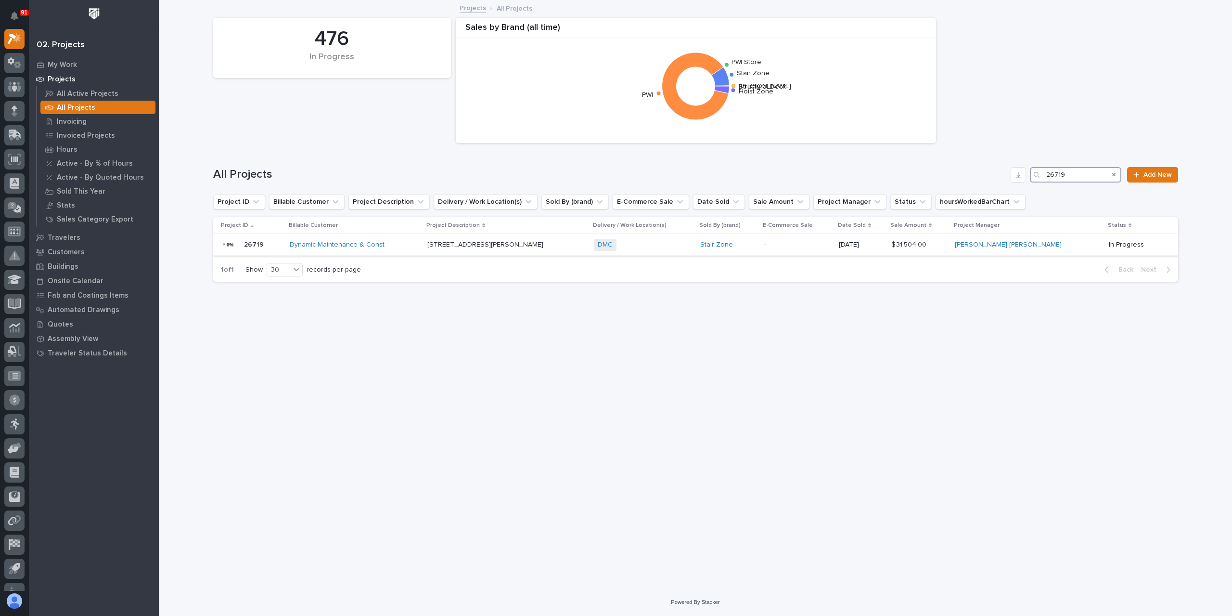
type input "26719"
click at [510, 242] on p "[STREET_ADDRESS][PERSON_NAME]" at bounding box center [486, 244] width 118 height 10
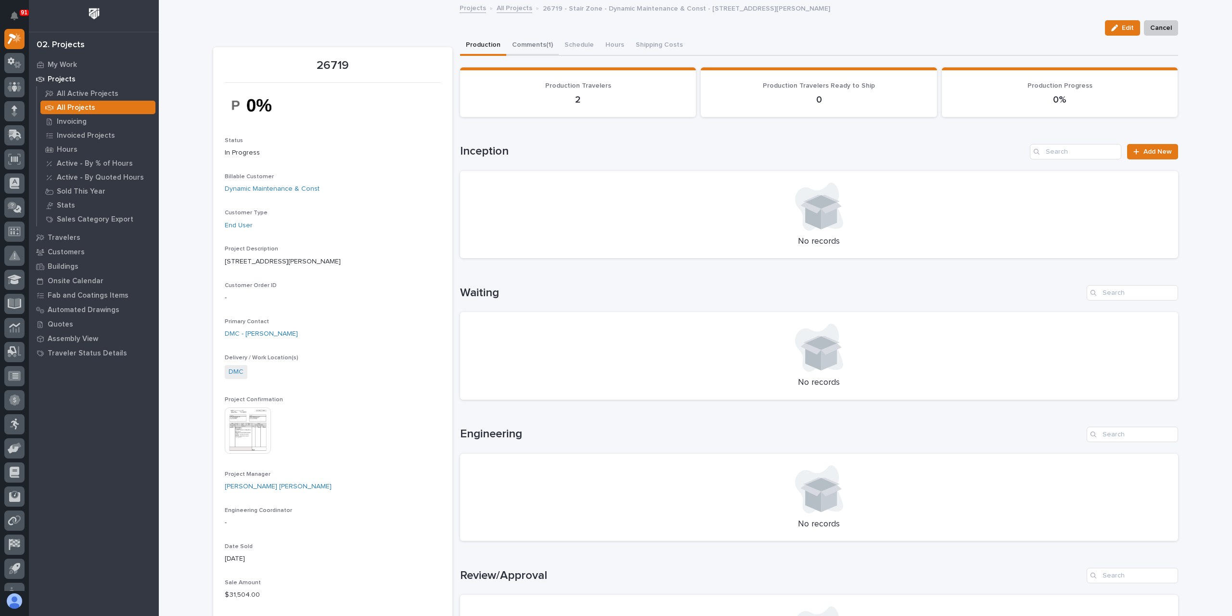
click at [534, 52] on button "Comments (1)" at bounding box center [532, 46] width 52 height 20
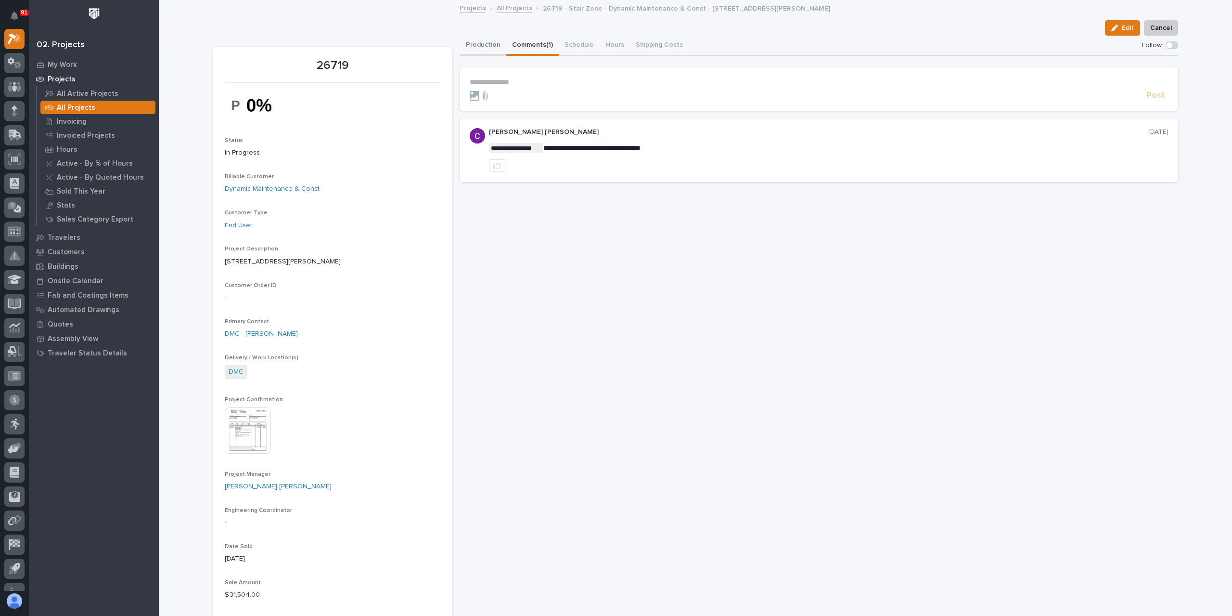
click at [476, 50] on button "Production" at bounding box center [483, 46] width 46 height 20
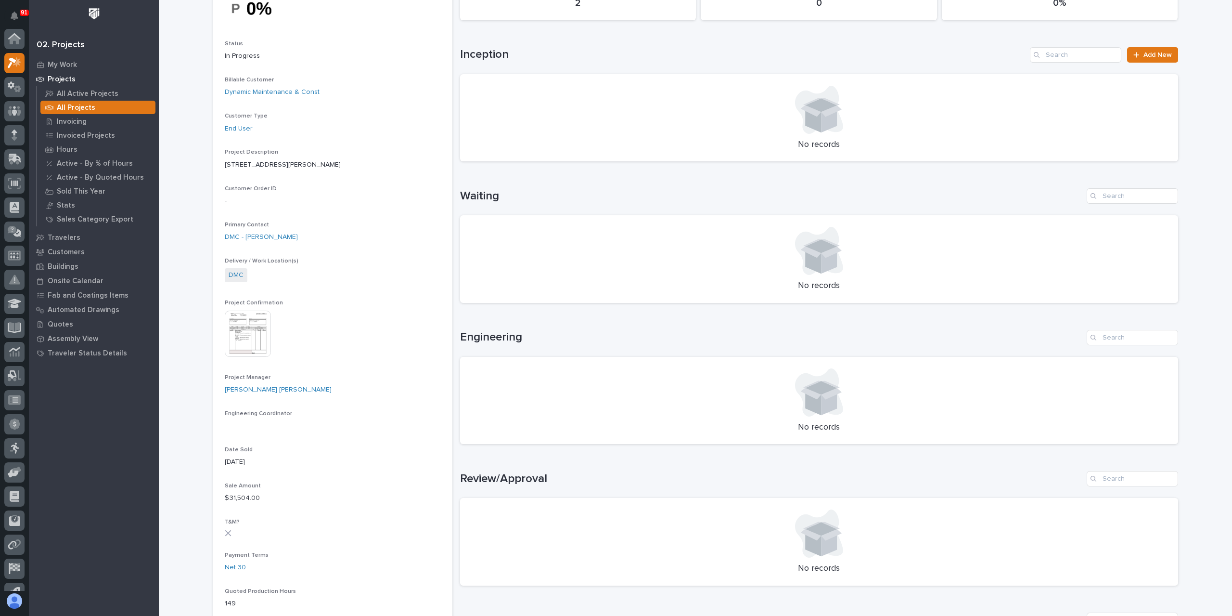
scroll to position [289, 0]
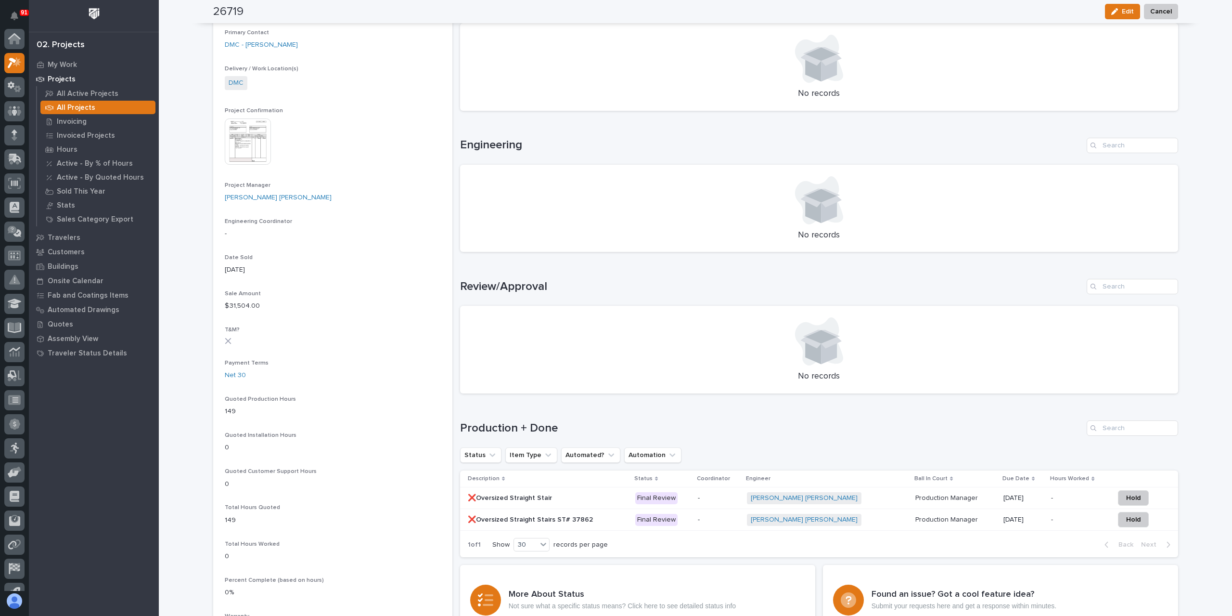
click at [520, 496] on p "❌Oversized Straight Stair" at bounding box center [511, 497] width 86 height 10
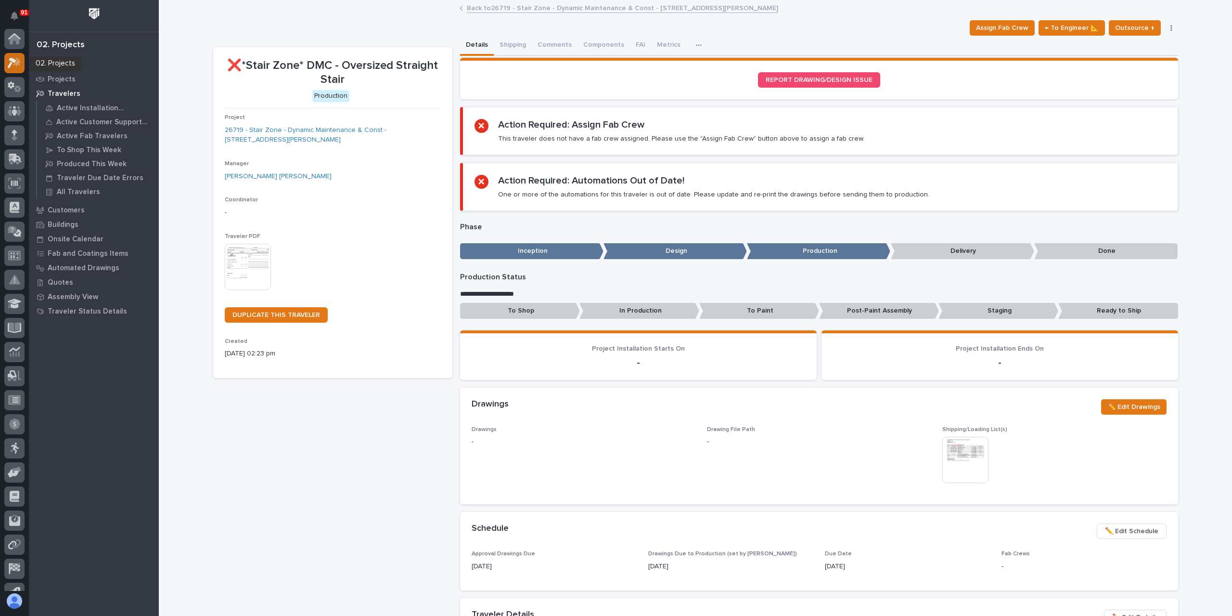
click at [9, 64] on icon at bounding box center [15, 62] width 14 height 11
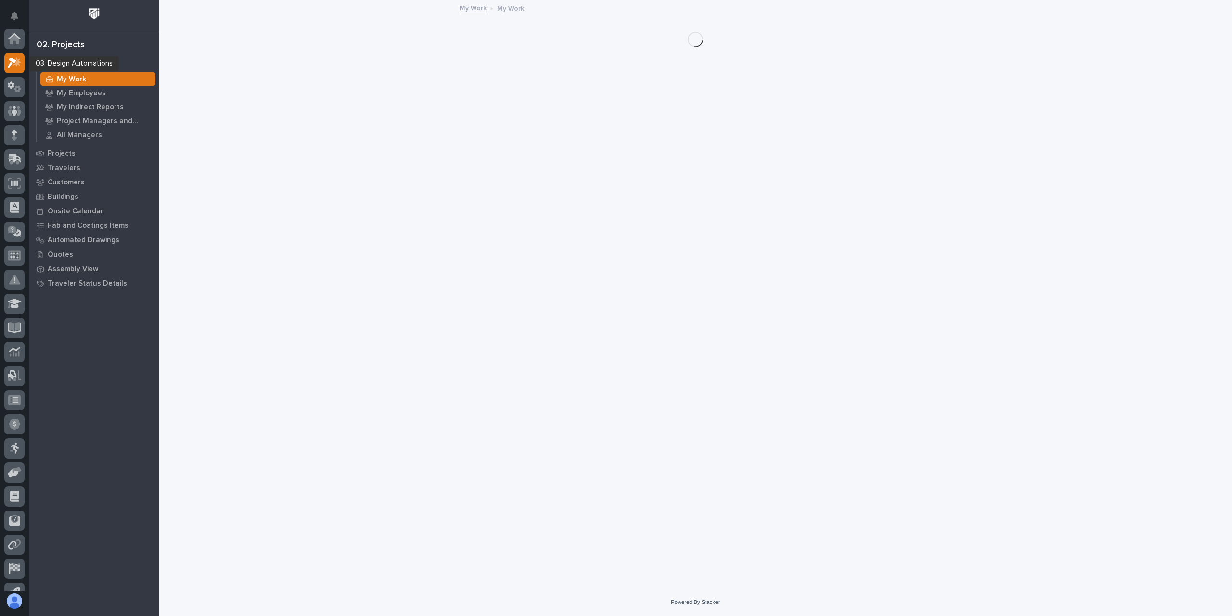
scroll to position [24, 0]
